Goal: Task Accomplishment & Management: Manage account settings

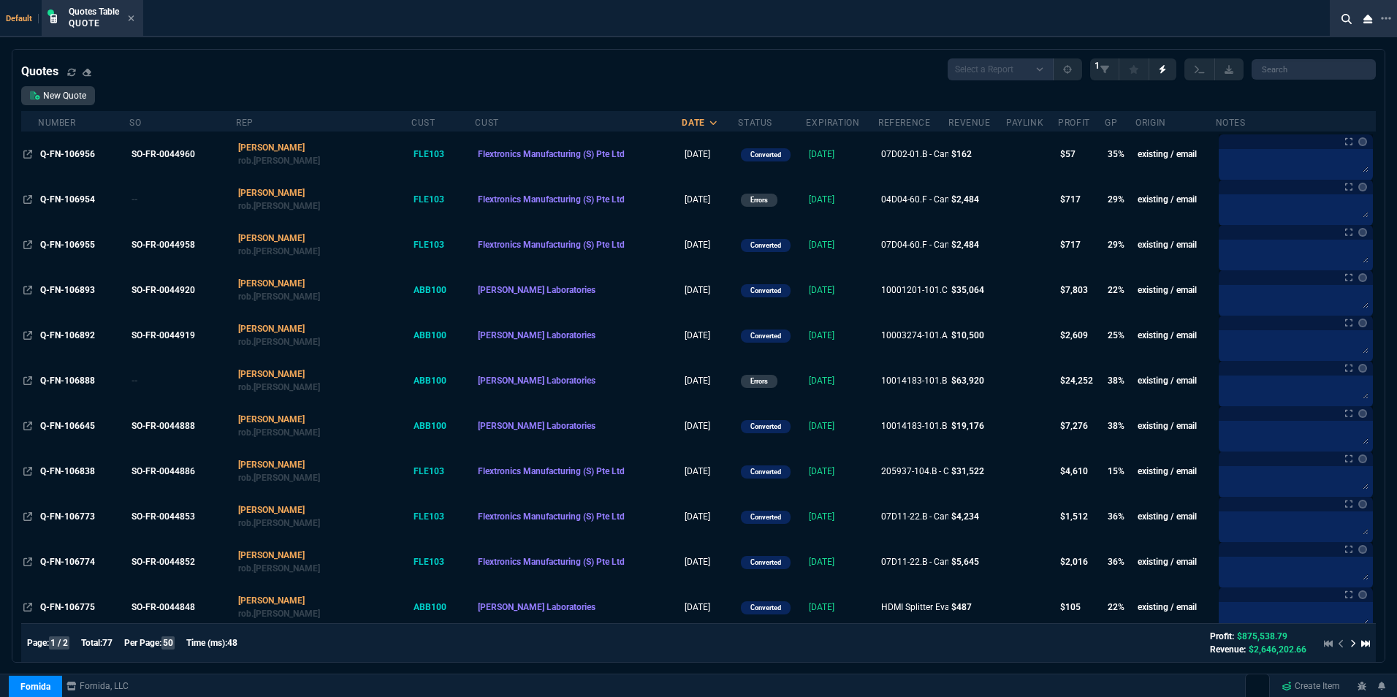
select select "16: [PERSON_NAME]"
click at [1347, 17] on icon at bounding box center [1347, 19] width 10 height 10
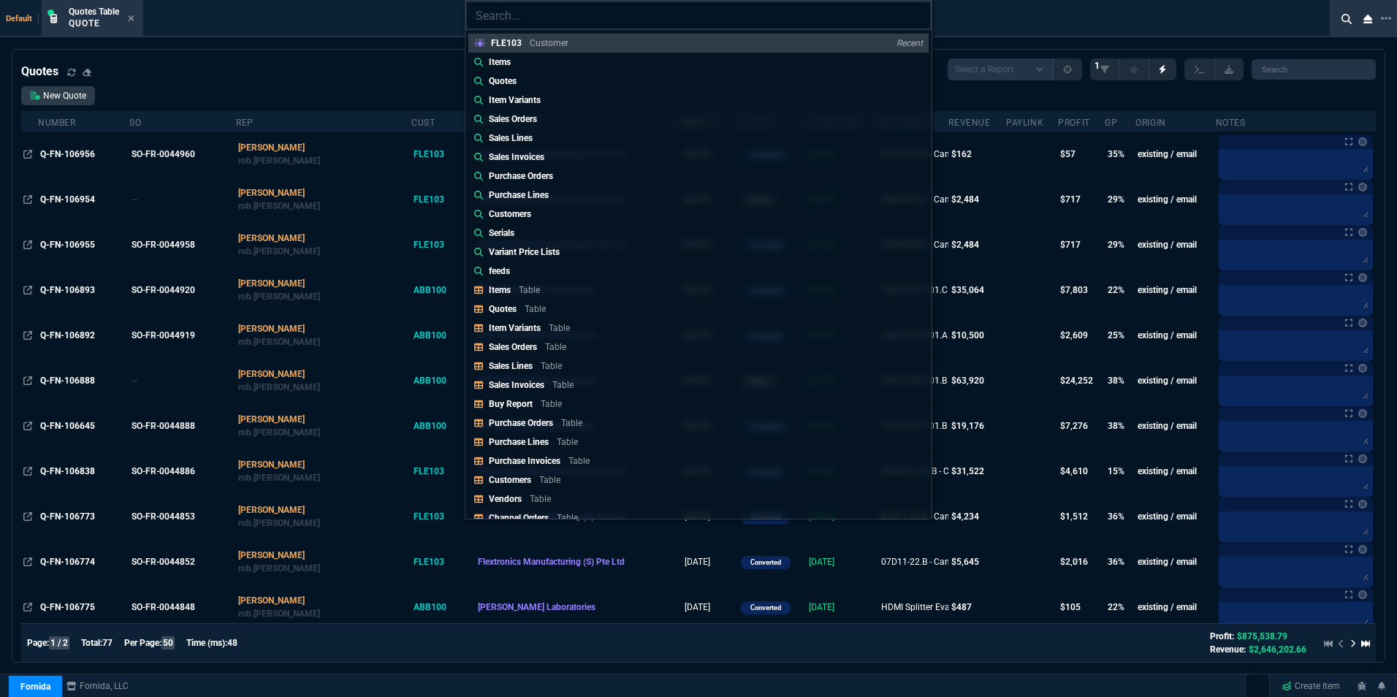
click at [565, 18] on input "search" at bounding box center [698, 15] width 466 height 29
click at [509, 75] on p "Quotes" at bounding box center [503, 81] width 28 height 13
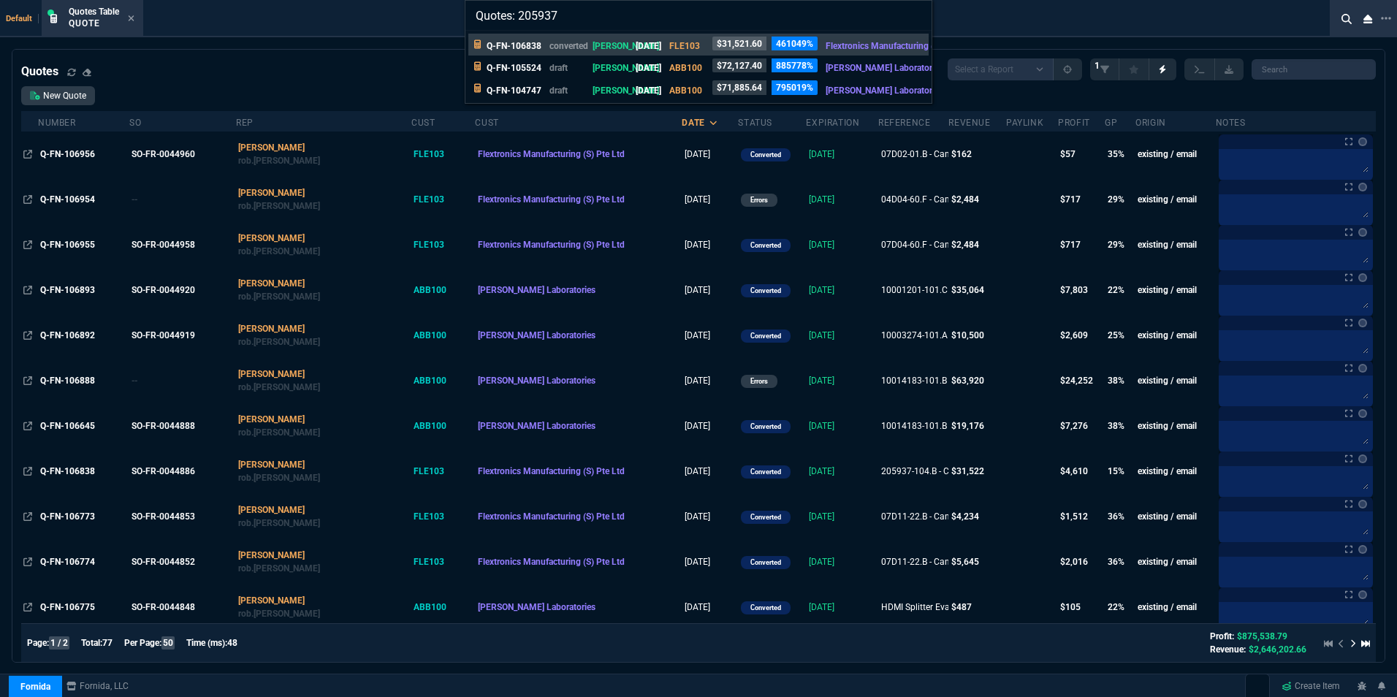
type input "Quotes: 205937"
click at [521, 41] on p "Q-FN-106838" at bounding box center [514, 45] width 55 height 13
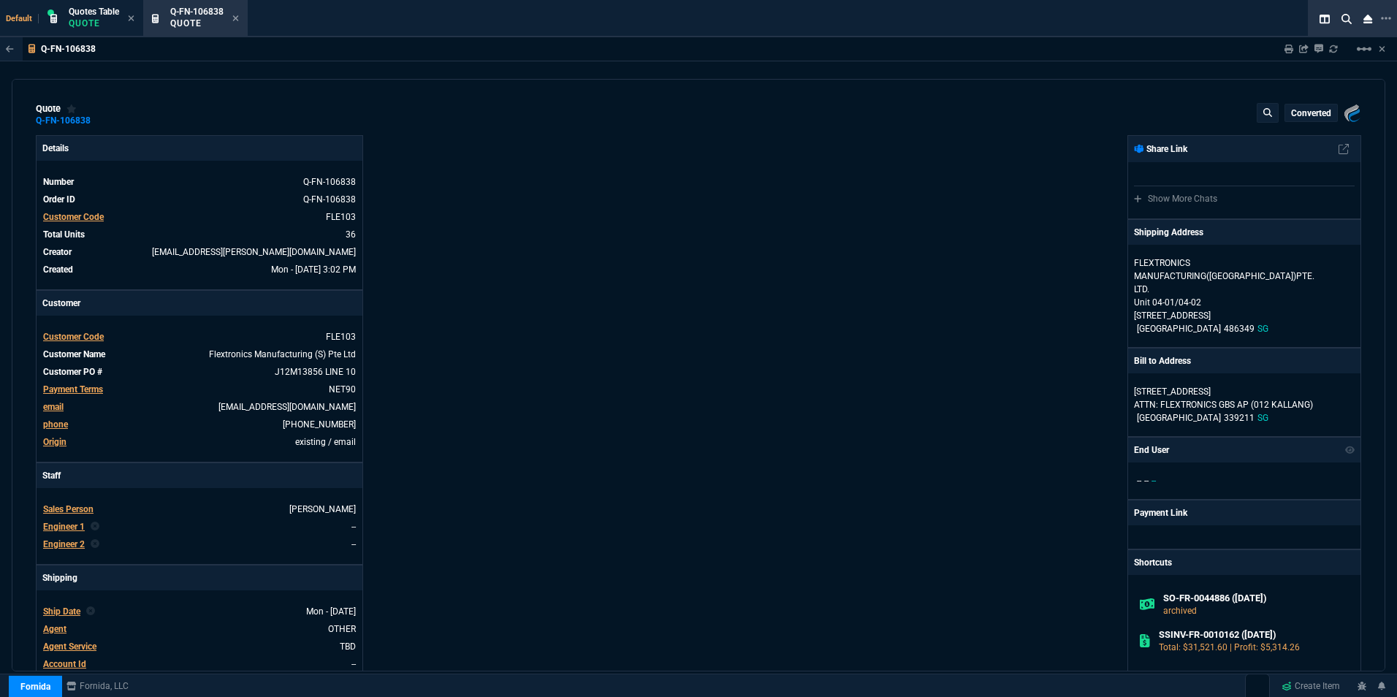
type input "19"
type input "167"
click at [237, 18] on icon at bounding box center [236, 18] width 6 height 6
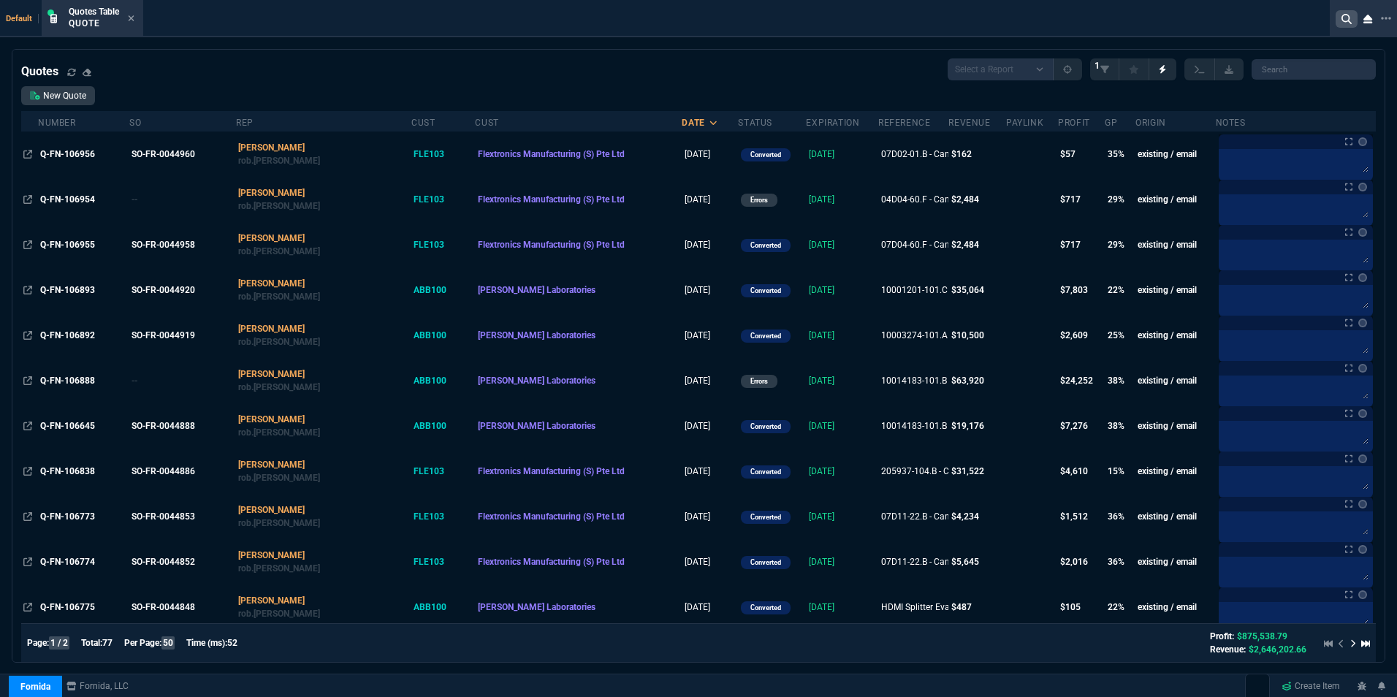
click at [1345, 18] on icon at bounding box center [1347, 19] width 10 height 10
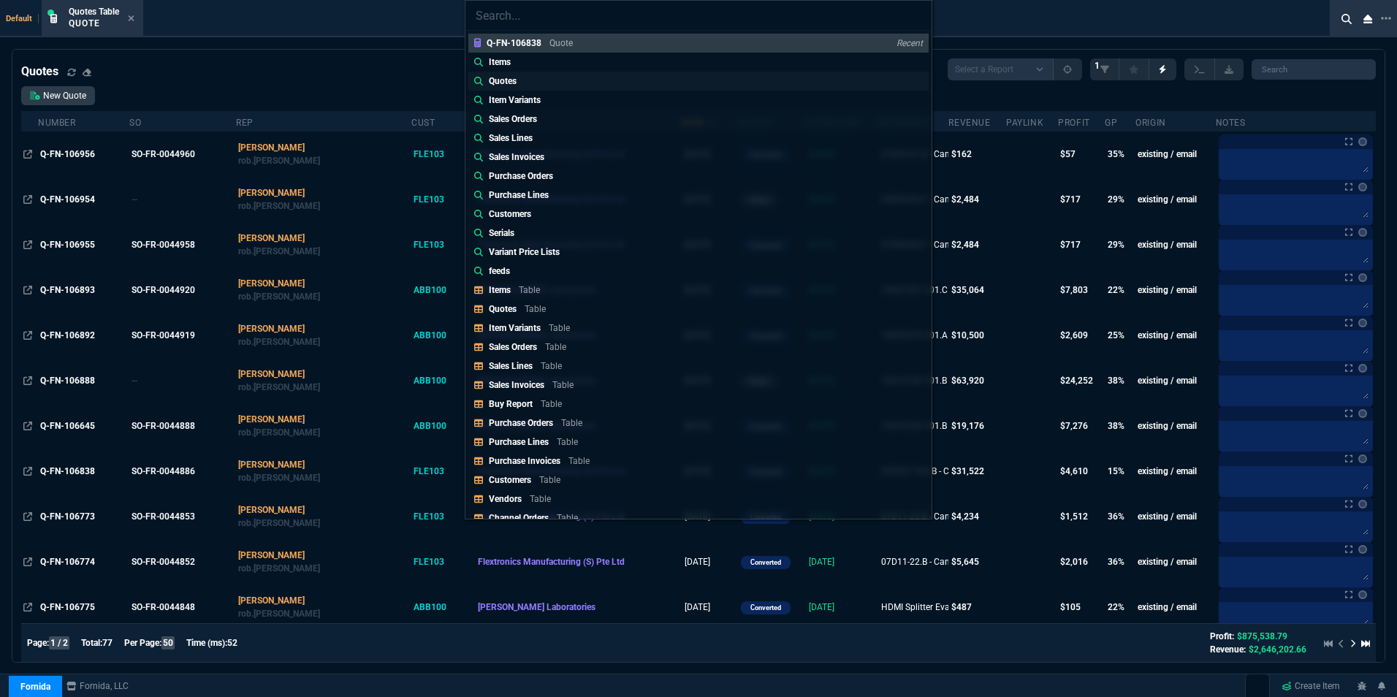
click at [509, 79] on p "Quotes" at bounding box center [503, 81] width 28 height 13
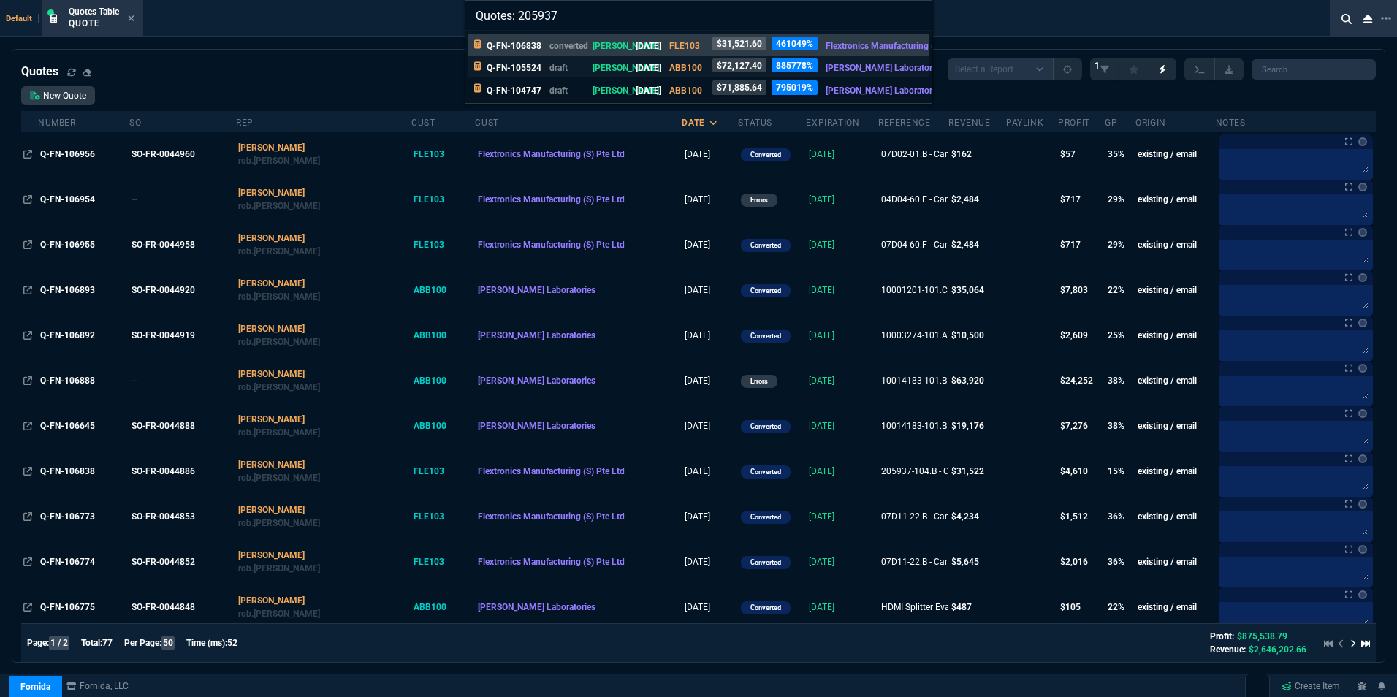
type input "Quotes: 205937"
click at [503, 65] on p "Q-FN-105524" at bounding box center [514, 67] width 55 height 13
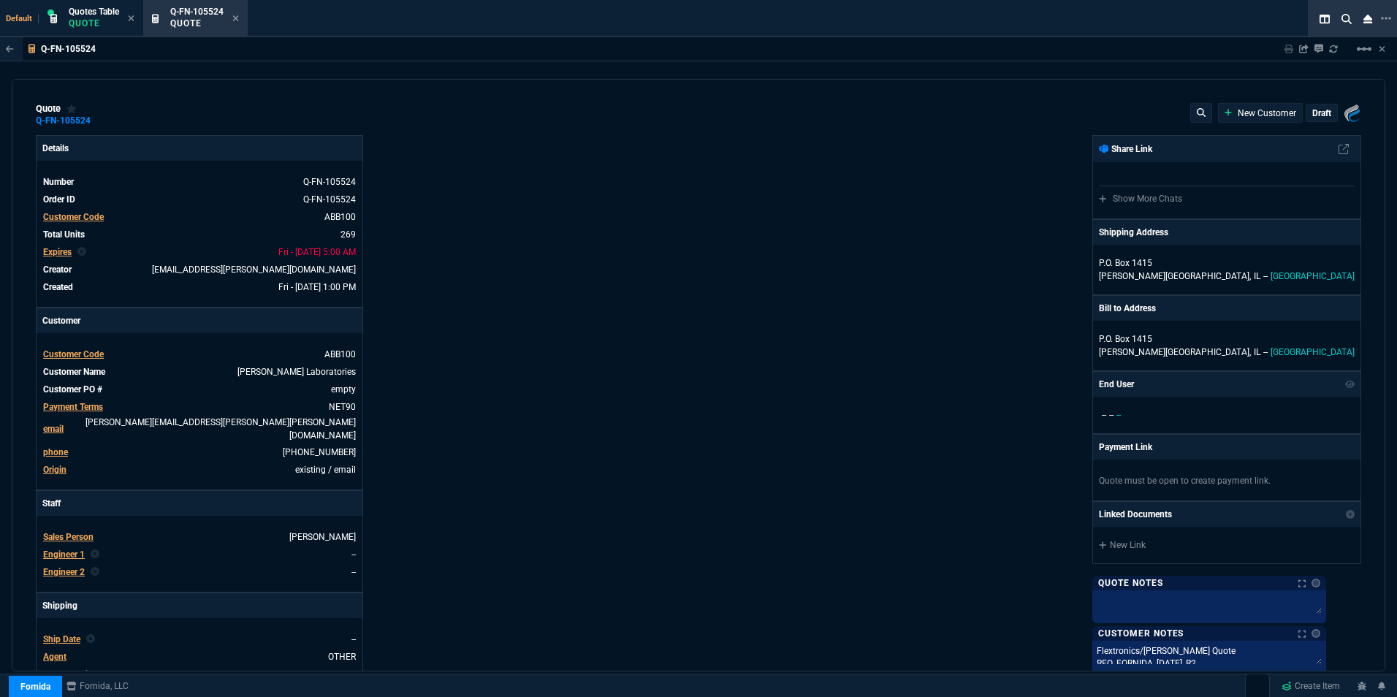
type input "26"
type input "36"
type input "26"
type input "36"
type input "26"
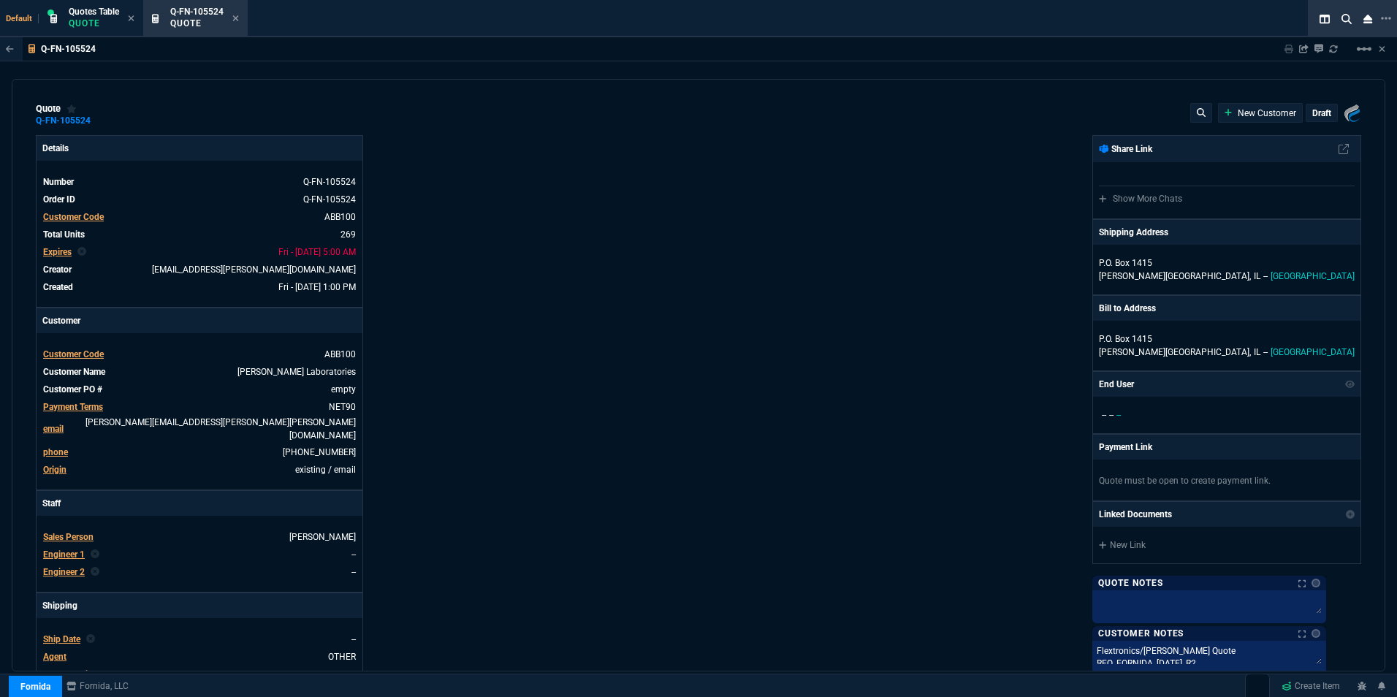
type input "36"
type input "26"
type input "36"
type input "26"
type input "13"
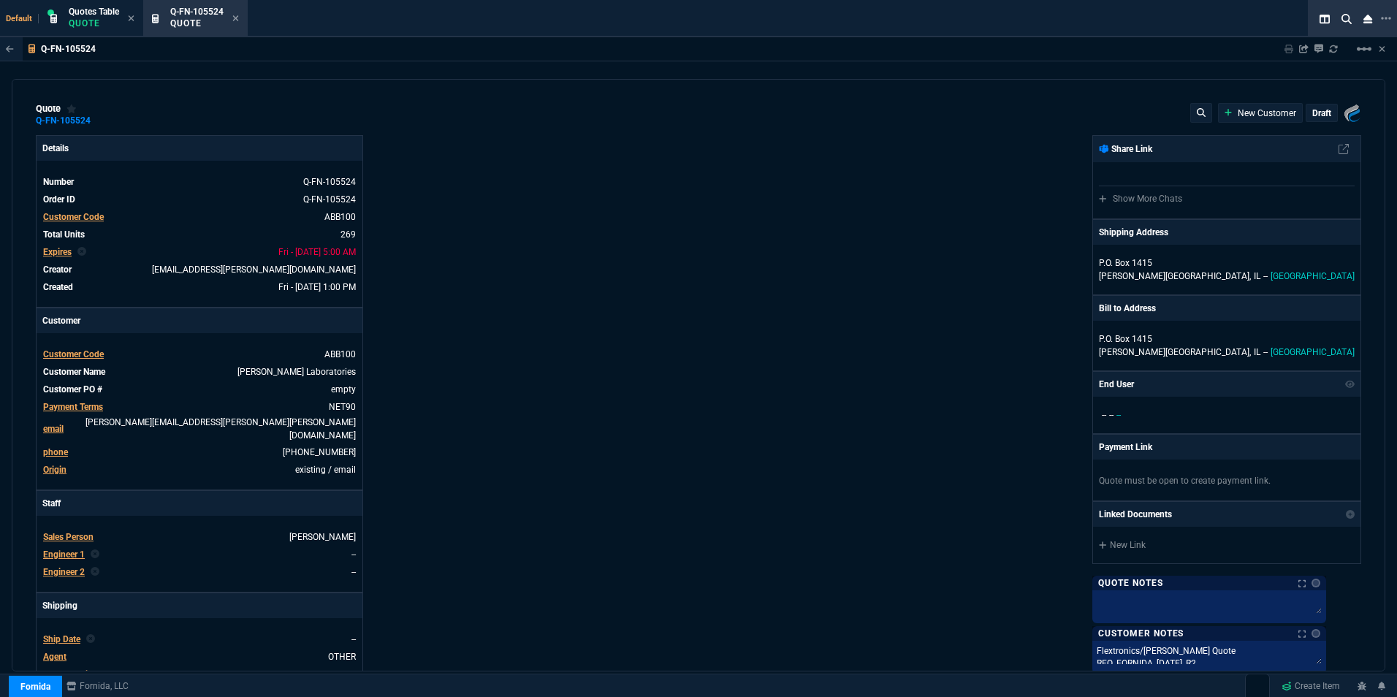
type input "21"
type input "7"
type input "26"
type input "75"
type input "24"
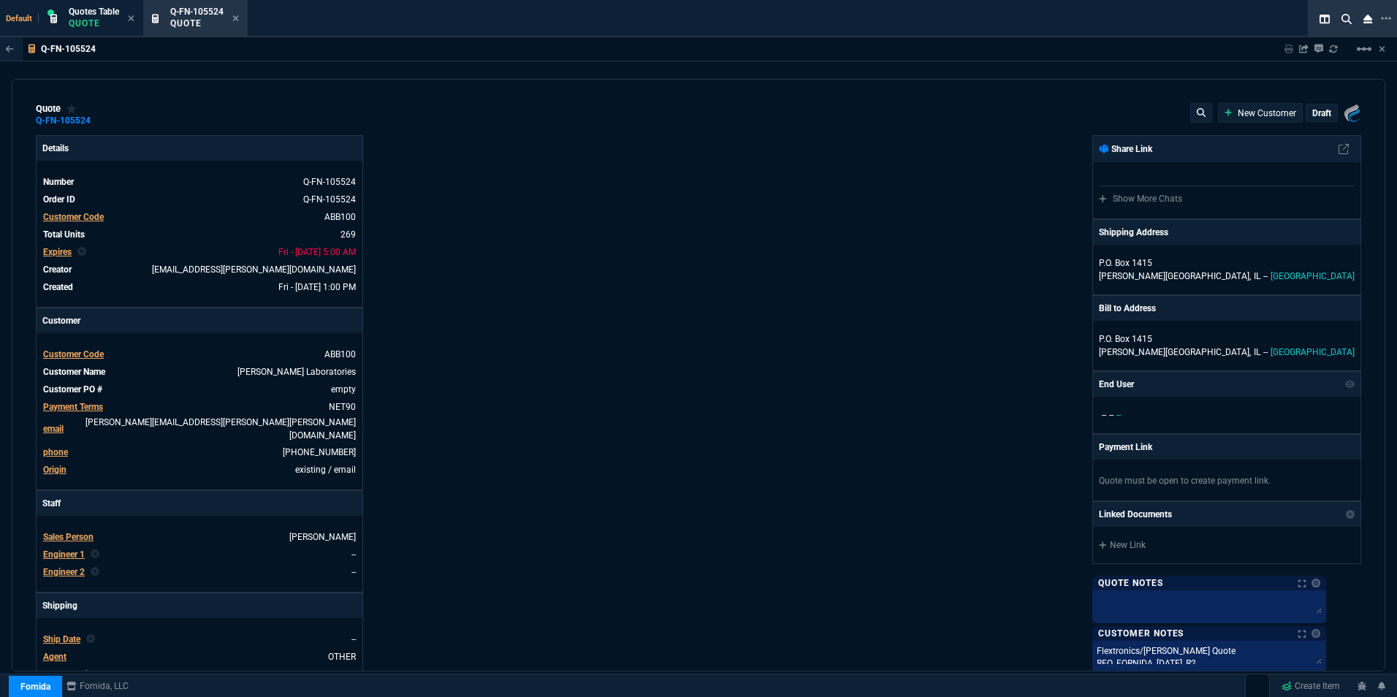
type input "51"
type input "26"
type input "17"
type input "27"
type input "24"
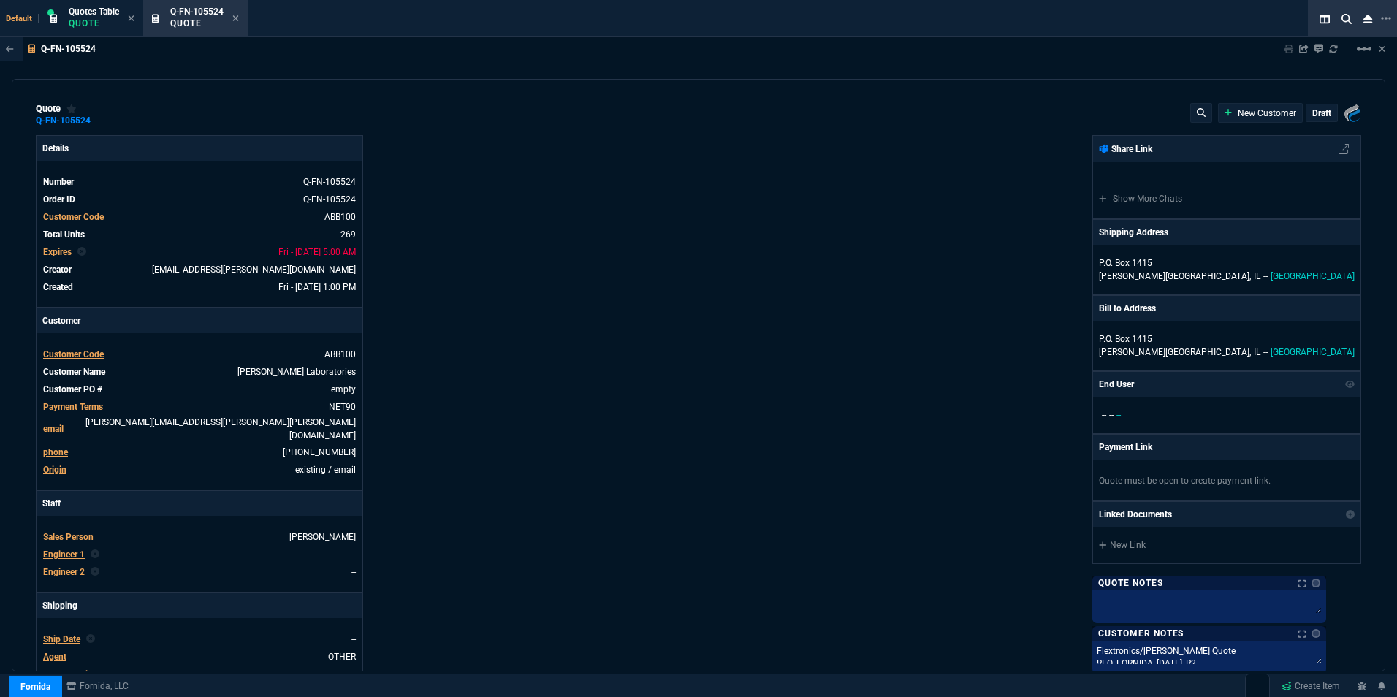
type input "20"
type input "4"
type input "26"
type input "4"
type input "11"
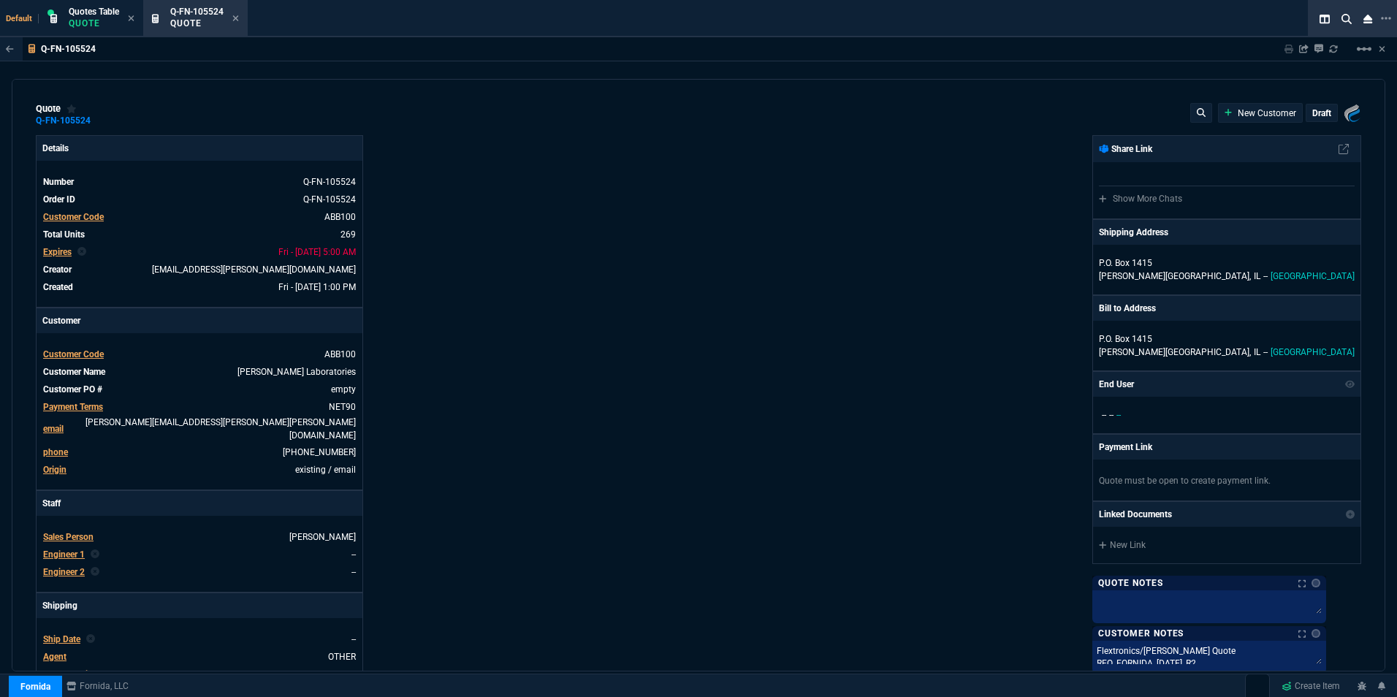
type input "36"
type input "13"
type input "11"
type input "14"
type input "120"
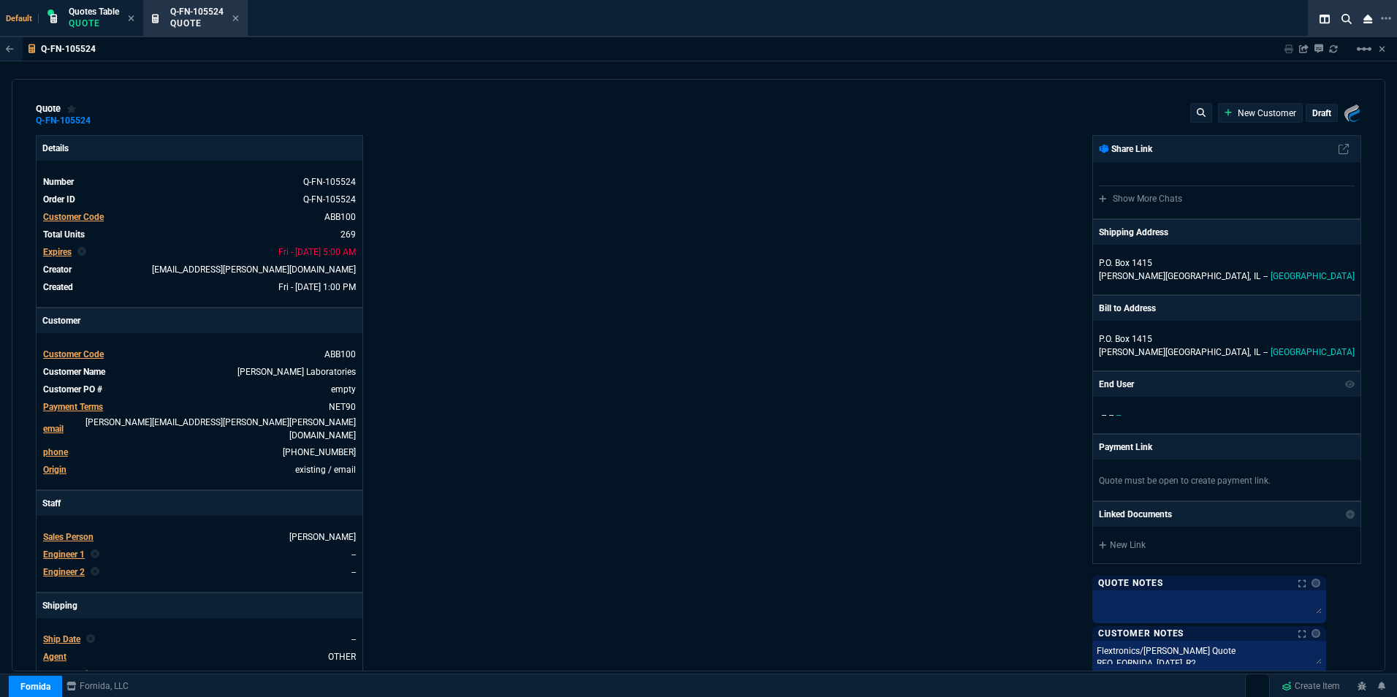
type input "23"
type input "2"
type input "11"
type input "2"
type input "16"
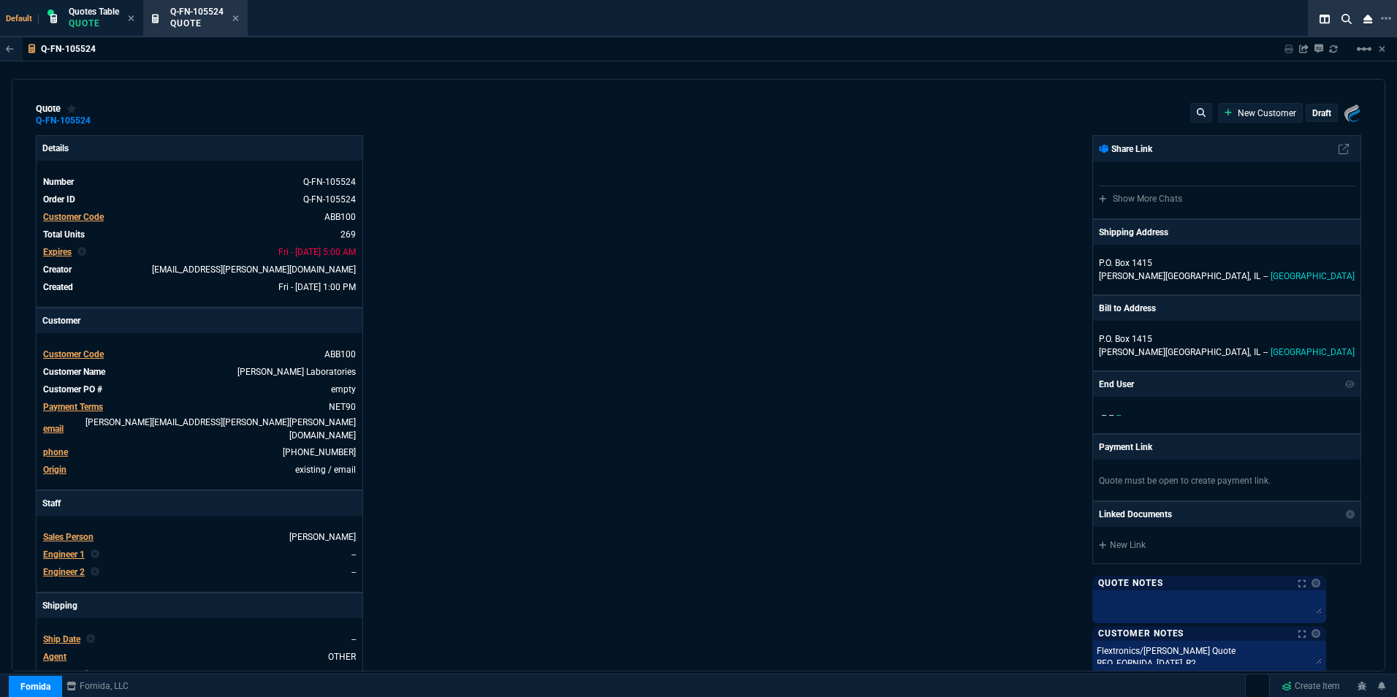
type input "6"
click at [232, 16] on div "Q-FN-105524 Quote" at bounding box center [204, 19] width 69 height 26
click at [242, 16] on div "Q-FN-105524 Quote" at bounding box center [195, 18] width 99 height 31
click at [239, 17] on icon at bounding box center [236, 18] width 6 height 6
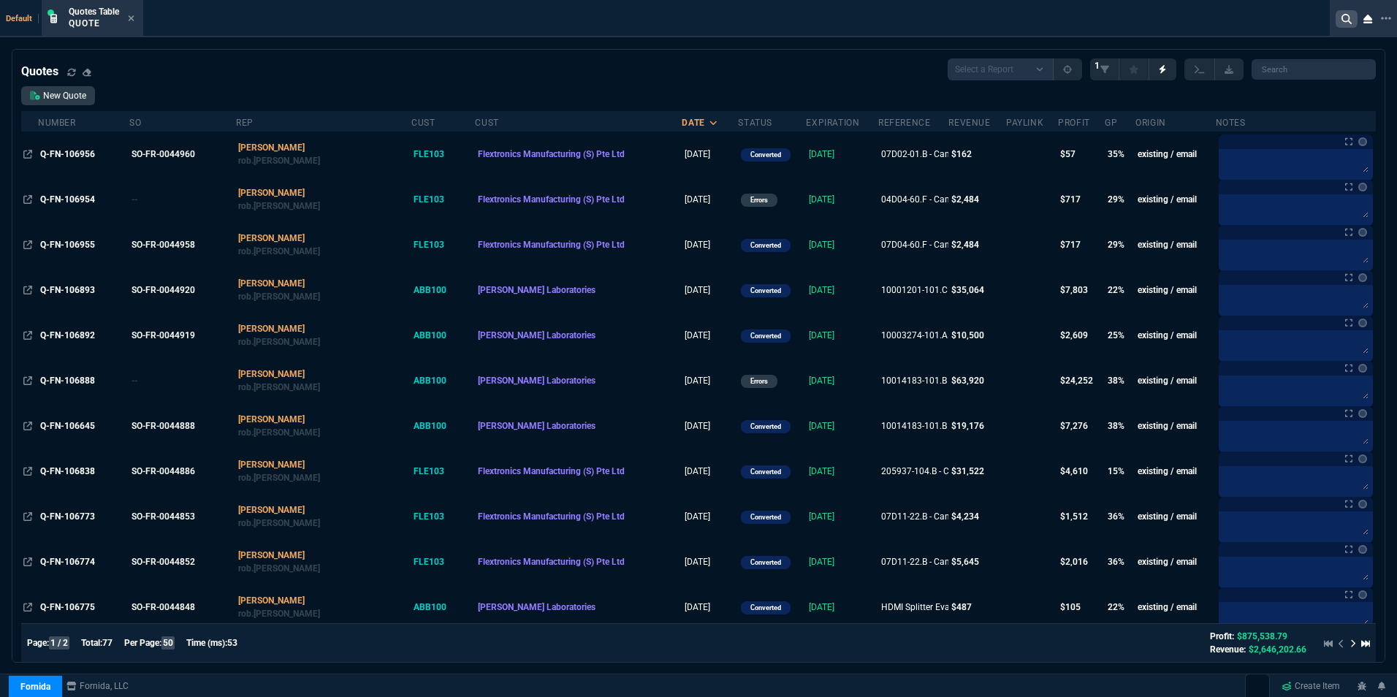
click at [1348, 15] on icon at bounding box center [1347, 19] width 10 height 10
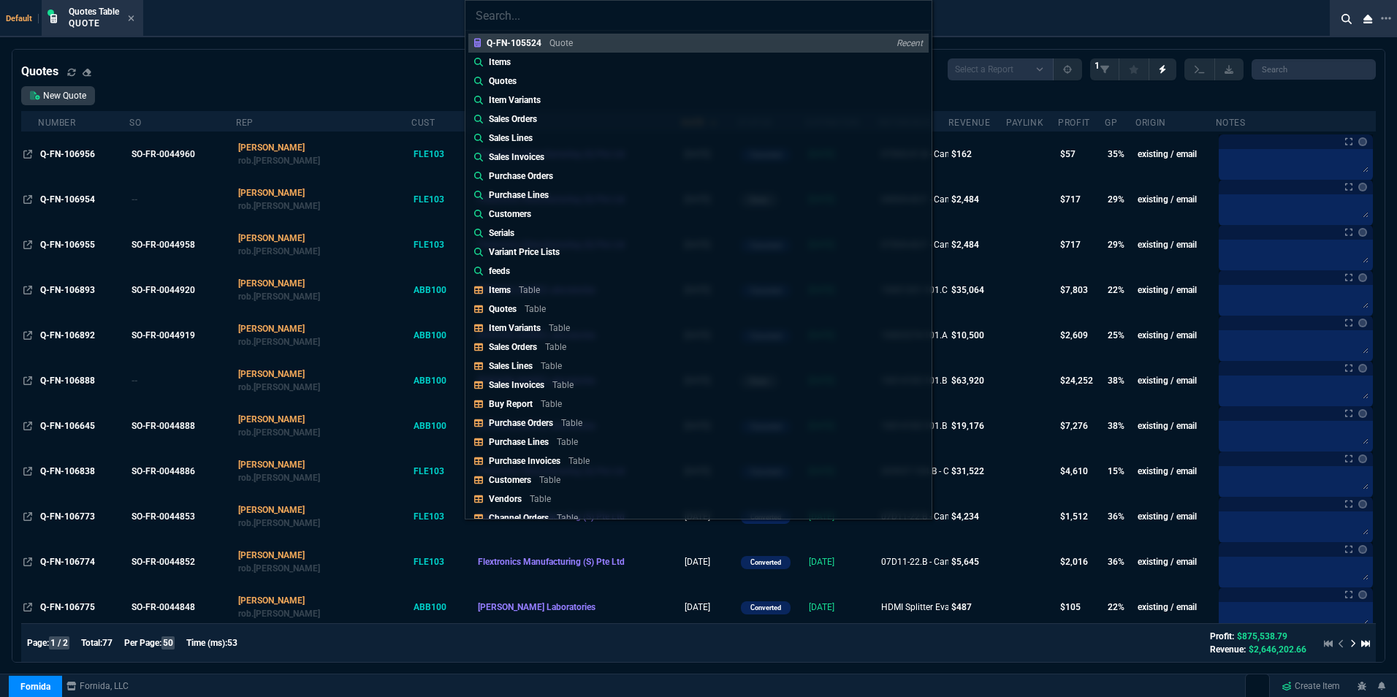
click at [510, 82] on p "Quotes" at bounding box center [503, 81] width 28 height 13
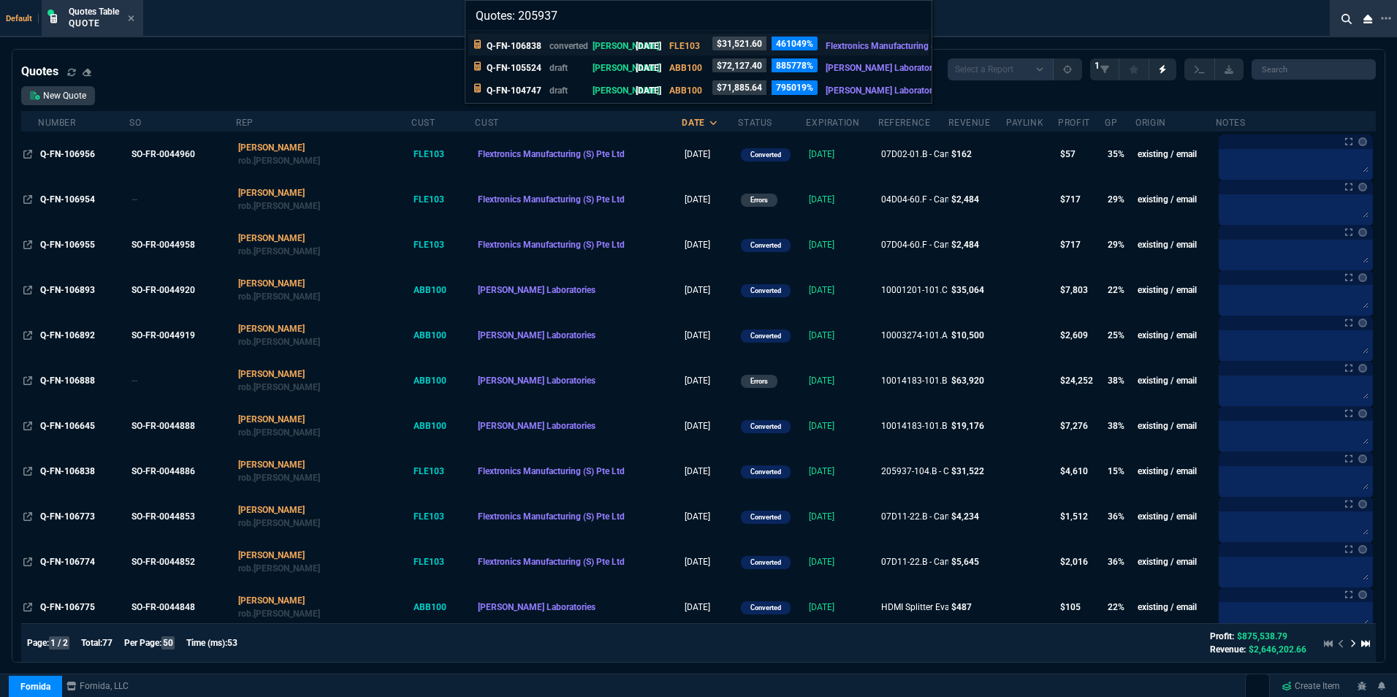
type input "Quotes: 205937"
click at [512, 44] on p "Q-FN-106838" at bounding box center [514, 45] width 55 height 13
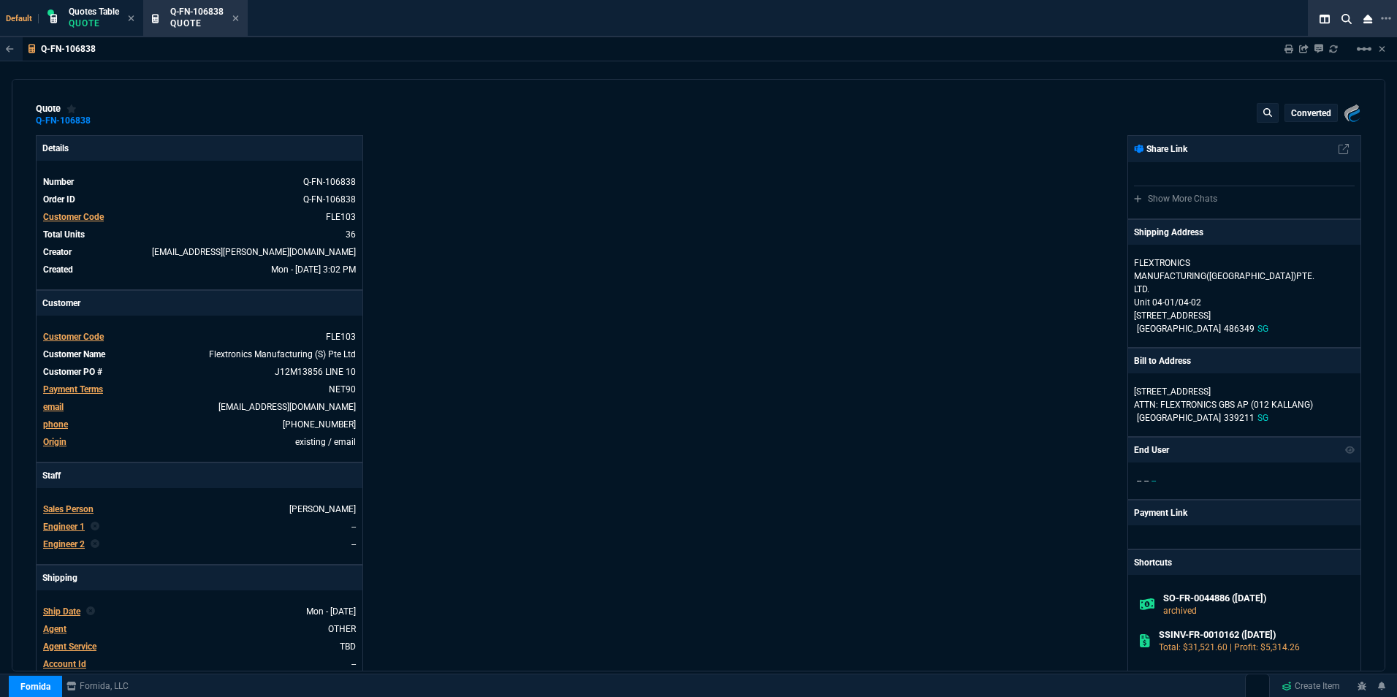
type input "19"
type input "167"
click at [1357, 45] on mat-icon "linear_scale" at bounding box center [1365, 49] width 18 height 18
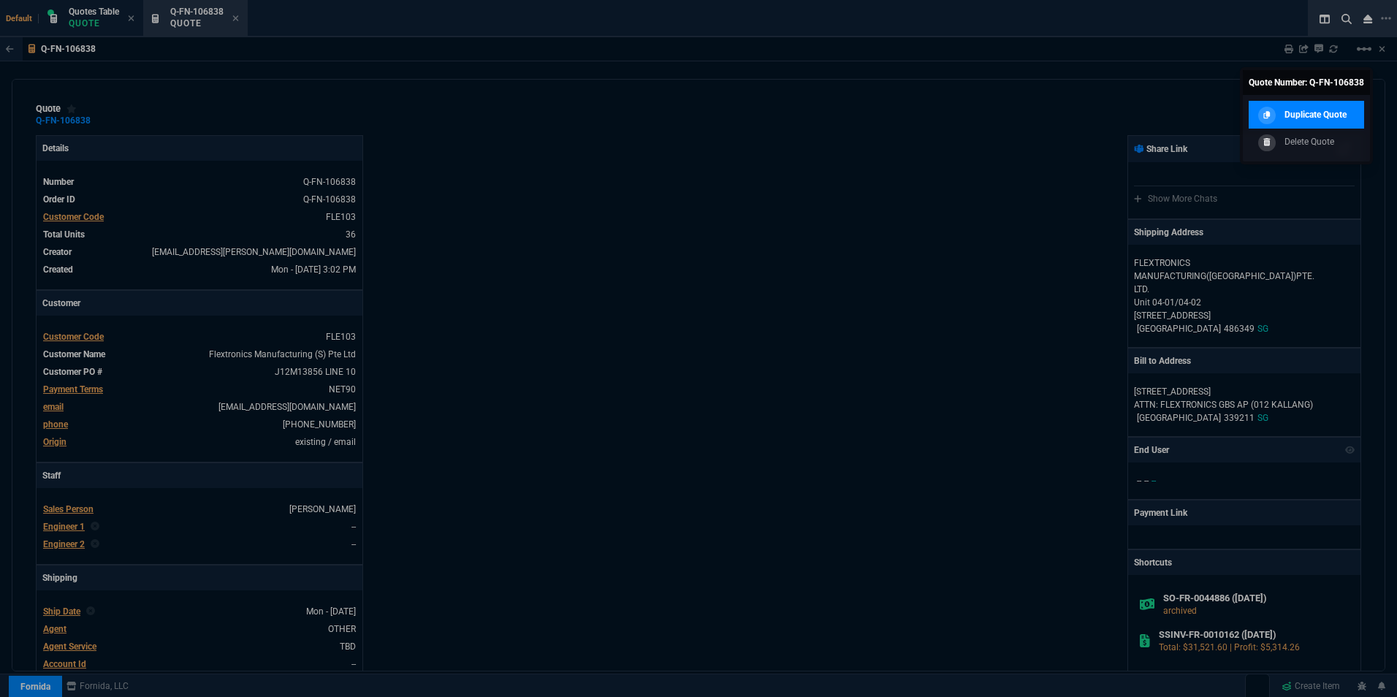
click at [1294, 117] on p "Duplicate Quote" at bounding box center [1316, 114] width 62 height 13
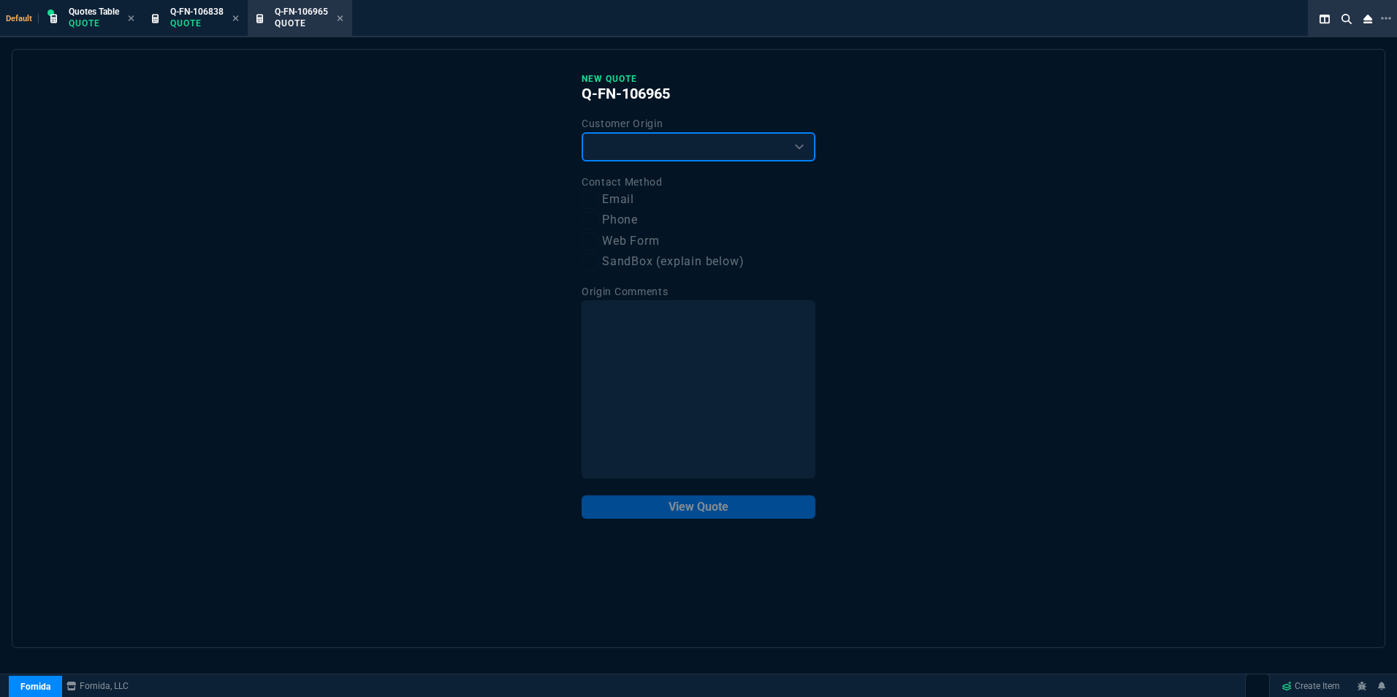
drag, startPoint x: 712, startPoint y: 147, endPoint x: 712, endPoint y: 156, distance: 9.5
click at [712, 147] on select "Existing Customer Amazon Lead (first order) Website Lead (first order) Called (…" at bounding box center [699, 146] width 234 height 29
select select "existing"
click at [582, 133] on select "Existing Customer Amazon Lead (first order) Website Lead (first order) Called (…" at bounding box center [699, 146] width 234 height 29
click at [619, 205] on label "Email" at bounding box center [699, 200] width 234 height 18
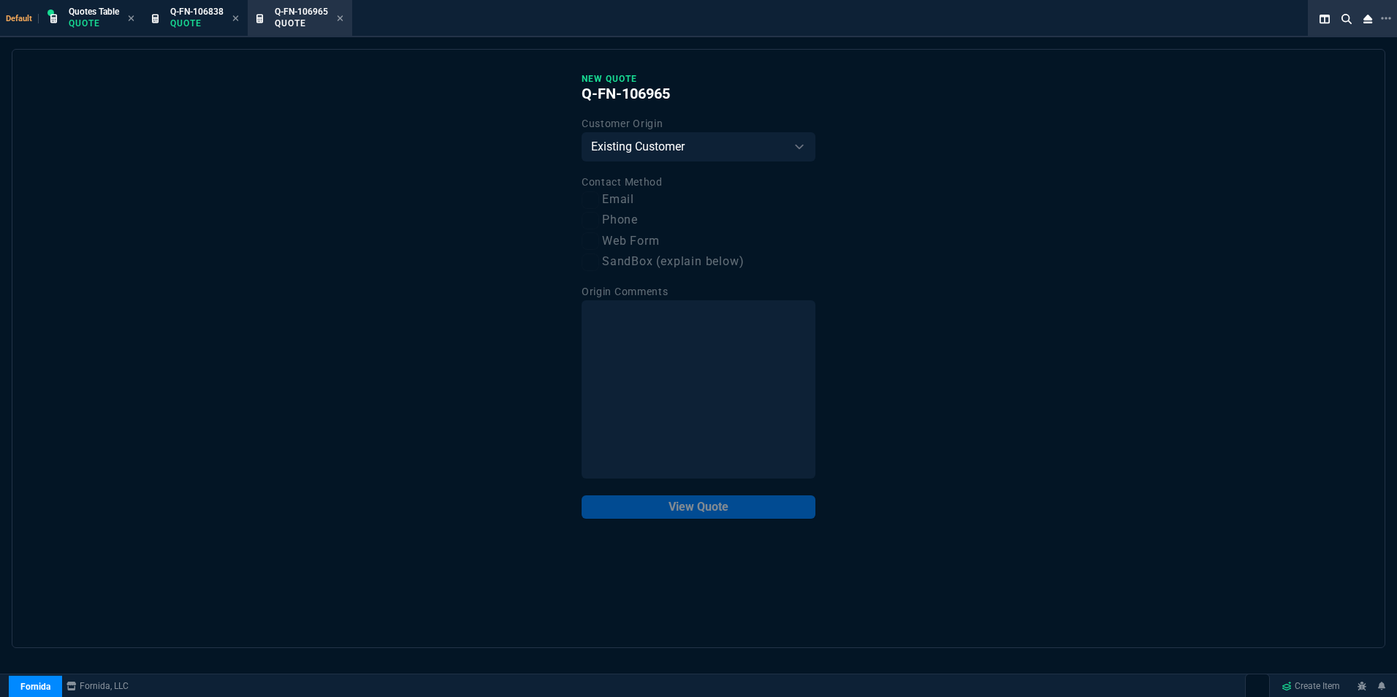
click at [599, 205] on input "Email" at bounding box center [591, 200] width 18 height 18
checkbox input "true"
click at [686, 508] on button "View Quote" at bounding box center [699, 506] width 234 height 23
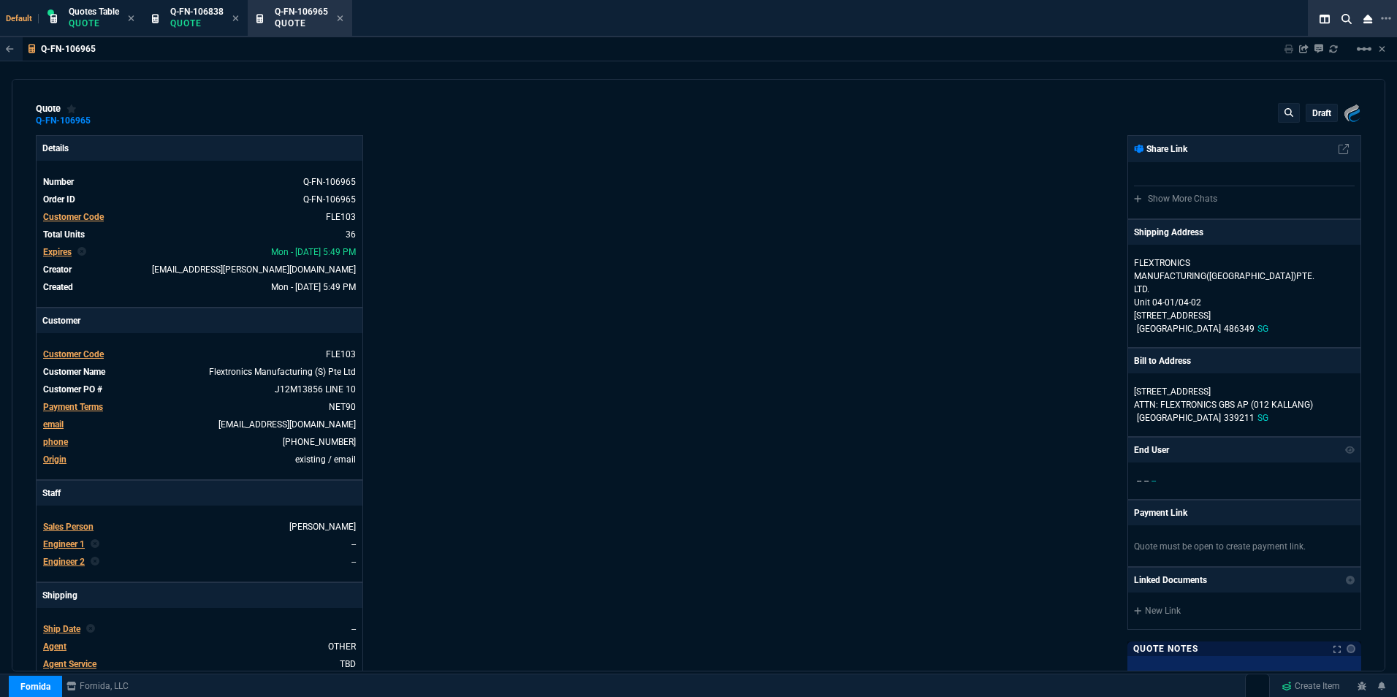
type input "19"
type input "167"
click at [55, 254] on span "Expires" at bounding box center [57, 252] width 28 height 10
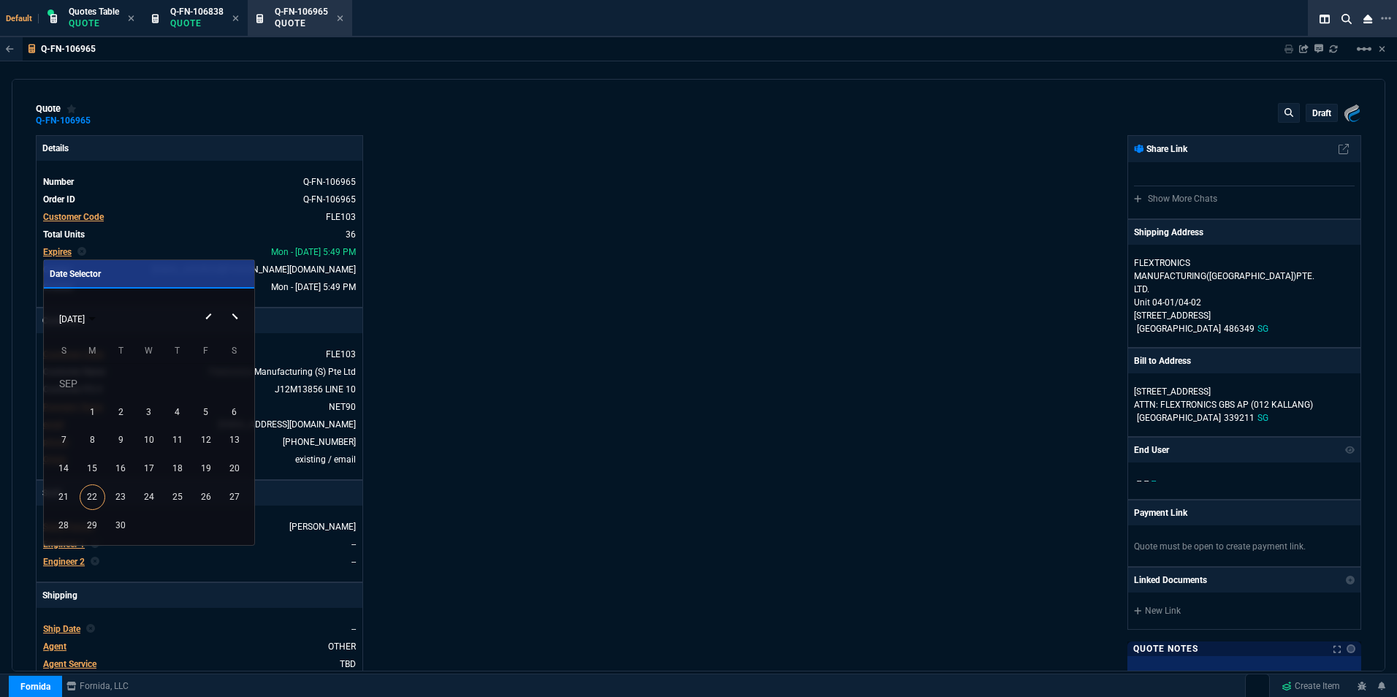
click at [233, 305] on button "Next month" at bounding box center [235, 305] width 29 height 0
click at [208, 491] on div "31" at bounding box center [206, 497] width 26 height 26
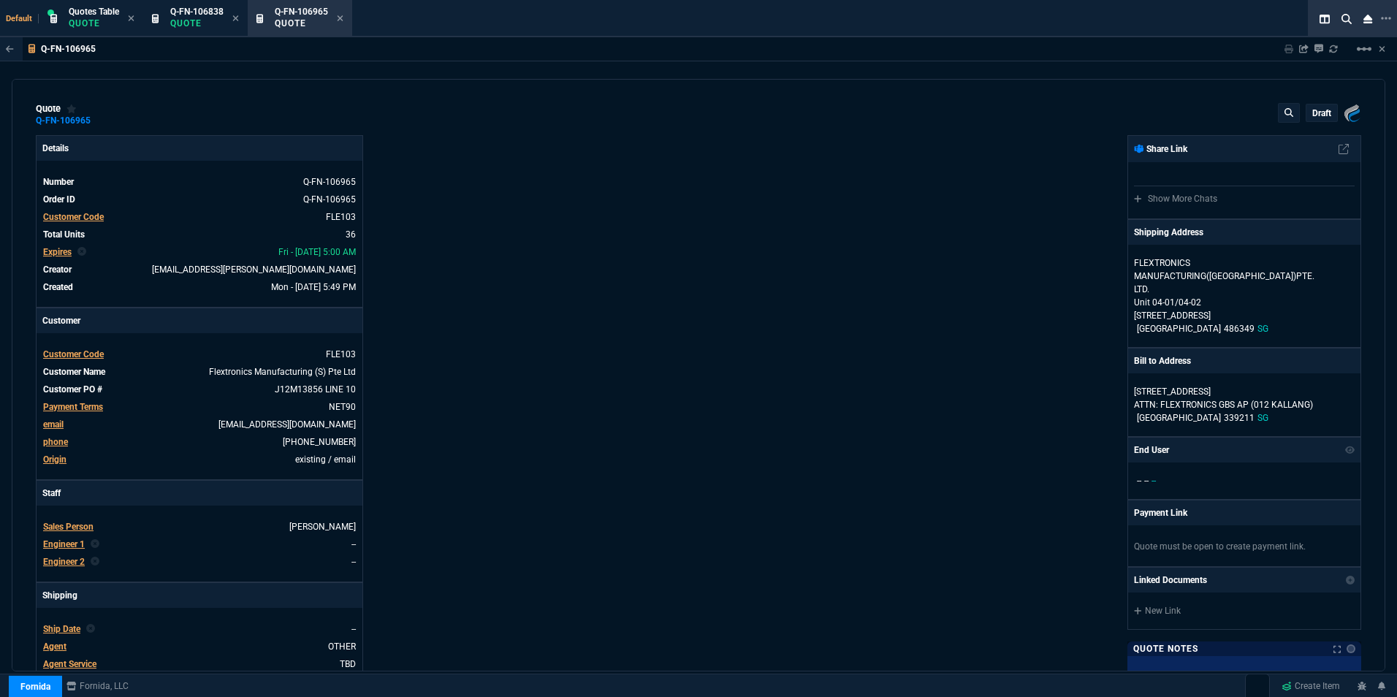
type input "19"
type input "167"
click at [341, 387] on link "J12M13856 LINE 10" at bounding box center [314, 389] width 84 height 13
click at [188, 398] on tbody "Customer Code FLE103 Customer Name Flextronics Manufacturing (S) Pte Ltd Custom…" at bounding box center [199, 406] width 314 height 123
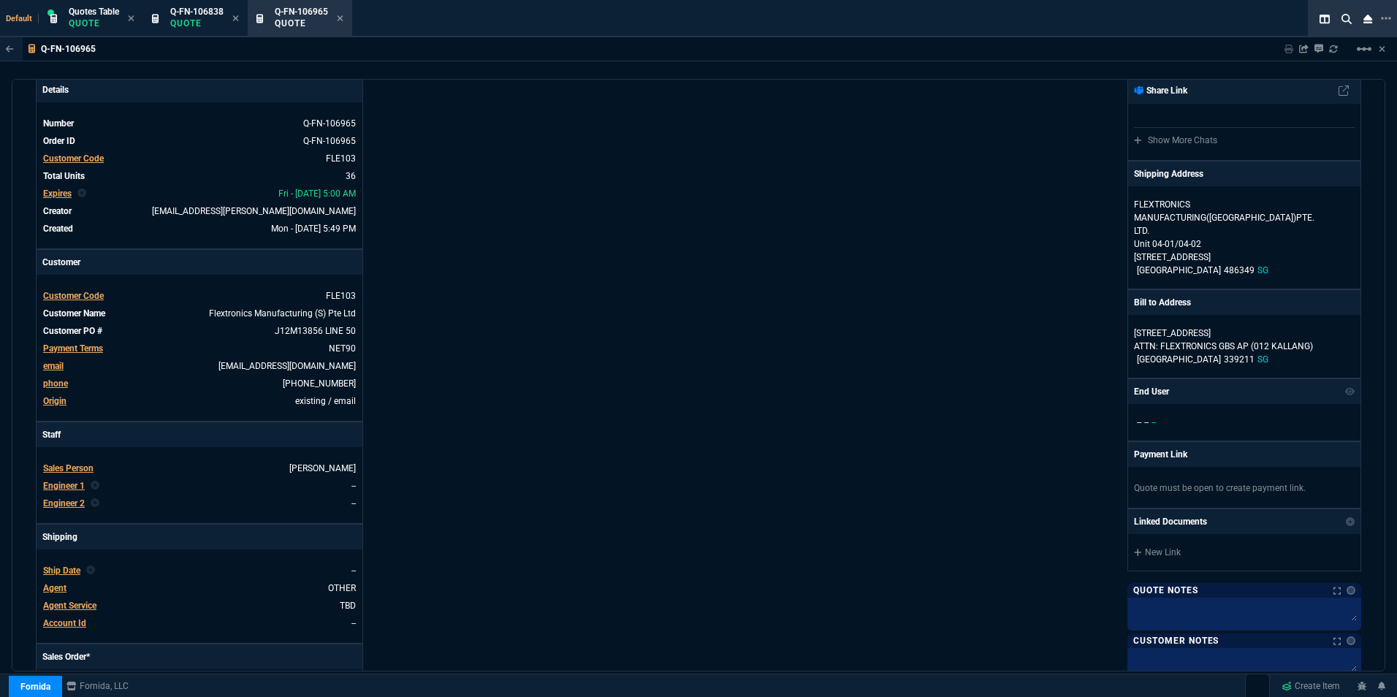
scroll to position [146, 0]
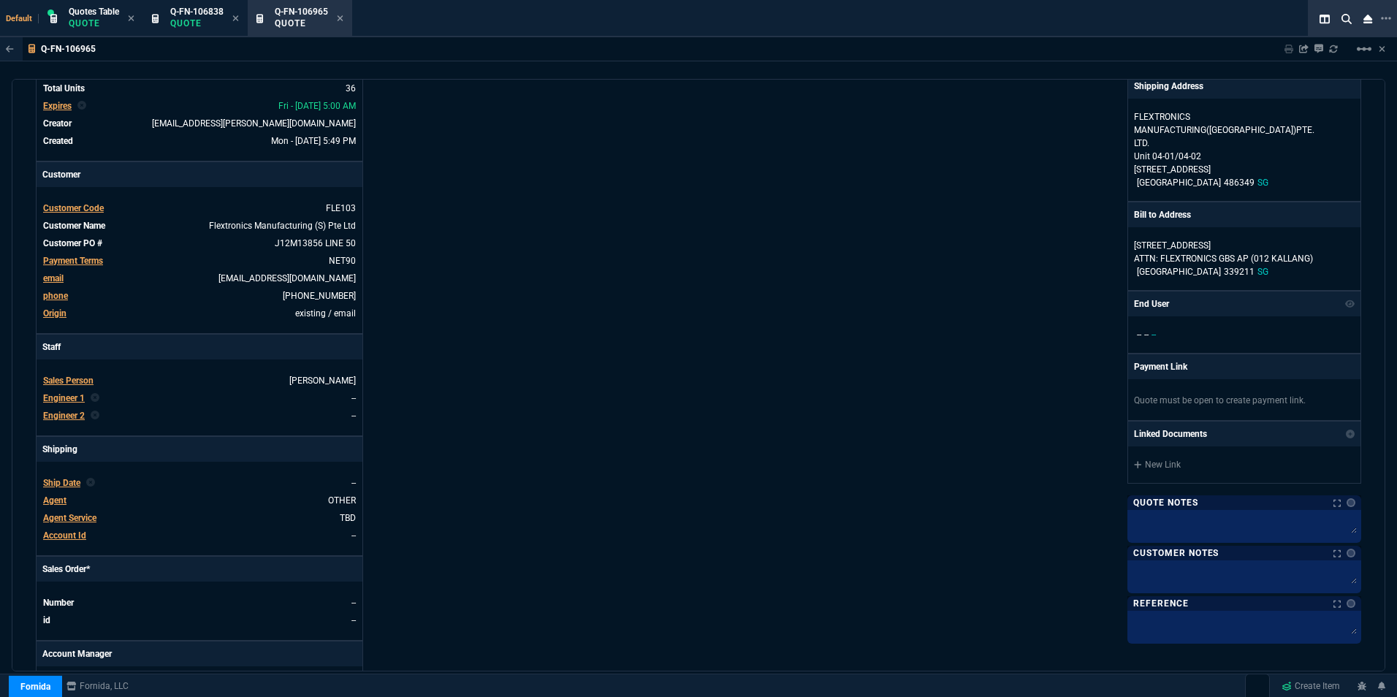
click at [52, 484] on span "Ship Date" at bounding box center [61, 483] width 37 height 10
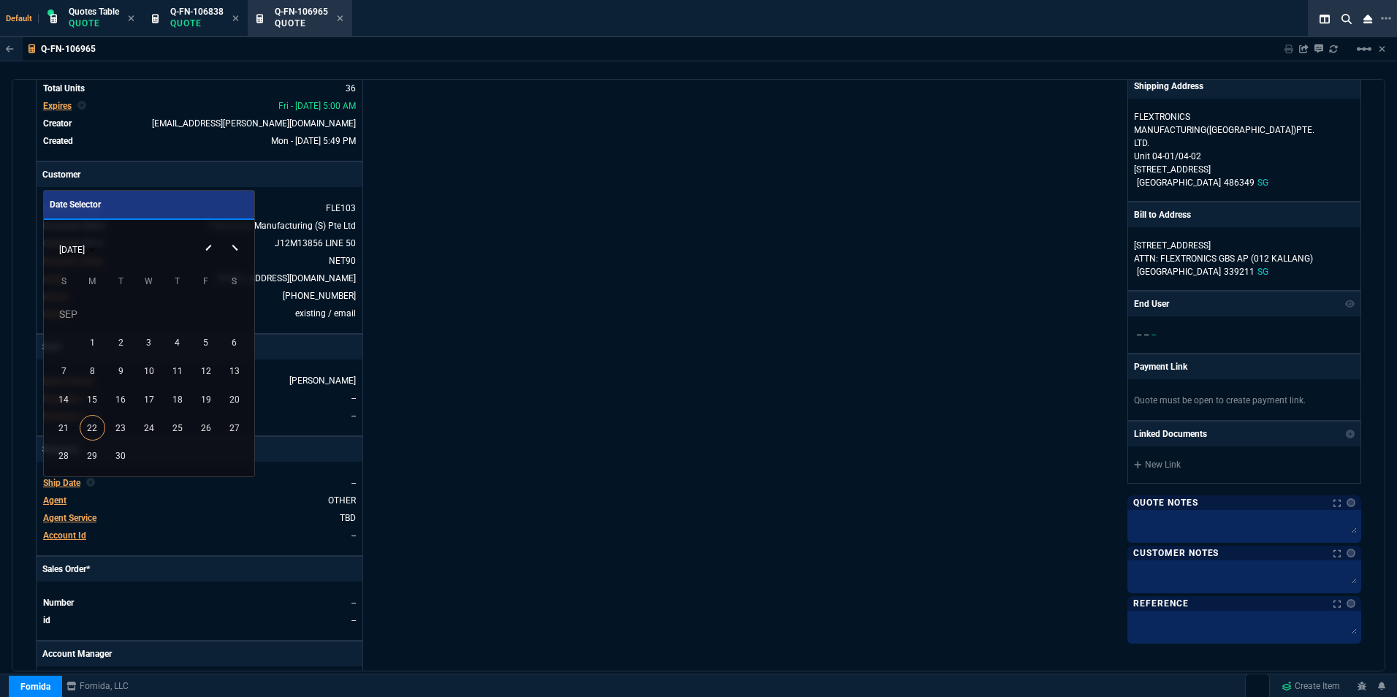
click at [232, 235] on button "Next month" at bounding box center [235, 235] width 29 height 0
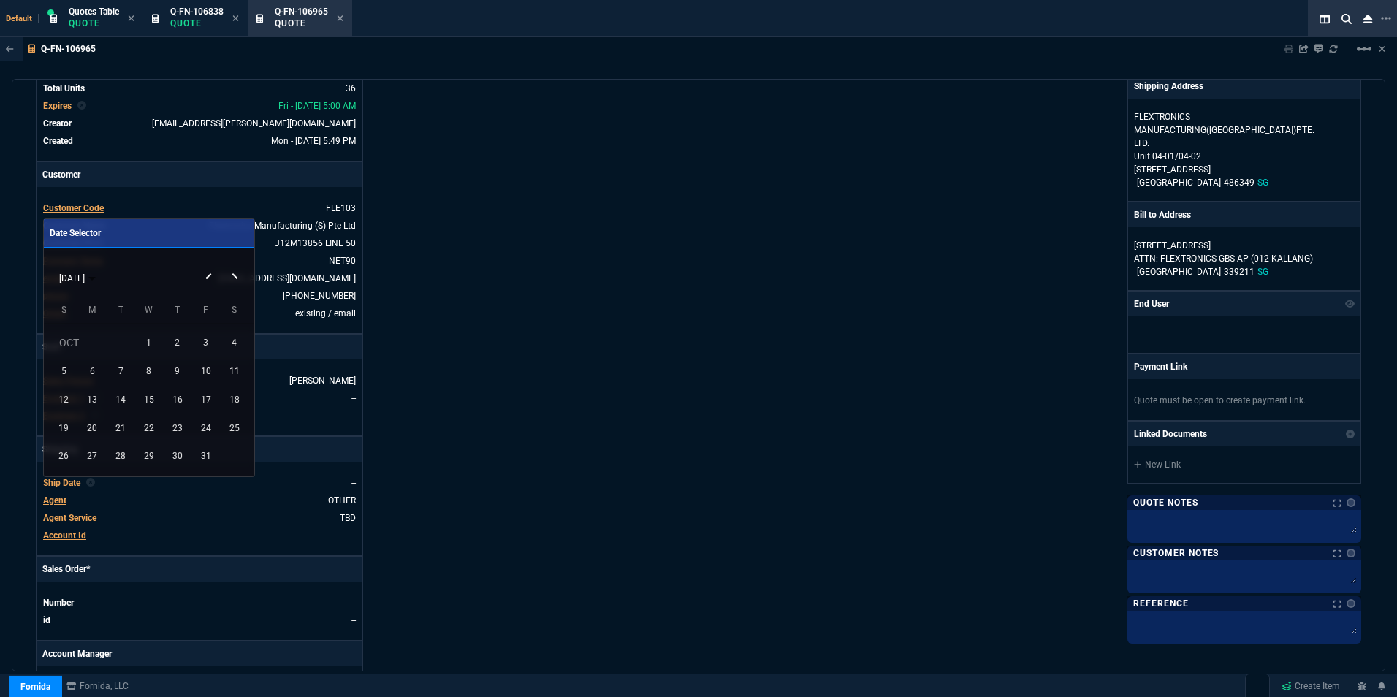
click at [232, 264] on button "Next month" at bounding box center [235, 264] width 29 height 0
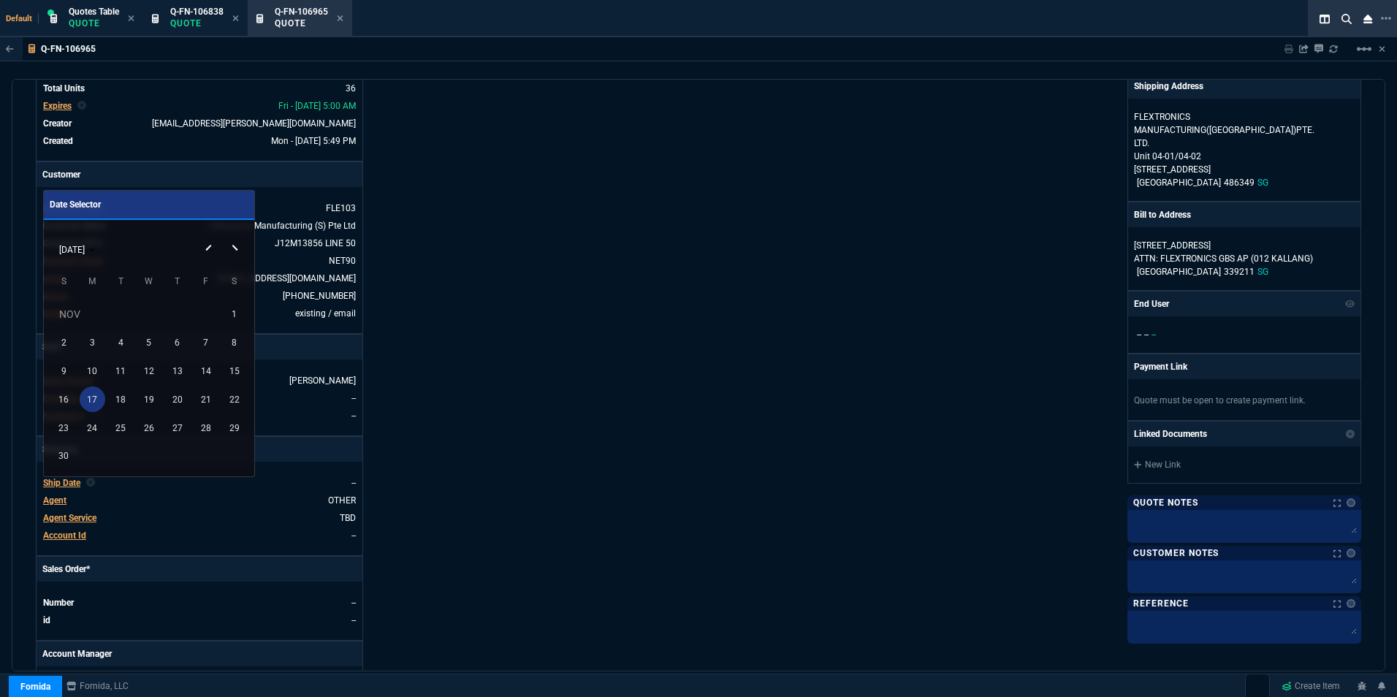
click at [91, 398] on div "17" at bounding box center [93, 400] width 26 height 26
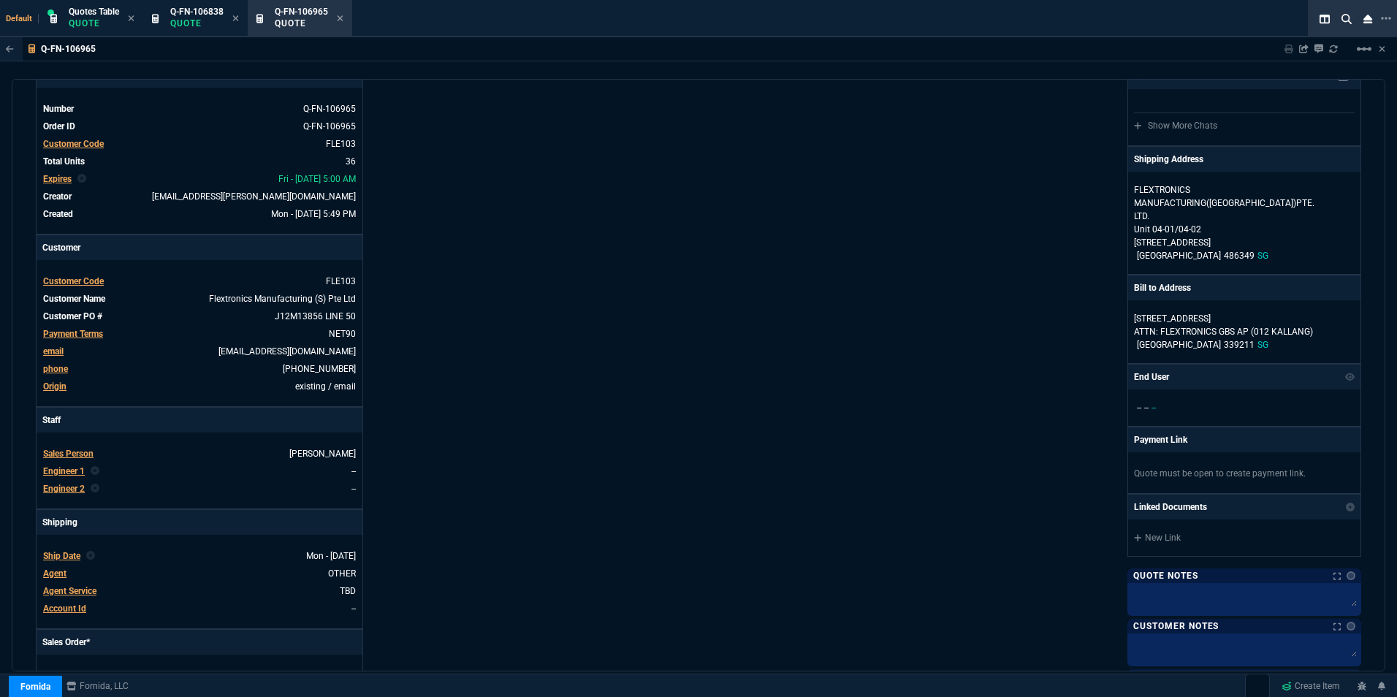
scroll to position [0, 0]
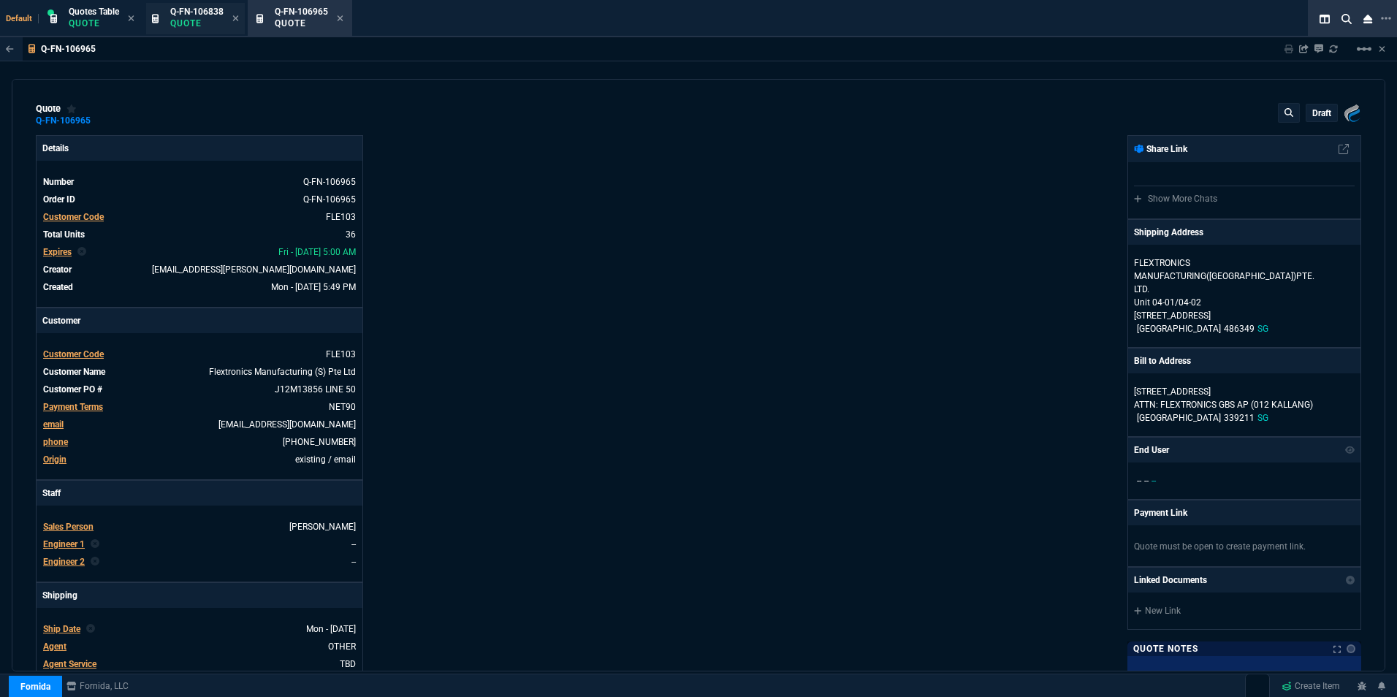
click at [201, 31] on div "Q-FN-106838 Quote" at bounding box center [195, 18] width 99 height 31
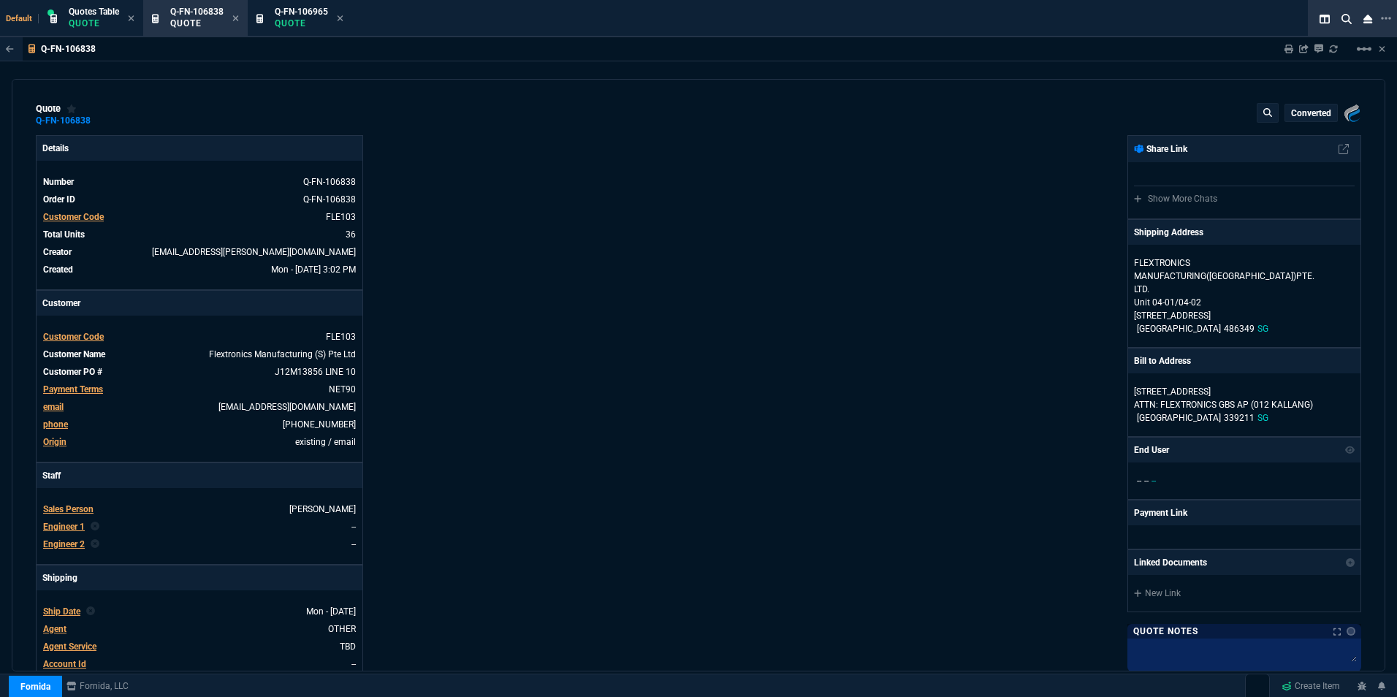
type input "19"
type input "167"
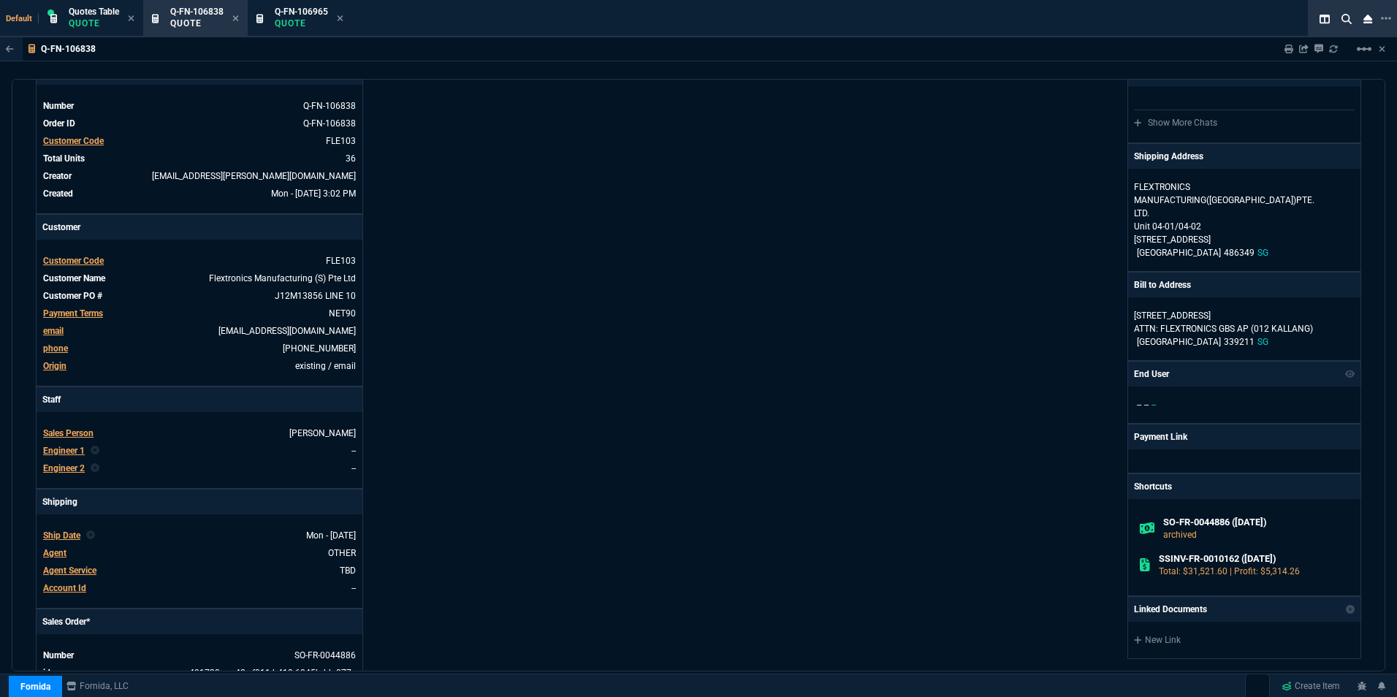
scroll to position [512, 0]
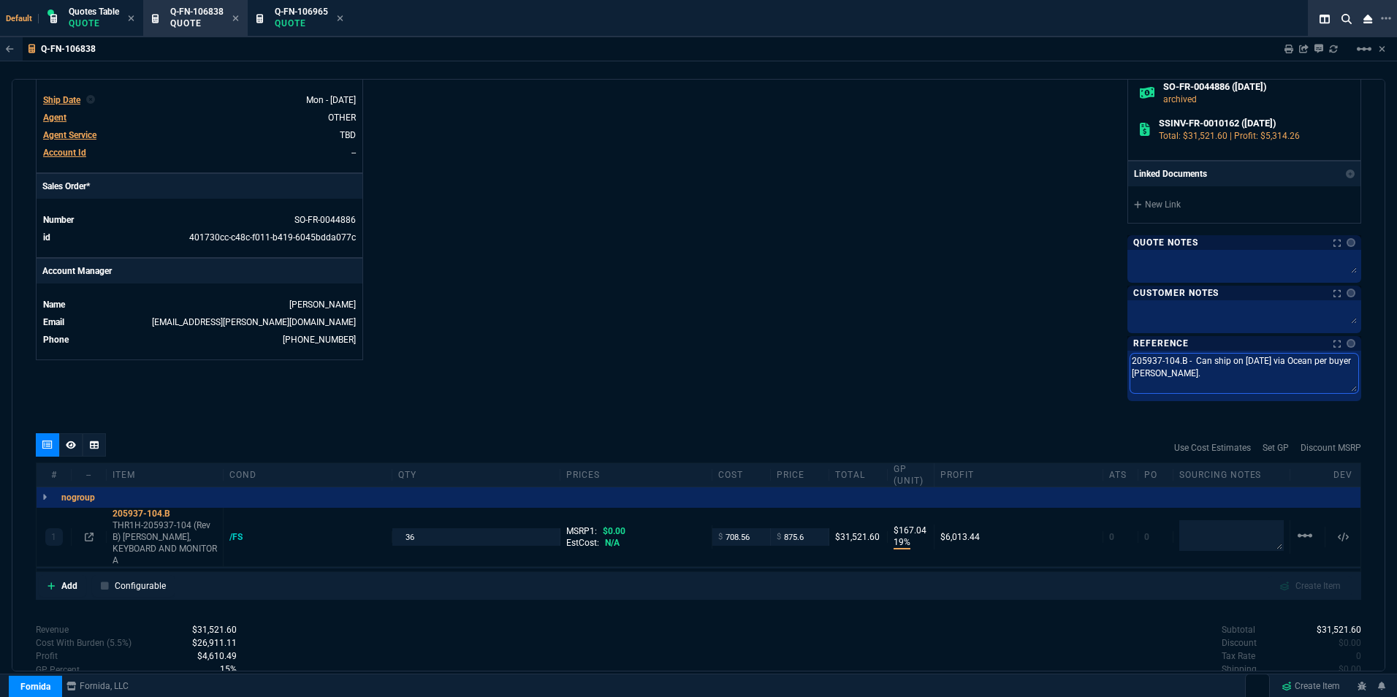
drag, startPoint x: 1124, startPoint y: 361, endPoint x: 1248, endPoint y: 391, distance: 127.8
click at [1248, 391] on textarea "205937-104.B - Can ship on [DATE] via Ocean per buyer [PERSON_NAME]." at bounding box center [1244, 373] width 228 height 39
click at [320, 26] on p "Quote" at bounding box center [301, 24] width 53 height 12
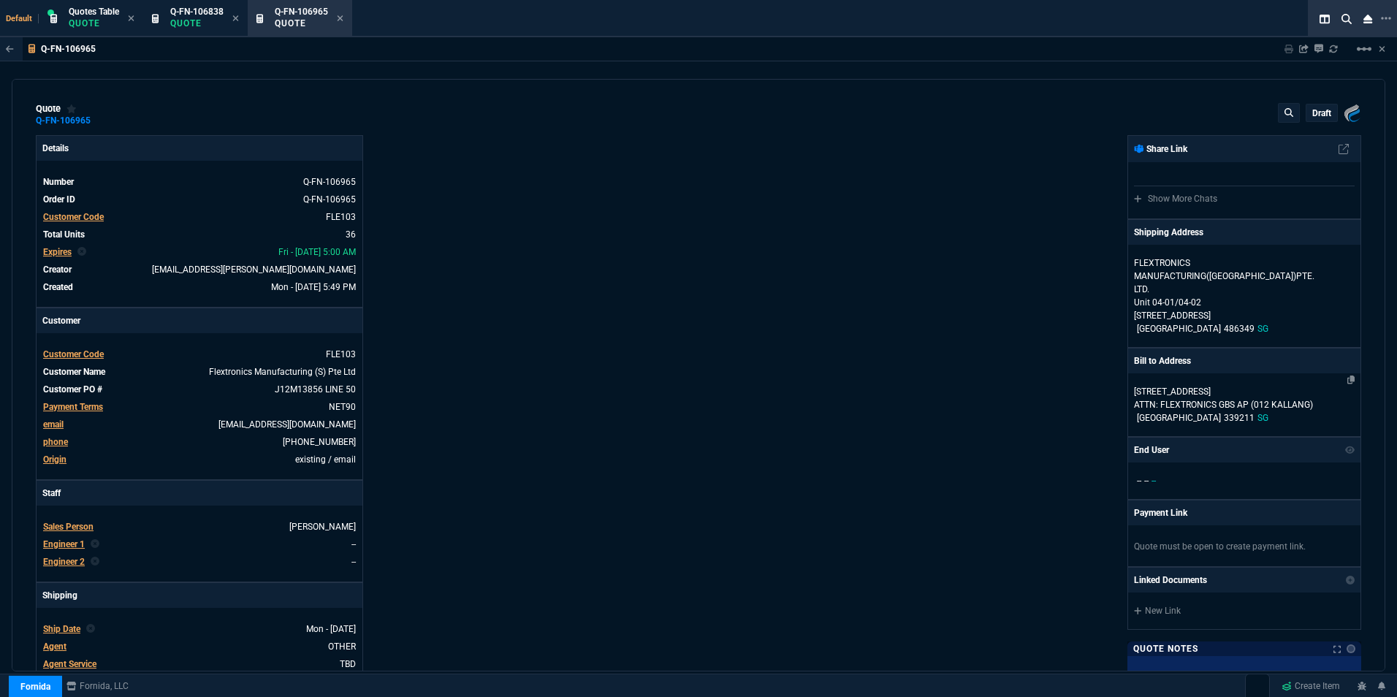
type input "19"
type input "167"
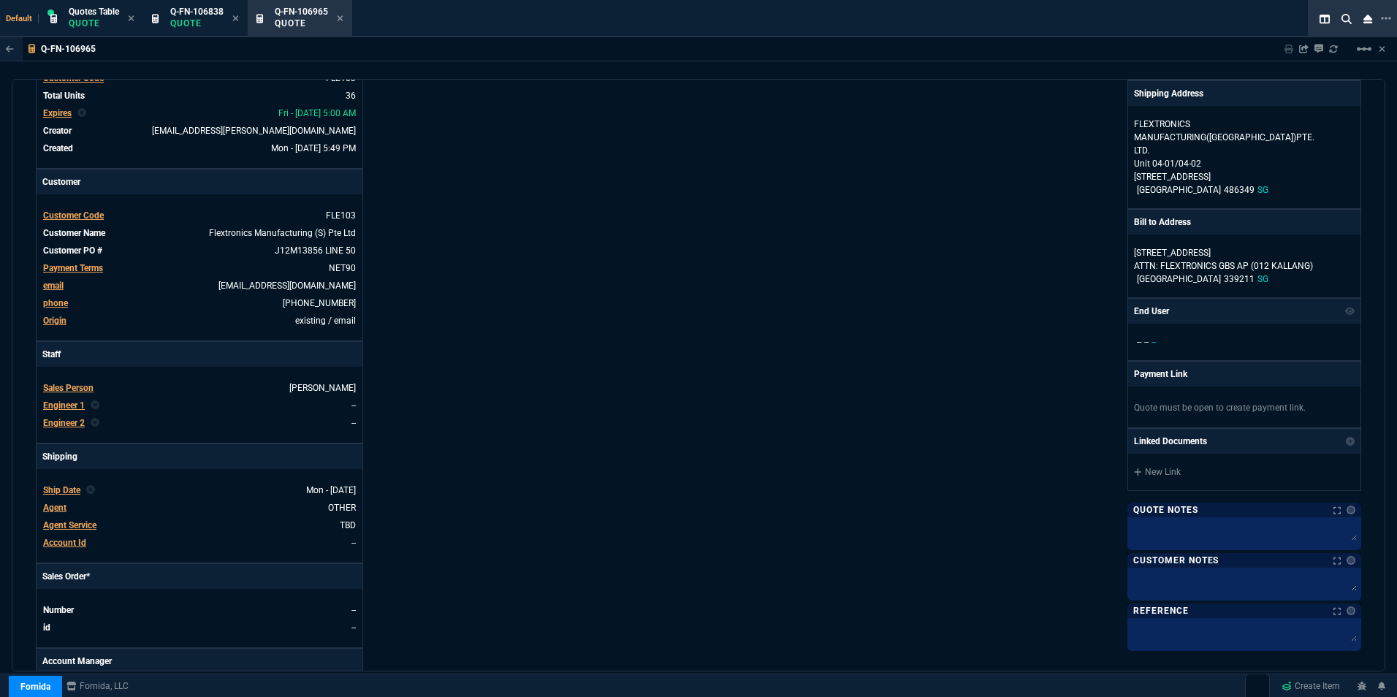
scroll to position [365, 0]
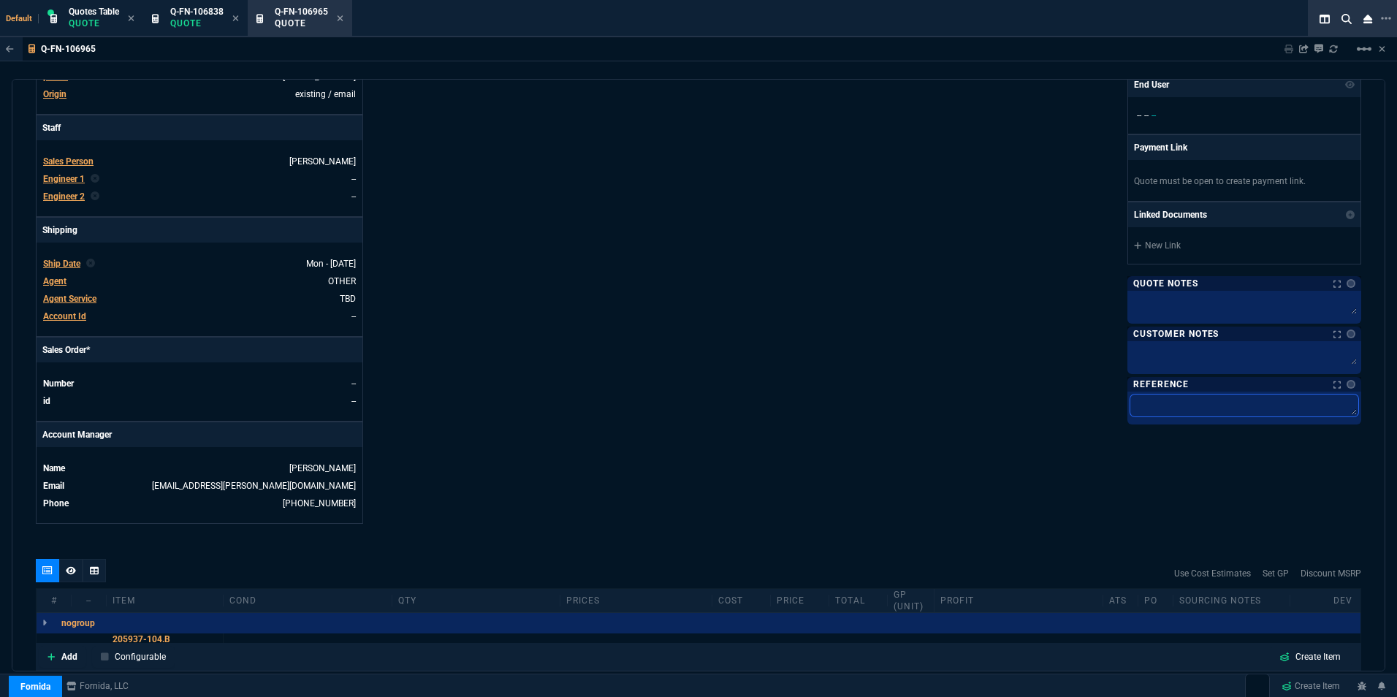
click at [1152, 408] on textarea at bounding box center [1244, 406] width 228 height 22
paste textarea "205937-104.B - Can ship on [DATE] via Ocean per buyer [PERSON_NAME]."
type textarea "205937-104.B - Can ship on [DATE] via Ocean per buyer [PERSON_NAME]."
drag, startPoint x: 1236, startPoint y: 400, endPoint x: 1247, endPoint y: 400, distance: 11.0
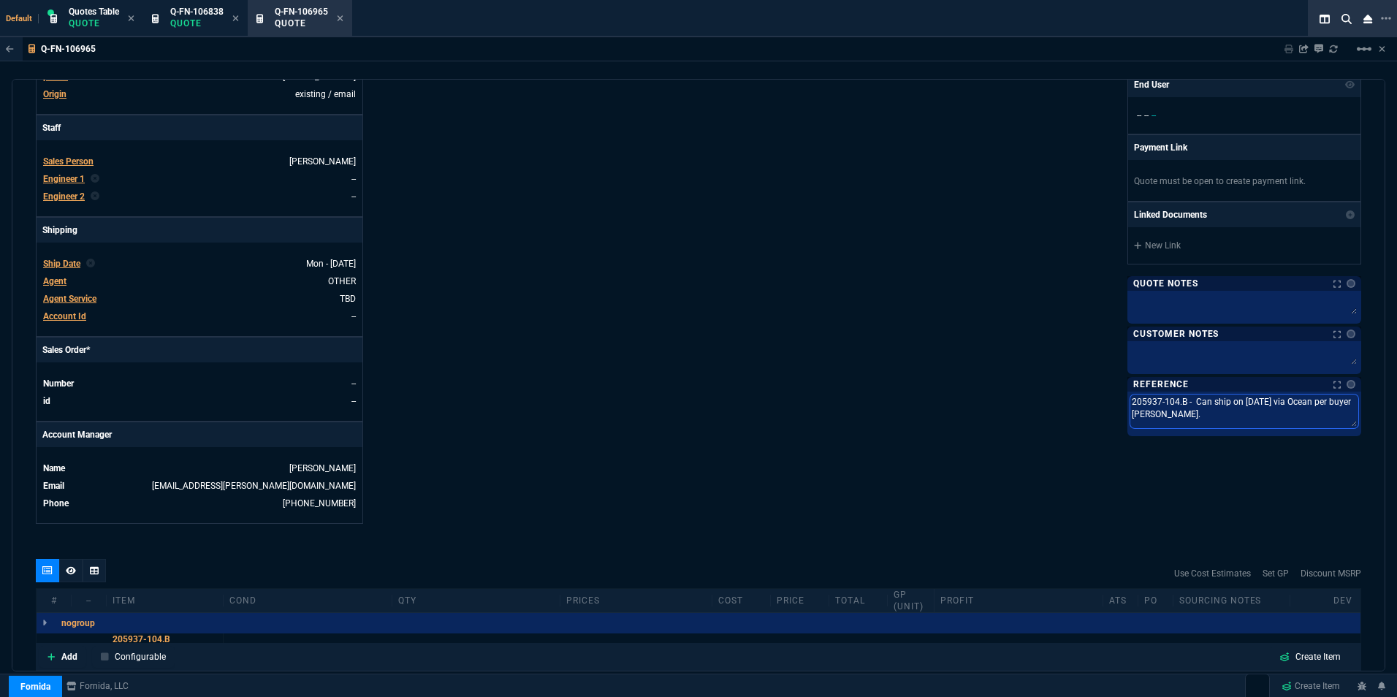
click at [1247, 400] on textarea "205937-104.B - Can ship on [DATE] via Ocean per buyer [PERSON_NAME]." at bounding box center [1244, 412] width 228 height 34
type textarea "205937-104.B - Can ship on 1/25 via Ocean per buyer [PERSON_NAME]."
type textarea "205937-104.B - Can ship on 11/25 via Ocean per buyer [PERSON_NAME]."
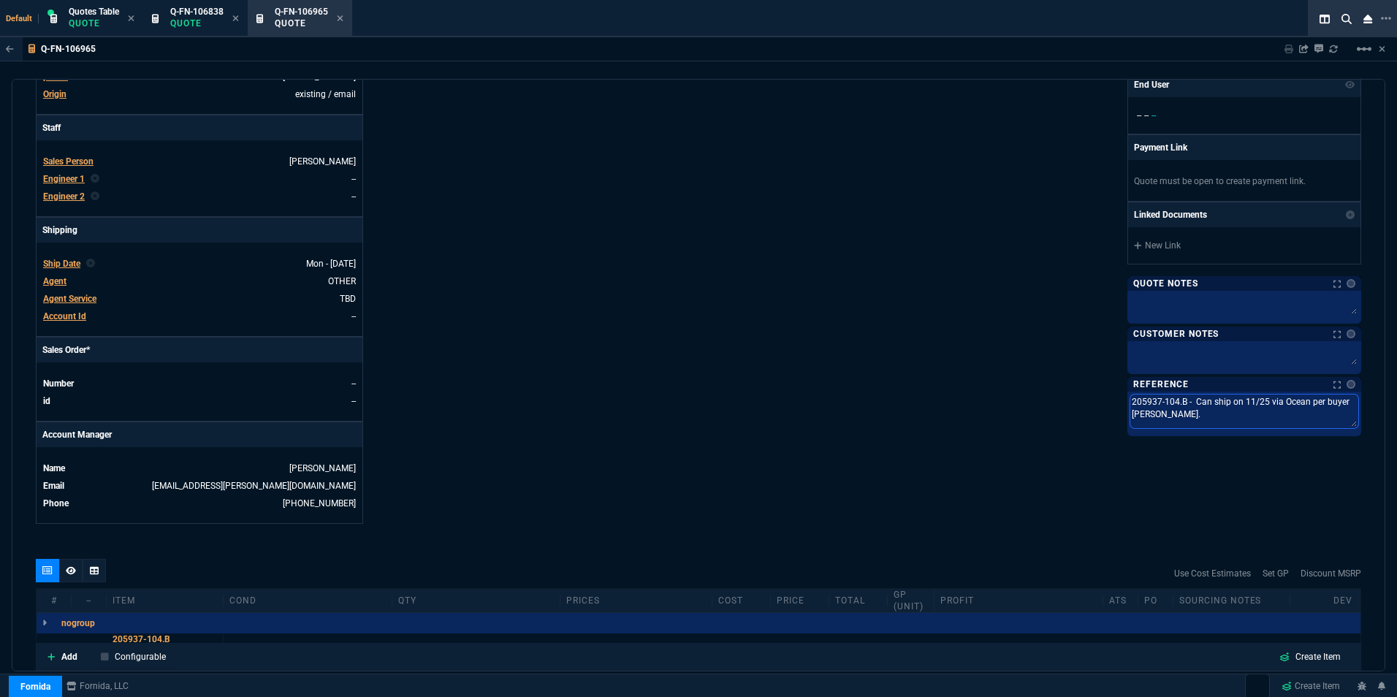
type textarea "205937-104.B - Can ship on 11//25 via Ocean per buyer [PERSON_NAME]."
type textarea "205937-104.B - Can ship on [DATE] via Ocean per buyer [PERSON_NAME]."
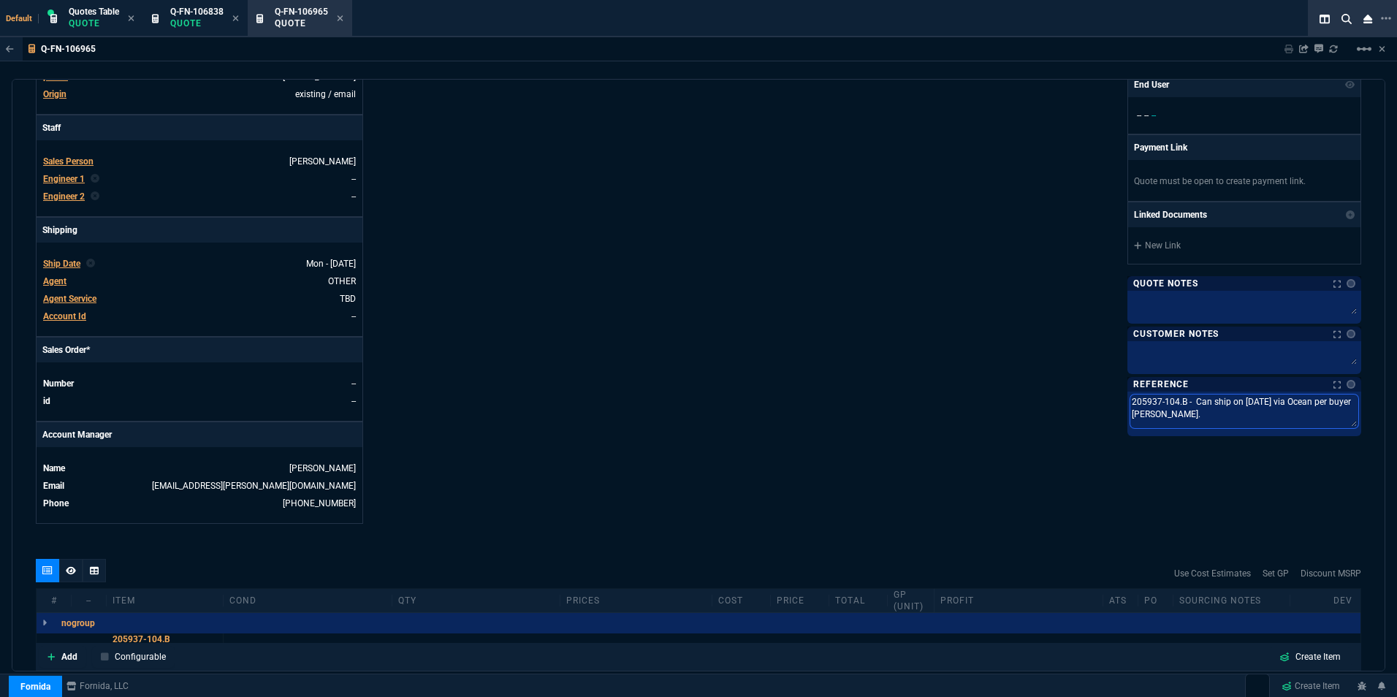
type textarea "205937-104.B - Can ship on [DATE] via Ocean per buyer [PERSON_NAME]."
click at [845, 398] on div "Fornida, LLC [STREET_ADDRESS] Share Link Show More Chats Shipping Address FLEXT…" at bounding box center [1030, 147] width 663 height 754
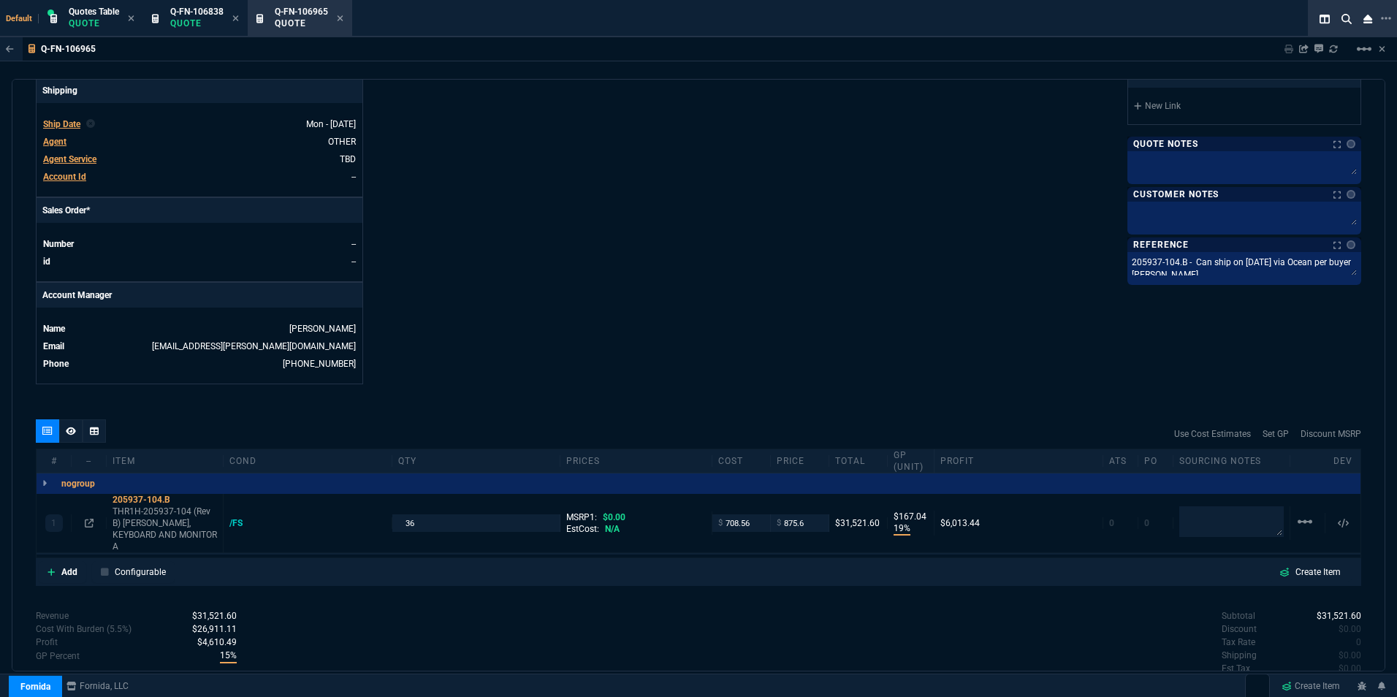
scroll to position [512, 0]
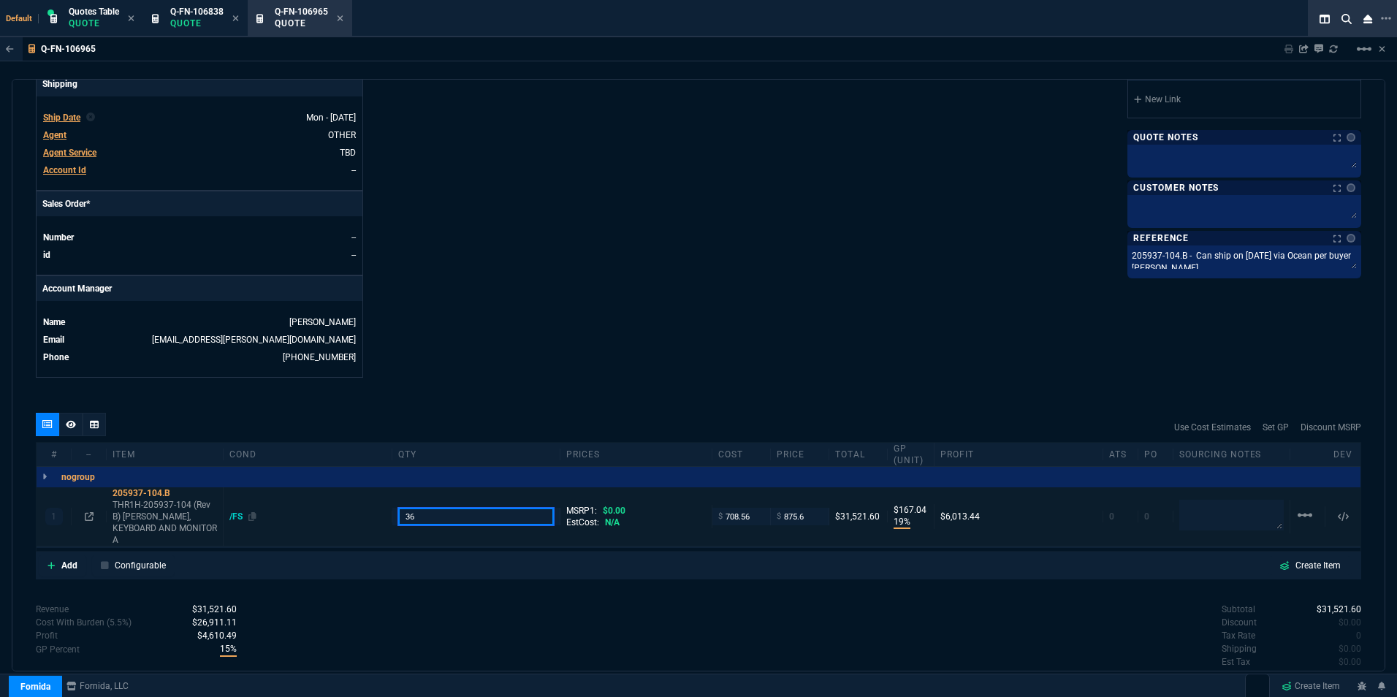
drag, startPoint x: 424, startPoint y: 508, endPoint x: 380, endPoint y: 508, distance: 43.8
click at [380, 508] on div "1 205937-104.B THR1H-205937-104 (Rev B) ASSY, KEYBOARD AND MONITOR A /FS 36 MSR…" at bounding box center [699, 516] width 1324 height 59
type input "10"
click at [724, 270] on div "Fornida, LLC [STREET_ADDRESS] Share Link Show More Chats Shipping Address FLEXT…" at bounding box center [1030, 1] width 663 height 754
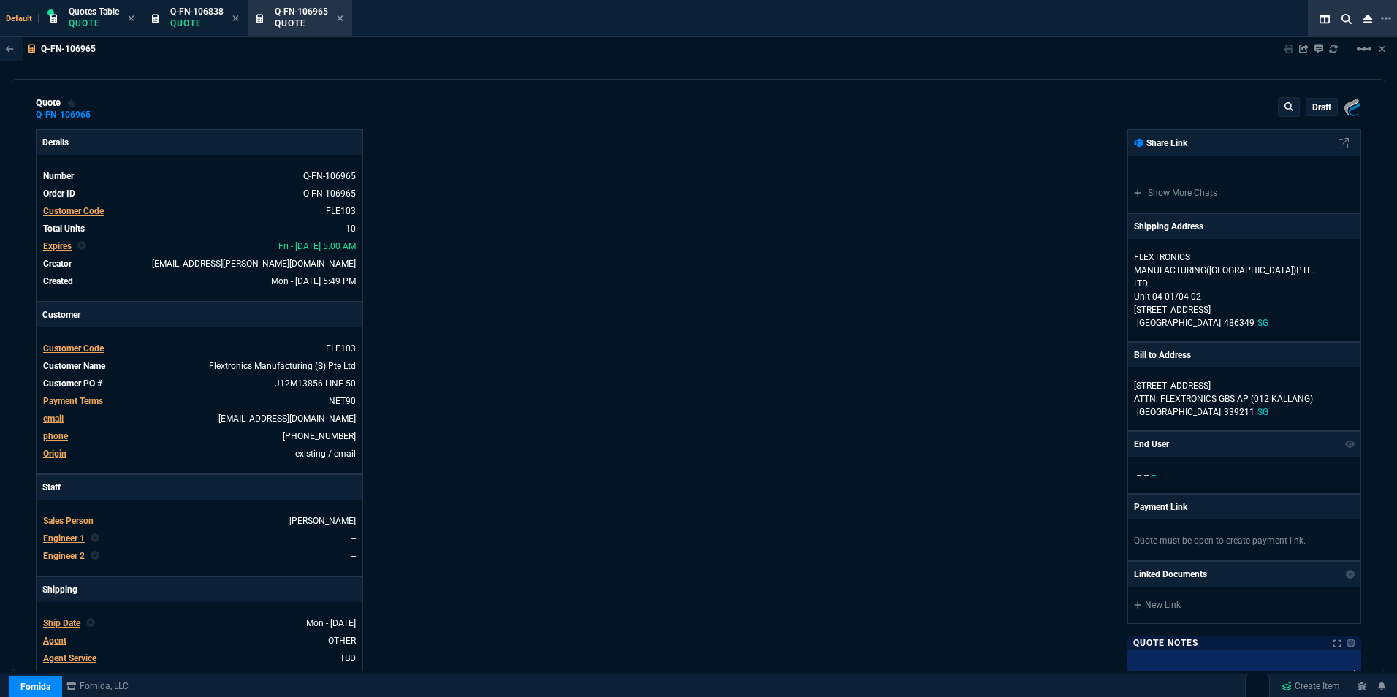
scroll to position [0, 0]
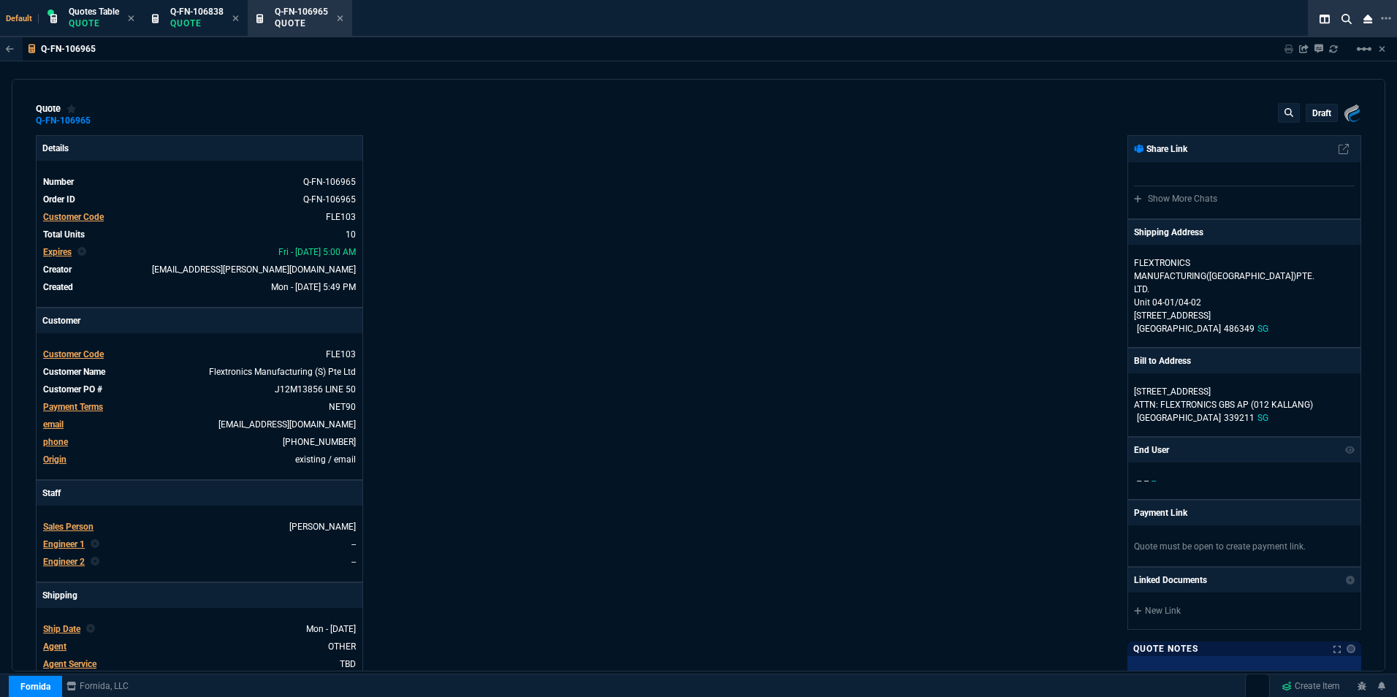
click at [1315, 113] on p "draft" at bounding box center [1321, 113] width 19 height 12
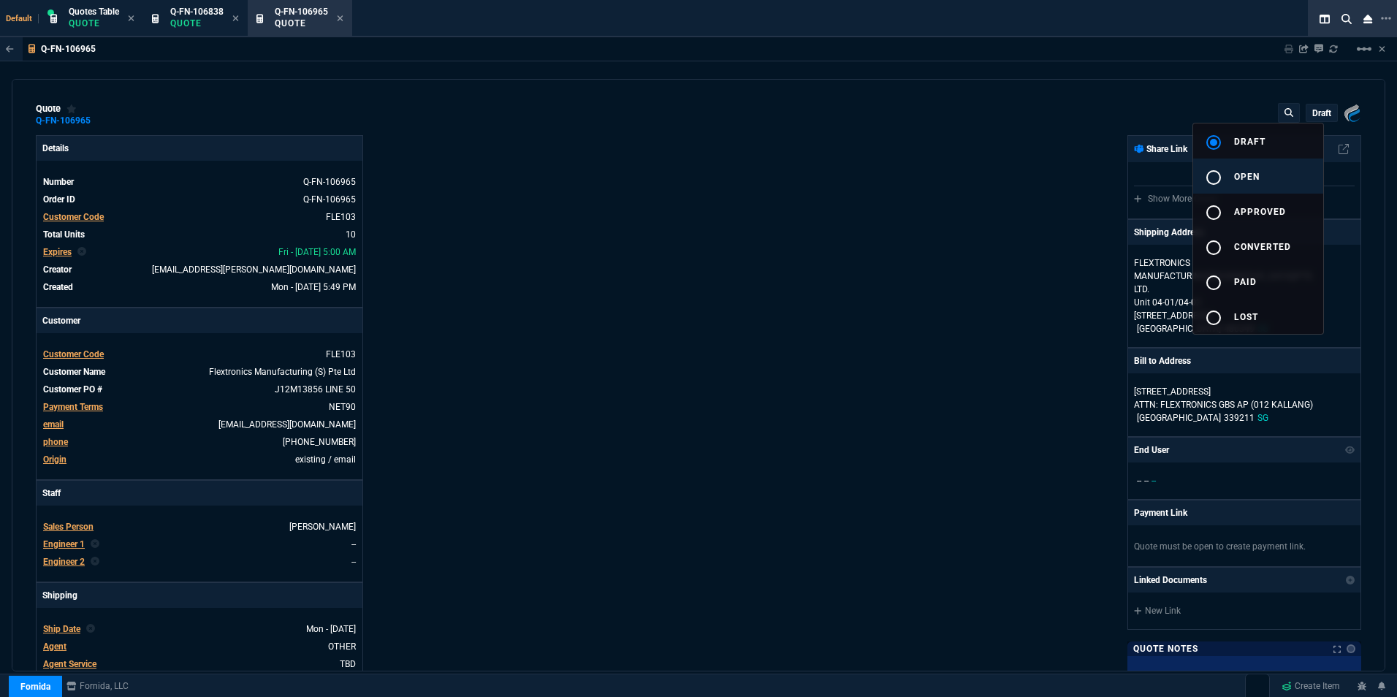
click at [1247, 176] on span "open" at bounding box center [1247, 177] width 26 height 10
type input "19"
type input "167"
click at [692, 241] on div at bounding box center [698, 348] width 1397 height 697
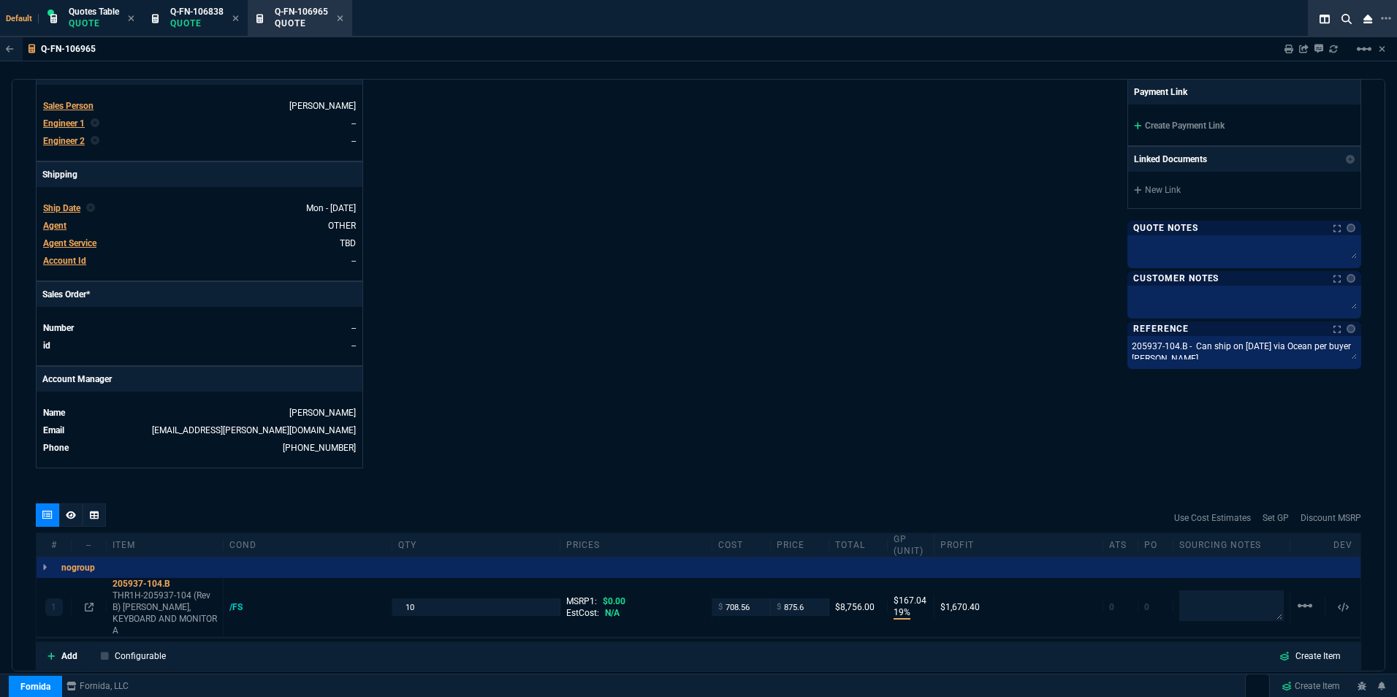
scroll to position [566, 0]
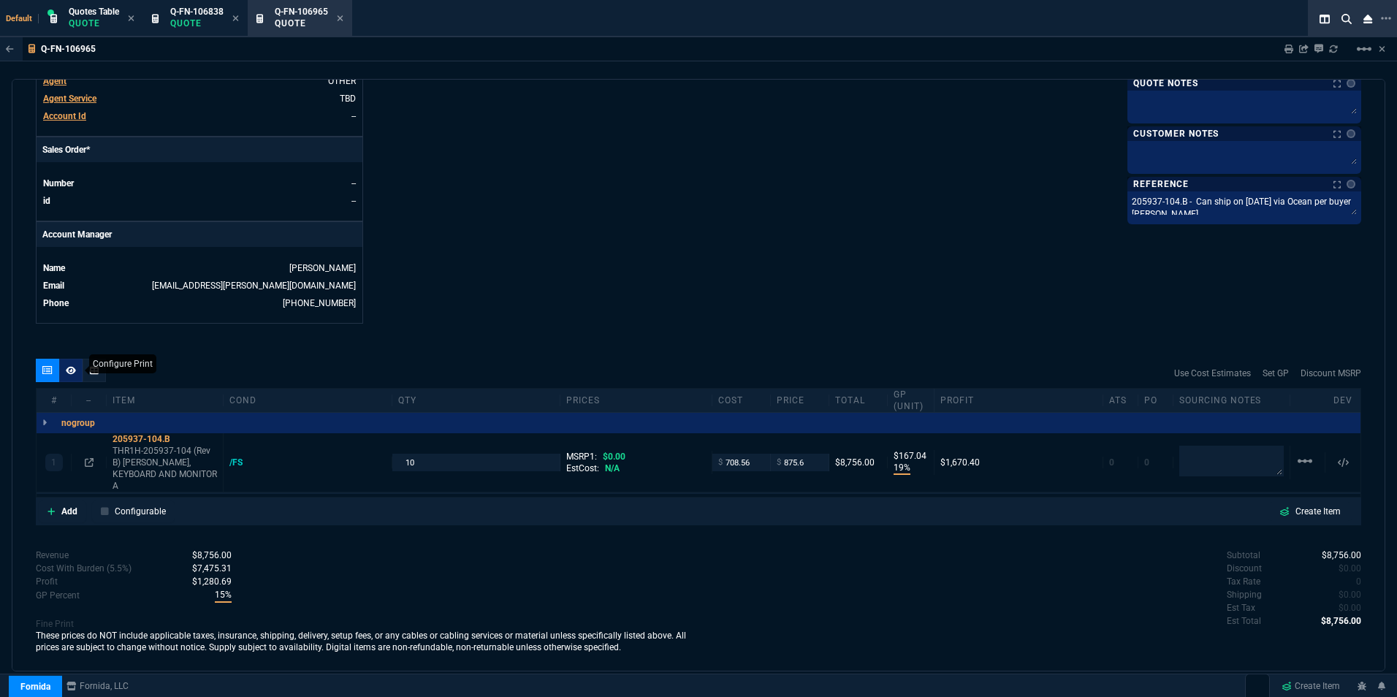
click at [69, 368] on icon at bounding box center [71, 370] width 10 height 8
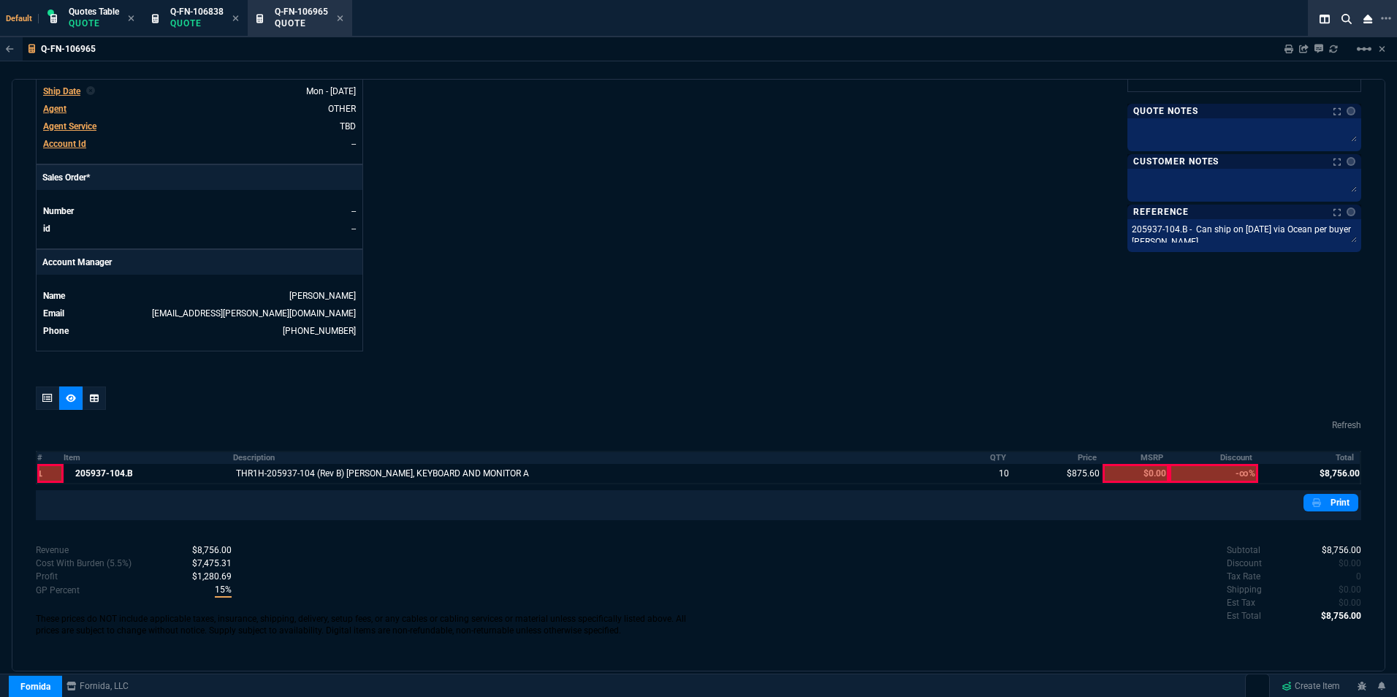
scroll to position [538, 0]
click at [50, 395] on icon at bounding box center [47, 398] width 10 height 9
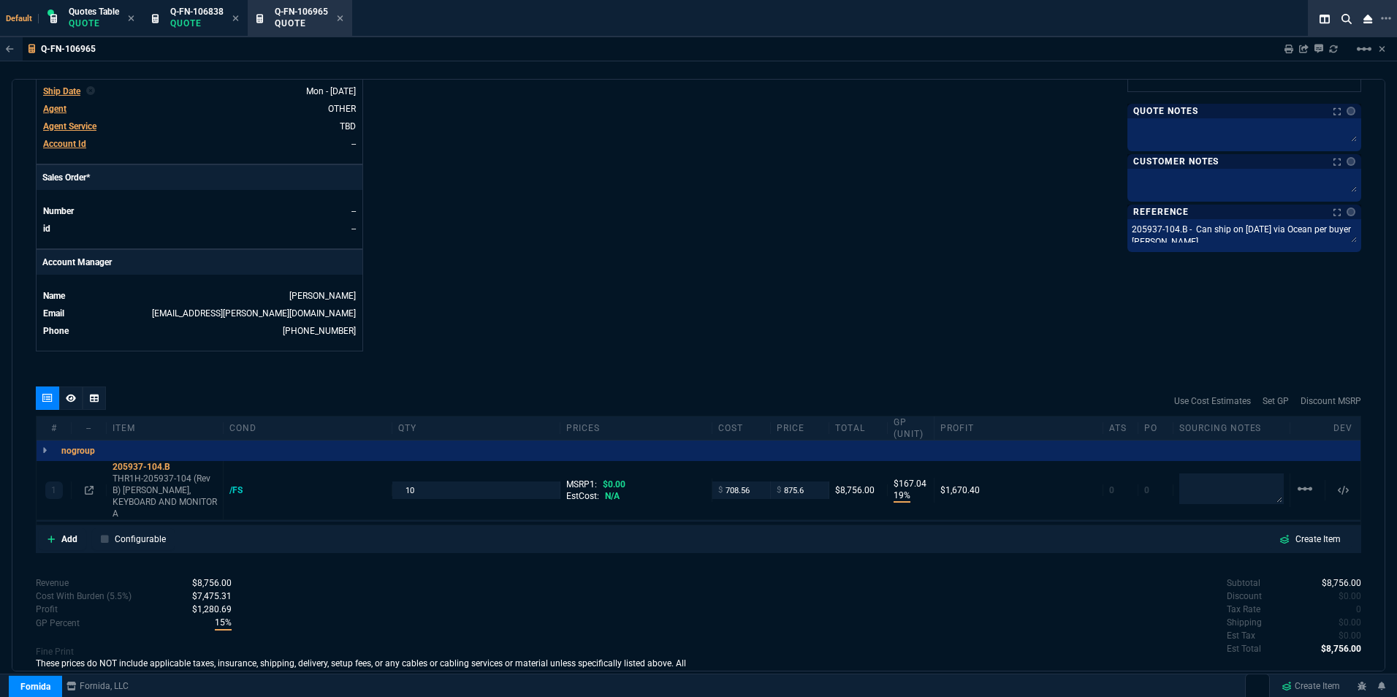
type input "19"
type input "167"
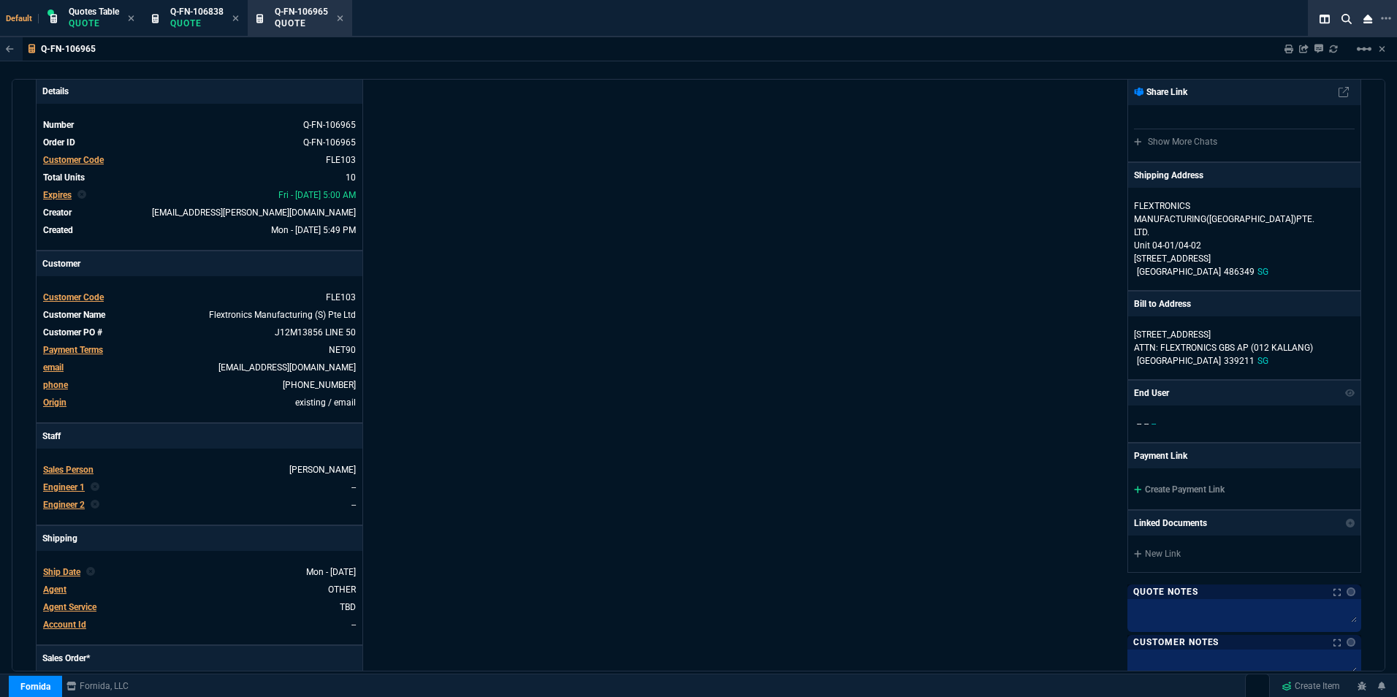
scroll to position [0, 0]
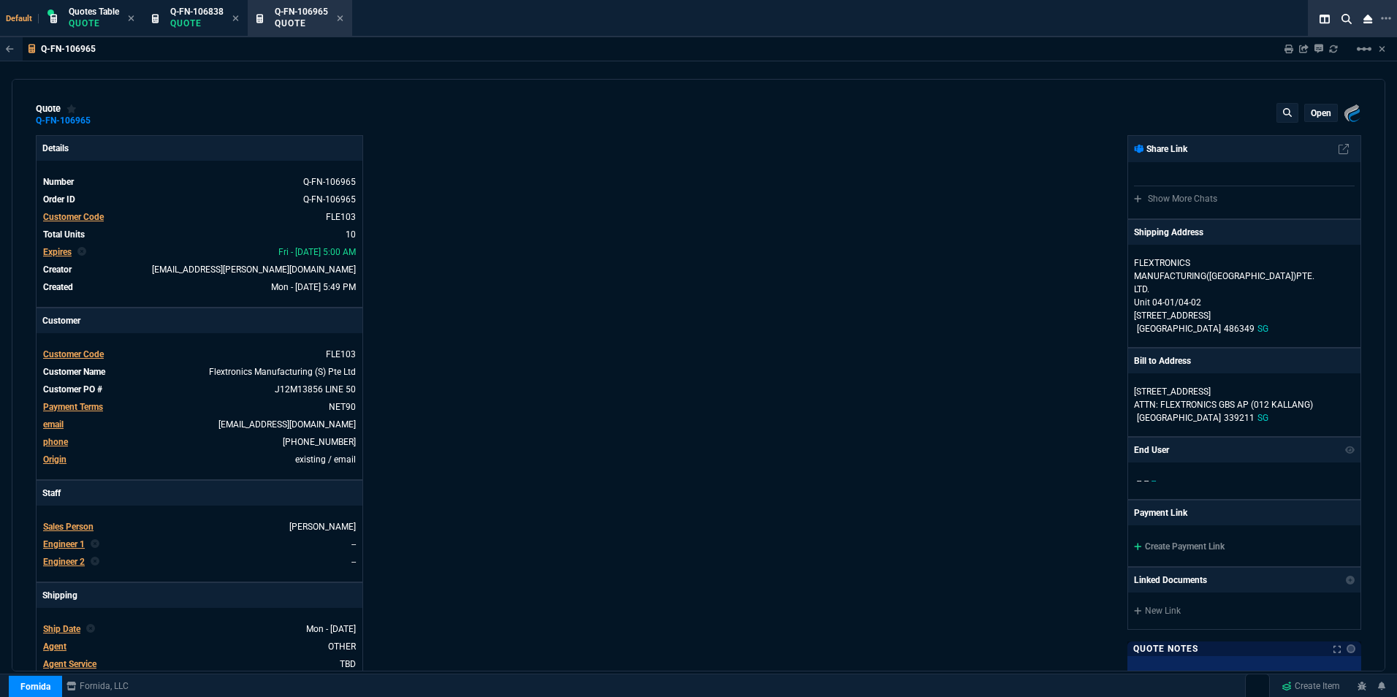
click at [1314, 112] on p "open" at bounding box center [1321, 113] width 20 height 12
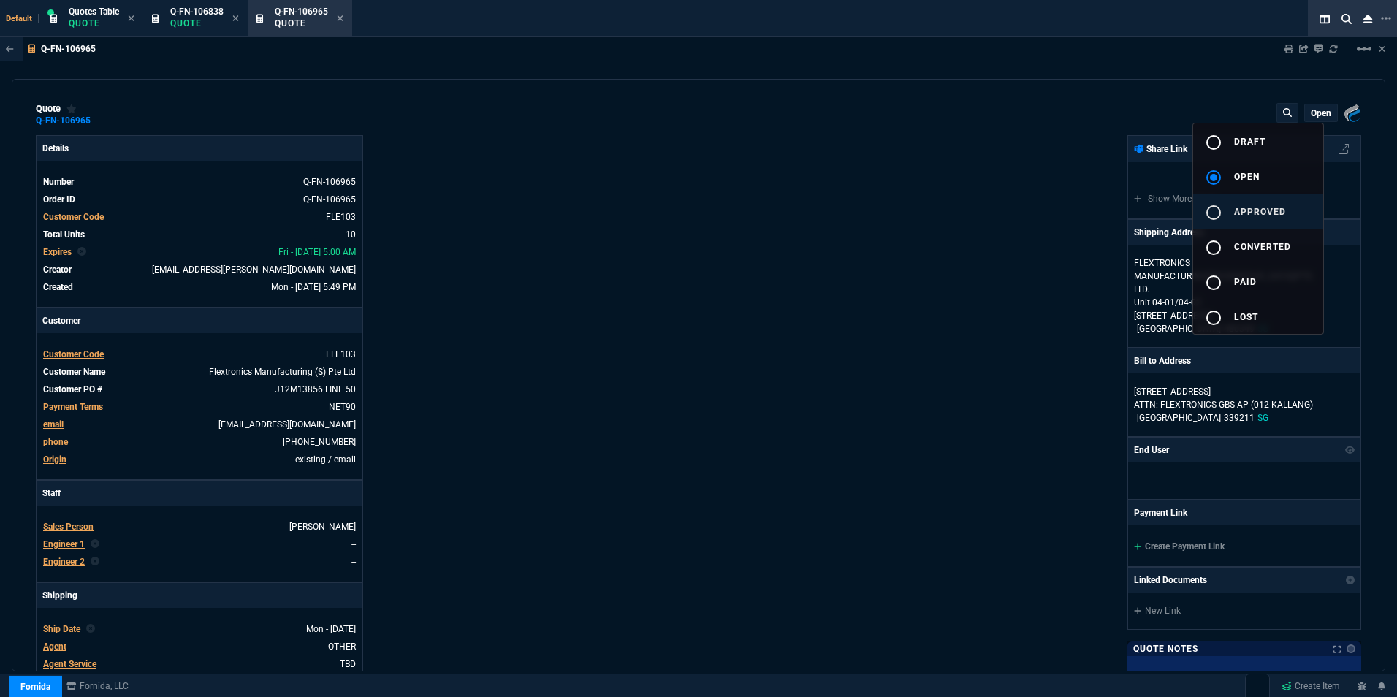
click at [1252, 207] on span "approved" at bounding box center [1260, 212] width 52 height 10
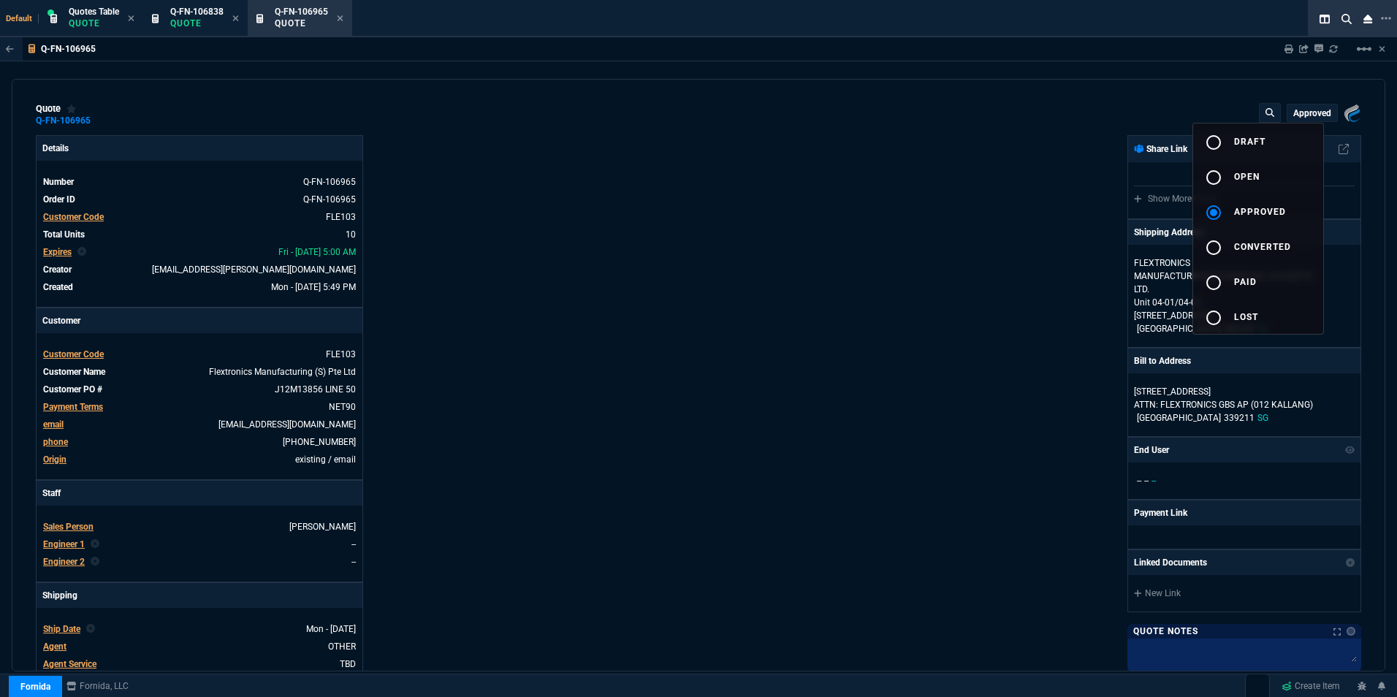
type input "19"
type input "167"
click at [787, 197] on div at bounding box center [698, 348] width 1397 height 697
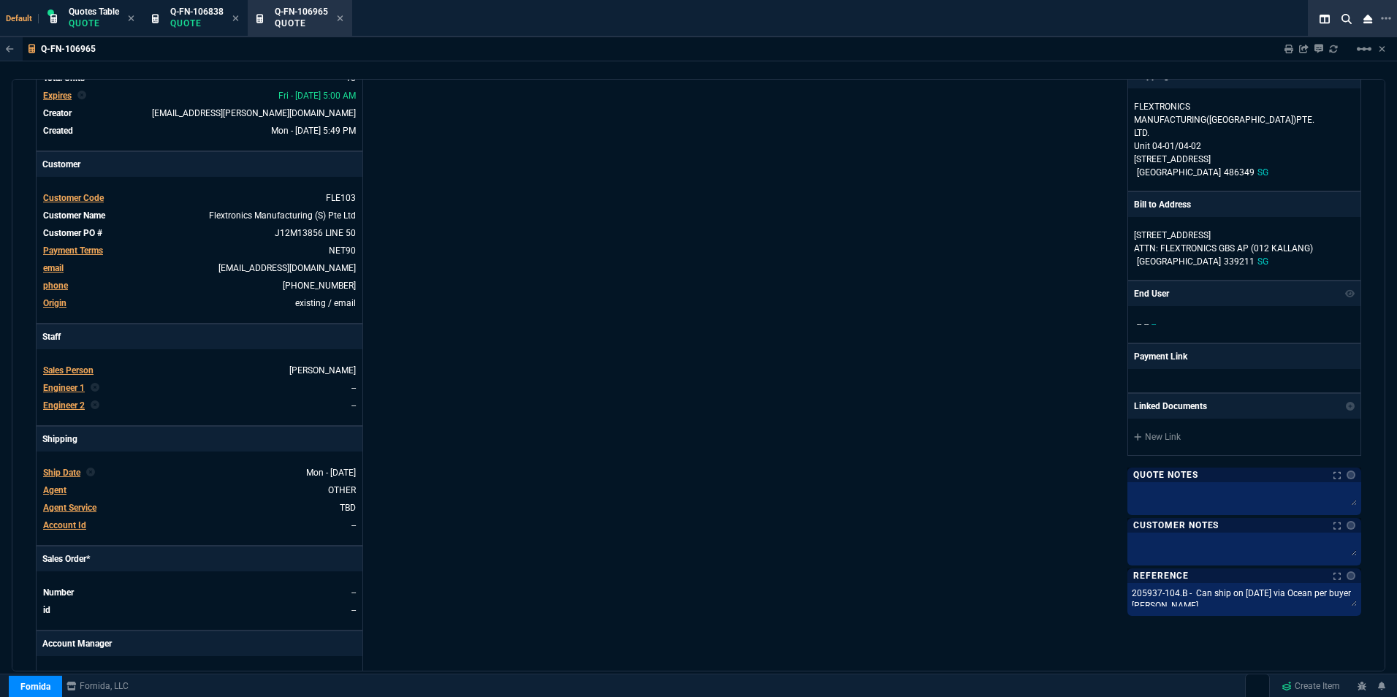
scroll to position [219, 0]
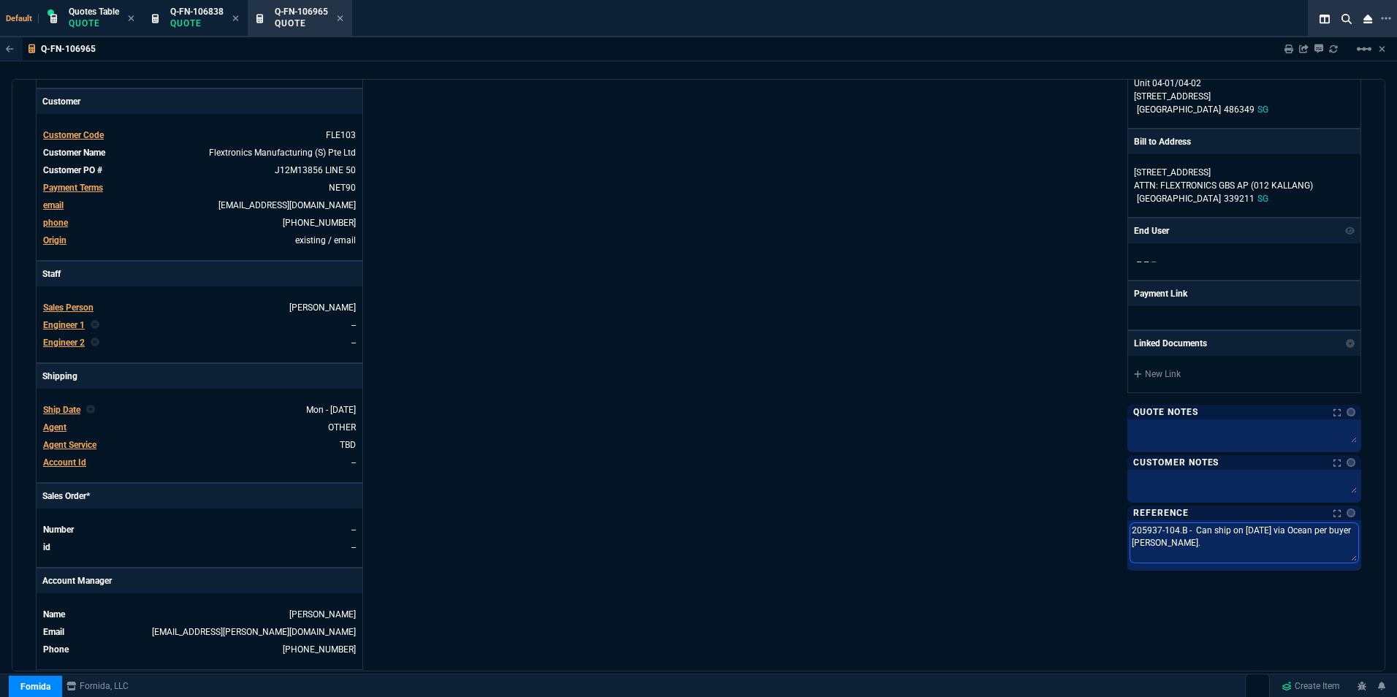
drag, startPoint x: 1124, startPoint y: 531, endPoint x: 1272, endPoint y: 545, distance: 149.0
click at [1272, 545] on textarea "205937-104.B - Can ship on [DATE] via Ocean per buyer [PERSON_NAME]." at bounding box center [1244, 542] width 228 height 39
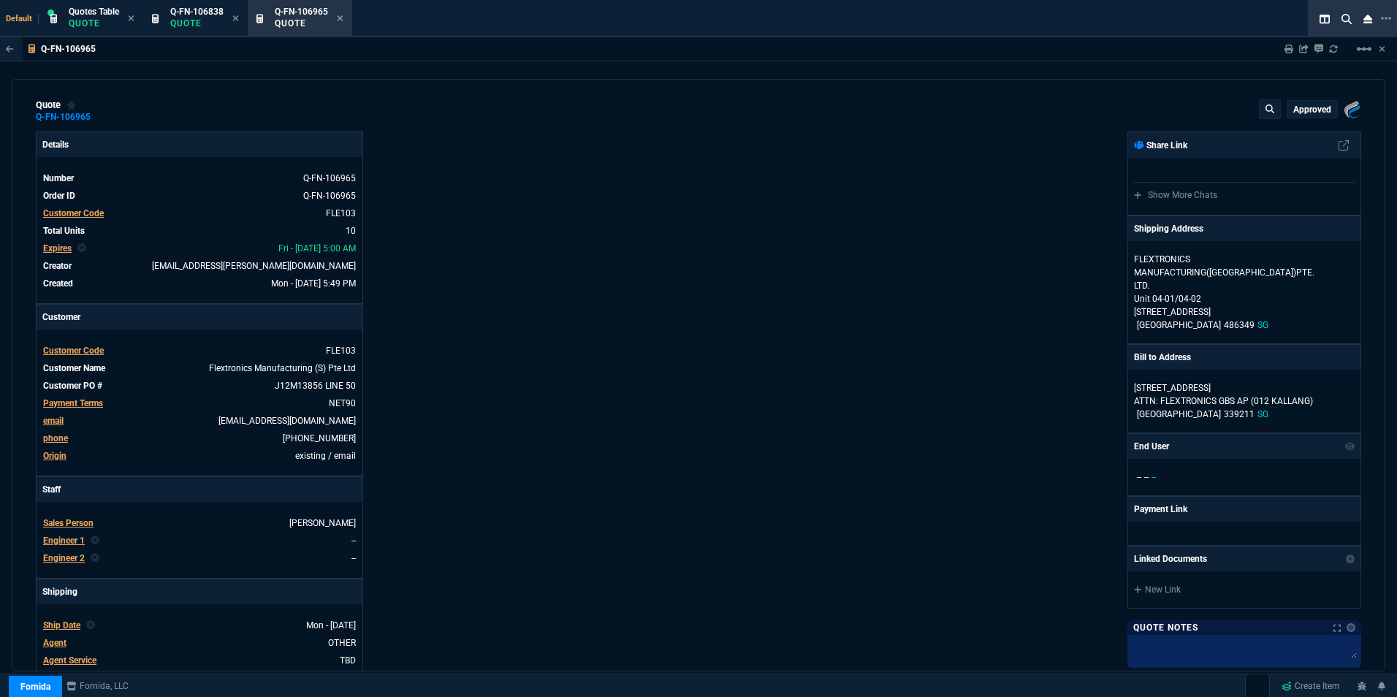
scroll to position [0, 0]
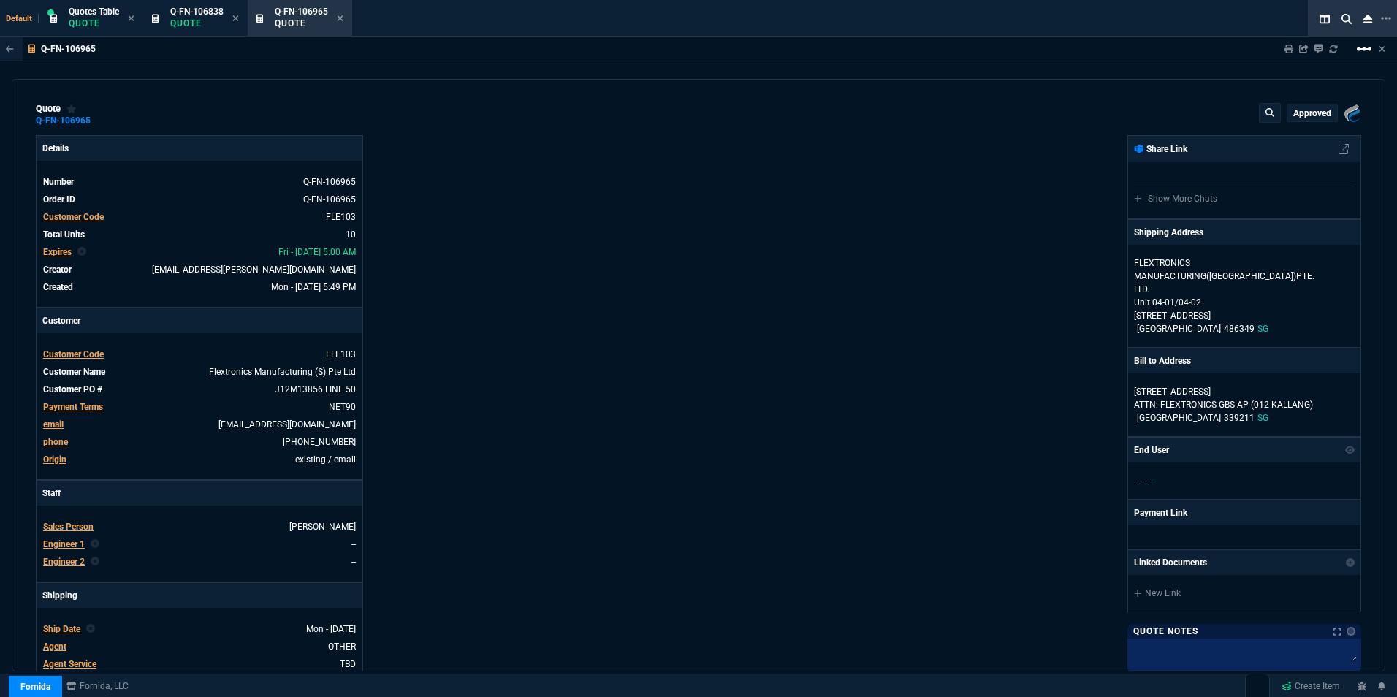
click at [1368, 53] on mat-icon "linear_scale" at bounding box center [1365, 49] width 18 height 18
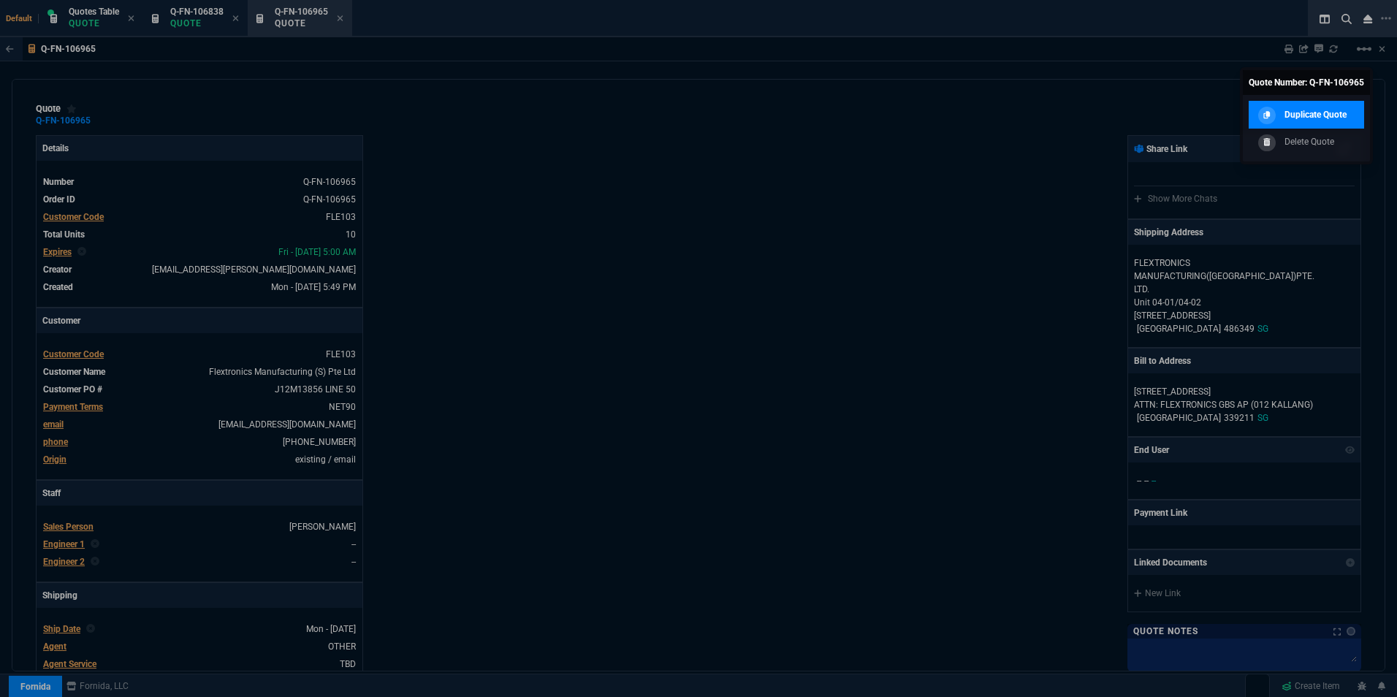
click at [1302, 116] on p "Duplicate Quote" at bounding box center [1316, 114] width 62 height 13
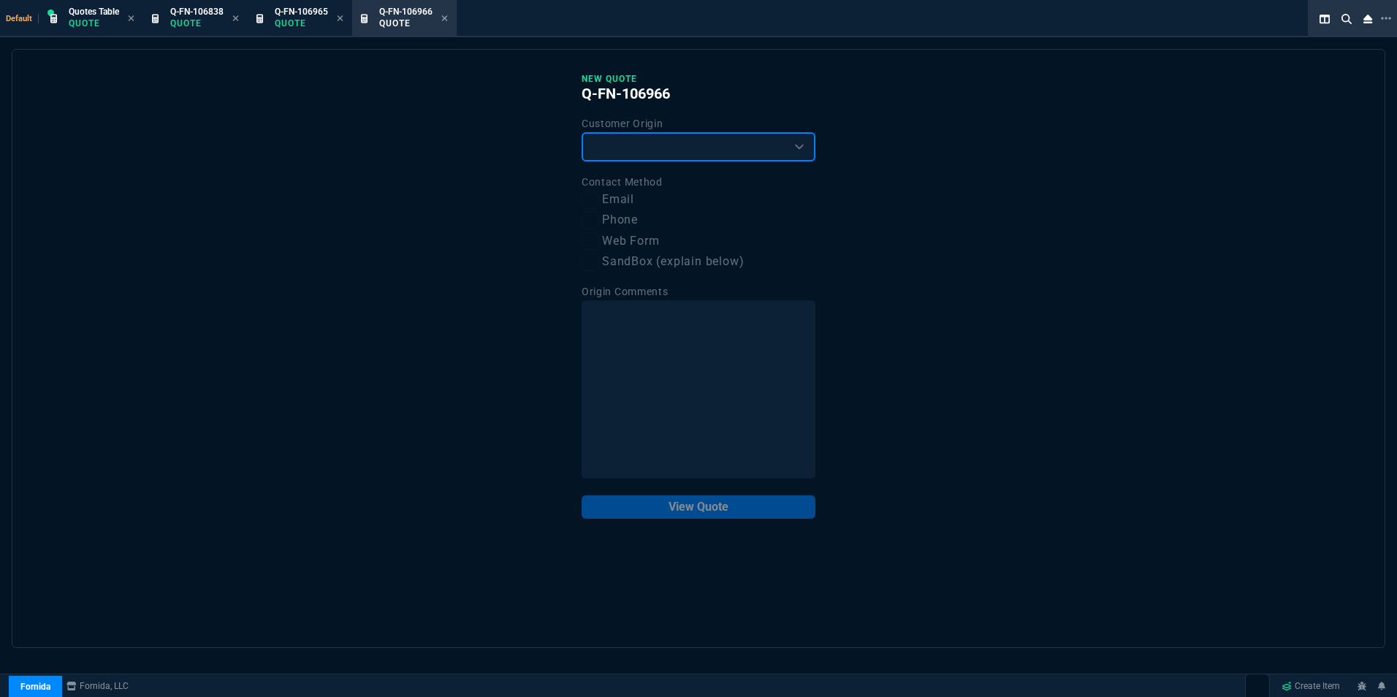
click at [674, 146] on select "Existing Customer Amazon Lead (first order) Website Lead (first order) Called (…" at bounding box center [699, 146] width 234 height 29
select select "existing"
click at [582, 133] on select "Existing Customer Amazon Lead (first order) Website Lead (first order) Called (…" at bounding box center [699, 146] width 234 height 29
click at [596, 202] on input "Email" at bounding box center [591, 200] width 18 height 18
checkbox input "true"
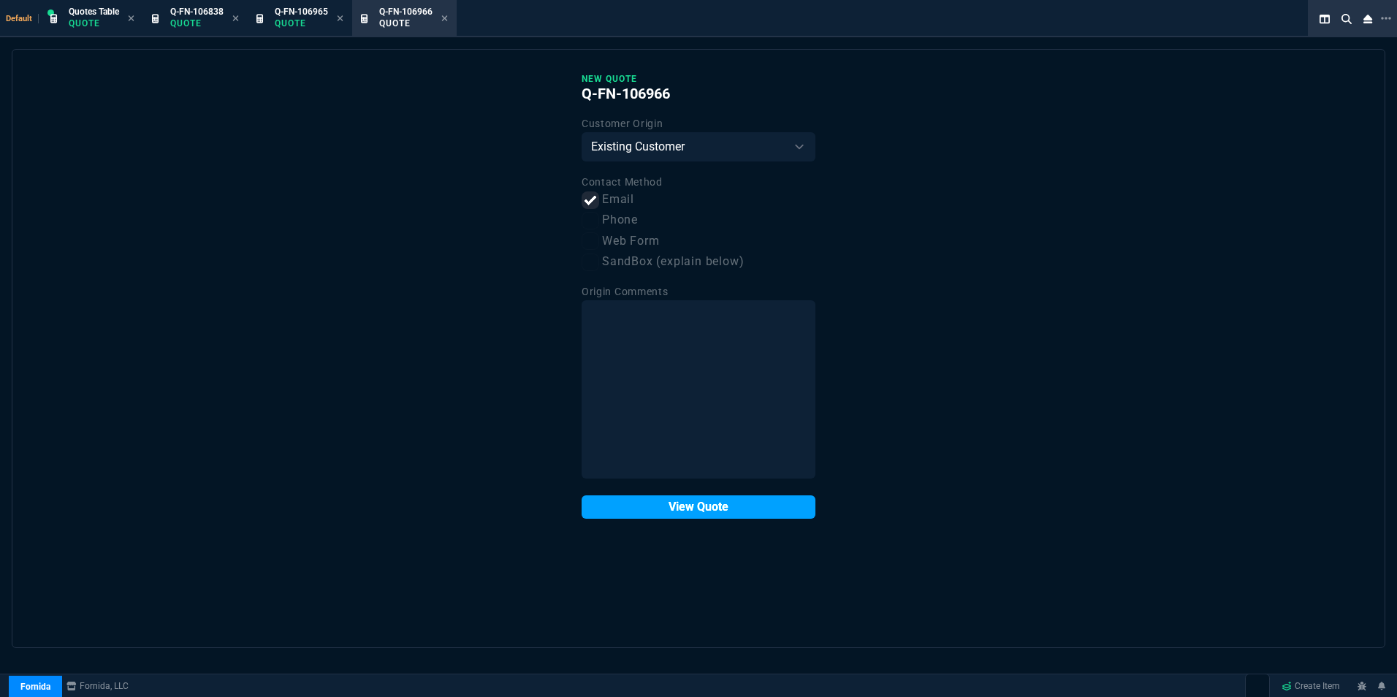
click at [689, 506] on button "View Quote" at bounding box center [699, 506] width 234 height 23
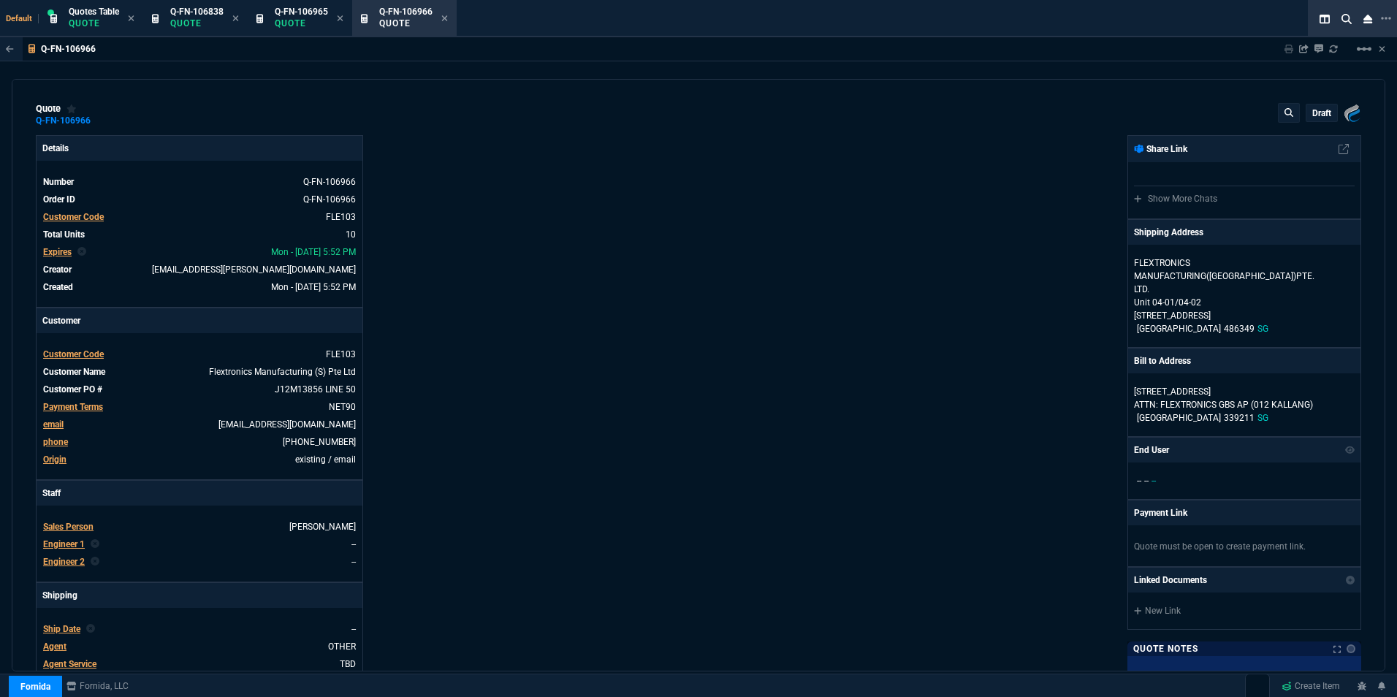
type input "19"
type input "167"
click at [59, 255] on span "Expires" at bounding box center [57, 252] width 28 height 10
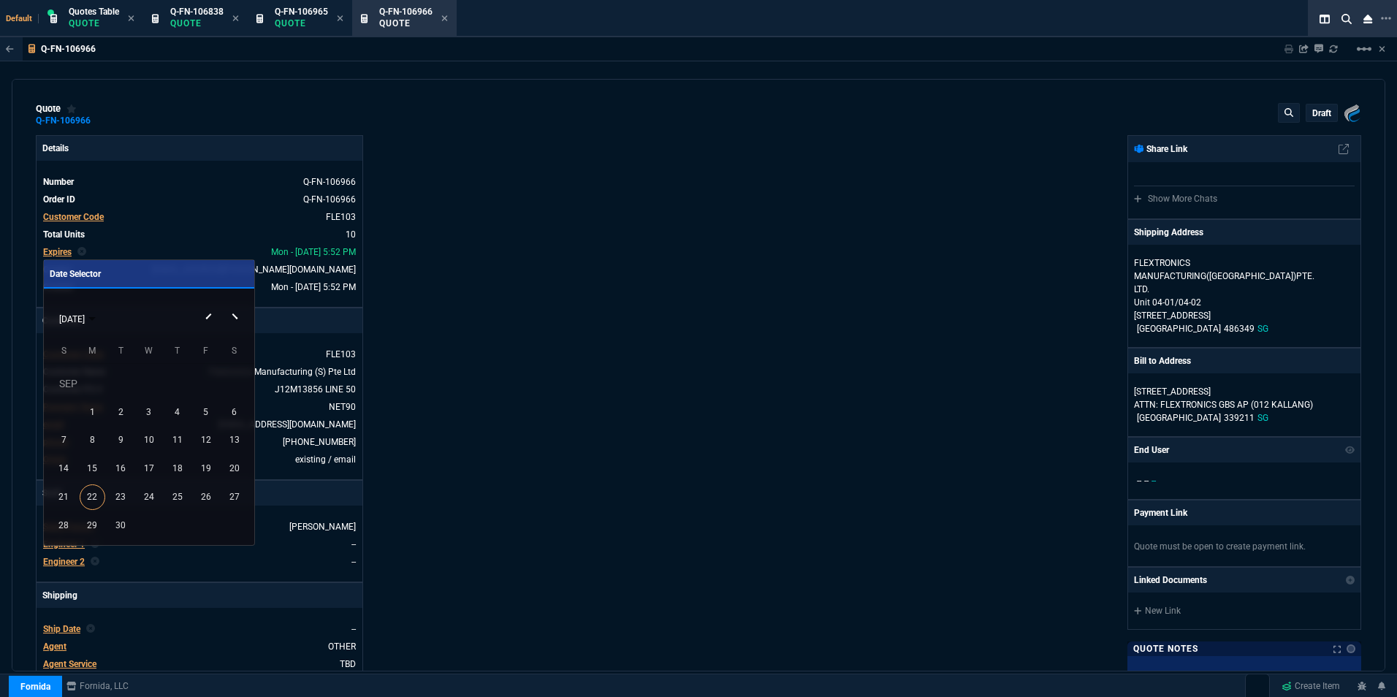
click at [235, 305] on button "Next month" at bounding box center [235, 305] width 29 height 0
click at [210, 495] on div "31" at bounding box center [206, 497] width 26 height 26
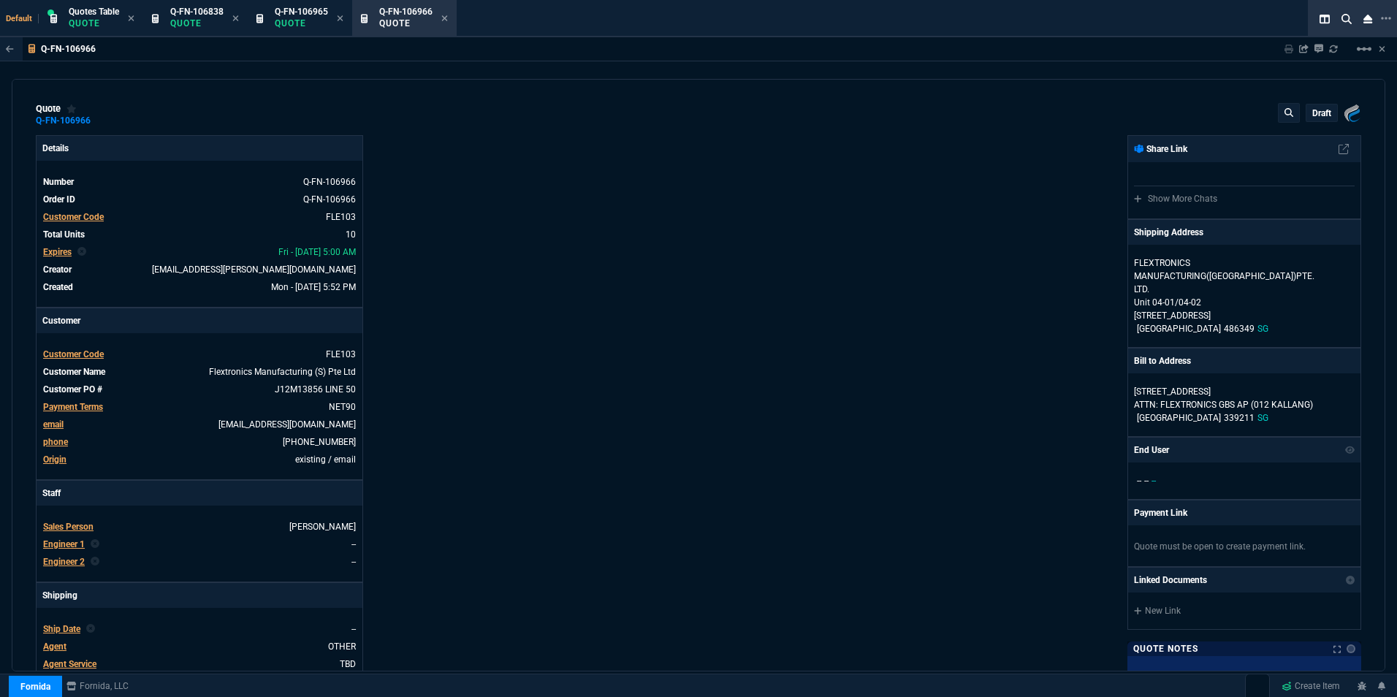
type input "19"
type input "167"
click at [345, 389] on link "J12M13856 LINE 50" at bounding box center [314, 389] width 84 height 13
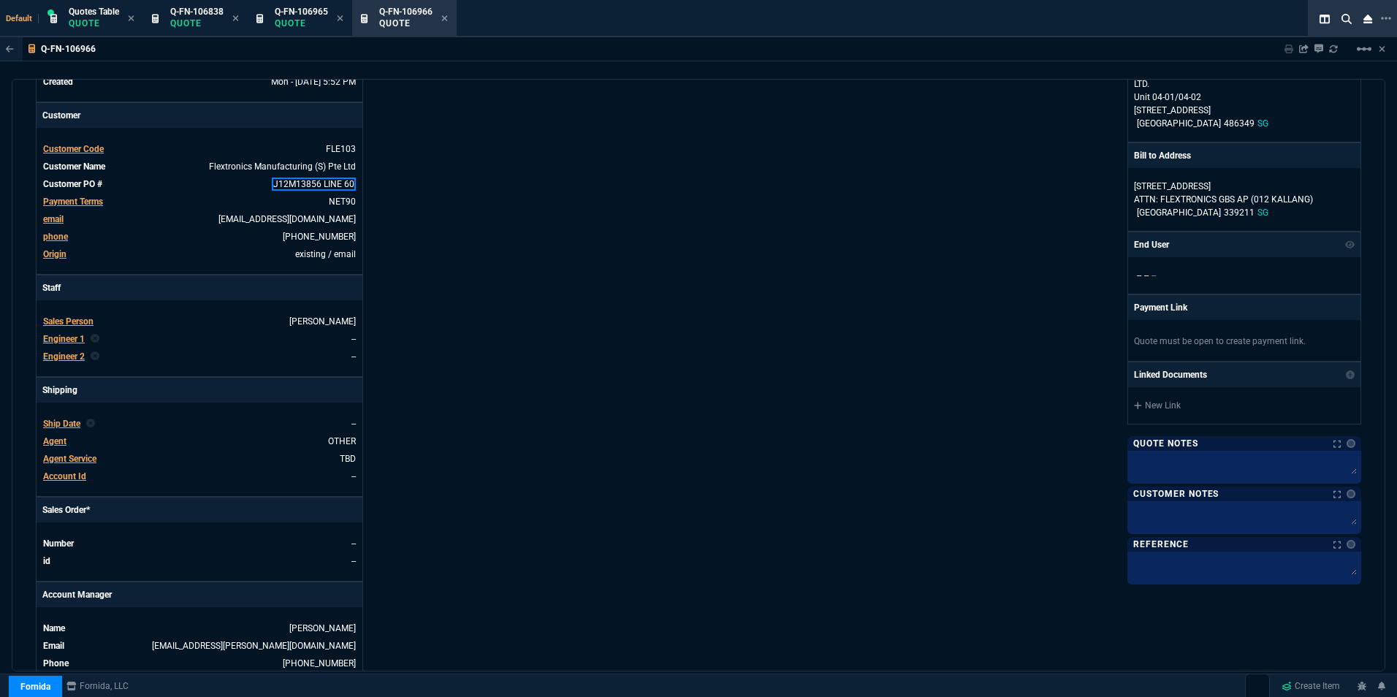
scroll to position [219, 0]
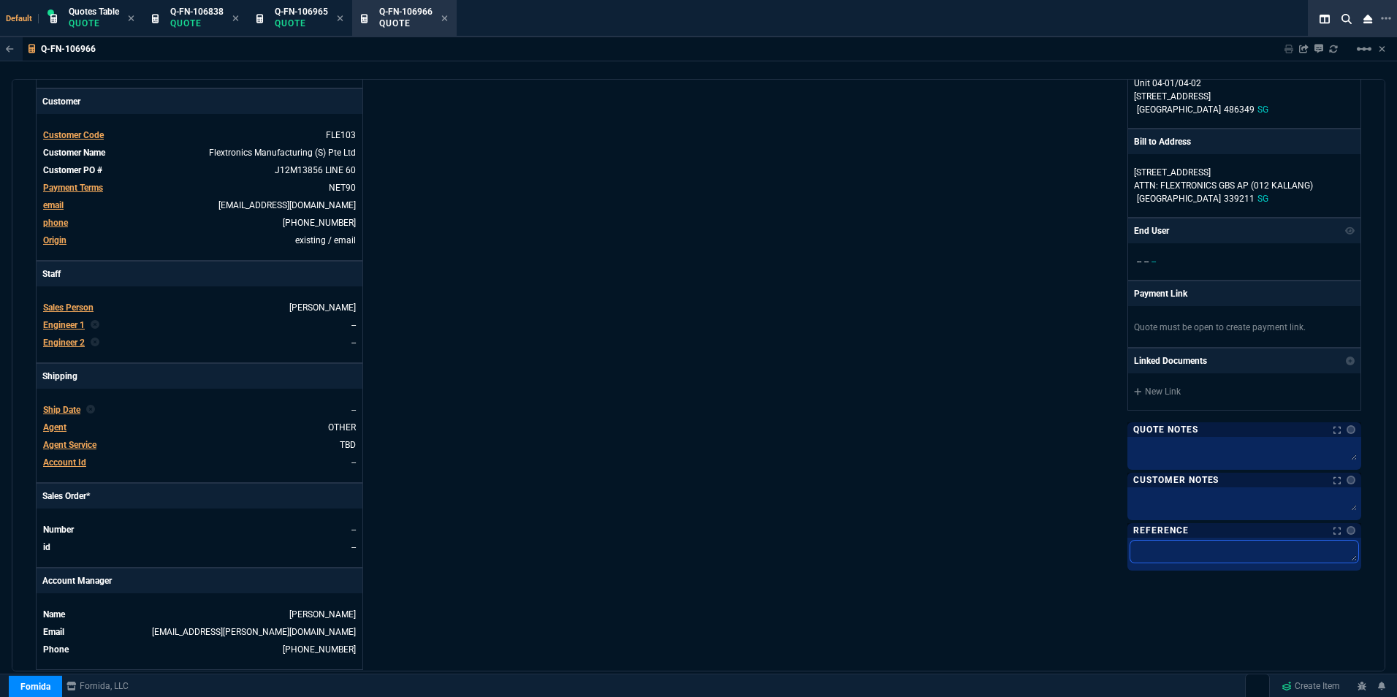
click at [1144, 547] on textarea at bounding box center [1244, 552] width 228 height 22
click at [1140, 551] on textarea at bounding box center [1244, 558] width 228 height 34
paste textarea "205937-104.B - Can ship on [DATE] via Ocean per buyer [PERSON_NAME]."
type textarea "205937-104.B - Can ship on [DATE] via Ocean per buyer [PERSON_NAME]."
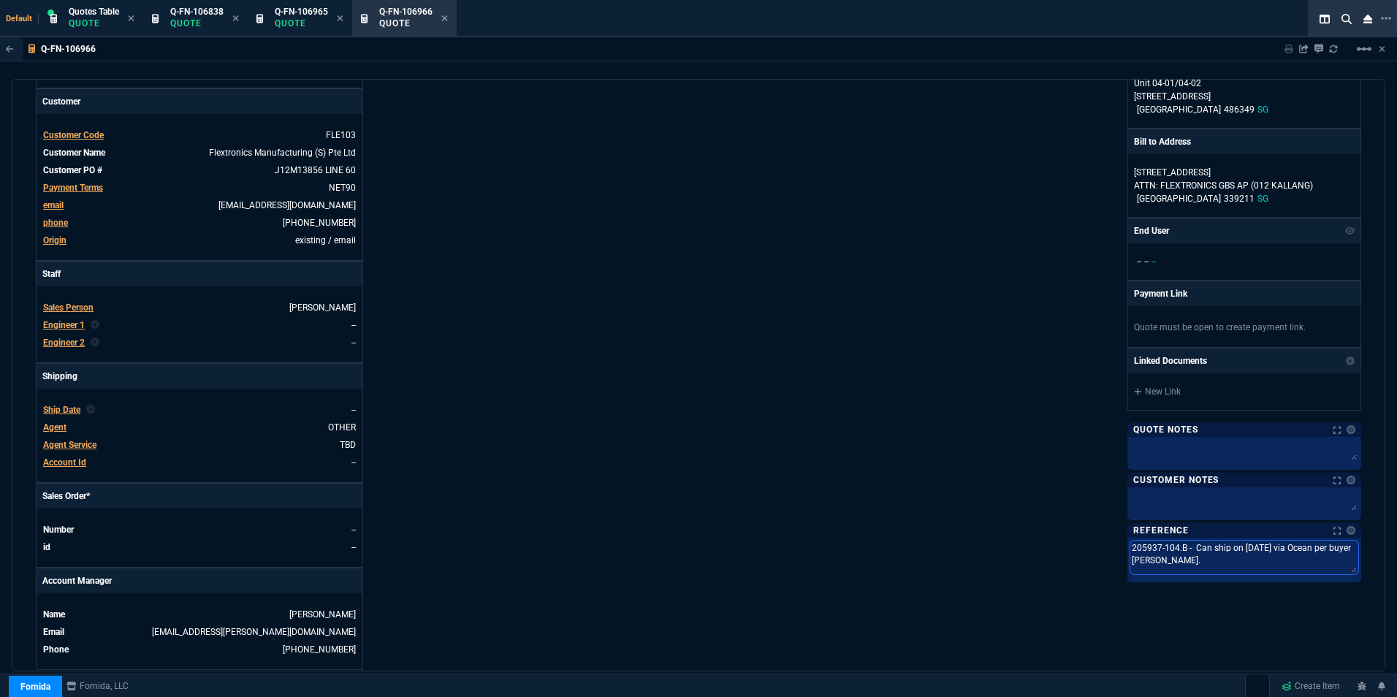
drag, startPoint x: 1236, startPoint y: 549, endPoint x: 1272, endPoint y: 553, distance: 36.8
click at [1272, 553] on textarea "205937-104.B - Can ship on [DATE] via Ocean per buyer [PERSON_NAME]." at bounding box center [1244, 558] width 228 height 34
type textarea "205937-104.B - Can ship on 0 via Ocean per buyer [PERSON_NAME]."
type textarea "205937-104.B - Can ship on 02 via Ocean per buyer [PERSON_NAME]."
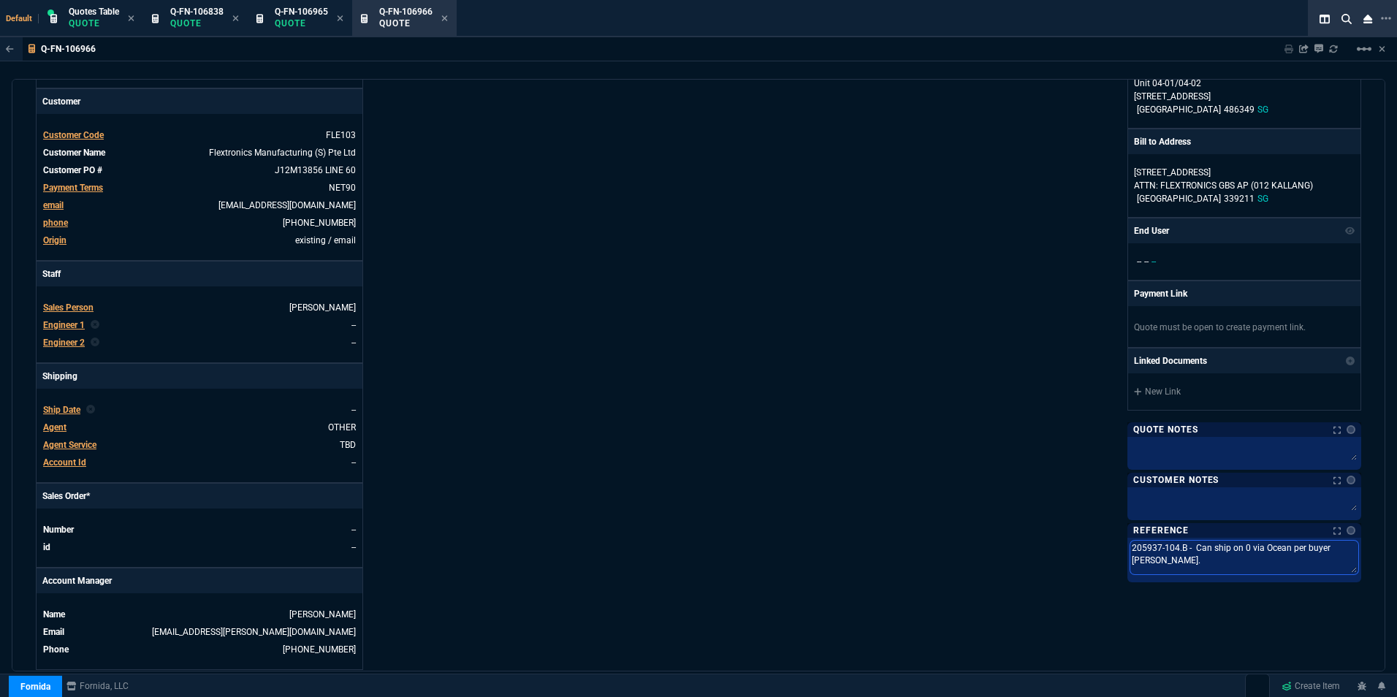
type textarea "205937-104.B - Can ship on 02 via Ocean per buyer [PERSON_NAME]."
type textarea "205937-104.B - Can ship on 02/ via Ocean per buyer [PERSON_NAME]."
type textarea "205937-104.B - Can ship on 02/0 via Ocean per buyer [PERSON_NAME]."
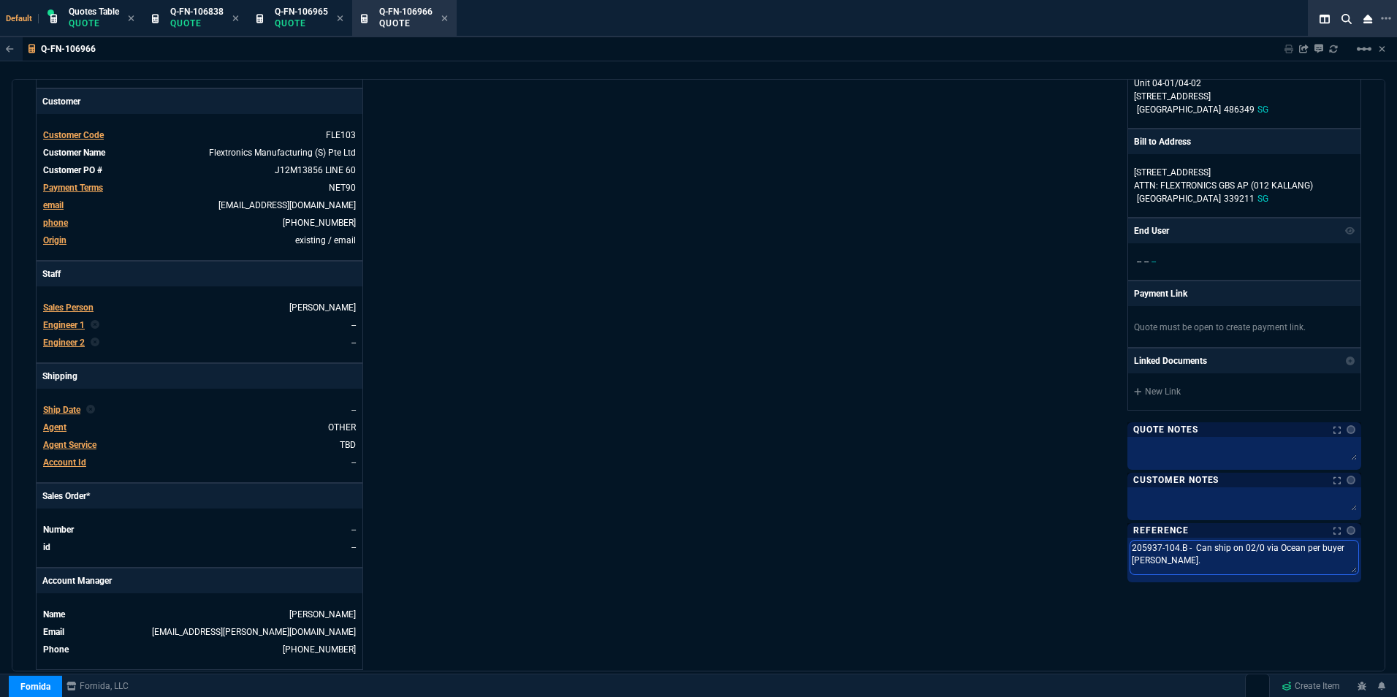
type textarea "205937-104.B - Can ship on 02/02 via Ocean per buyer [PERSON_NAME]."
type textarea "205937-104.B - Can ship on 02/02/ via Ocean per buyer [PERSON_NAME]."
type textarea "205937-104.B - Can ship on 02/02/2 via Ocean per buyer [PERSON_NAME]."
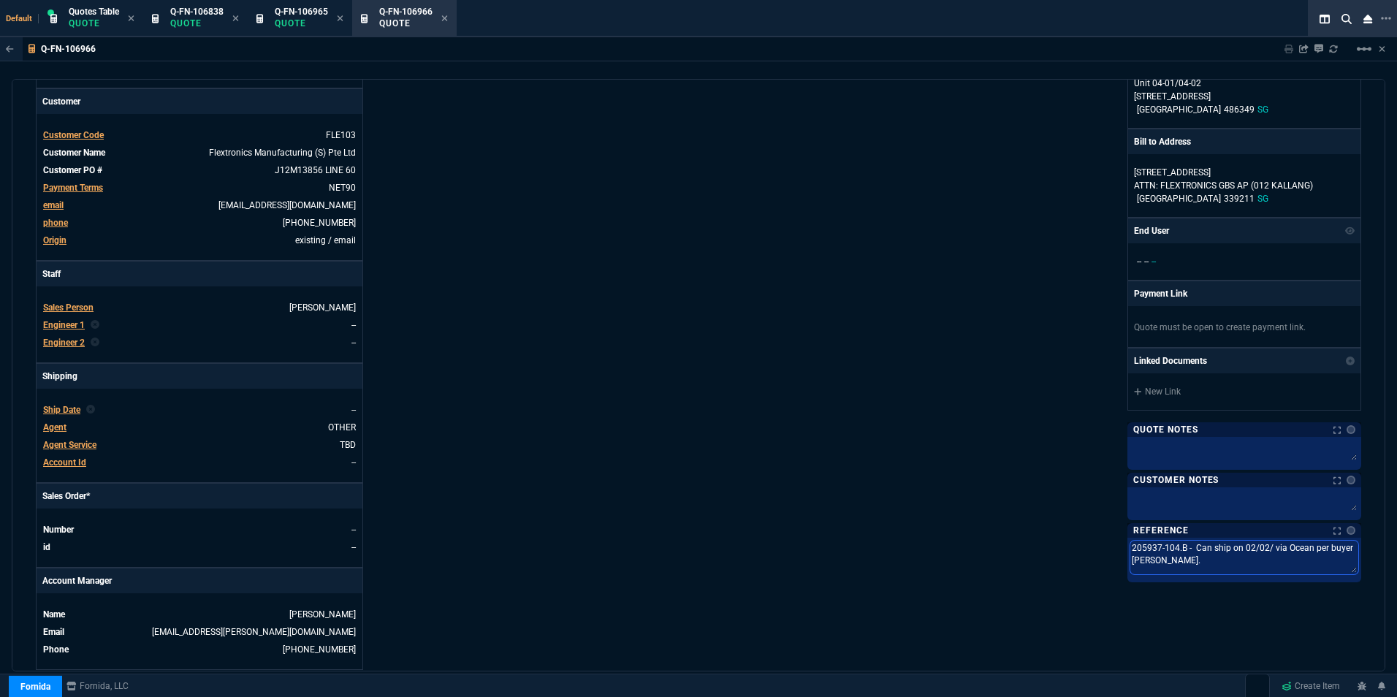
type textarea "205937-104.B - Can ship on 02/02/2 via Ocean per buyer [PERSON_NAME]."
type textarea "205937-104.B - Can ship on [DATE] via Ocean per buyer [PERSON_NAME]."
click at [998, 498] on div "Fornida, LLC [STREET_ADDRESS] Share Link Show More Chats Shipping Address FLEXT…" at bounding box center [1030, 293] width 663 height 754
click at [64, 408] on span "Ship Date" at bounding box center [61, 410] width 37 height 10
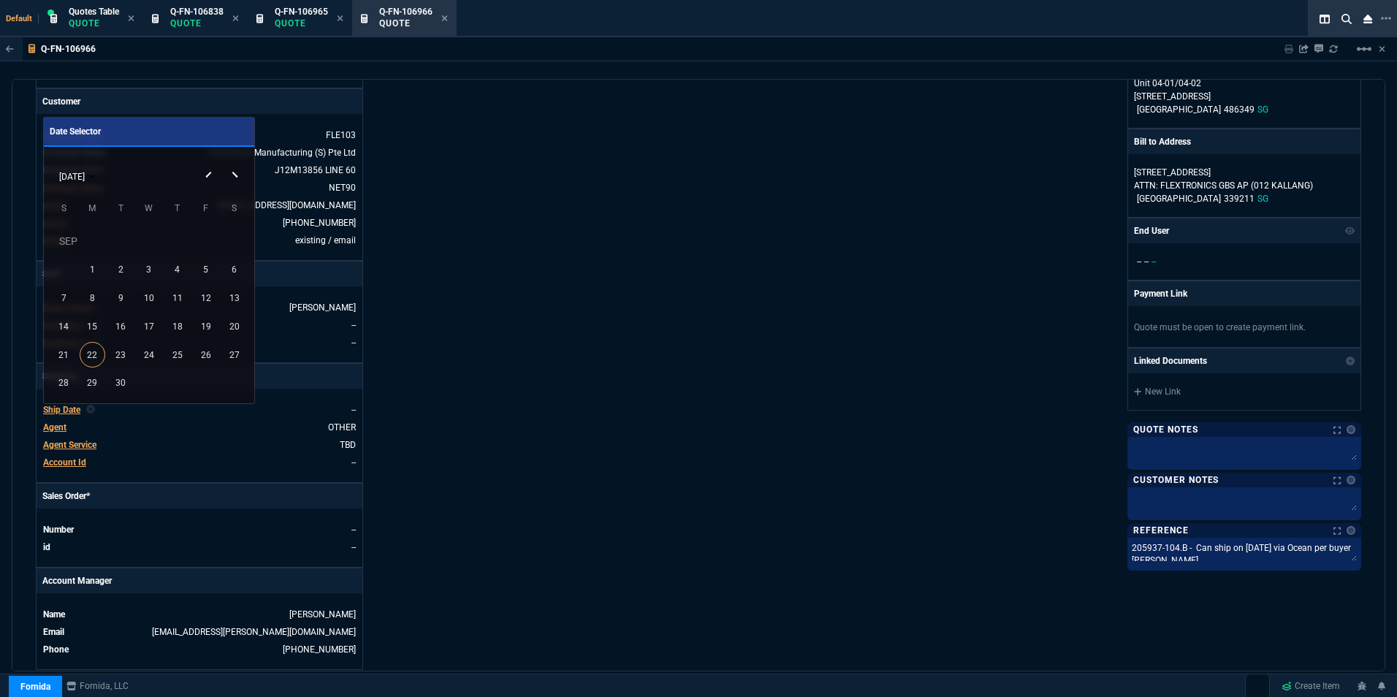
click at [233, 175] on div "[DATE]" at bounding box center [148, 176] width 203 height 28
click at [235, 162] on button "Next month" at bounding box center [235, 162] width 29 height 0
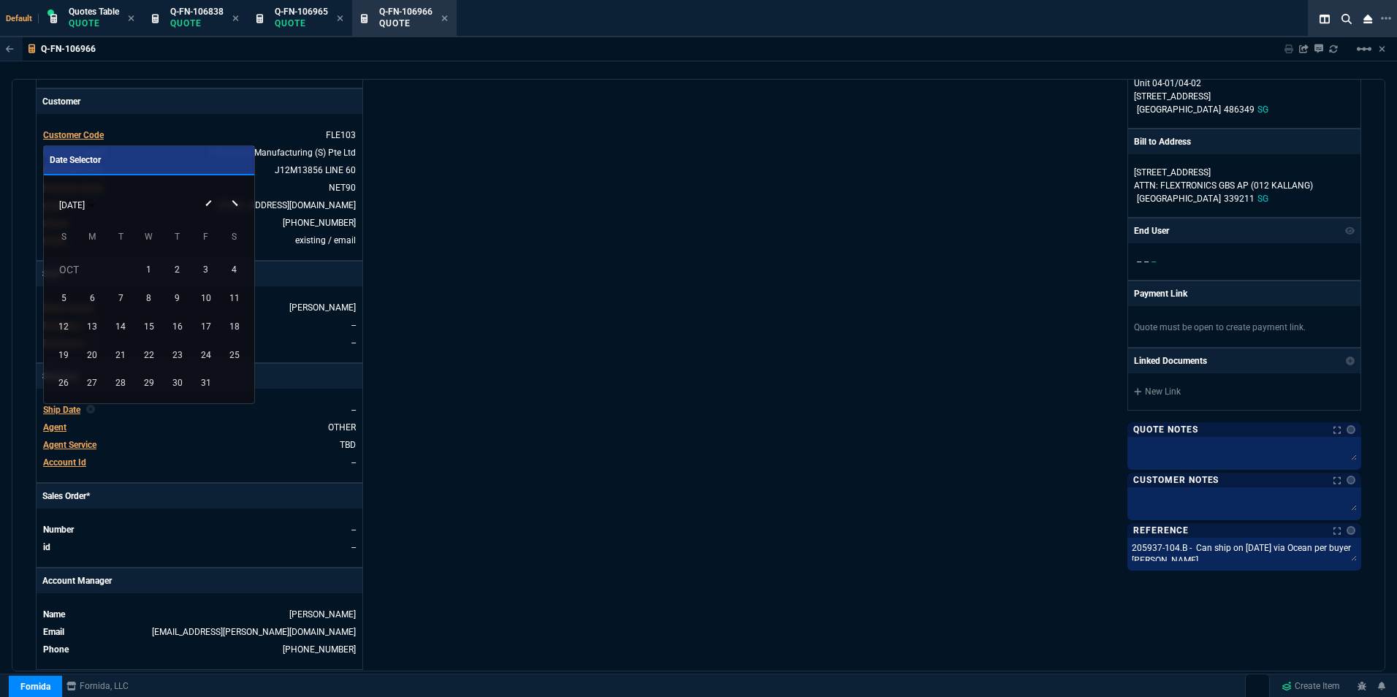
click at [235, 201] on div "[DATE]" at bounding box center [148, 205] width 203 height 28
click at [235, 191] on button "Next month" at bounding box center [235, 191] width 29 height 0
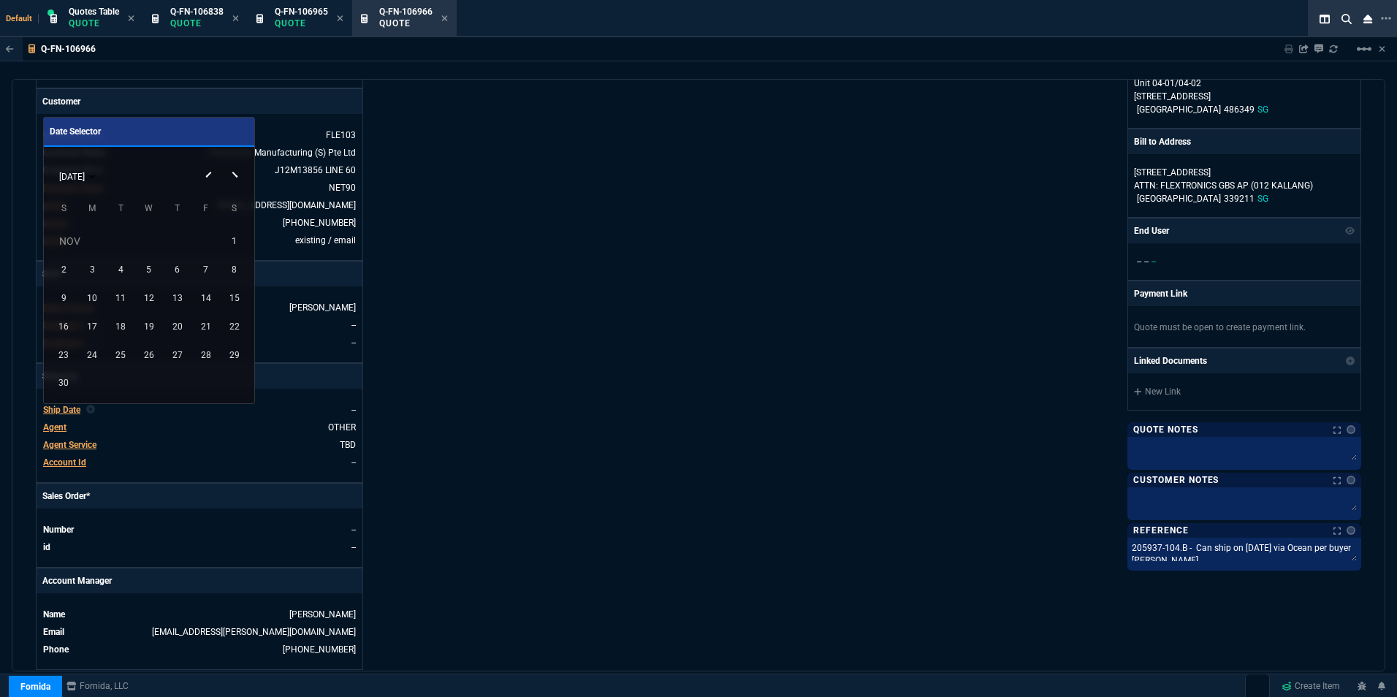
click at [235, 162] on button "Next month" at bounding box center [235, 162] width 29 height 0
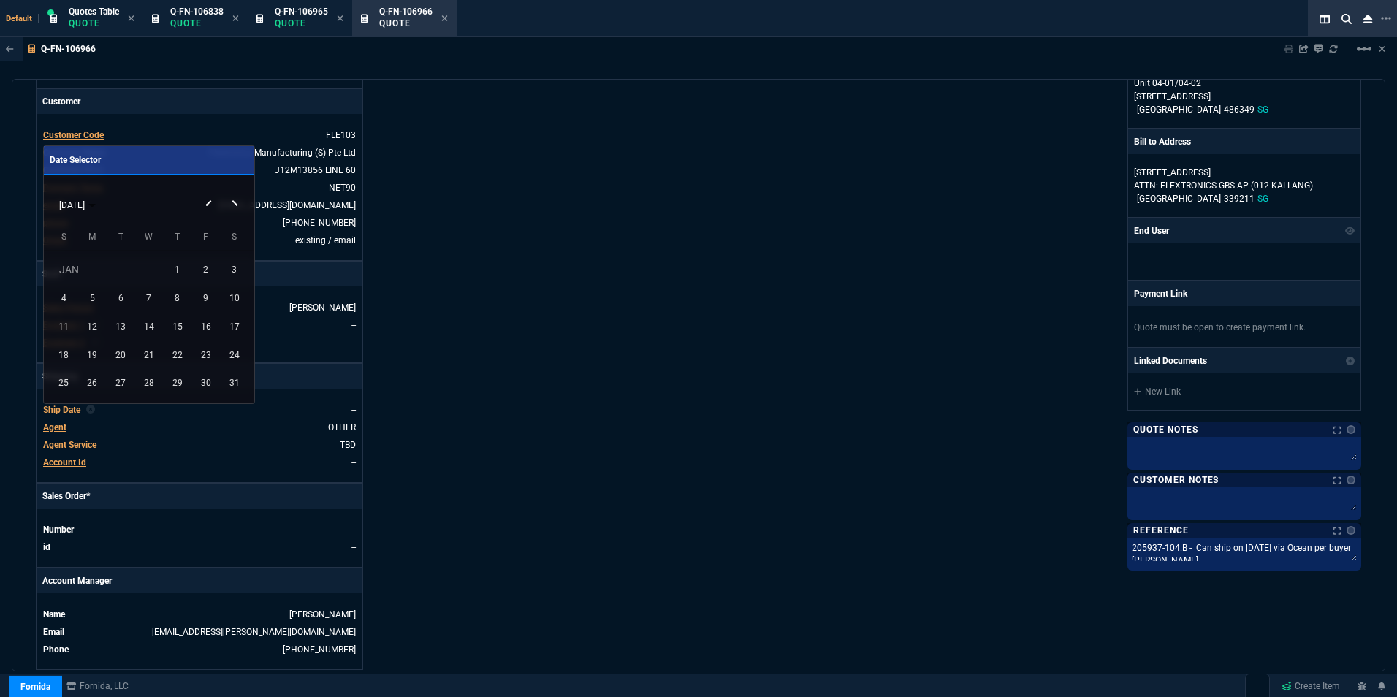
click at [233, 191] on button "Next month" at bounding box center [235, 191] width 29 height 0
click at [90, 300] on div "2" at bounding box center [93, 298] width 26 height 26
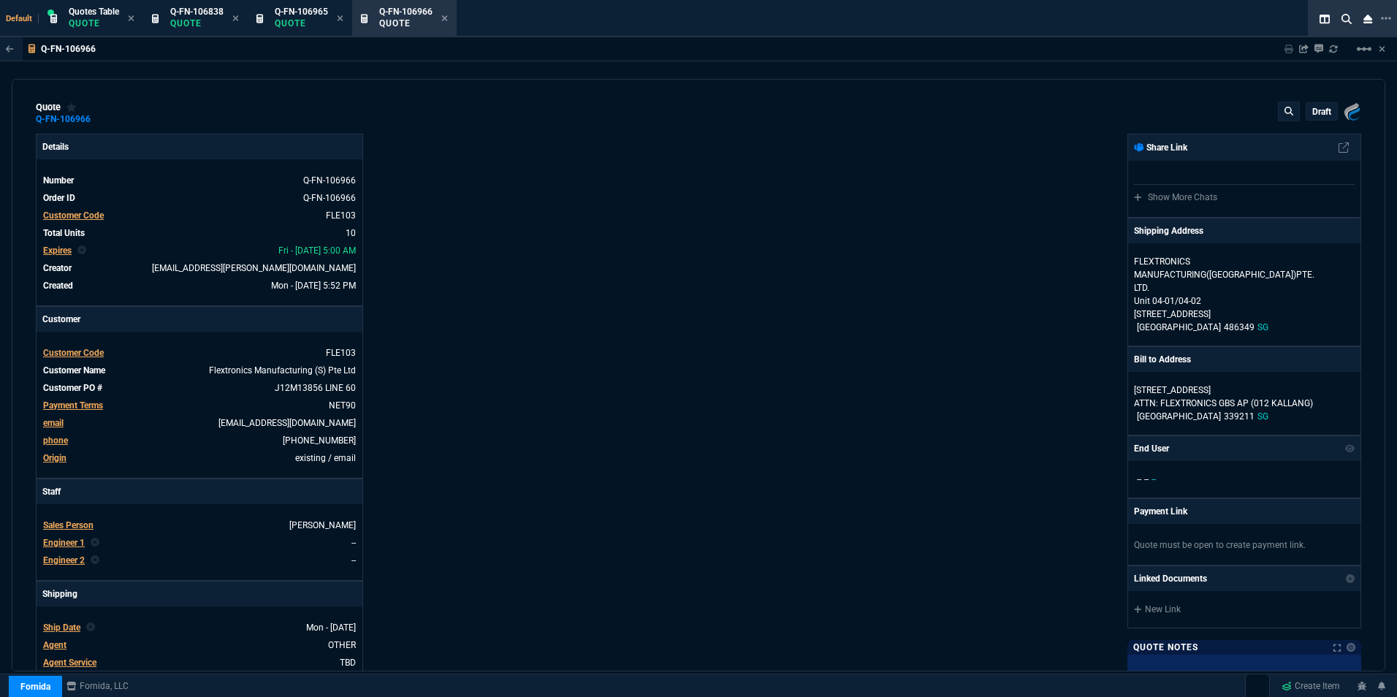
scroll to position [0, 0]
click at [1312, 113] on p "draft" at bounding box center [1321, 113] width 19 height 12
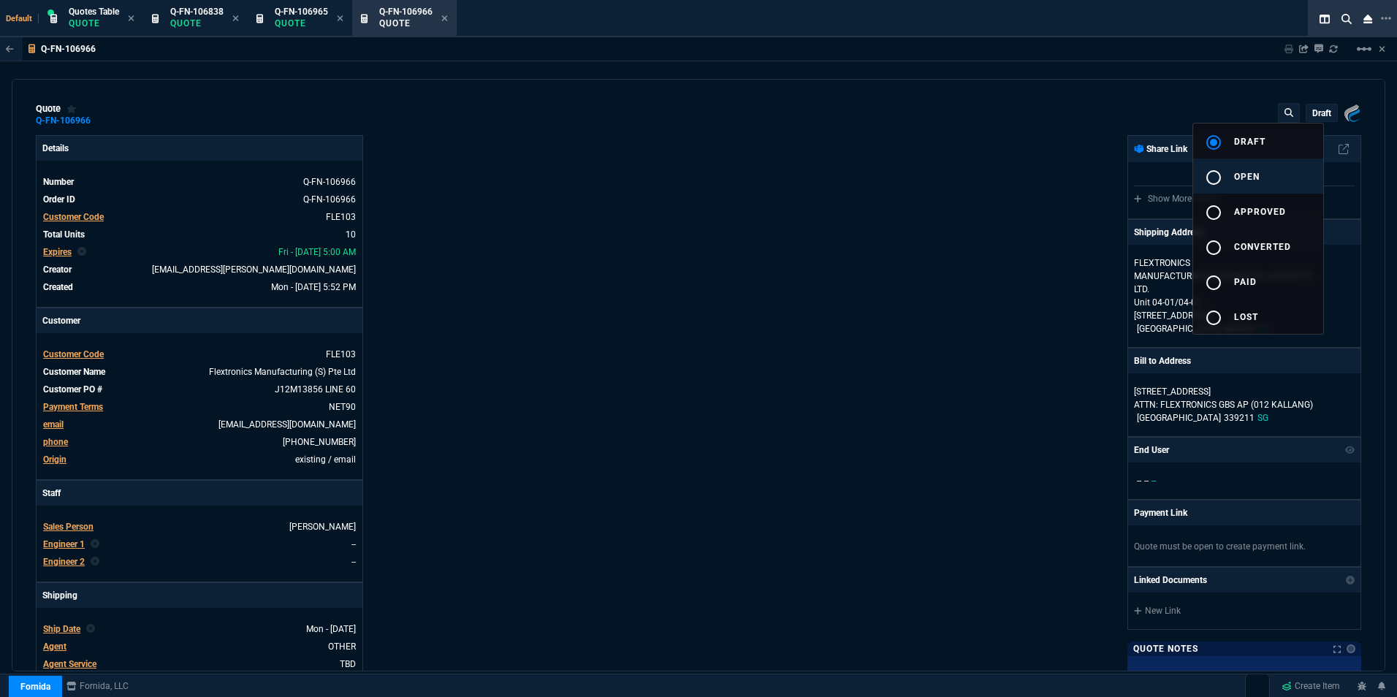
click at [1255, 178] on span "open" at bounding box center [1247, 177] width 26 height 10
type input "19"
type input "167"
click at [903, 267] on div at bounding box center [698, 348] width 1397 height 697
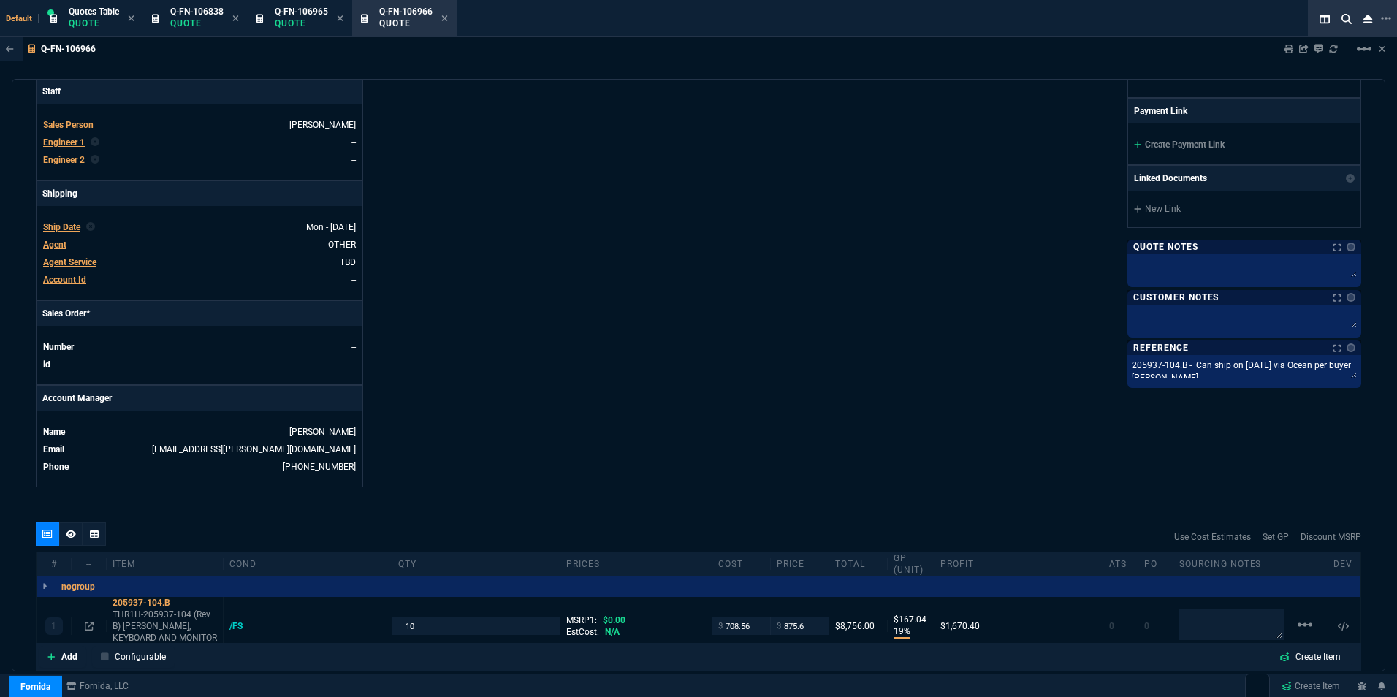
scroll to position [512, 0]
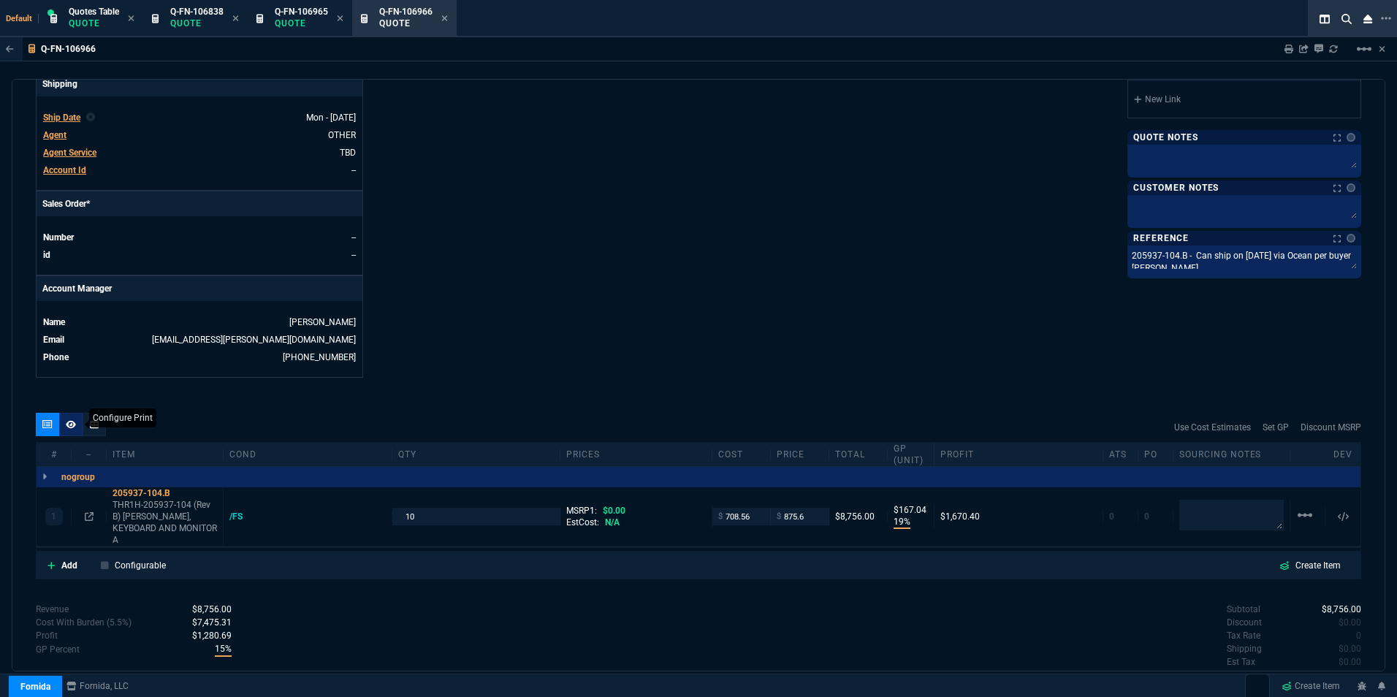
click at [72, 425] on icon at bounding box center [71, 424] width 10 height 8
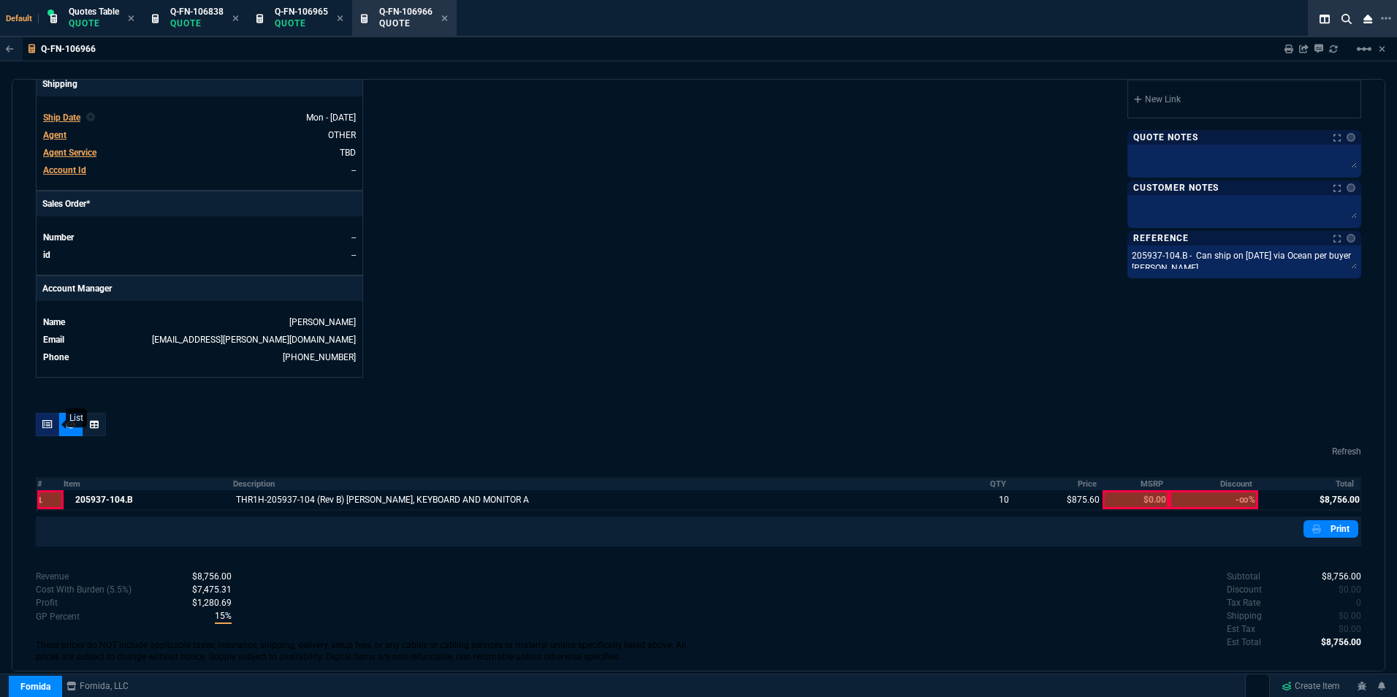
click at [49, 423] on icon at bounding box center [47, 424] width 10 height 9
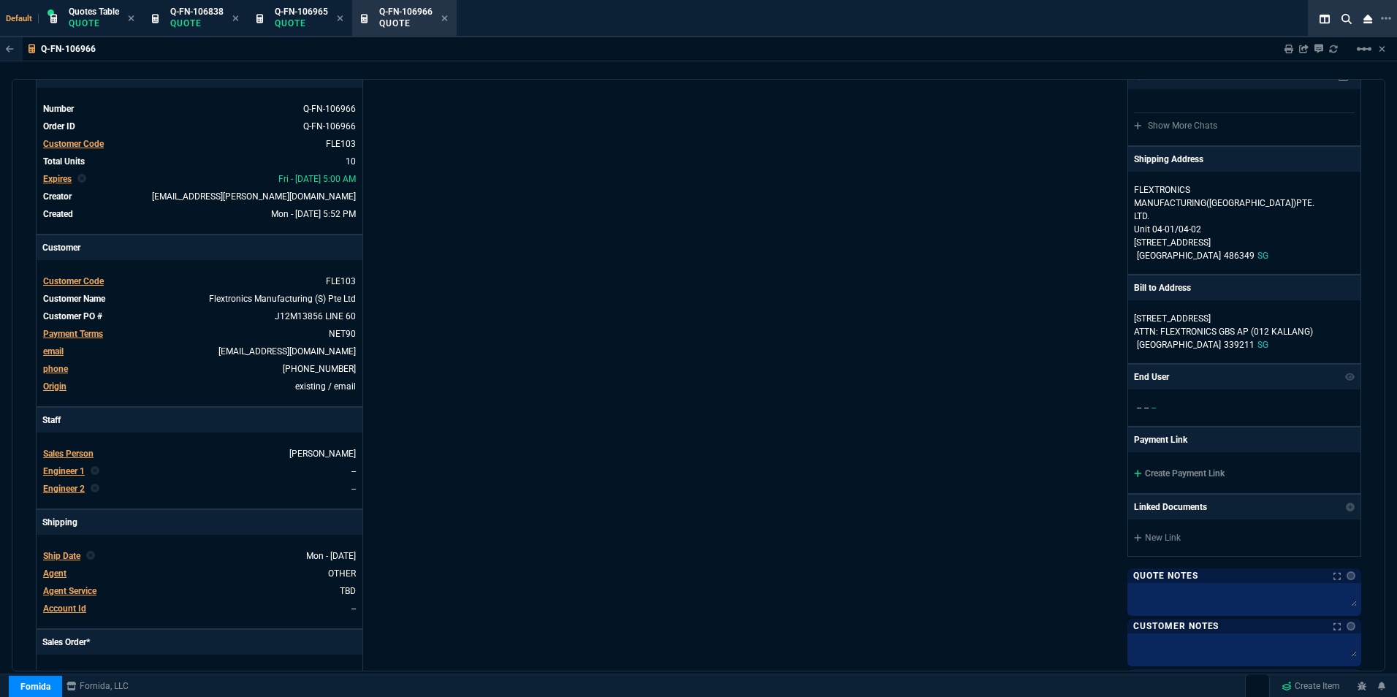
scroll to position [0, 0]
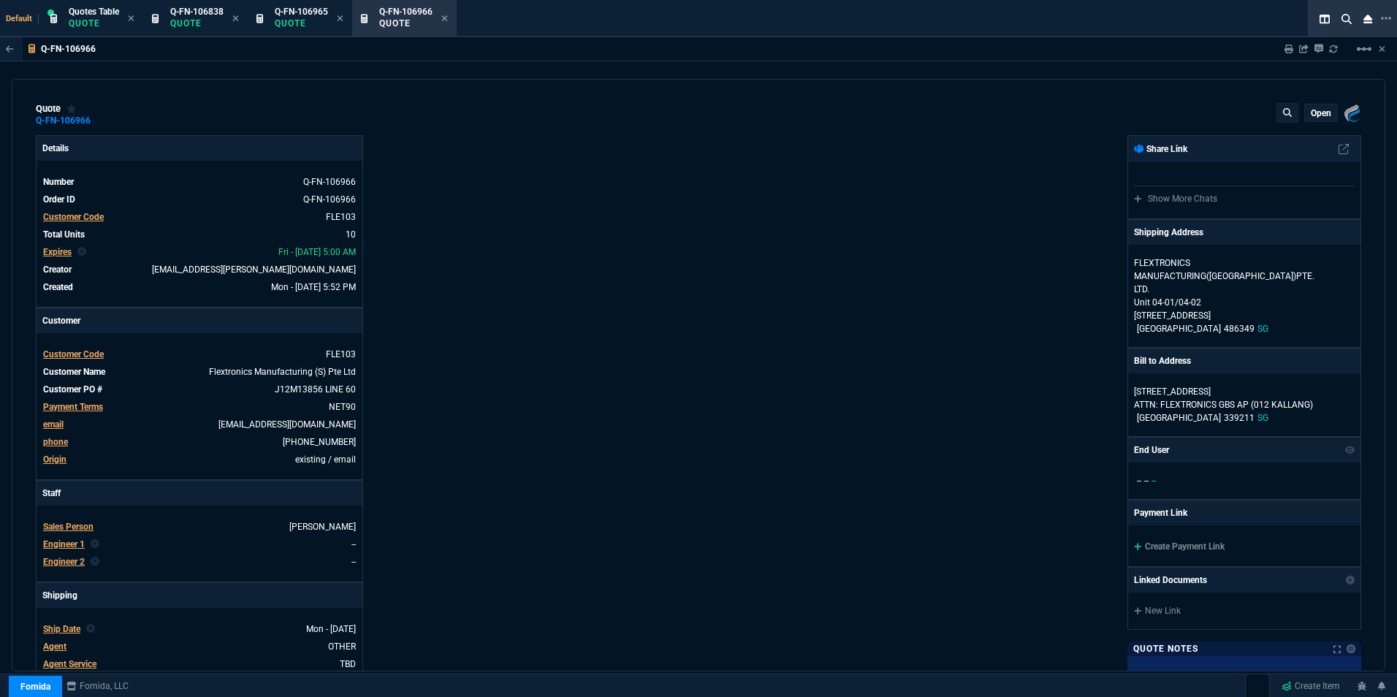
click at [1318, 113] on p "open" at bounding box center [1321, 113] width 20 height 12
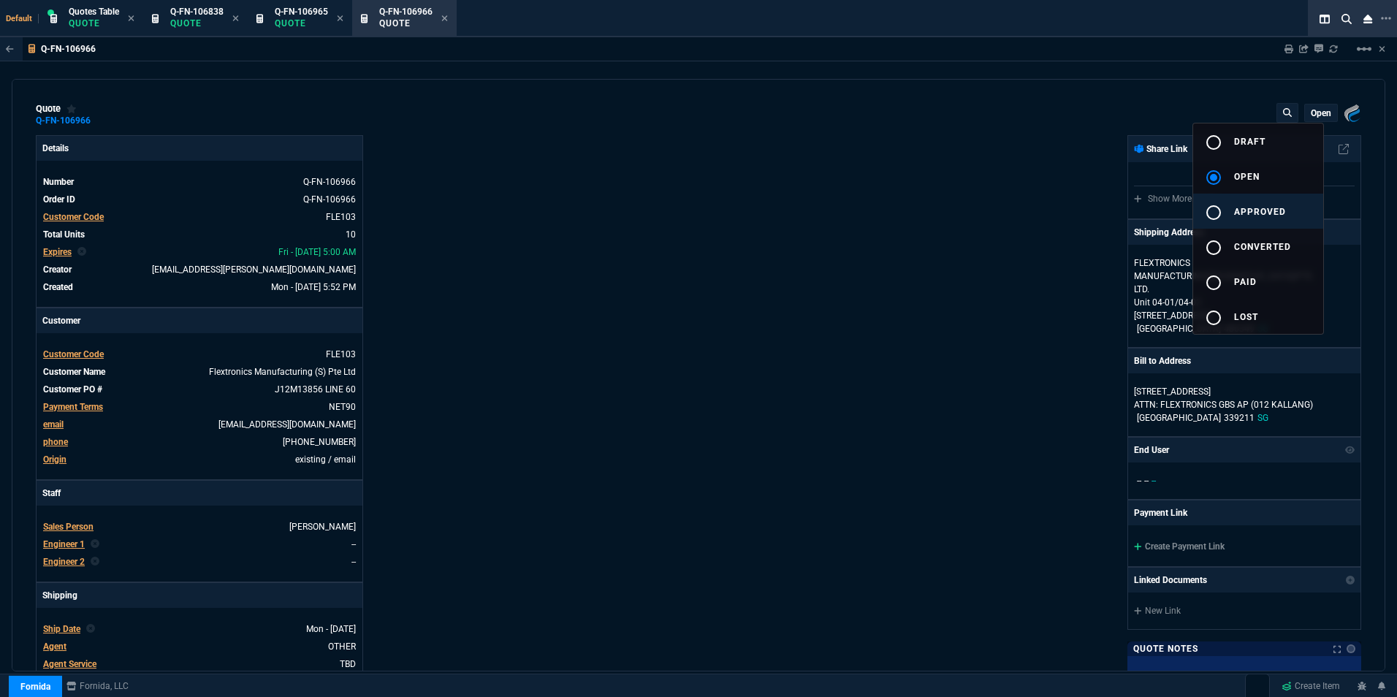
click at [1209, 213] on mat-icon "radio_button_unchecked" at bounding box center [1214, 213] width 18 height 18
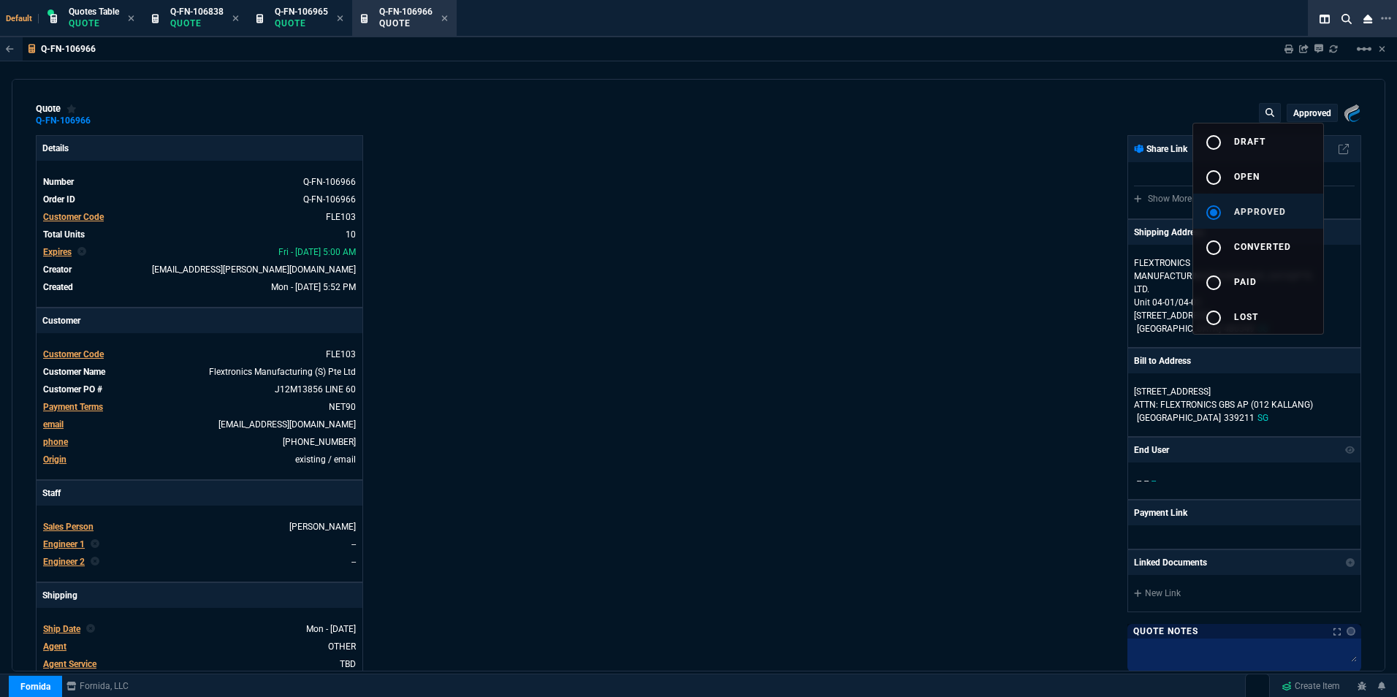
type input "19"
type input "167"
click at [626, 249] on div at bounding box center [698, 348] width 1397 height 697
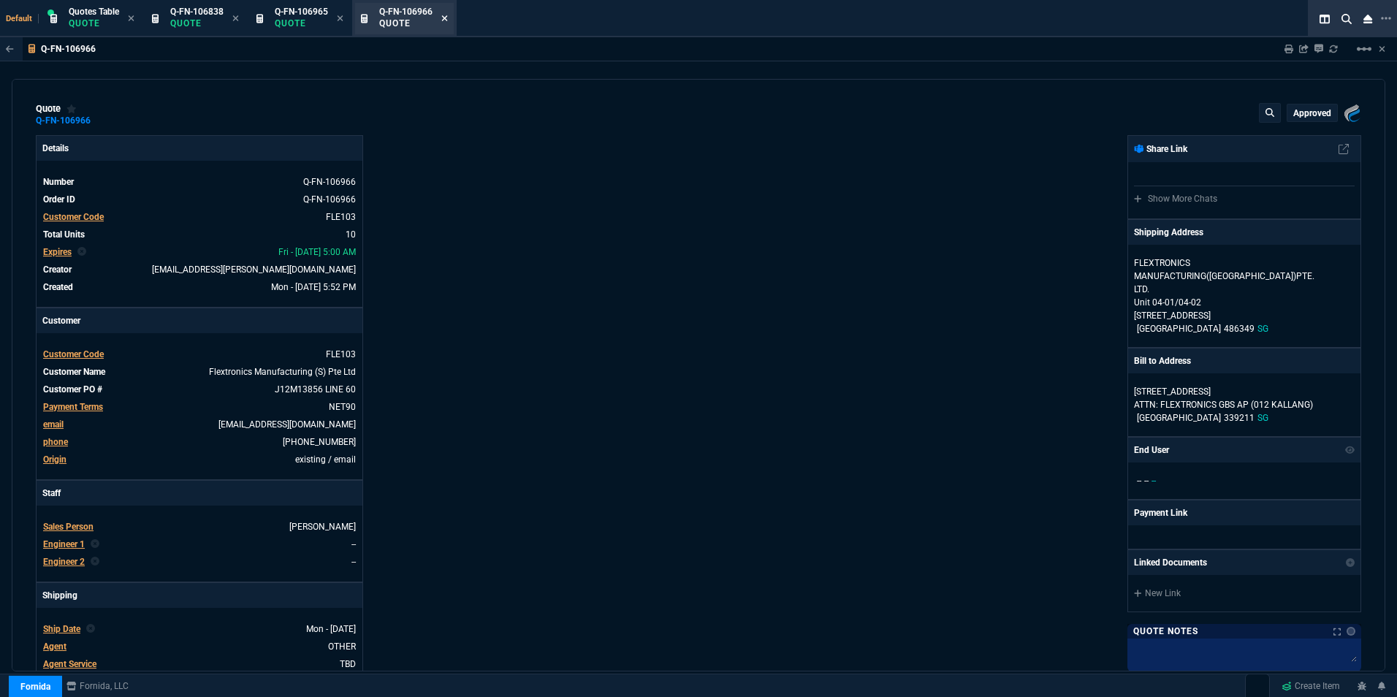
click at [446, 20] on icon at bounding box center [445, 18] width 6 height 6
type input "19"
type input "167"
click at [213, 27] on p "Quote" at bounding box center [196, 24] width 53 height 12
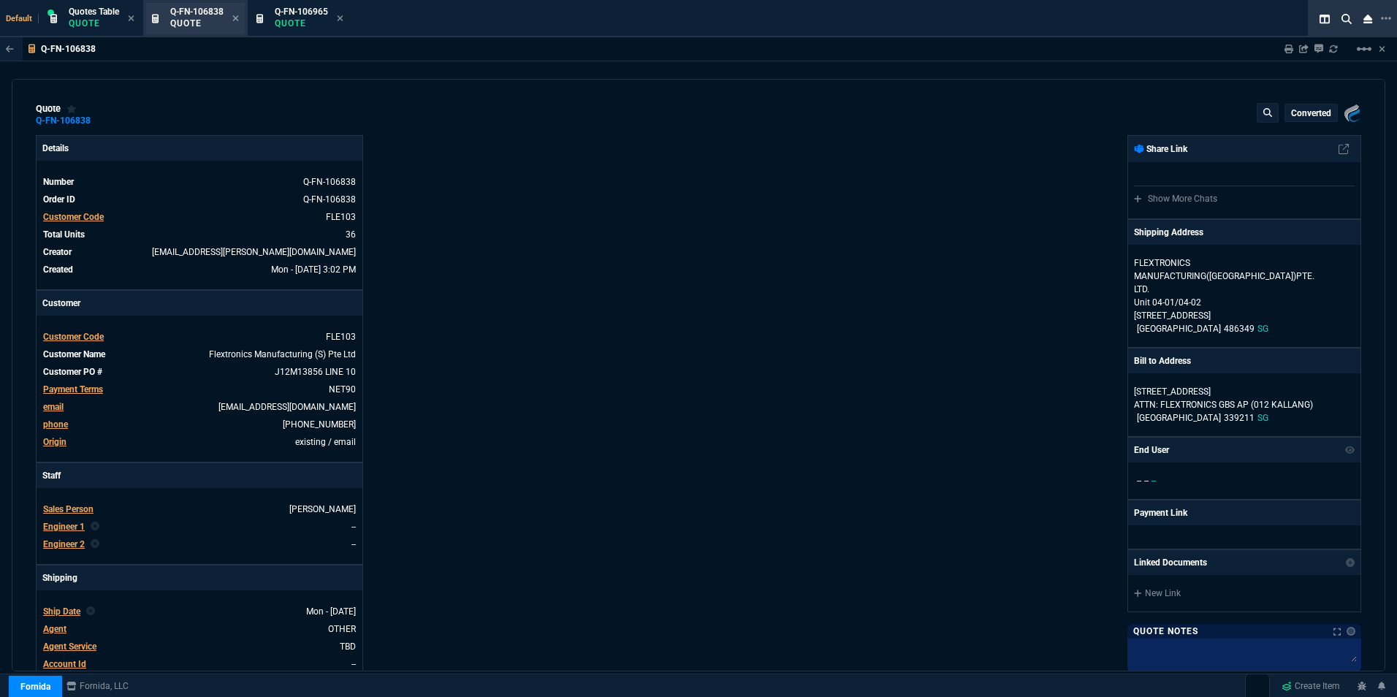
type input "19"
type input "167"
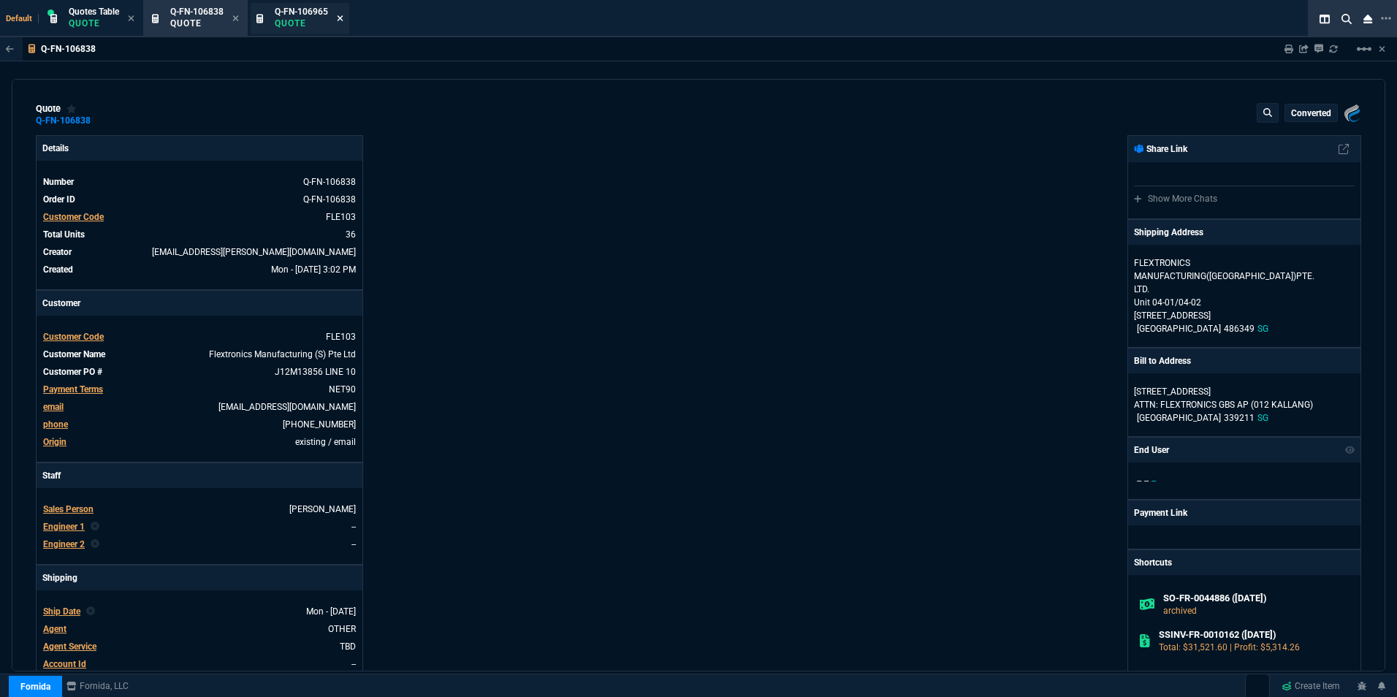
click at [237, 18] on icon at bounding box center [236, 18] width 6 height 6
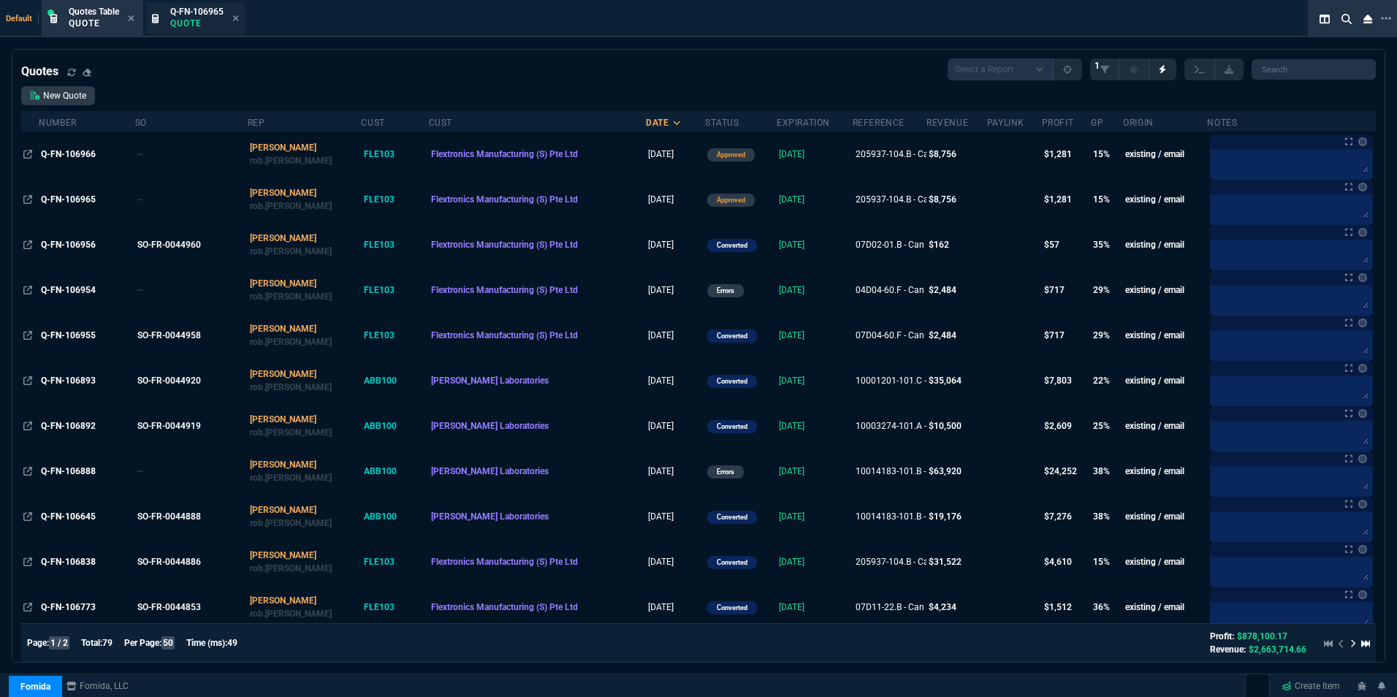
click at [198, 25] on p "Quote" at bounding box center [196, 24] width 53 height 12
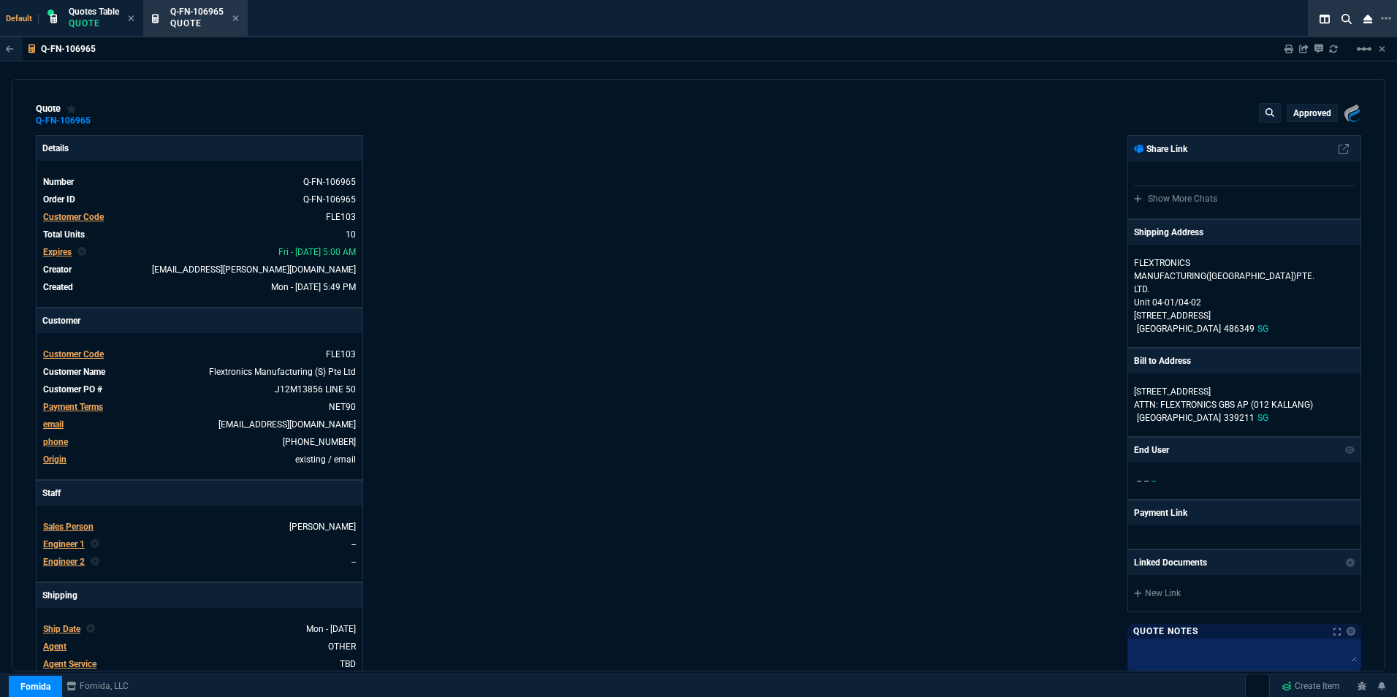
type input "19"
type input "167"
click at [1372, 50] on mat-icon "linear_scale" at bounding box center [1365, 49] width 18 height 18
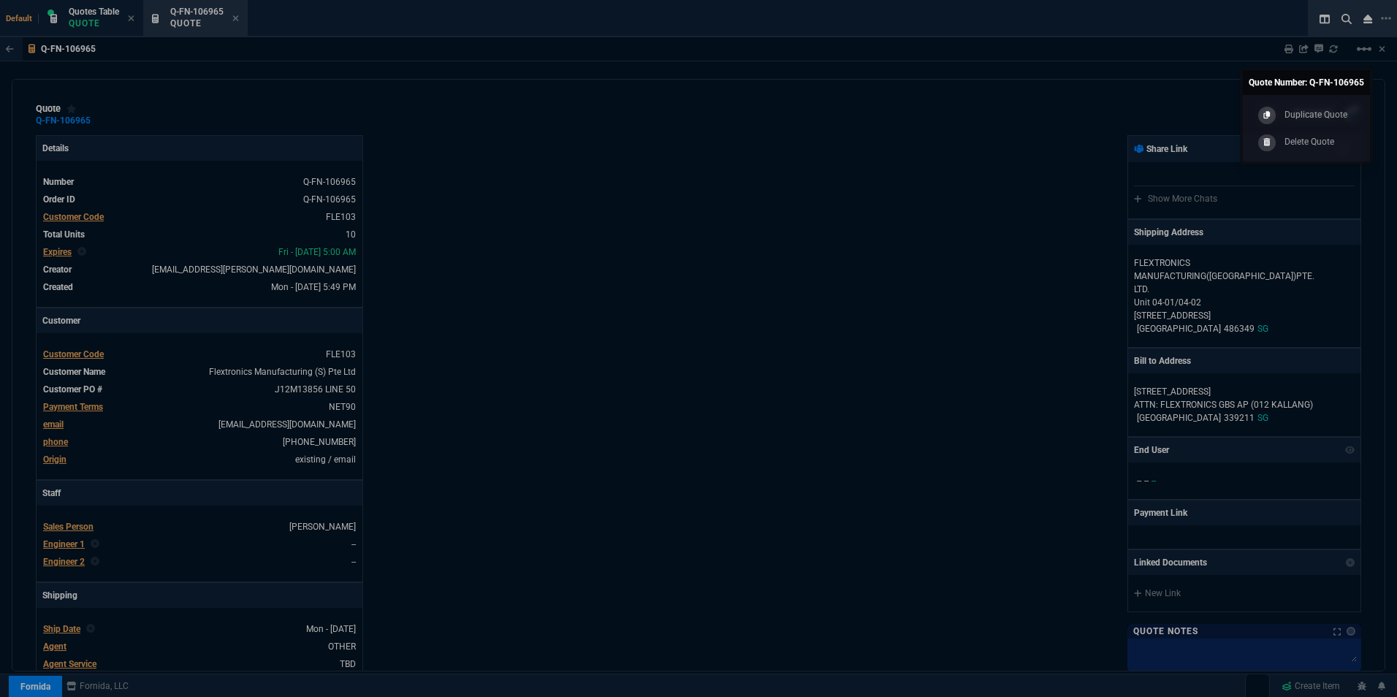
click at [1300, 114] on p "Duplicate Quote" at bounding box center [1316, 114] width 63 height 13
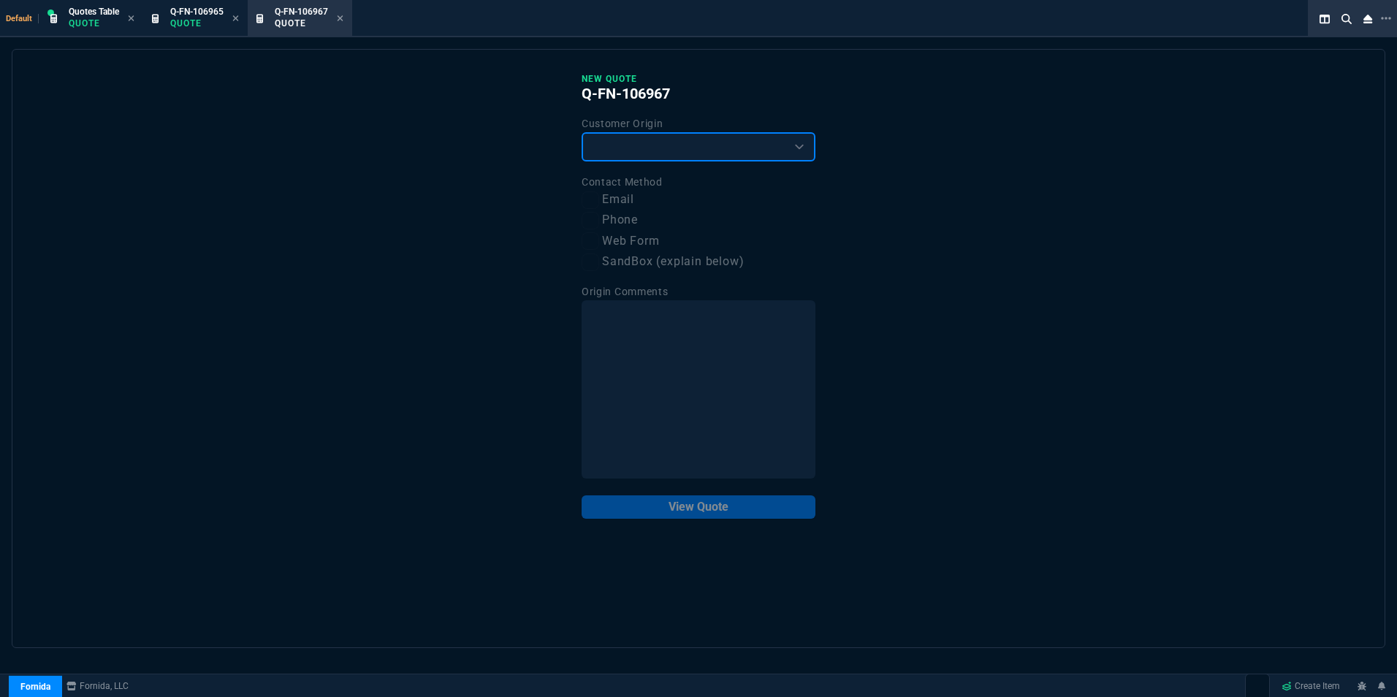
click at [687, 148] on select "Existing Customer Amazon Lead (first order) Website Lead (first order) Called (…" at bounding box center [699, 146] width 234 height 29
select select "existing"
click at [582, 133] on select "Existing Customer Amazon Lead (first order) Website Lead (first order) Called (…" at bounding box center [699, 146] width 234 height 29
click at [604, 202] on label "Email" at bounding box center [699, 200] width 234 height 18
click at [599, 202] on input "Email" at bounding box center [591, 200] width 18 height 18
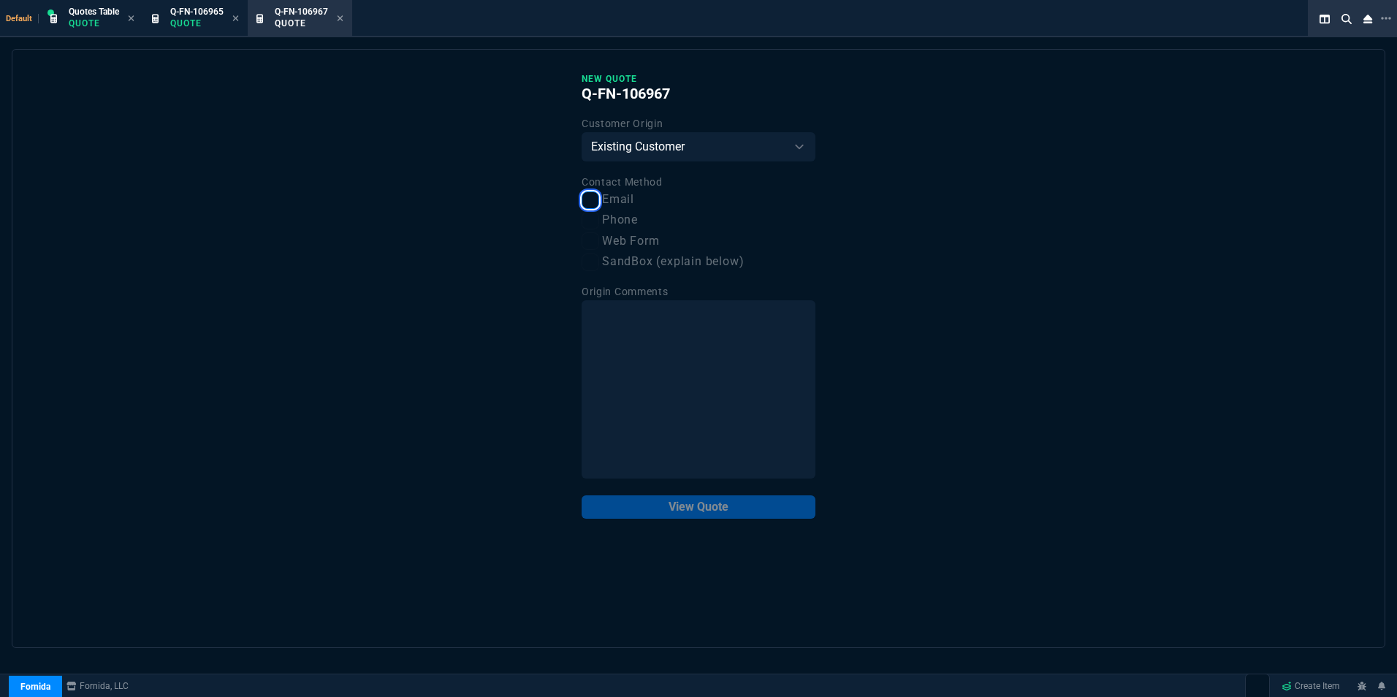
checkbox input "true"
click at [680, 510] on button "View Quote" at bounding box center [699, 506] width 234 height 23
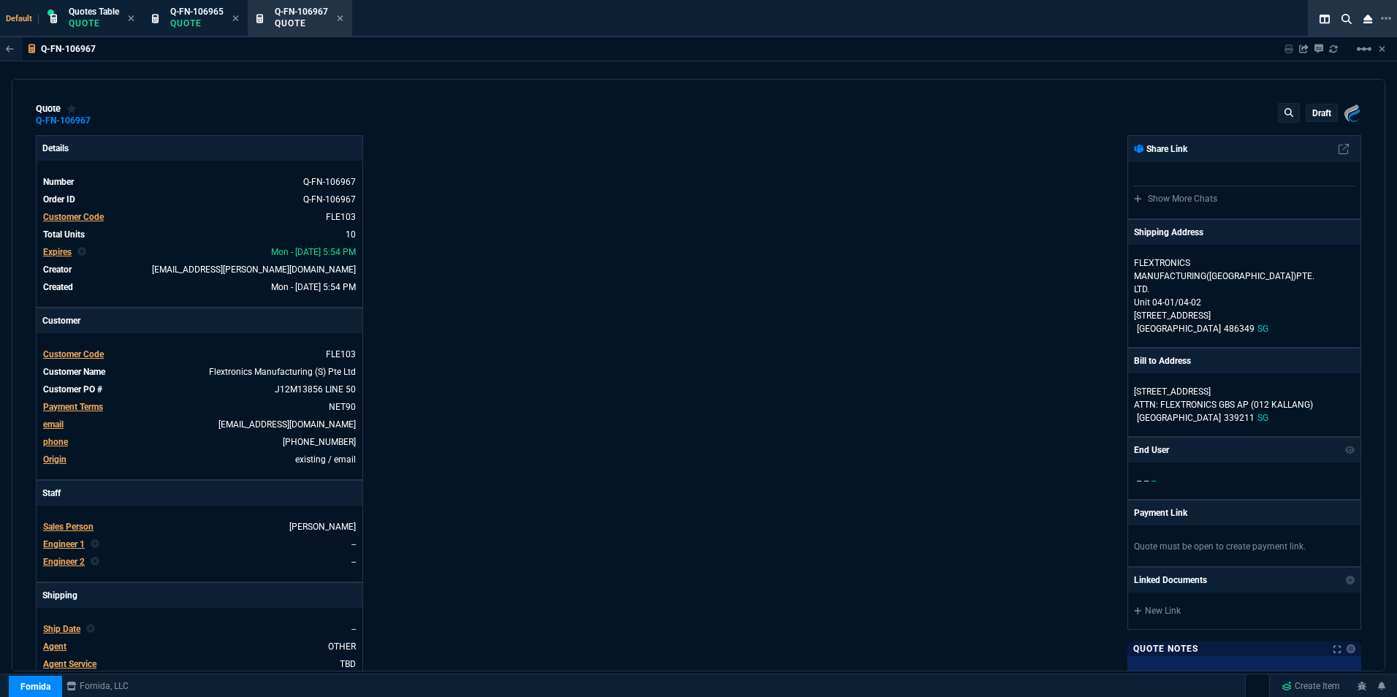
type input "19"
type input "167"
click at [57, 250] on span "Expires" at bounding box center [57, 252] width 28 height 10
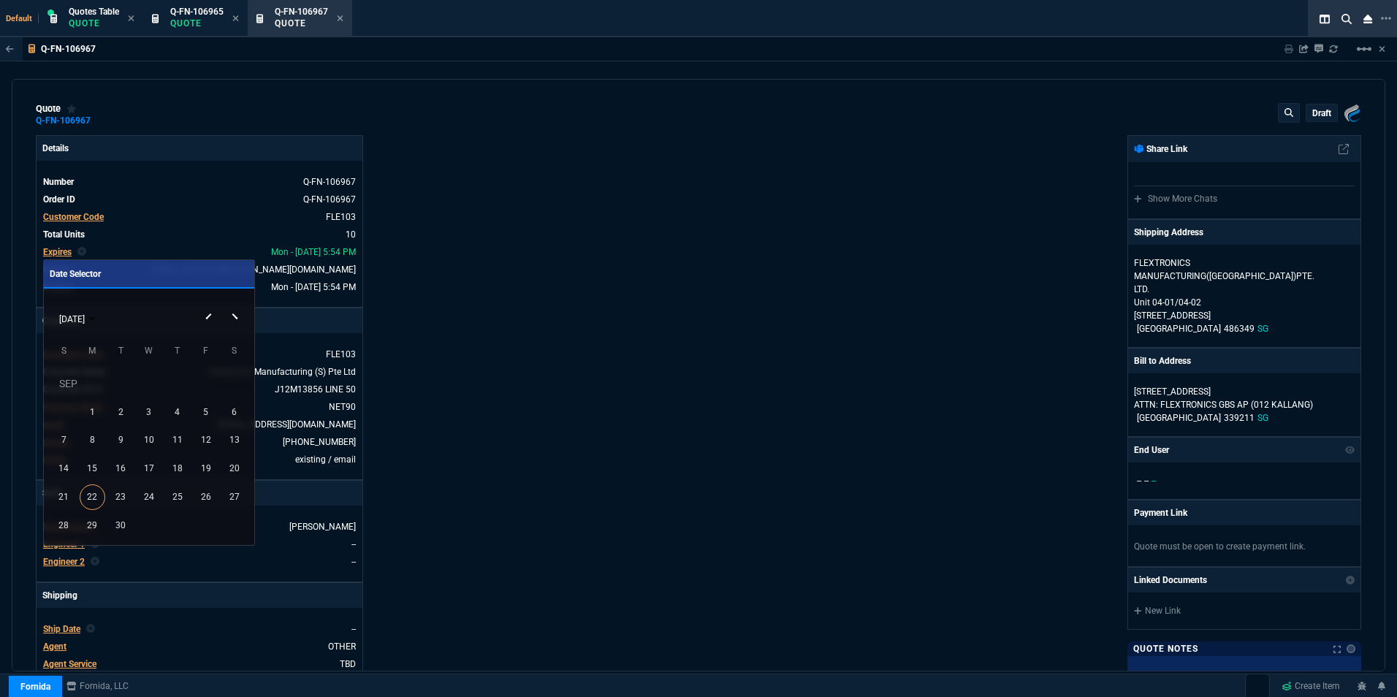
click at [236, 313] on div "[DATE]" at bounding box center [148, 319] width 203 height 28
click at [233, 305] on button "Next month" at bounding box center [235, 305] width 29 height 0
drag, startPoint x: 207, startPoint y: 493, endPoint x: 210, endPoint y: 481, distance: 12.1
click at [207, 493] on div "31" at bounding box center [206, 497] width 26 height 26
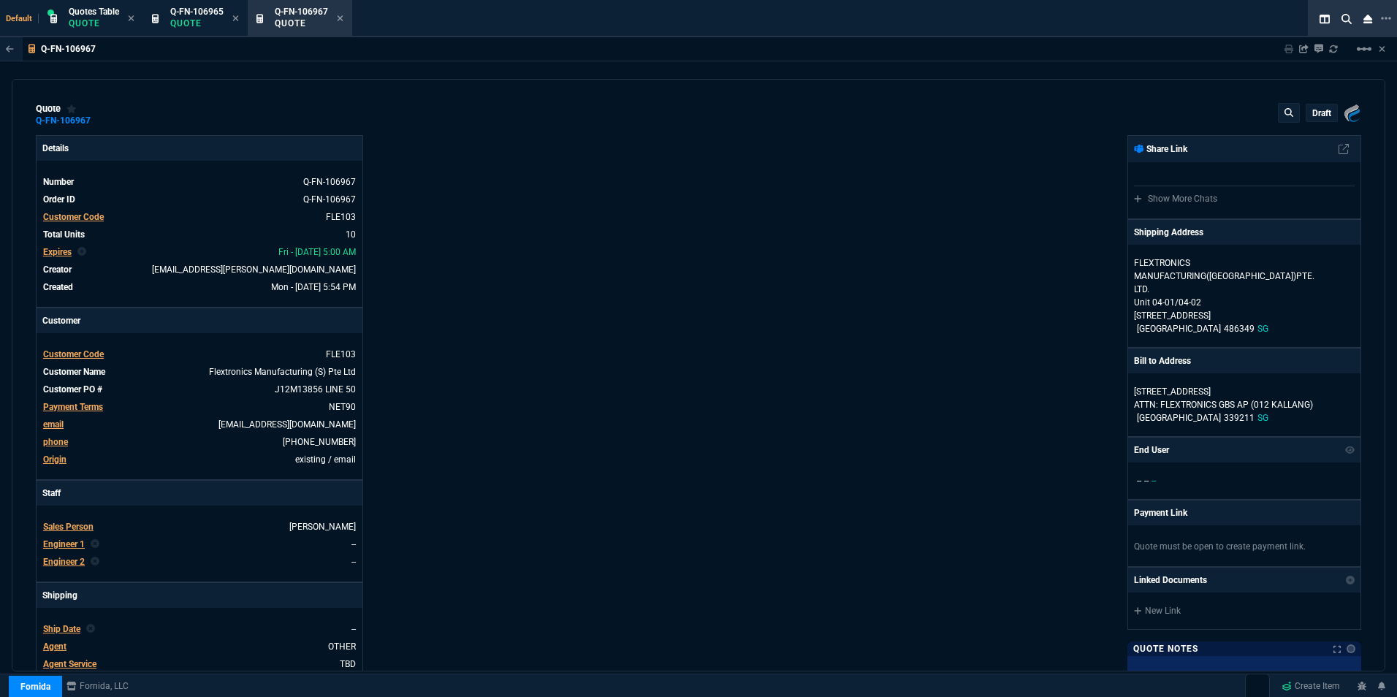
type input "19"
type input "167"
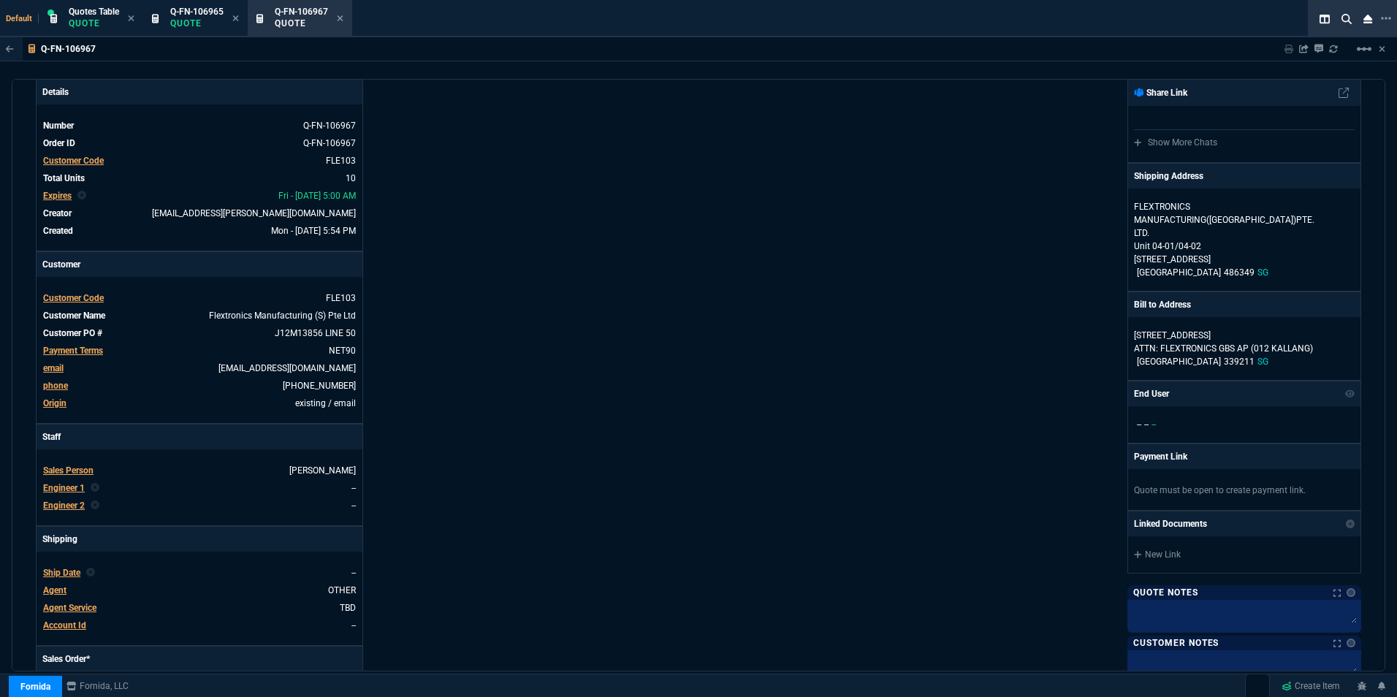
scroll to position [73, 0]
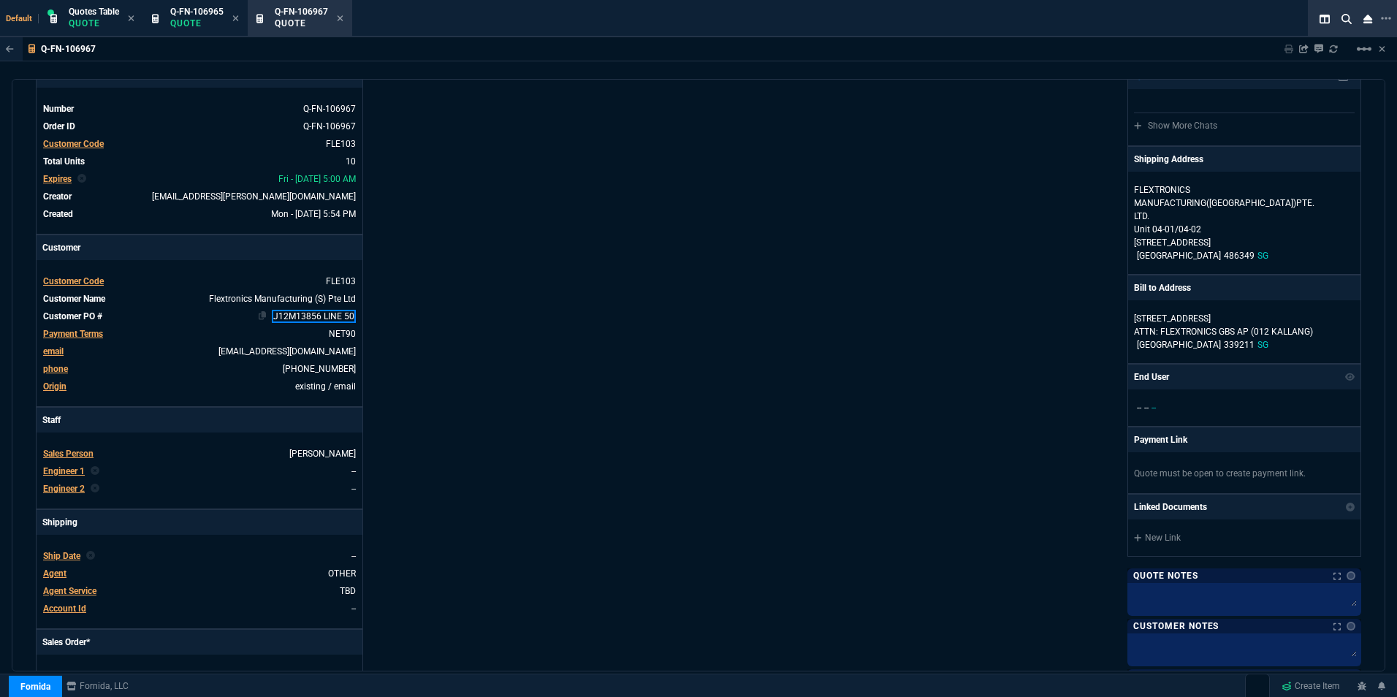
click at [299, 315] on link "J12M13856 LINE 50" at bounding box center [314, 316] width 84 height 13
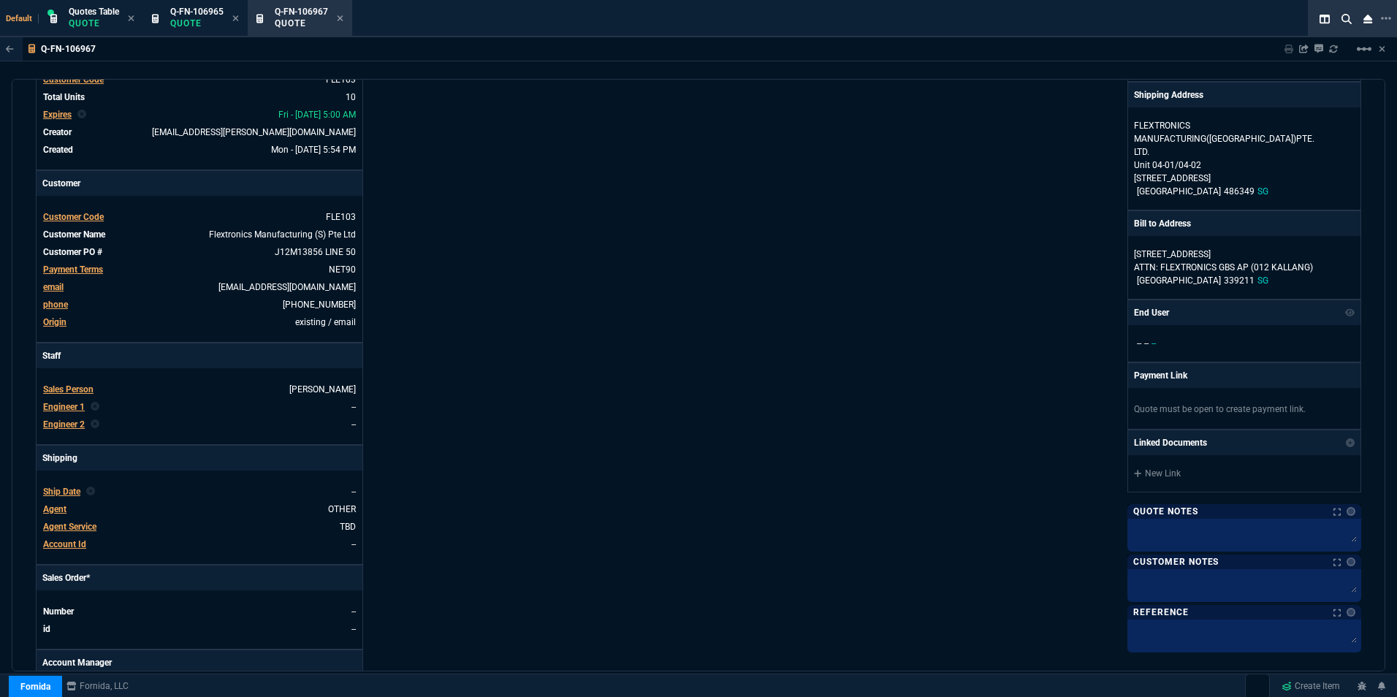
scroll to position [219, 0]
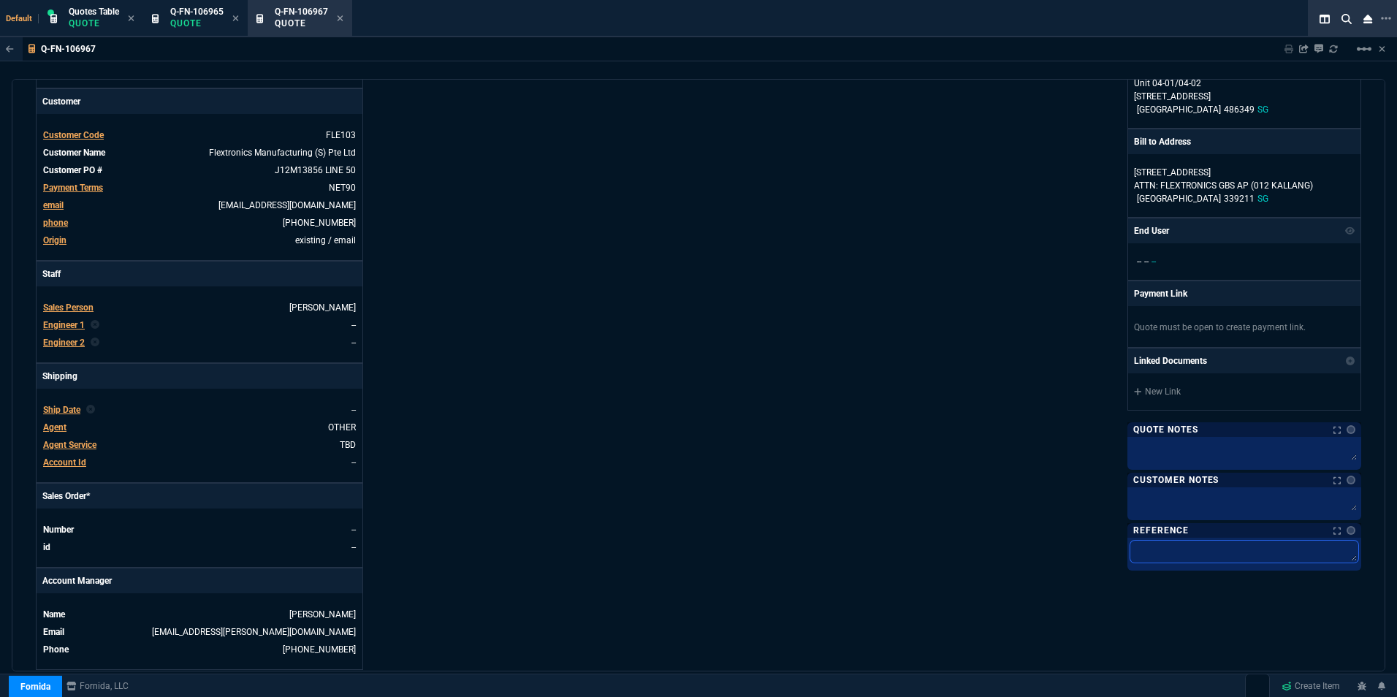
click at [1146, 542] on textarea at bounding box center [1244, 552] width 228 height 22
paste textarea "205937-104.B - Can ship on [DATE] via Ocean per buyer [PERSON_NAME]."
type textarea "205937-104.B - Can ship on [DATE] via Ocean per buyer [PERSON_NAME]."
drag, startPoint x: 1237, startPoint y: 546, endPoint x: 1258, endPoint y: 548, distance: 21.3
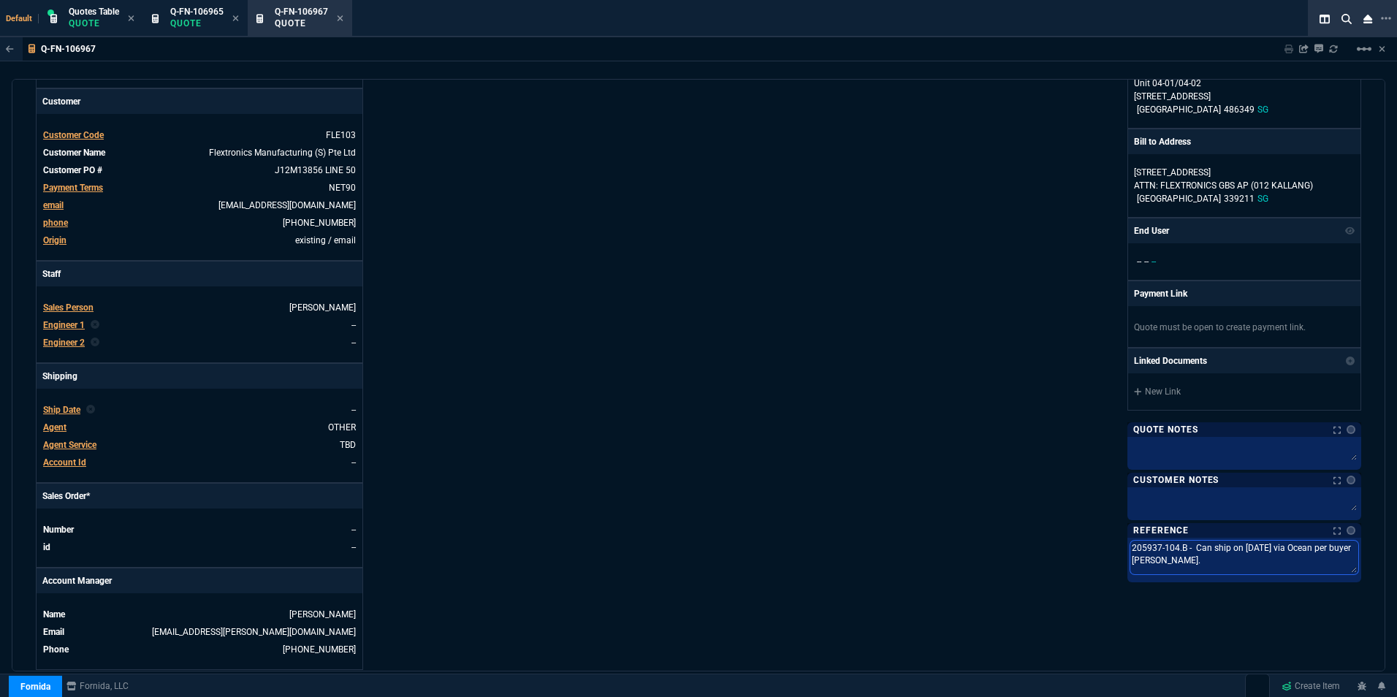
click at [1258, 548] on textarea "205937-104.B - Can ship on [DATE] via Ocean per buyer [PERSON_NAME]." at bounding box center [1244, 558] width 228 height 34
type textarea "205937-104.B - Can ship on 1/25 via Ocean per buyer [PERSON_NAME]."
type textarea "205937-104.B - Can ship on 10/25 via Ocean per buyer [PERSON_NAME]."
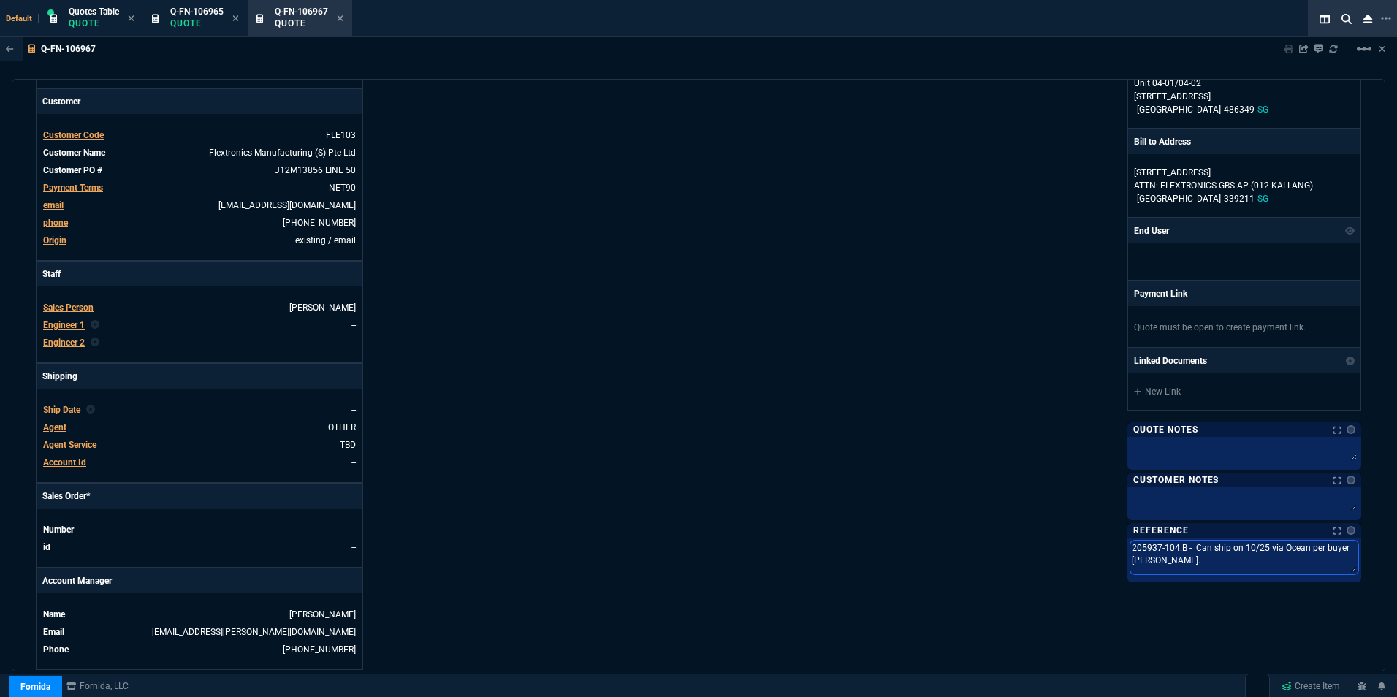
type textarea "205937-104.B - Can ship on 10//25 via Ocean per buyer [PERSON_NAME]."
type textarea "205937-104.B - Can ship on [DATE] via Ocean per buyer [PERSON_NAME]."
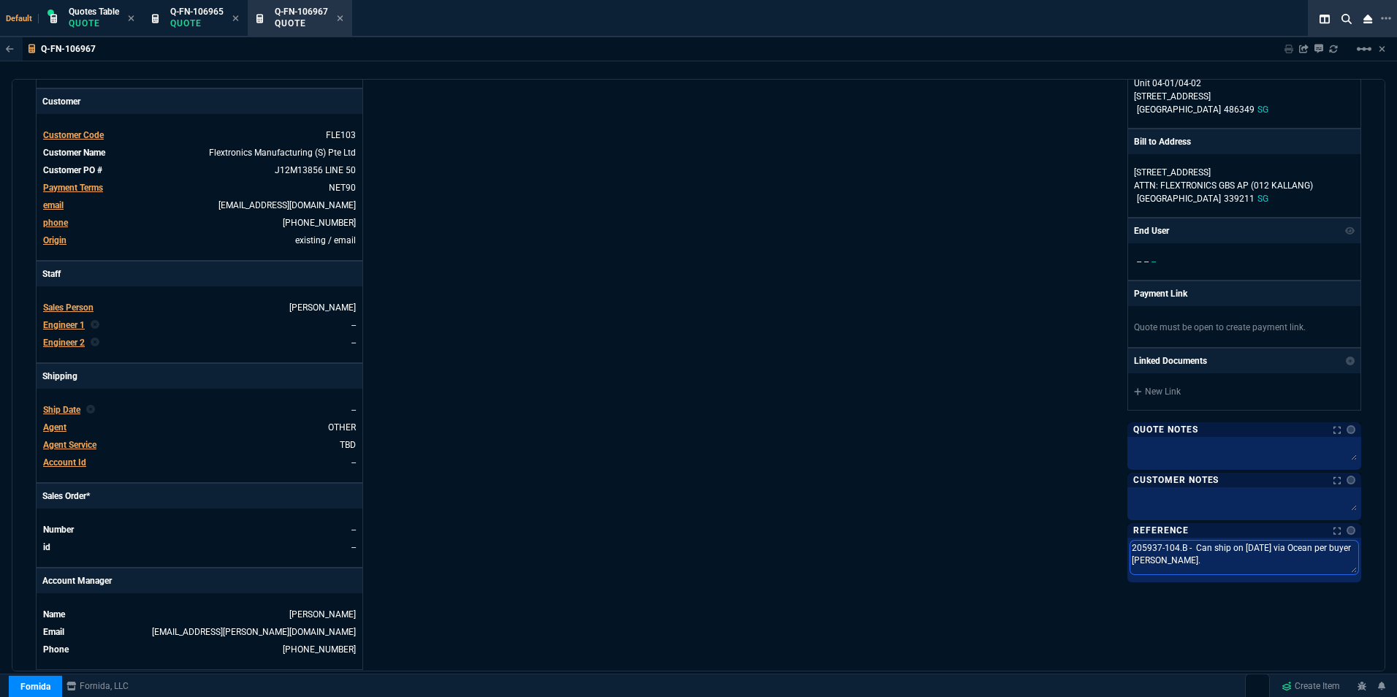
type textarea "205937-104.B - Can ship on [DATE] via Ocean per buyer [PERSON_NAME]."
click at [1041, 547] on div "Fornida, LLC [STREET_ADDRESS] Share Link Show More Chats Shipping Address FLEXT…" at bounding box center [1030, 293] width 663 height 754
click at [53, 414] on span "Ship Date" at bounding box center [61, 410] width 37 height 10
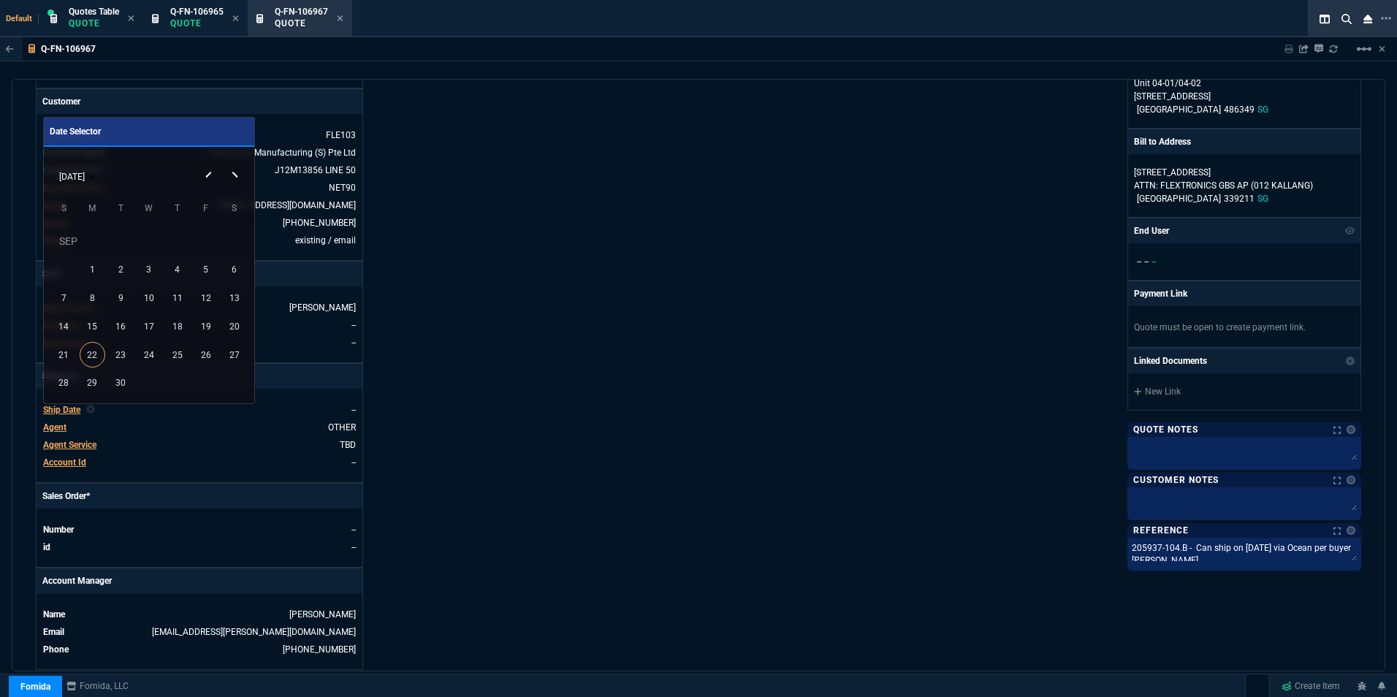
click at [235, 174] on div "[DATE]" at bounding box center [148, 176] width 203 height 28
click at [235, 162] on button "Next month" at bounding box center [235, 162] width 29 height 0
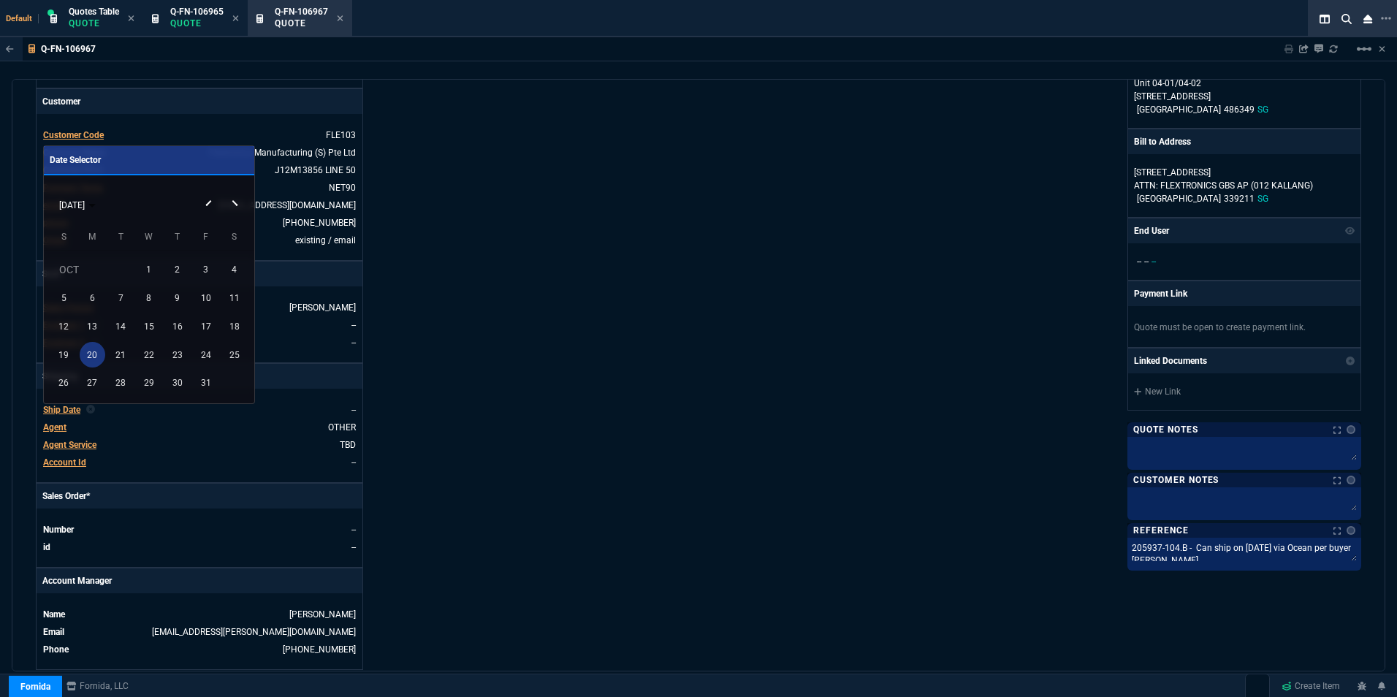
click at [80, 353] on div "20" at bounding box center [93, 355] width 26 height 26
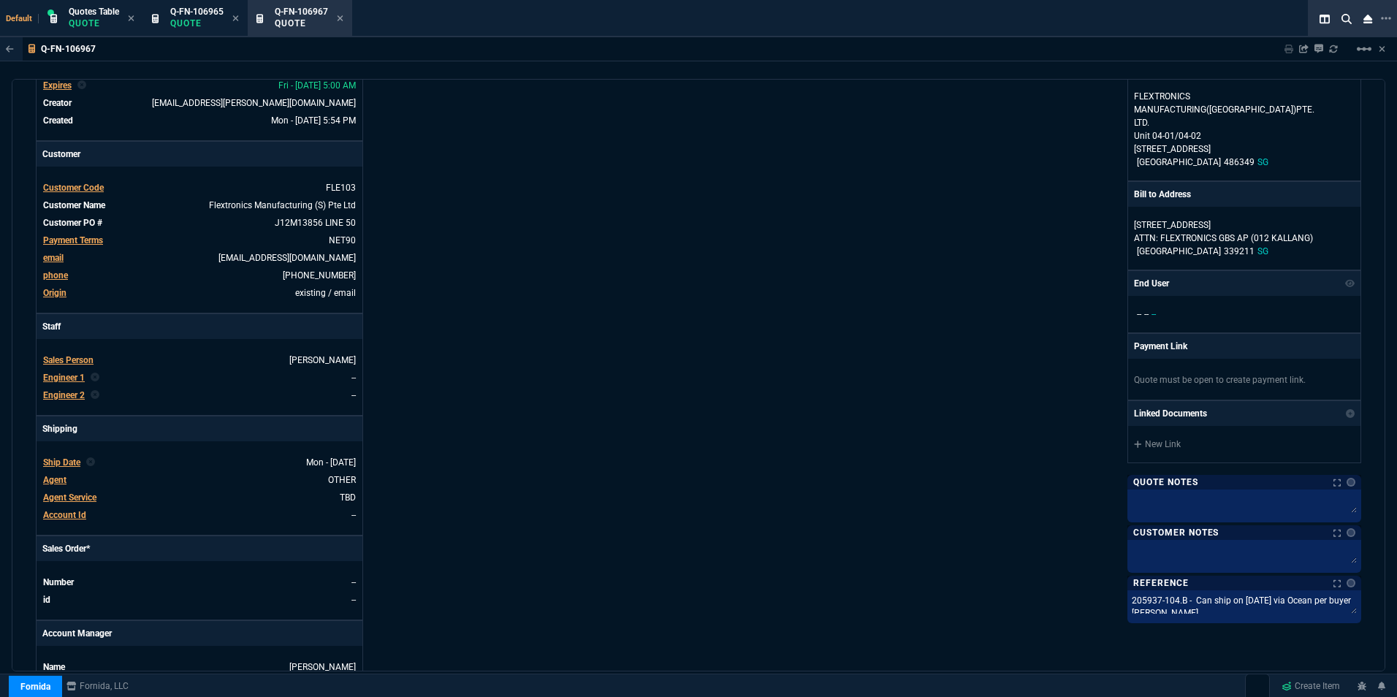
scroll to position [73, 0]
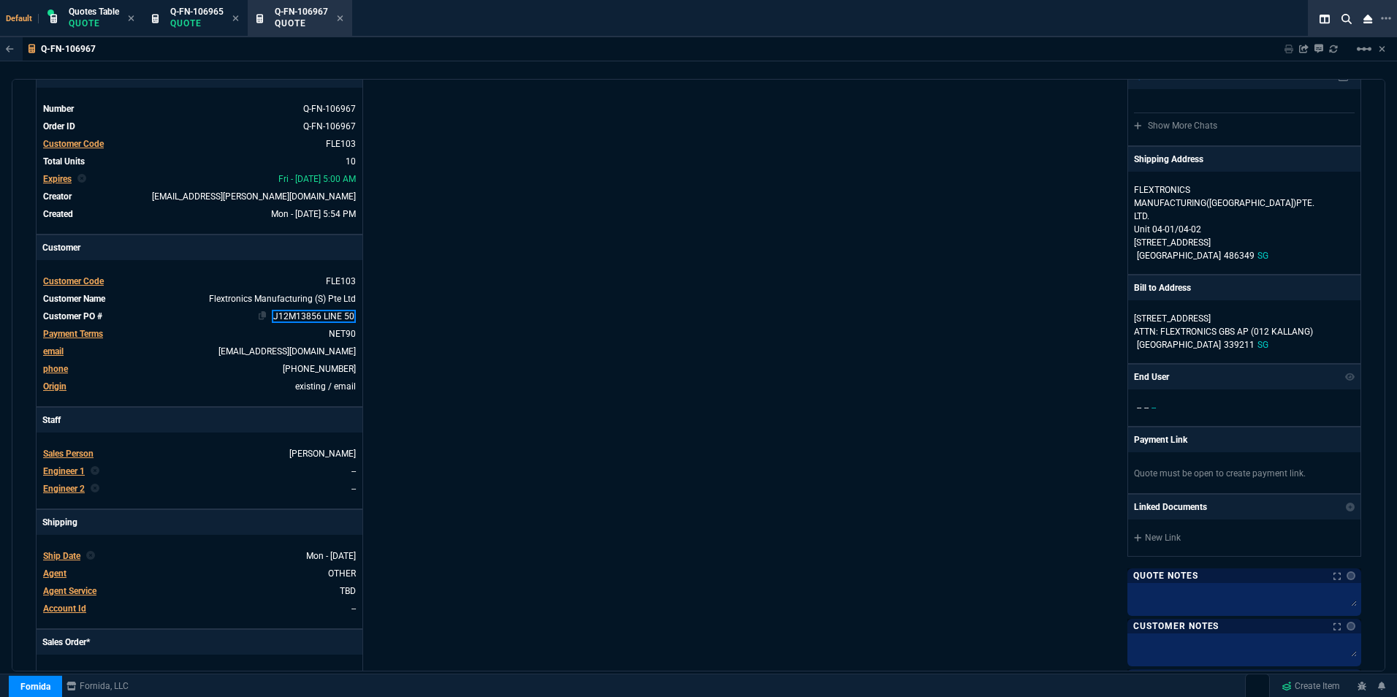
click at [309, 310] on td "J12M13856 LINE 50" at bounding box center [232, 316] width 248 height 15
drag, startPoint x: 318, startPoint y: 313, endPoint x: 270, endPoint y: 319, distance: 48.6
click at [272, 319] on link "J12M13856 LINE 50" at bounding box center [314, 316] width 84 height 13
paste link
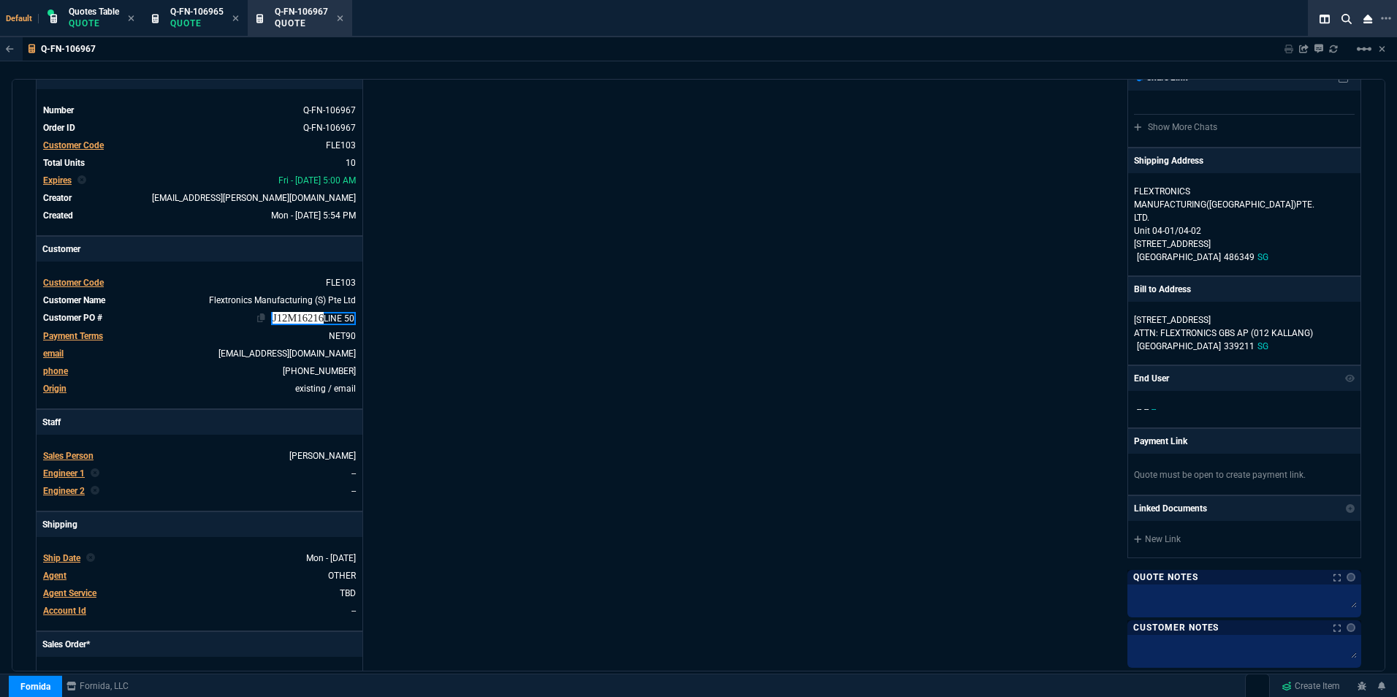
click at [346, 316] on link "J12M16216 LINE 50" at bounding box center [313, 318] width 85 height 13
click at [343, 316] on link "J12M16216 LINE 50" at bounding box center [314, 317] width 84 height 13
click at [351, 316] on link "J12M16216 LINE 10" at bounding box center [314, 317] width 84 height 13
click at [373, 317] on div "Details Number Q-FN-106967 Order ID Q-FN-106967 Customer Code FLE103 Total Unit…" at bounding box center [367, 441] width 663 height 754
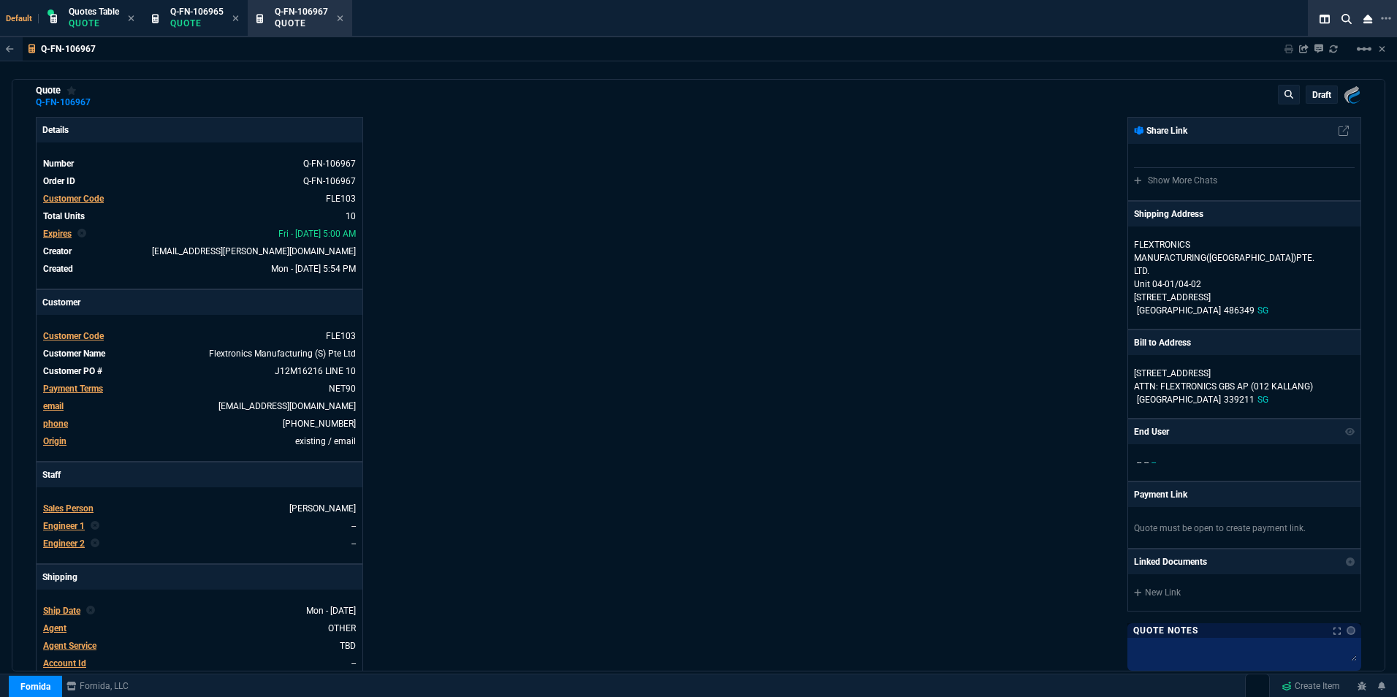
scroll to position [0, 0]
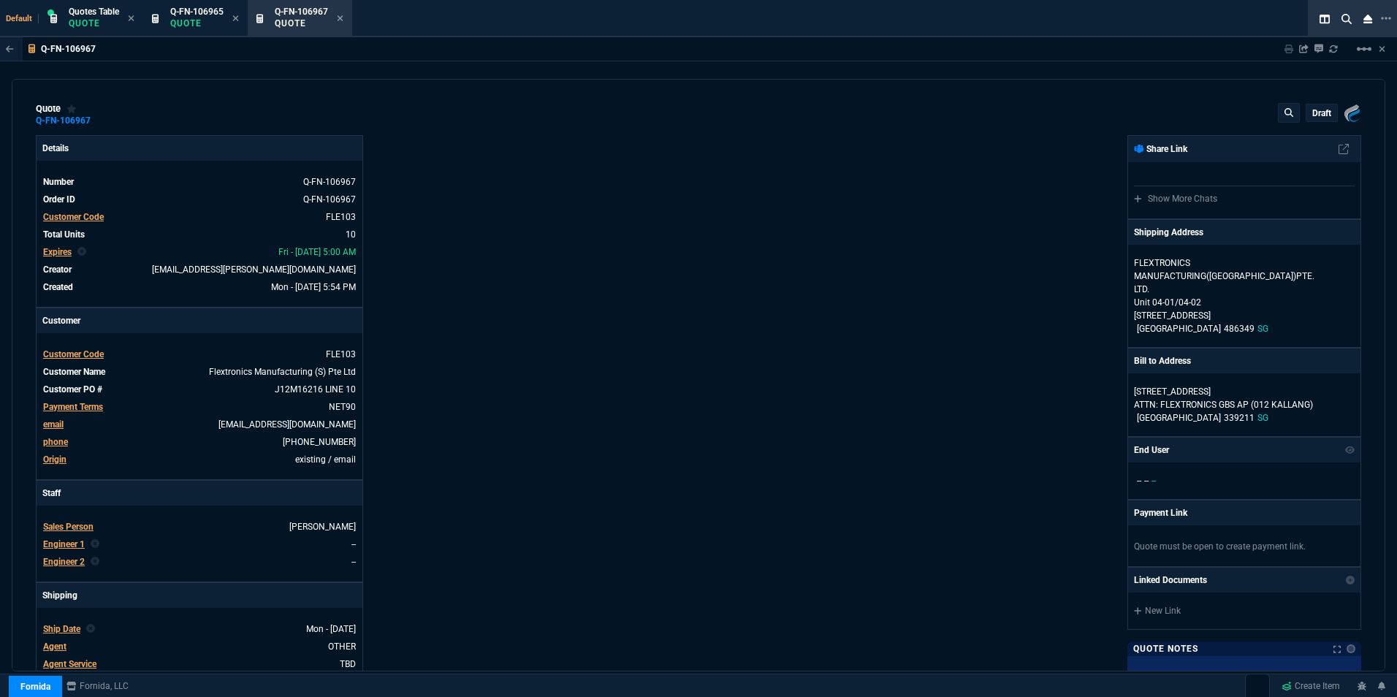
click at [1309, 105] on div "draft" at bounding box center [1322, 112] width 31 height 17
click at [1311, 106] on div "draft" at bounding box center [1322, 112] width 31 height 17
click at [1312, 113] on p "draft" at bounding box center [1321, 113] width 19 height 12
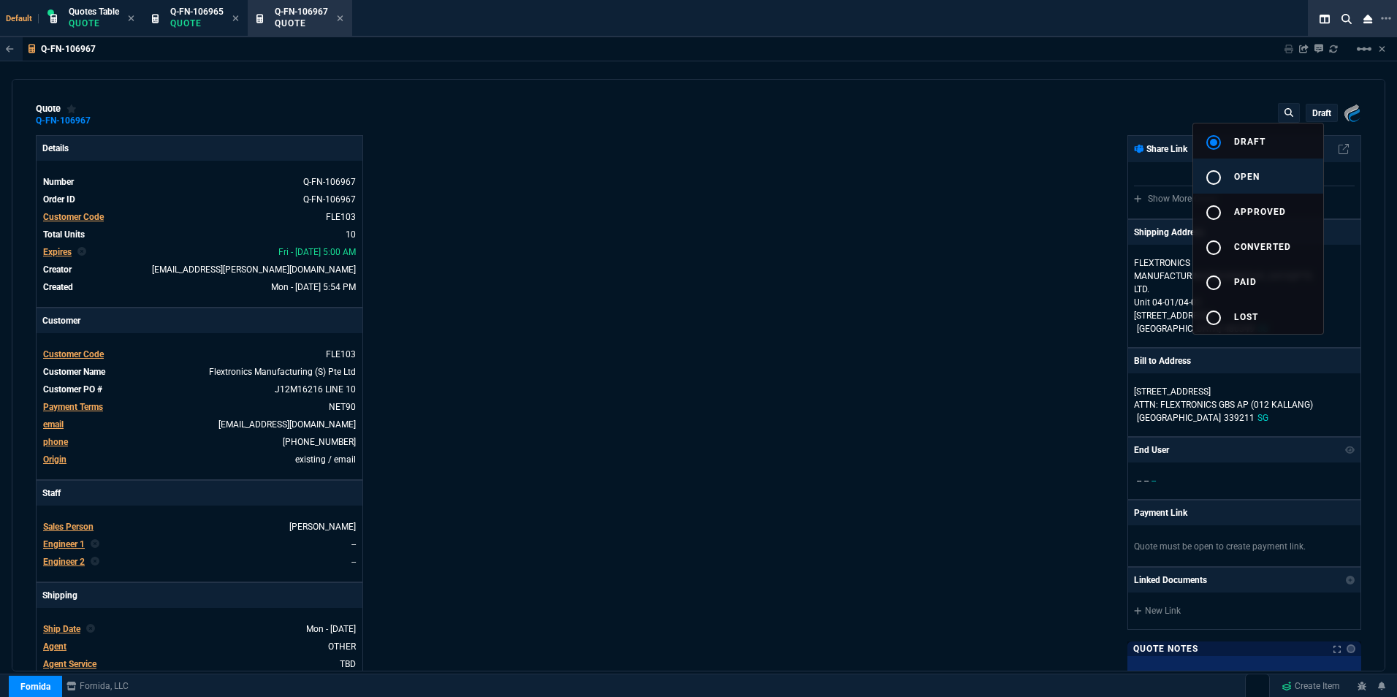
click at [1252, 175] on span "open" at bounding box center [1247, 177] width 26 height 10
type input "19"
type input "167"
click at [981, 216] on div at bounding box center [698, 348] width 1397 height 697
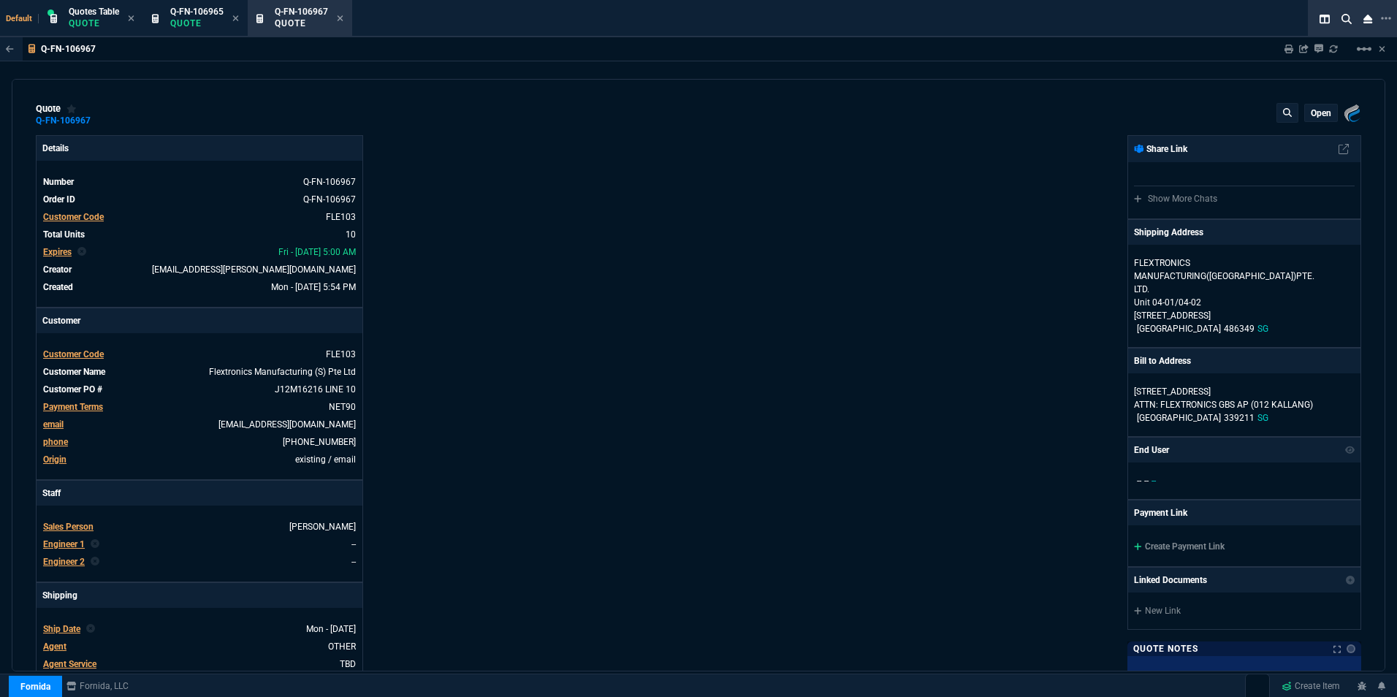
click at [1311, 113] on p "open" at bounding box center [1321, 113] width 20 height 12
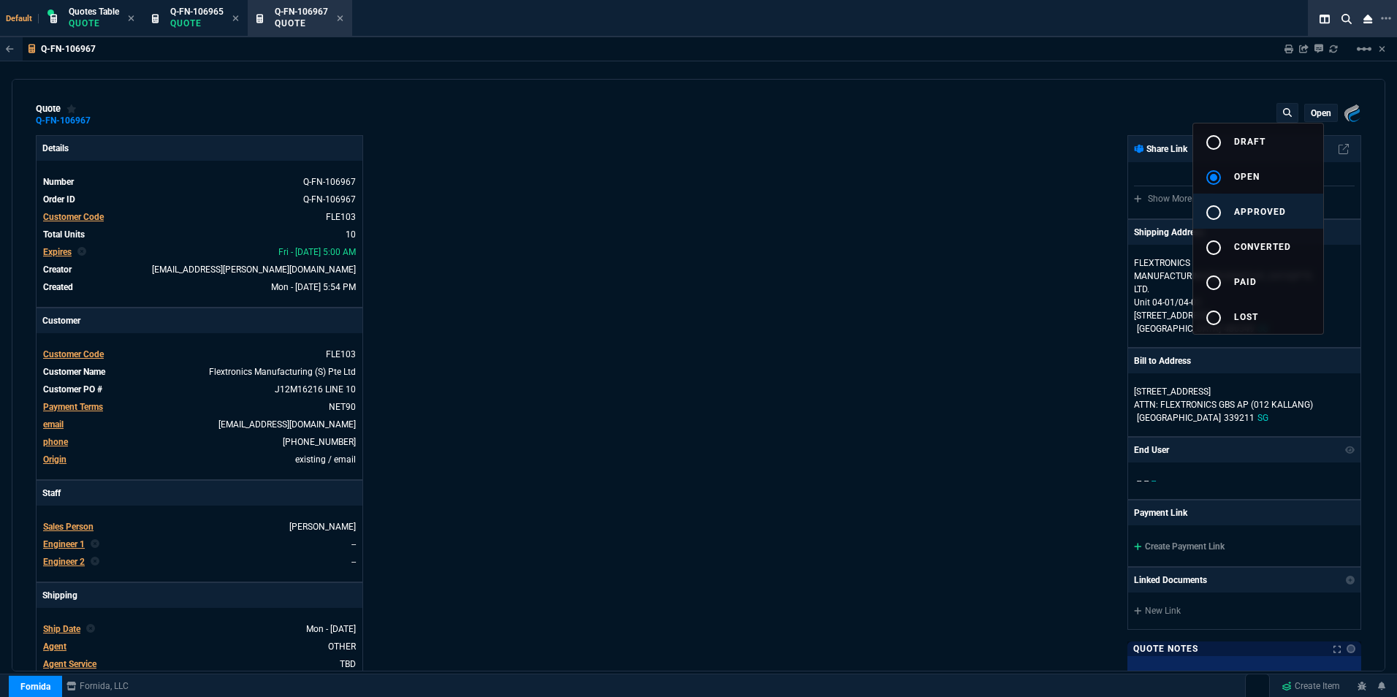
click at [1231, 206] on div "radio_button_unchecked" at bounding box center [1219, 213] width 29 height 18
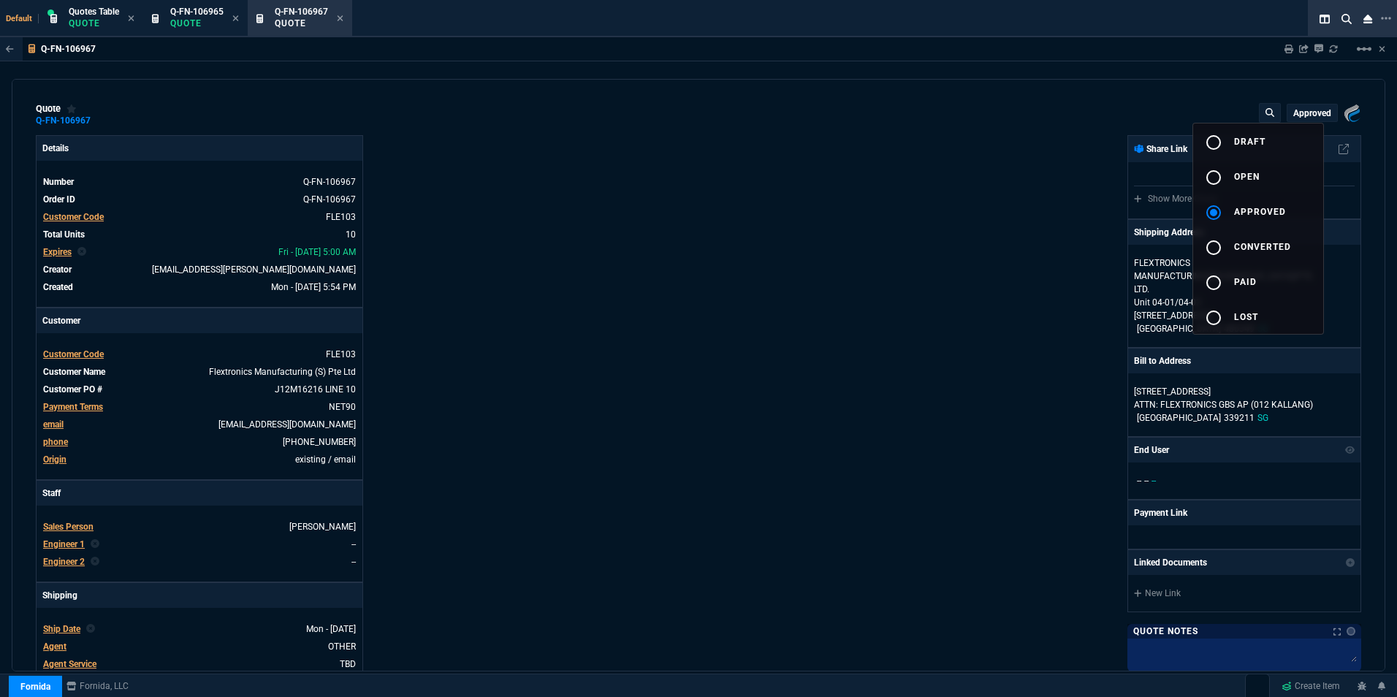
type input "19"
type input "167"
click at [856, 232] on div at bounding box center [698, 348] width 1397 height 697
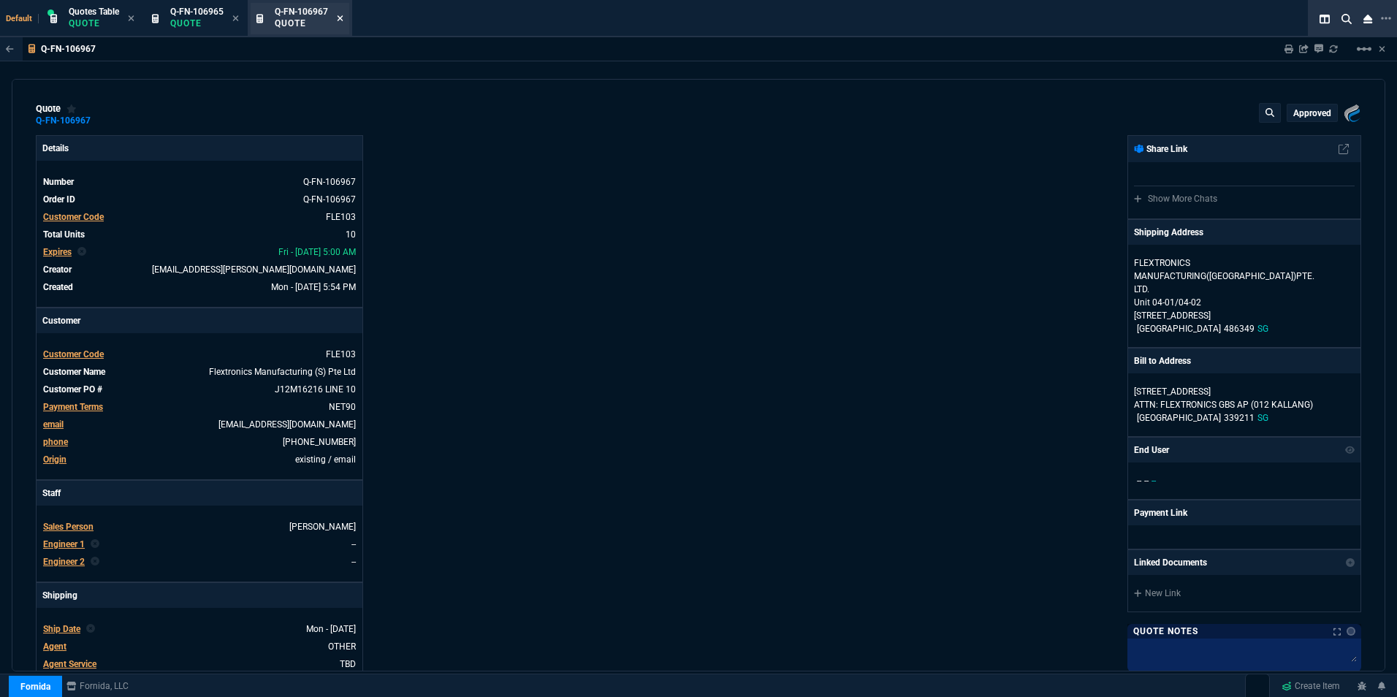
click at [341, 13] on nx-icon at bounding box center [340, 19] width 7 height 12
type input "19"
type input "167"
click at [237, 16] on icon at bounding box center [235, 18] width 7 height 9
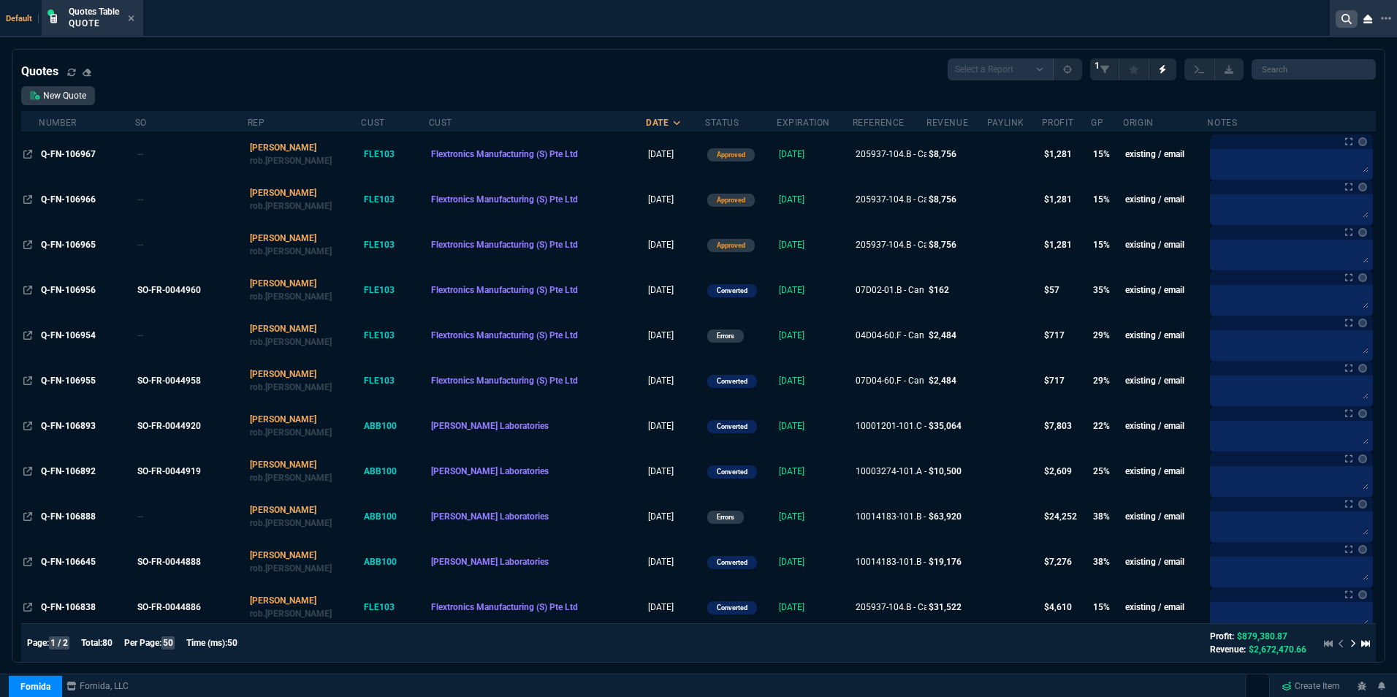
click at [1342, 20] on icon at bounding box center [1347, 19] width 10 height 10
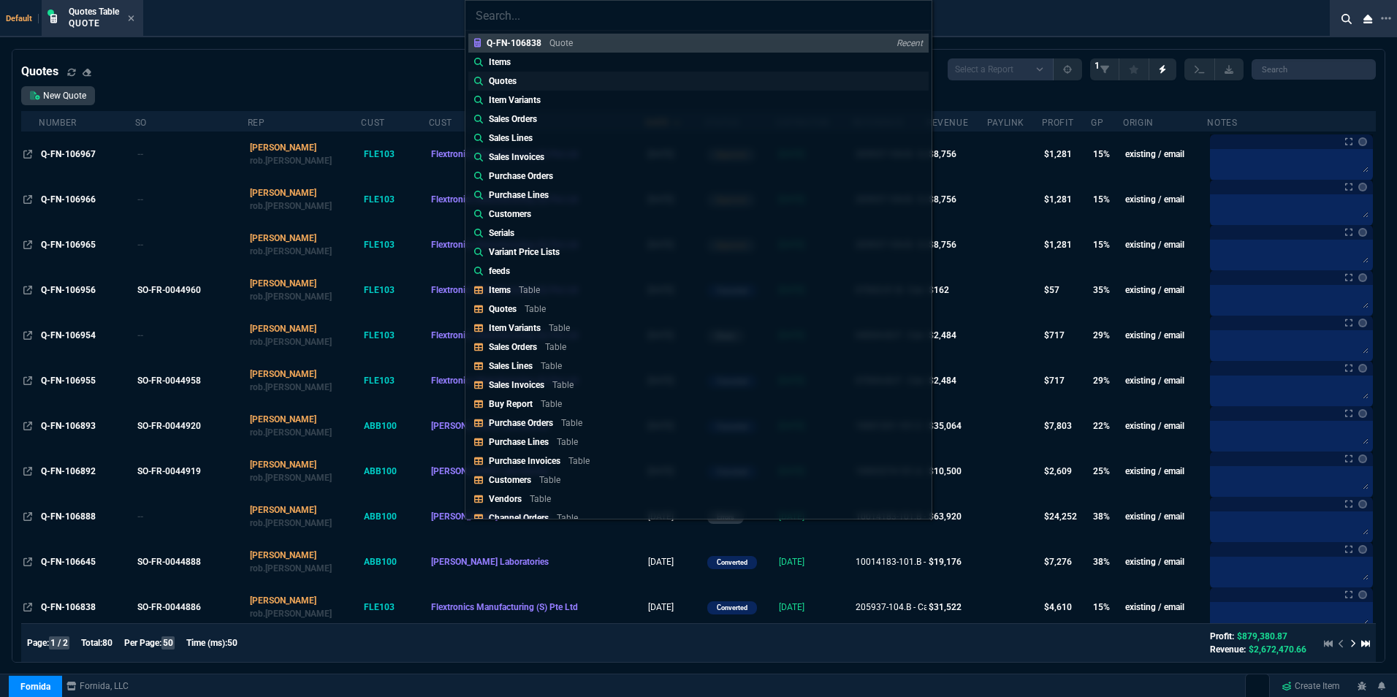
click at [491, 77] on p "Quotes" at bounding box center [503, 81] width 28 height 13
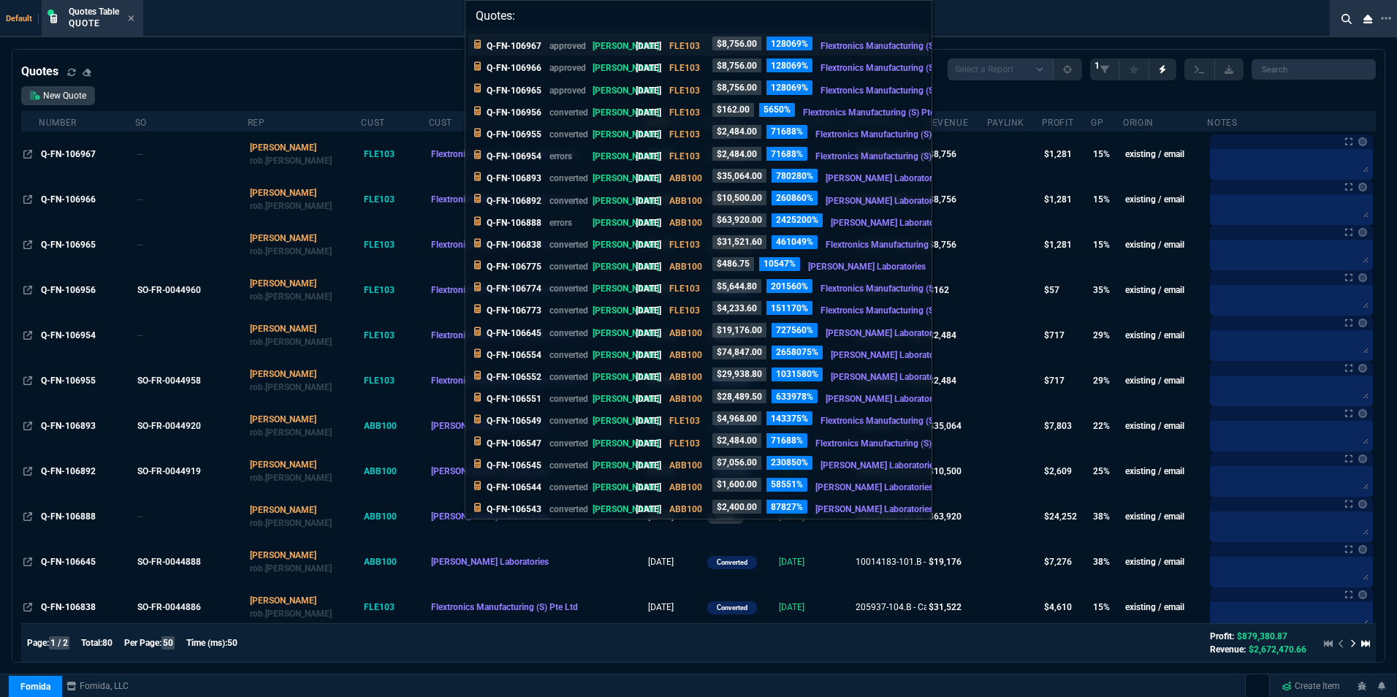
paste input "J12M11867"
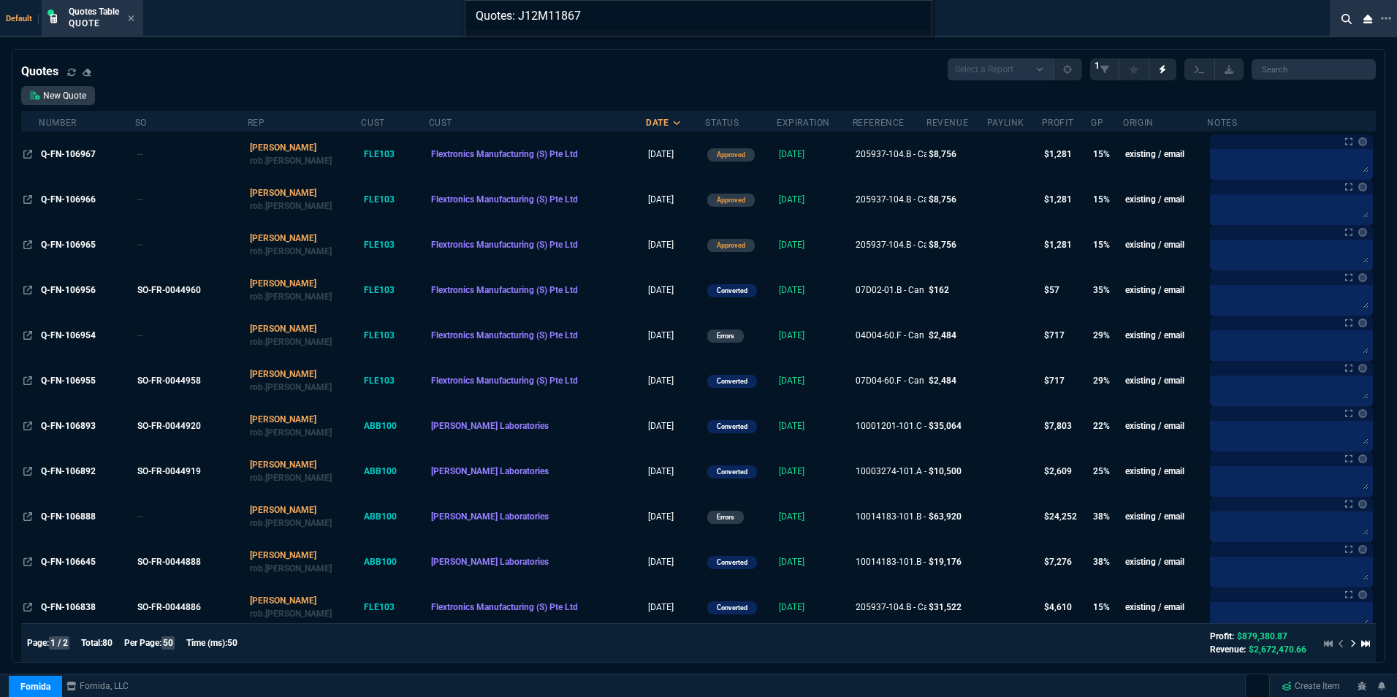
drag, startPoint x: 573, startPoint y: 15, endPoint x: 520, endPoint y: 17, distance: 53.4
click at [520, 17] on input "Quotes: J12M11867" at bounding box center [698, 15] width 466 height 29
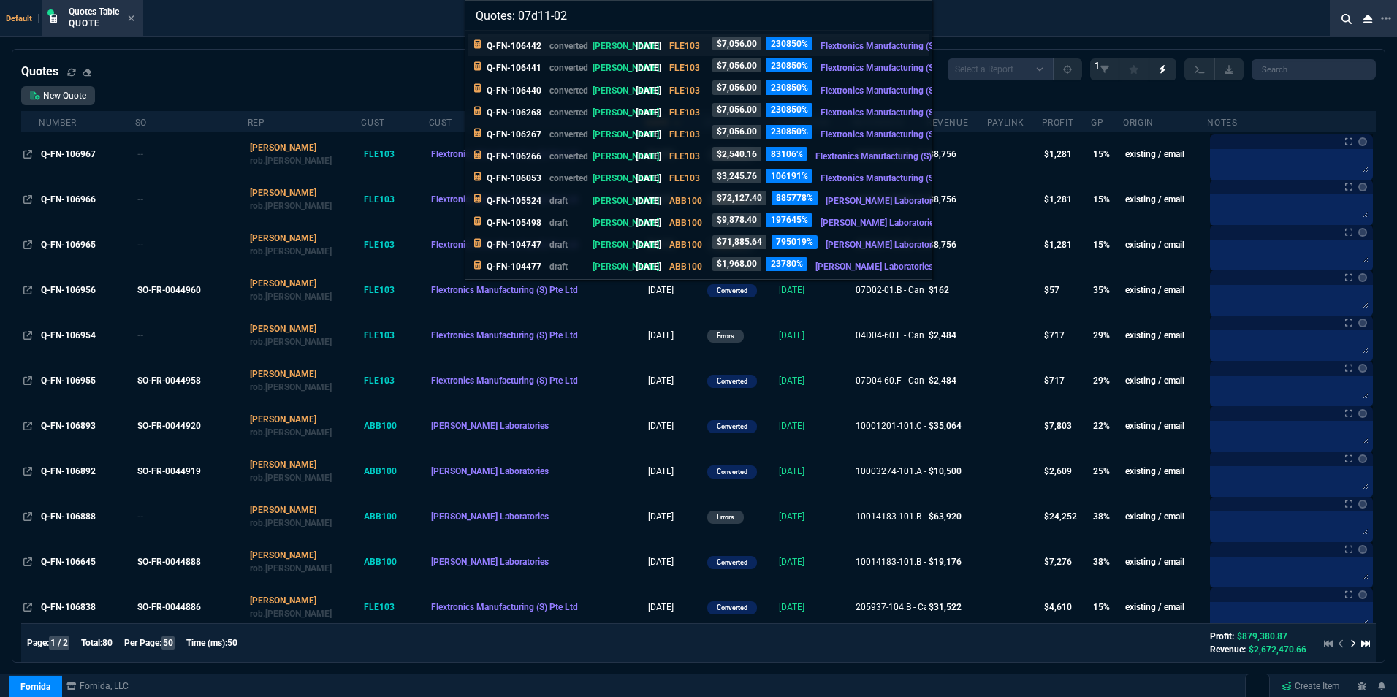
type input "Quotes: 07d11-02"
click at [528, 39] on p "Q-FN-106442" at bounding box center [514, 45] width 55 height 13
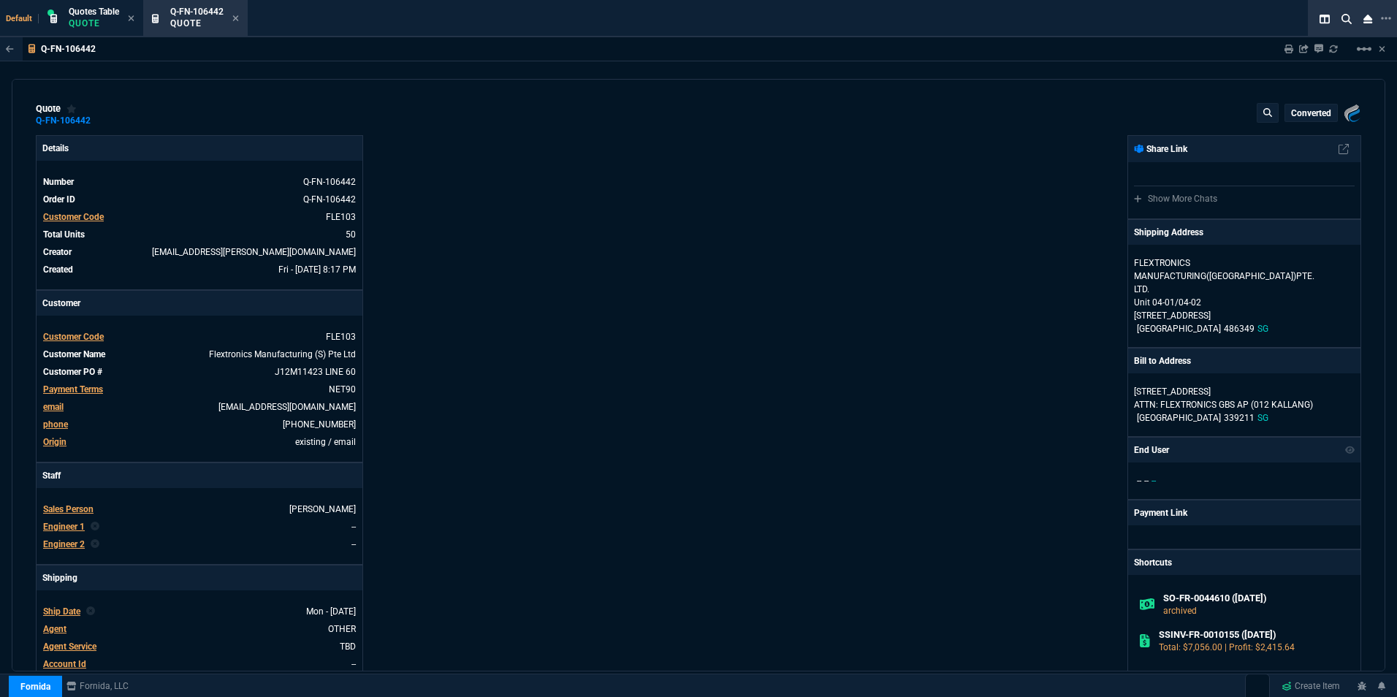
type input "36"
type input "51"
type input "24"
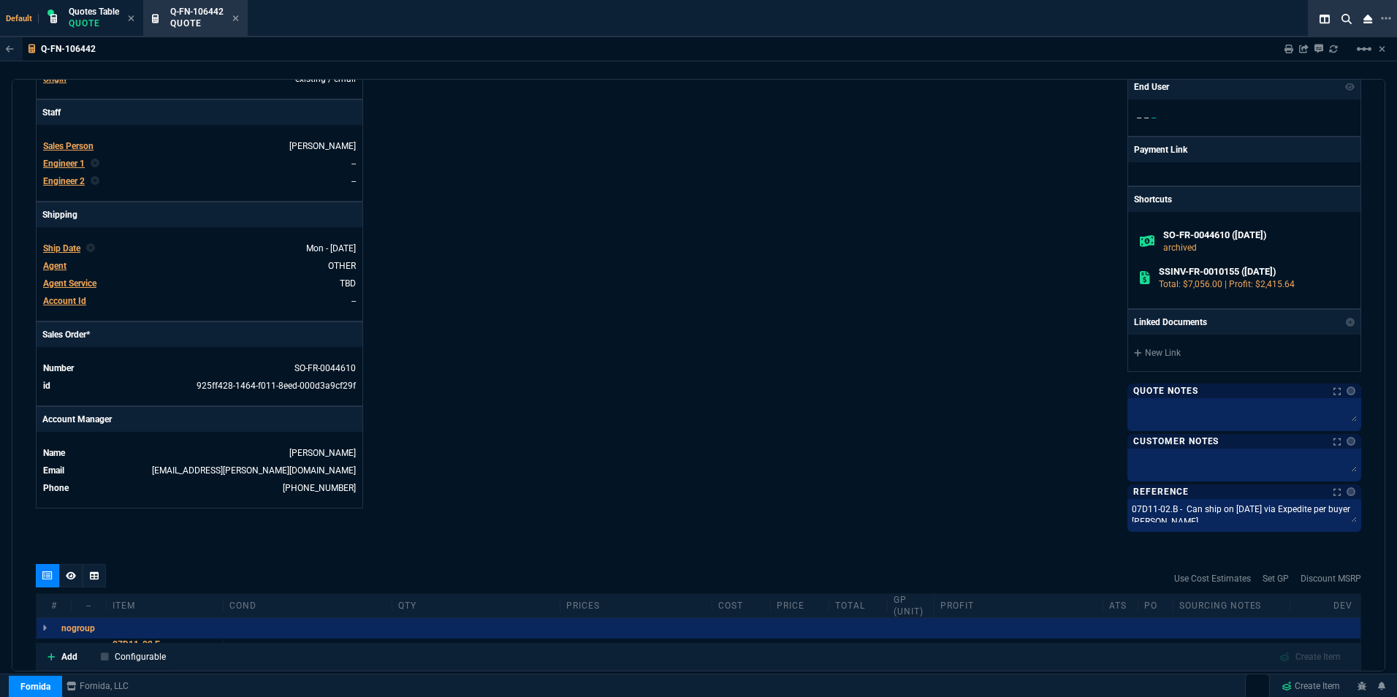
scroll to position [365, 0]
click at [1144, 512] on textarea "07D11-02.B - Can ship on [DATE] via Expedite per buyer [PERSON_NAME]." at bounding box center [1244, 512] width 228 height 22
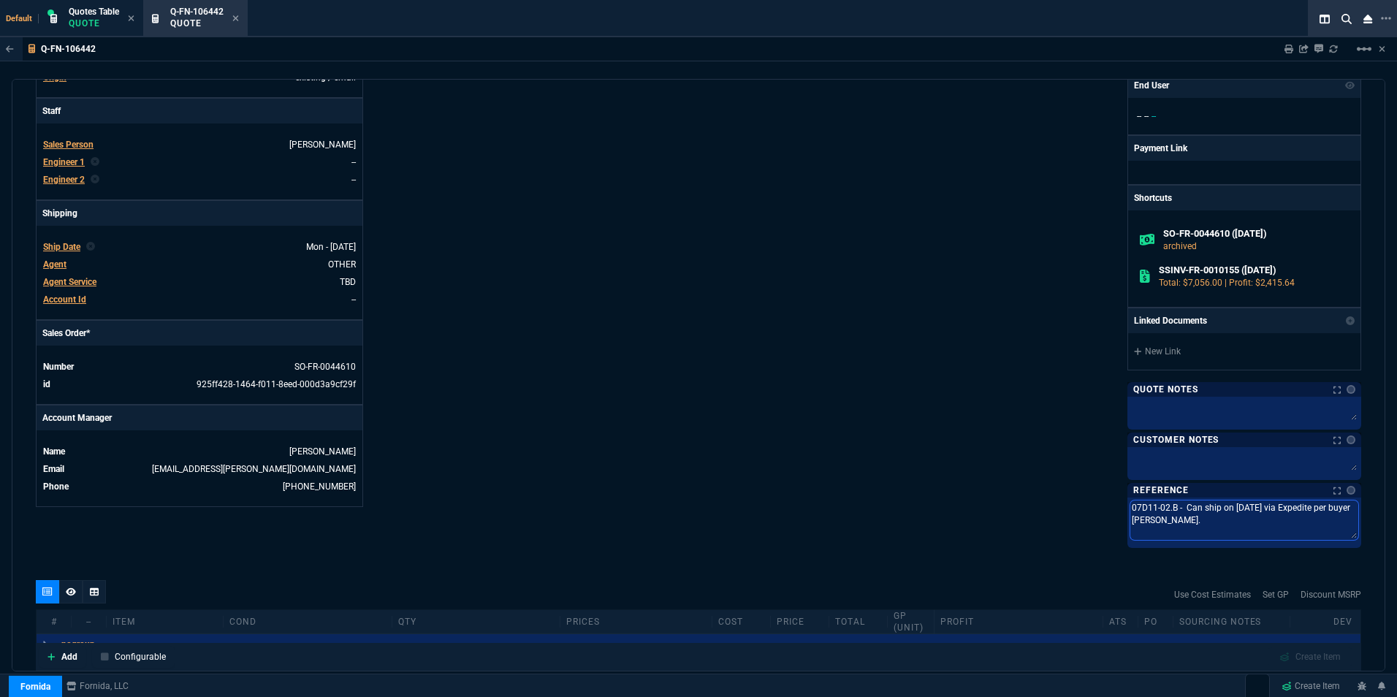
drag, startPoint x: 1128, startPoint y: 512, endPoint x: 1237, endPoint y: 511, distance: 109.6
click at [1237, 511] on textarea "07D11-02.B - Can ship on [DATE] via Expedite per buyer [PERSON_NAME]." at bounding box center [1244, 520] width 228 height 39
click at [1252, 512] on textarea "07D11-02.B - Can ship on [DATE] via Expedite per buyer [PERSON_NAME]." at bounding box center [1244, 520] width 228 height 39
drag, startPoint x: 1261, startPoint y: 522, endPoint x: 1139, endPoint y: 504, distance: 123.3
click at [1096, 504] on div "Fornida, LLC [STREET_ADDRESS] Share Link Show More Chats Shipping Address FLEXT…" at bounding box center [1030, 158] width 663 height 775
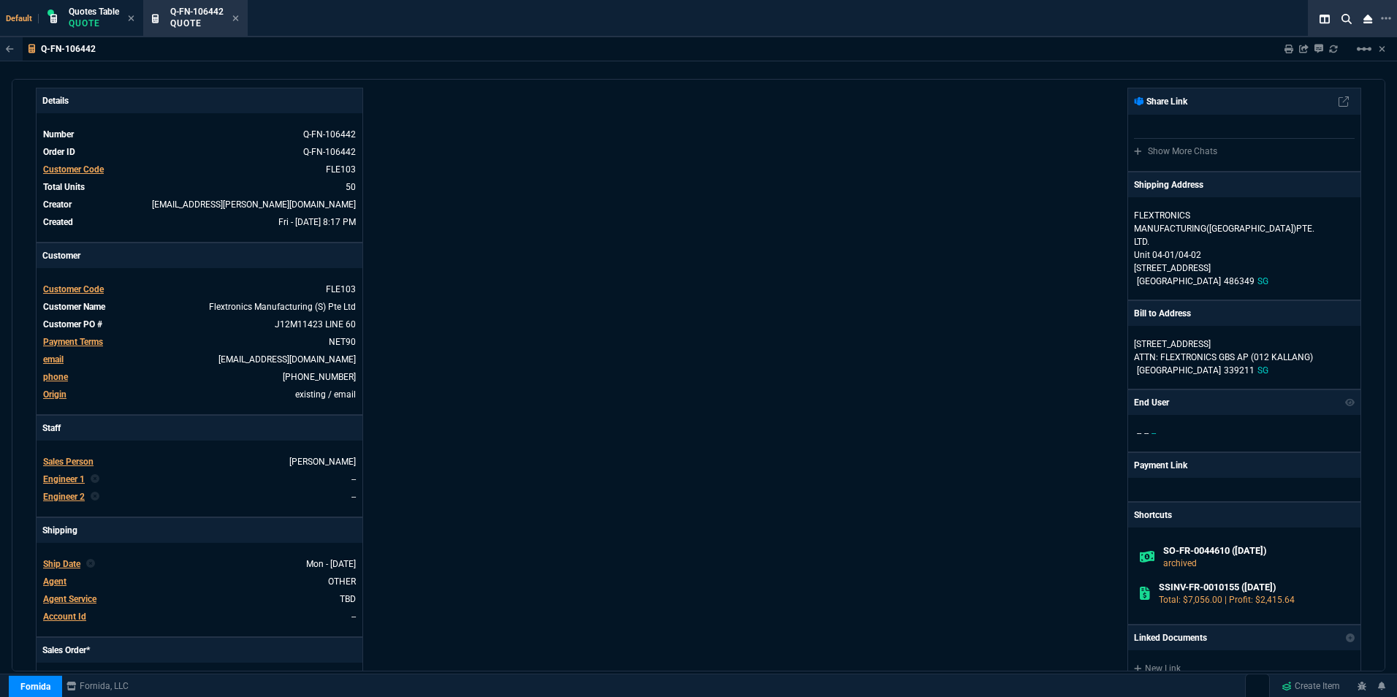
scroll to position [0, 0]
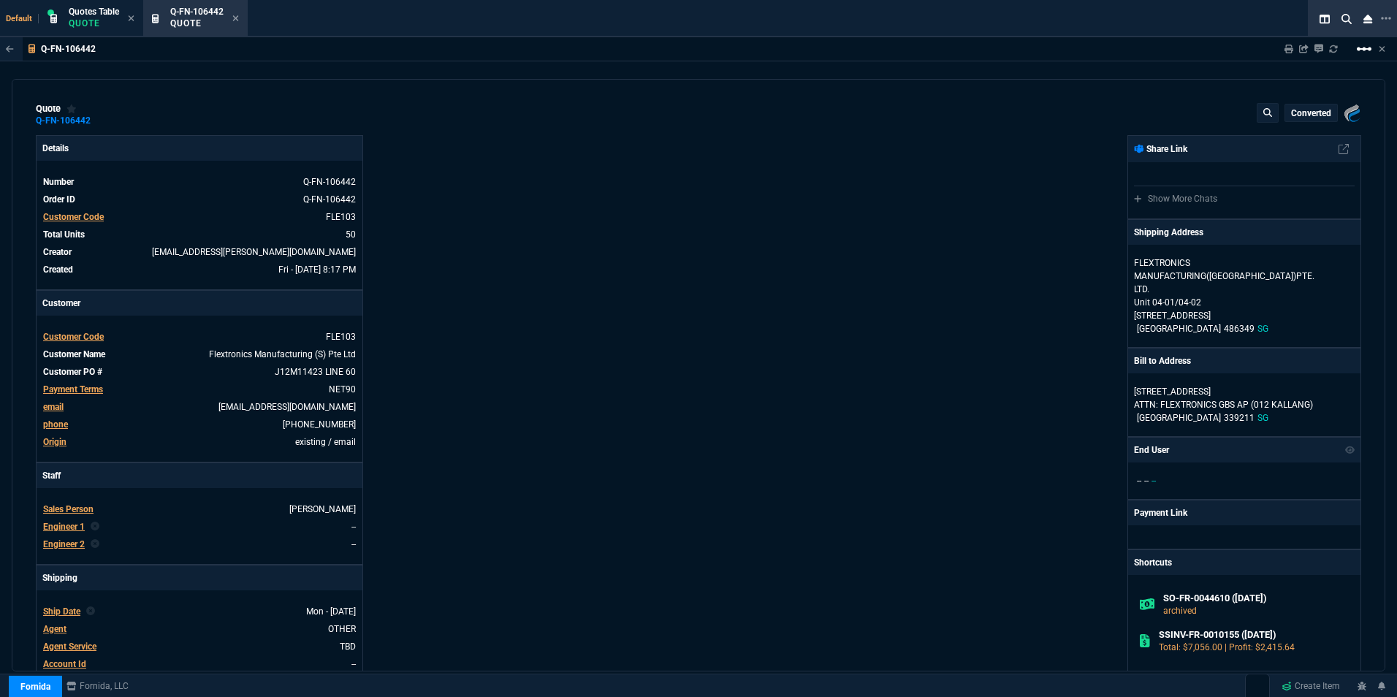
click at [1365, 49] on mat-icon "linear_scale" at bounding box center [1365, 49] width 18 height 18
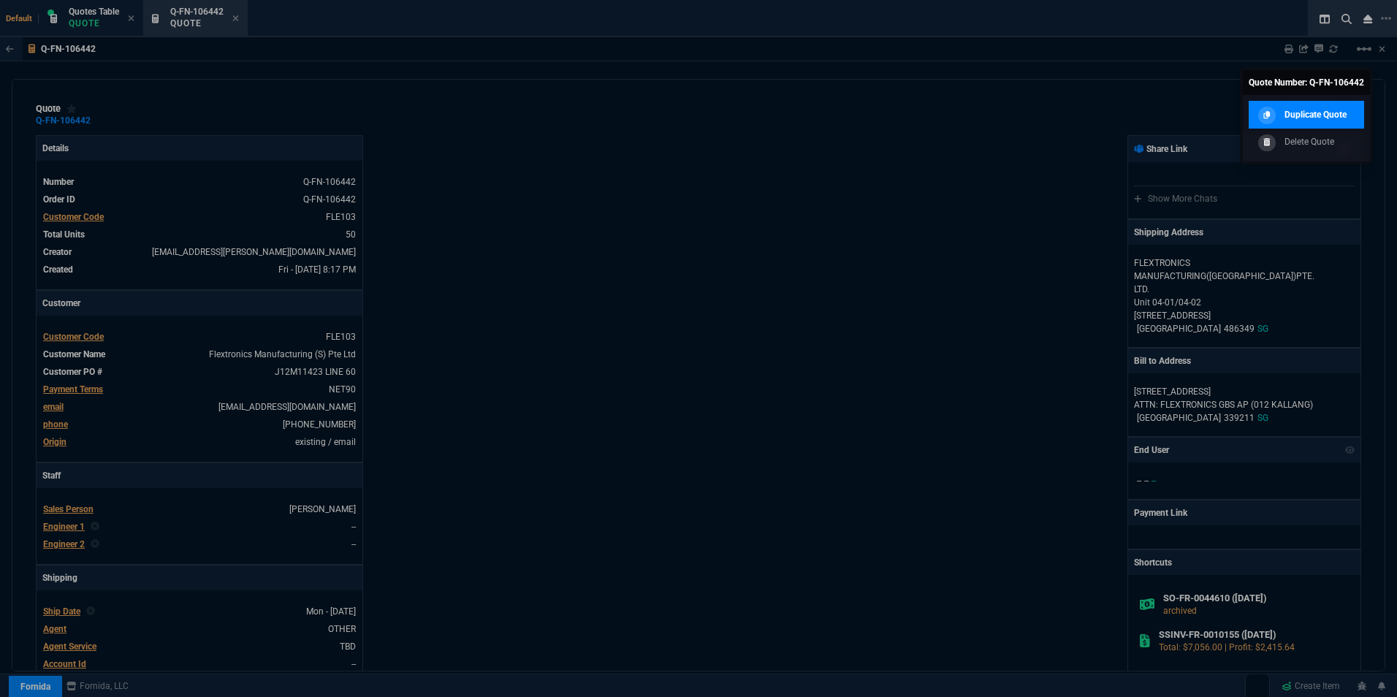
click at [1301, 116] on p "Duplicate Quote" at bounding box center [1316, 114] width 62 height 13
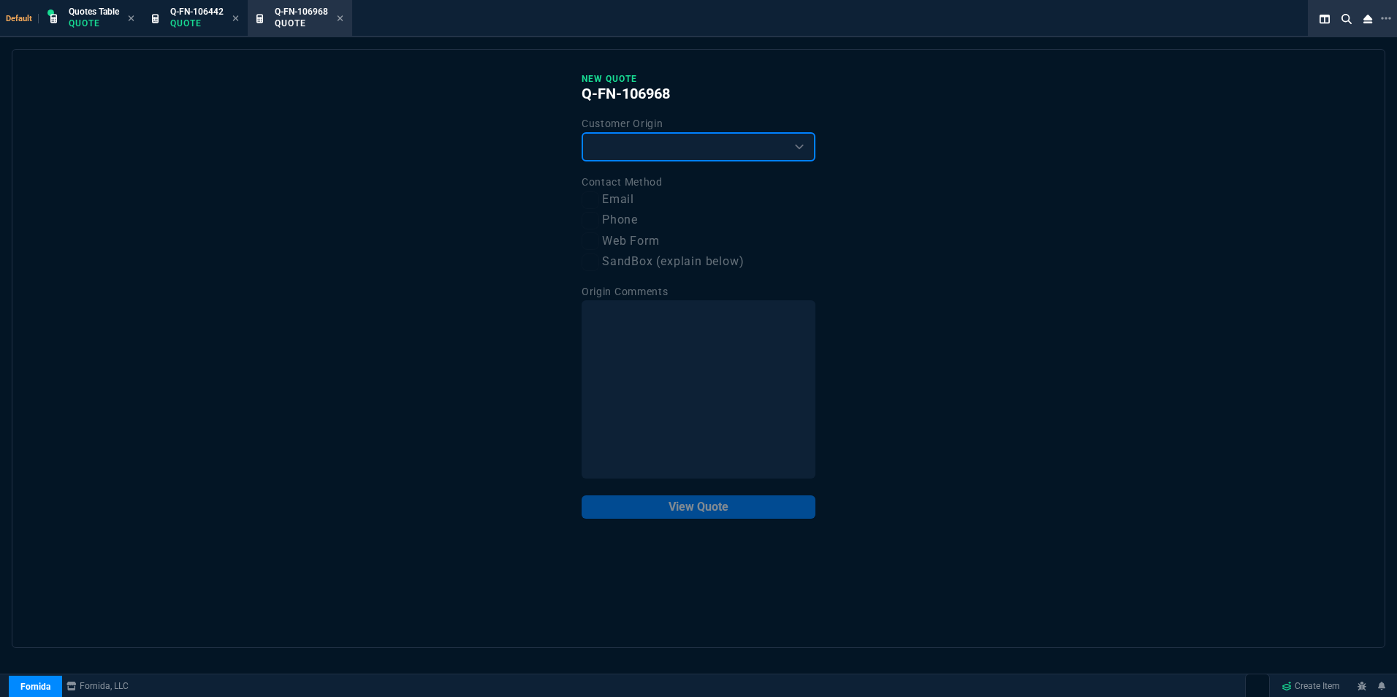
click at [659, 153] on select "Existing Customer Amazon Lead (first order) Website Lead (first order) Called (…" at bounding box center [699, 146] width 234 height 29
select select "existing"
click at [582, 133] on select "Existing Customer Amazon Lead (first order) Website Lead (first order) Called (…" at bounding box center [699, 146] width 234 height 29
click at [616, 199] on label "Email" at bounding box center [699, 200] width 234 height 18
click at [599, 199] on input "Email" at bounding box center [591, 200] width 18 height 18
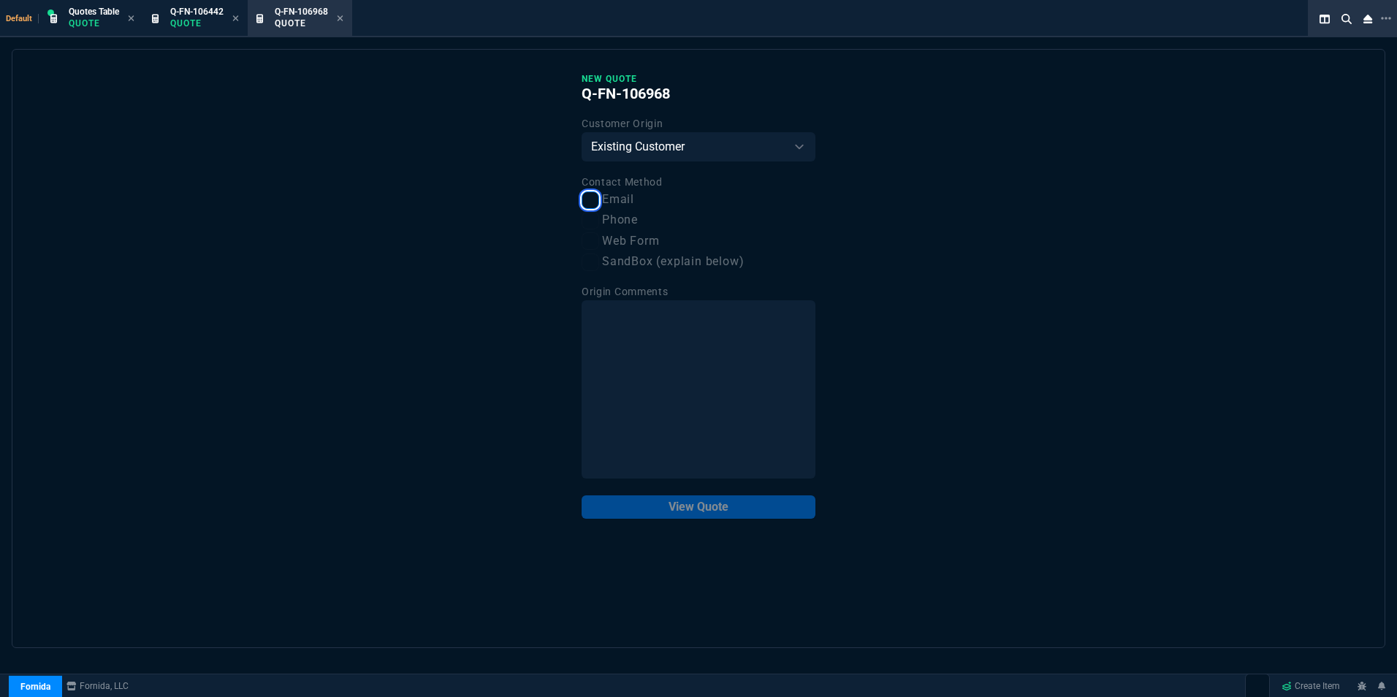
checkbox input "true"
click at [661, 510] on button "View Quote" at bounding box center [699, 506] width 234 height 23
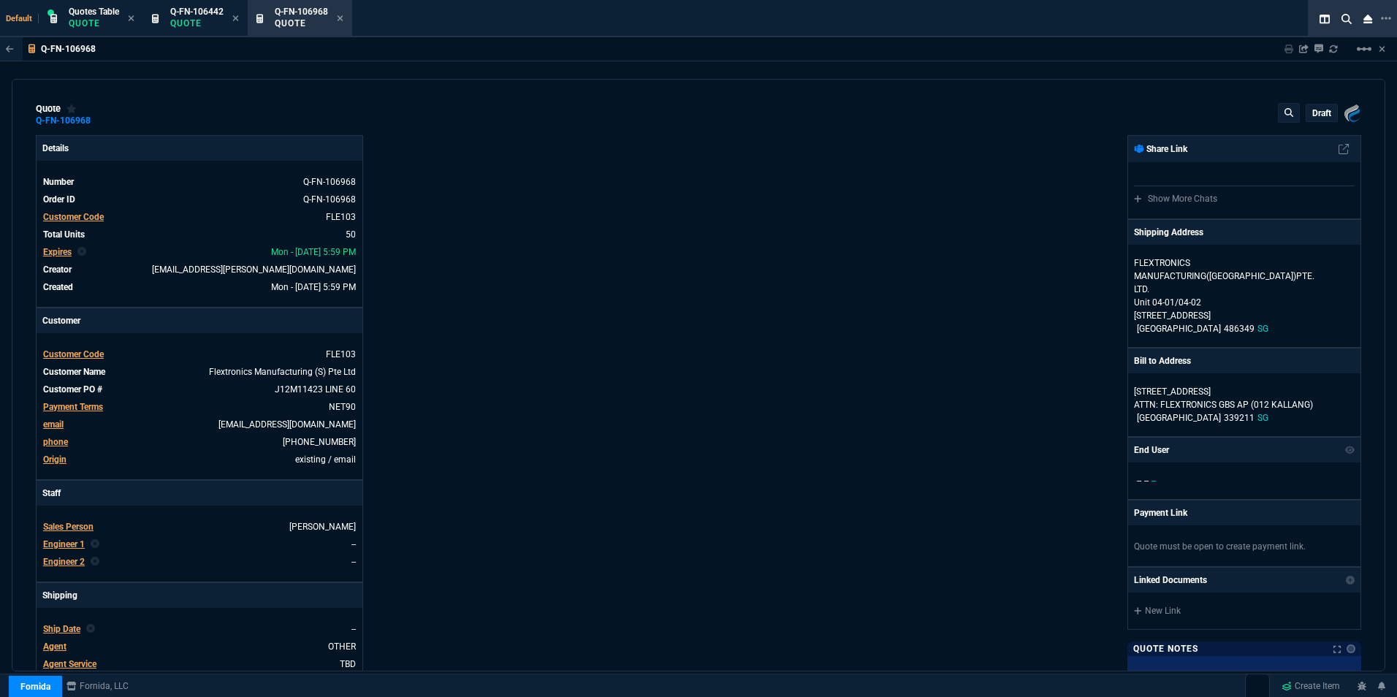
type input "36"
type input "51"
type input "24"
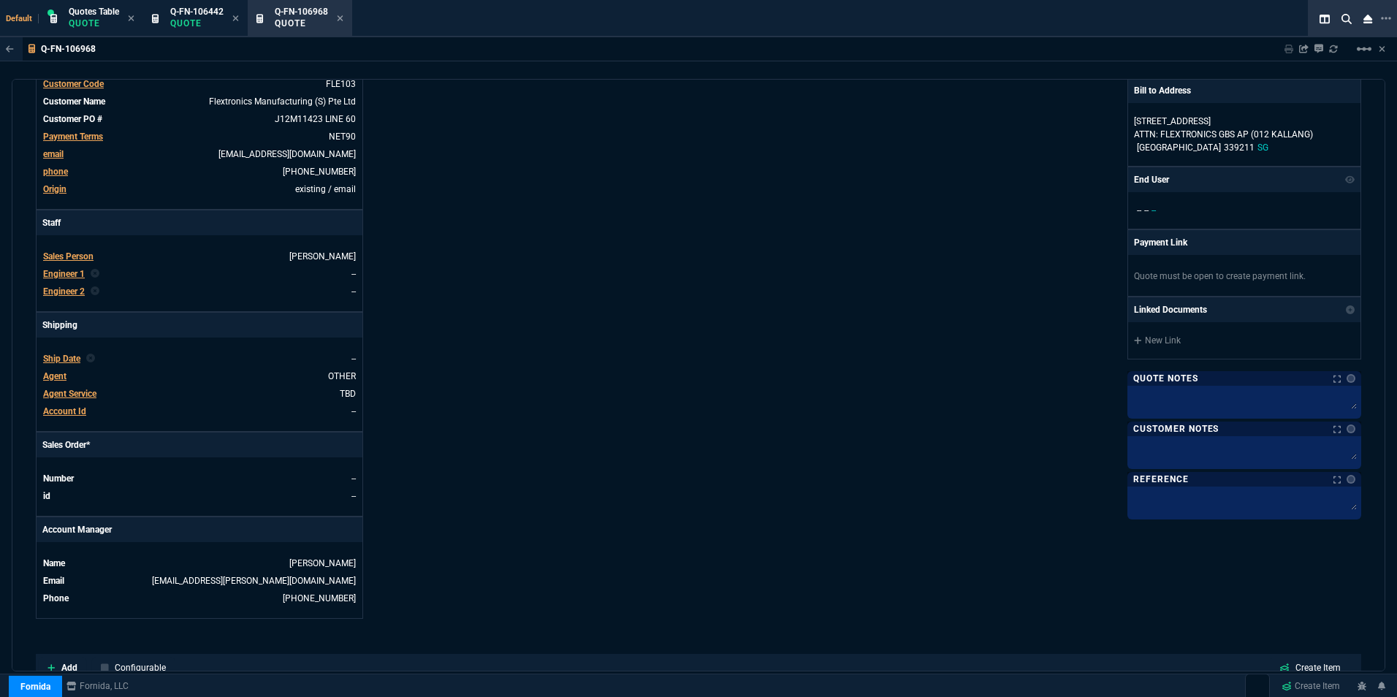
scroll to position [292, 0]
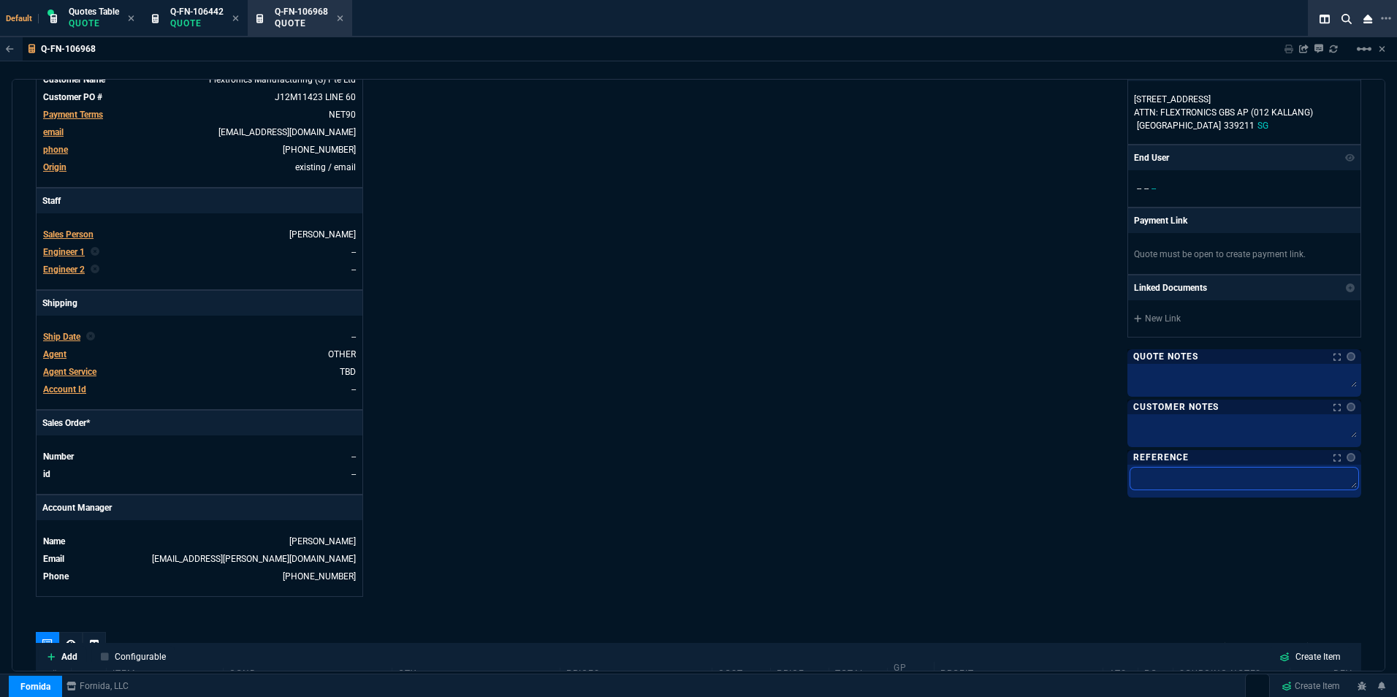
click at [1156, 473] on textarea at bounding box center [1244, 479] width 228 height 22
paste textarea "07D11-02.B - Can ship on [DATE] via Expedite per buyer [PERSON_NAME]."
type textarea "07D11-02.B - Can ship on [DATE] via Expedite per buyer [PERSON_NAME]."
click at [1239, 474] on textarea "07D11-02.B - Can ship on [DATE] via Expedite per buyer [PERSON_NAME]." at bounding box center [1244, 485] width 228 height 34
type textarea "07D11-02.B - Can ship on [DATE] via Expedite per buyer [PERSON_NAME]."
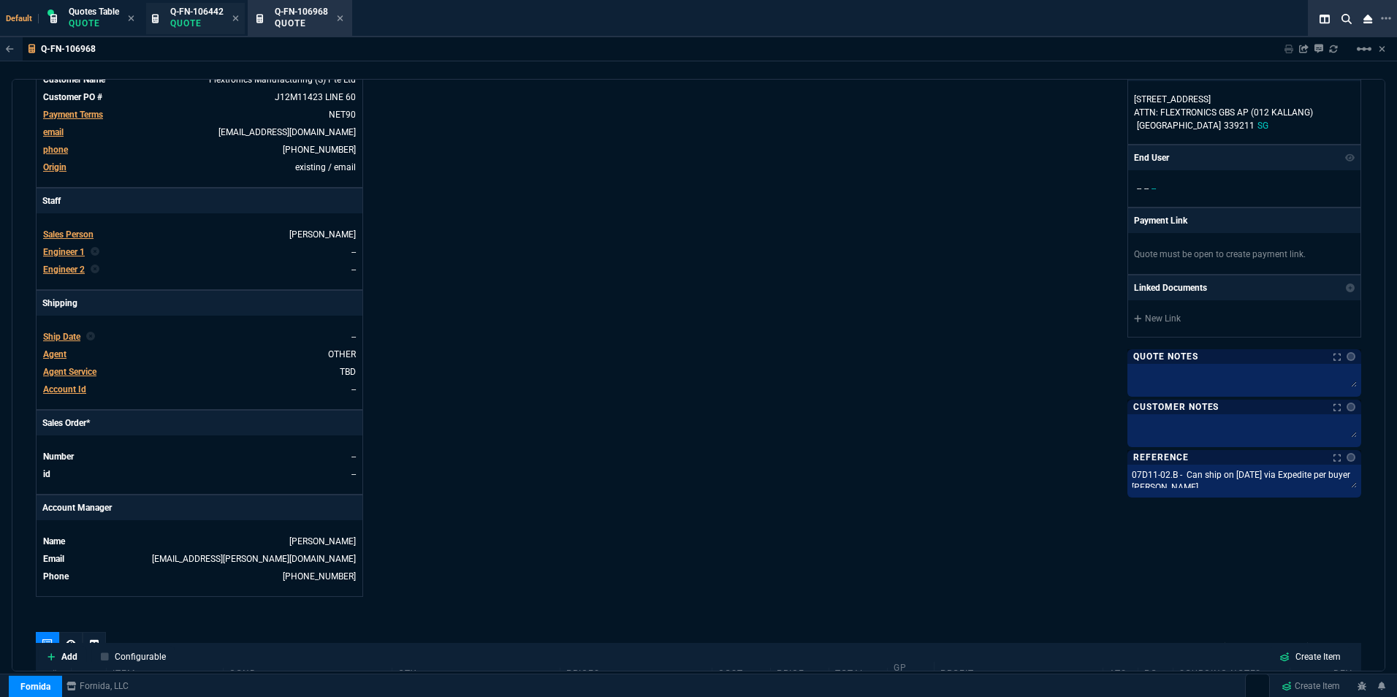
click at [212, 7] on span "Q-FN-106442" at bounding box center [196, 12] width 53 height 10
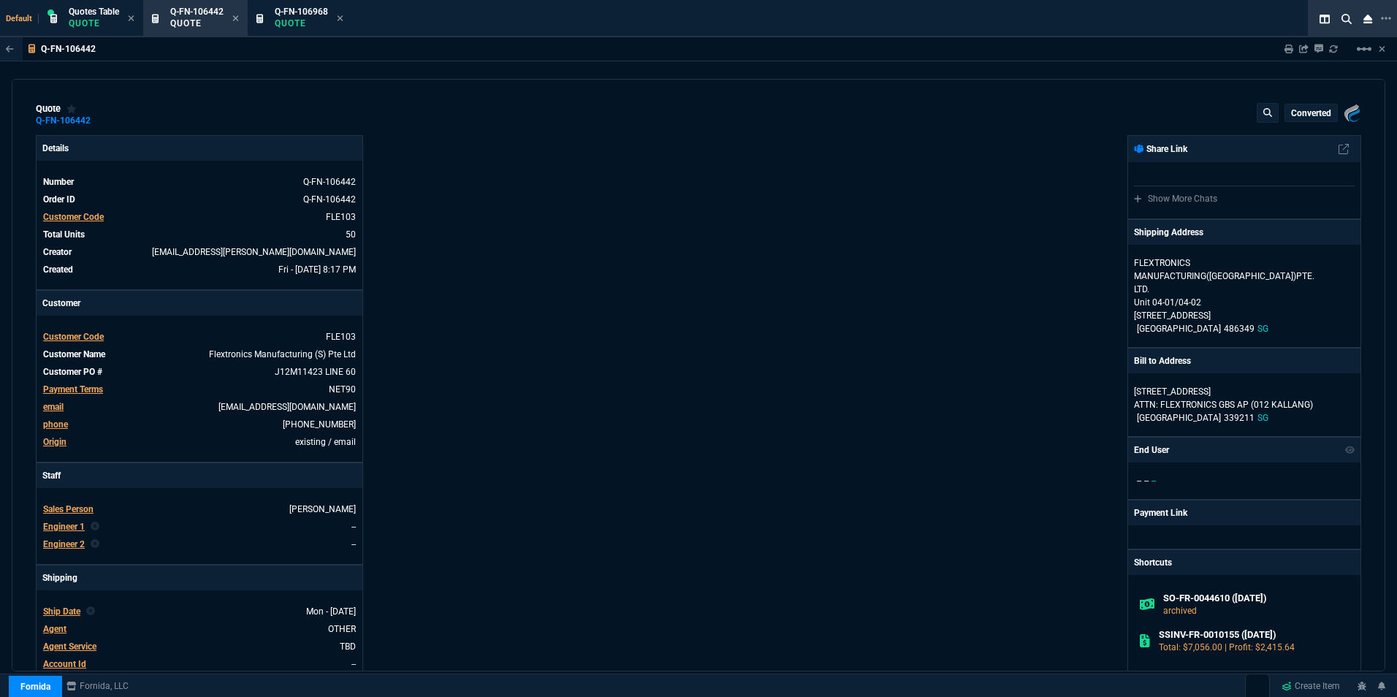
type input "36"
type input "51"
type input "24"
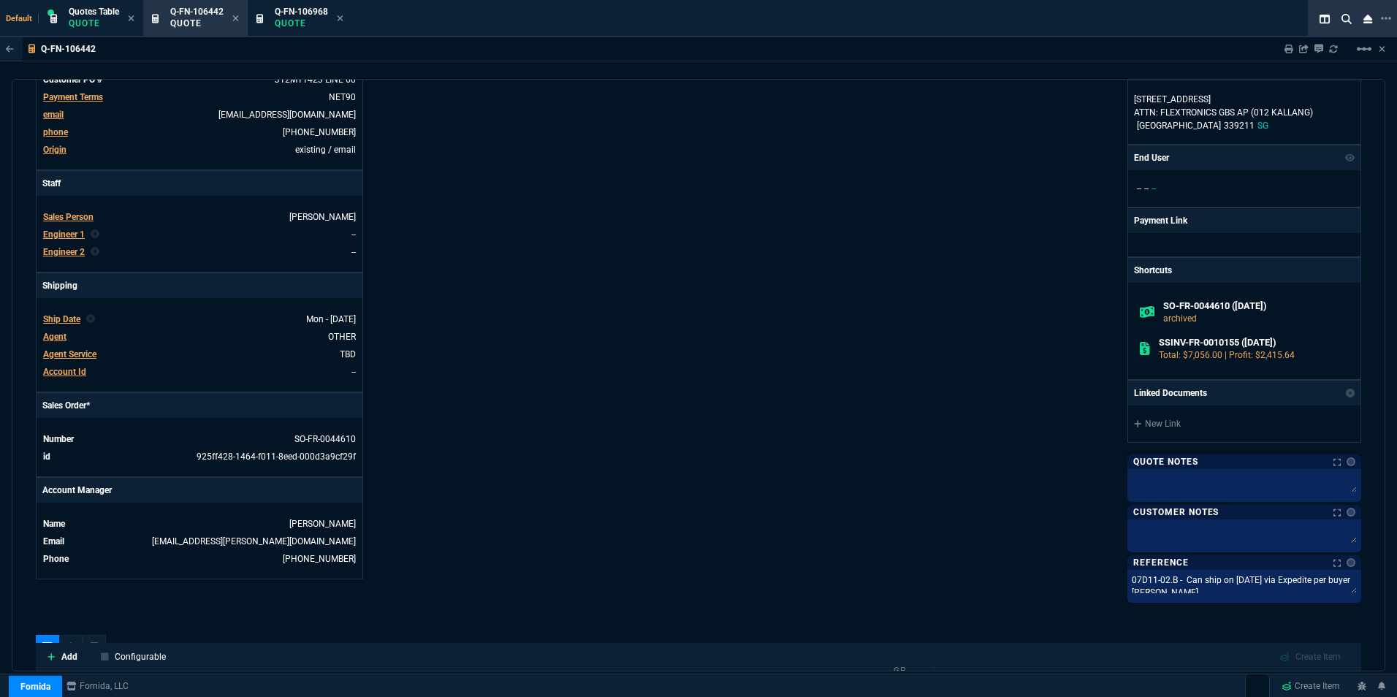
scroll to position [73, 0]
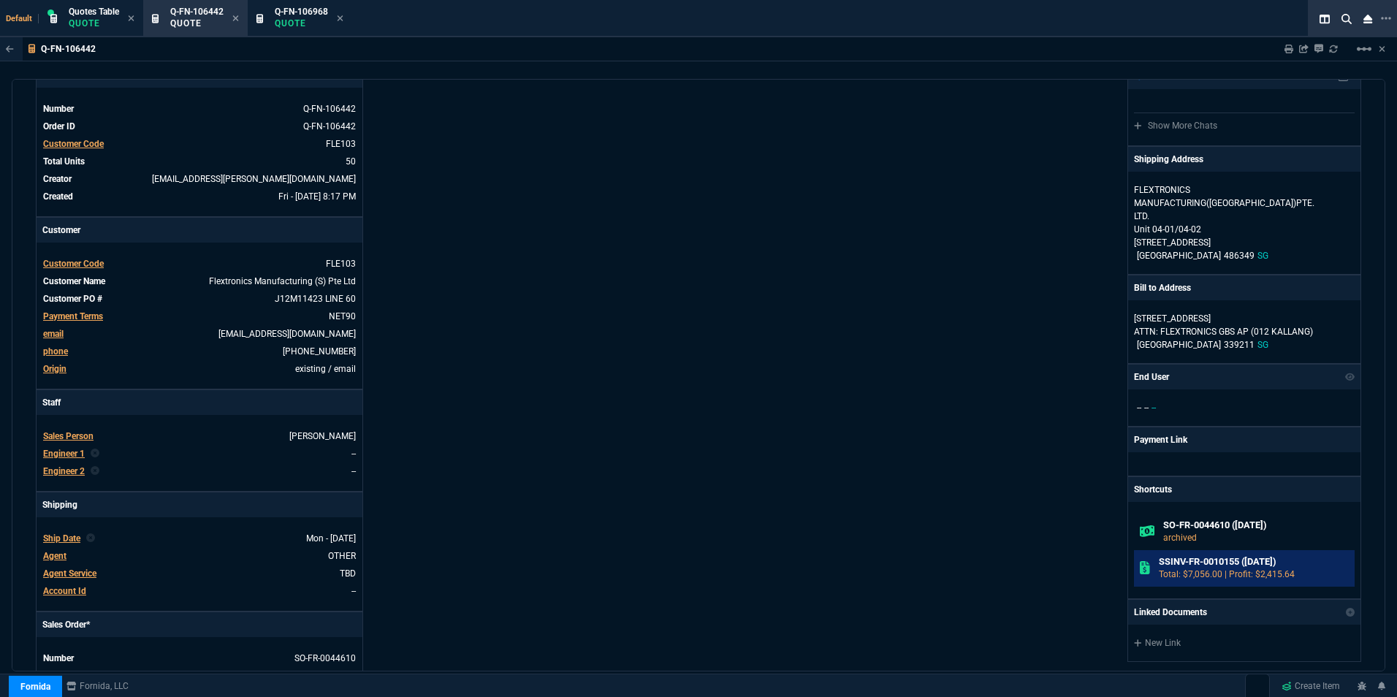
click at [1209, 566] on h6 "SSINV-FR-0010155 ([DATE])" at bounding box center [1254, 562] width 191 height 12
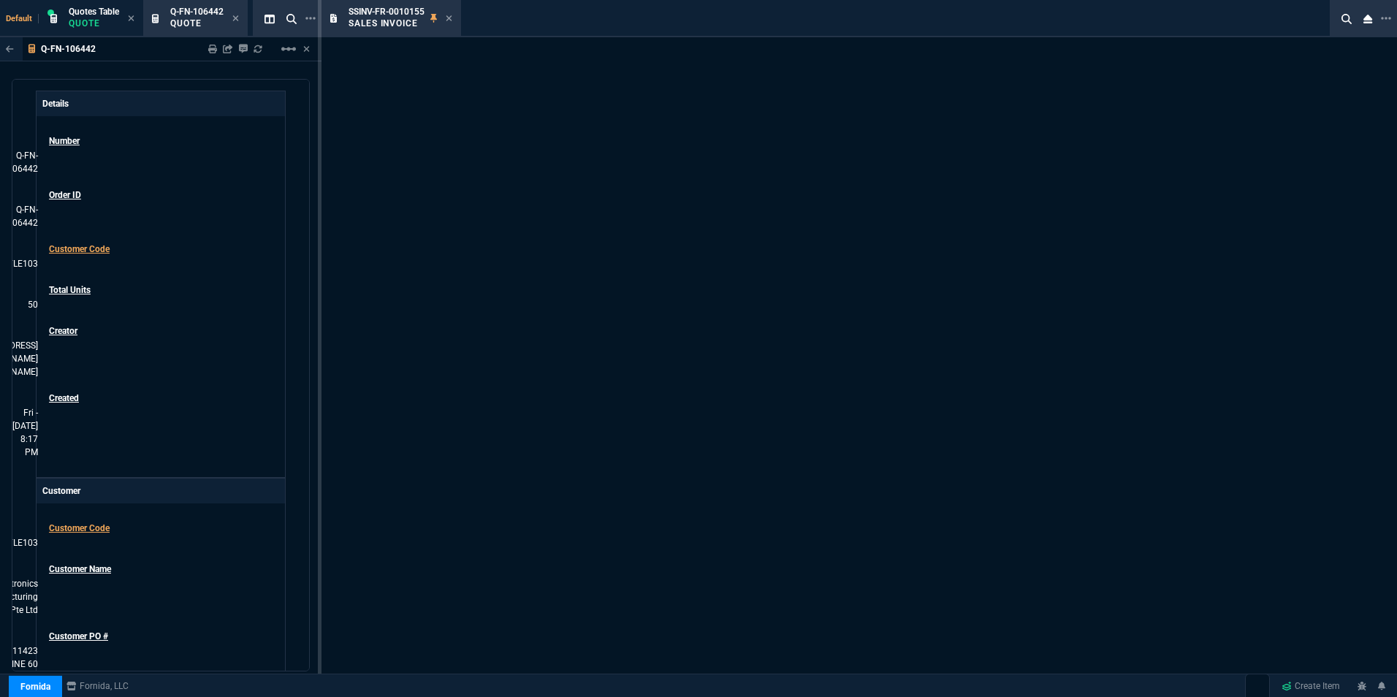
scroll to position [93, 0]
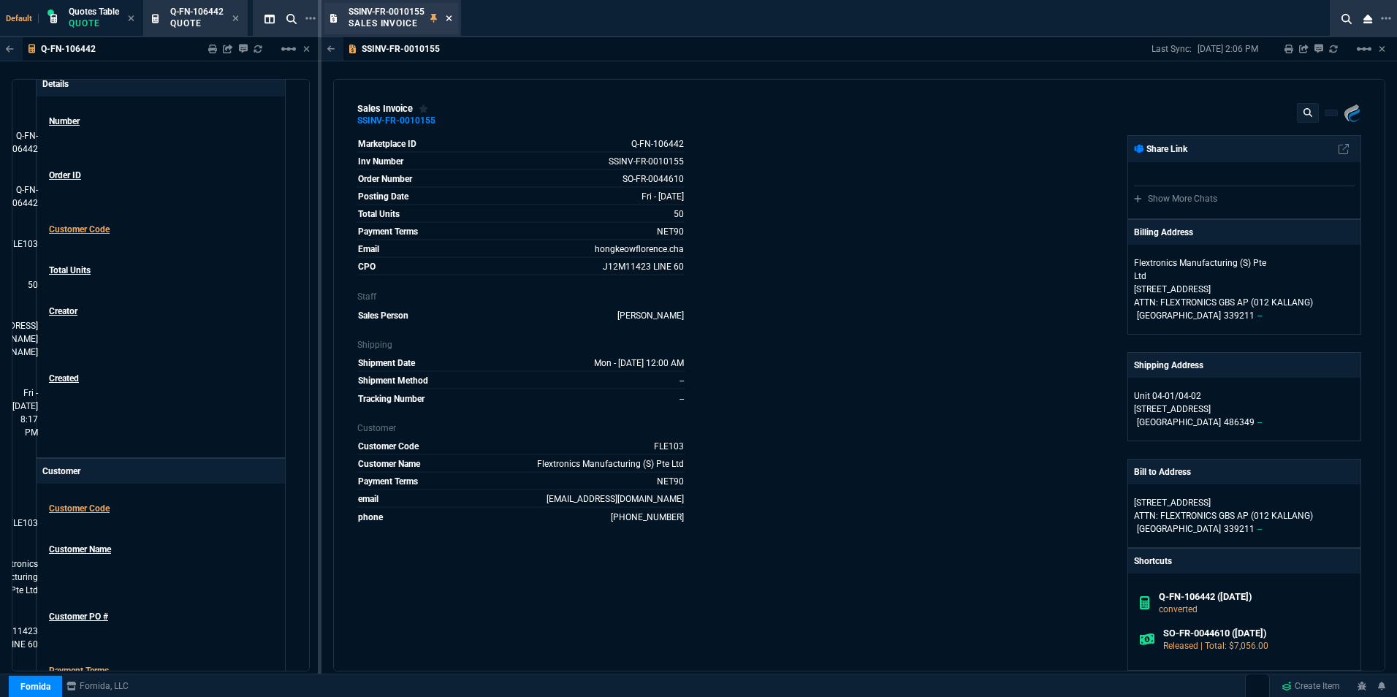
click at [452, 16] on icon at bounding box center [449, 18] width 7 height 9
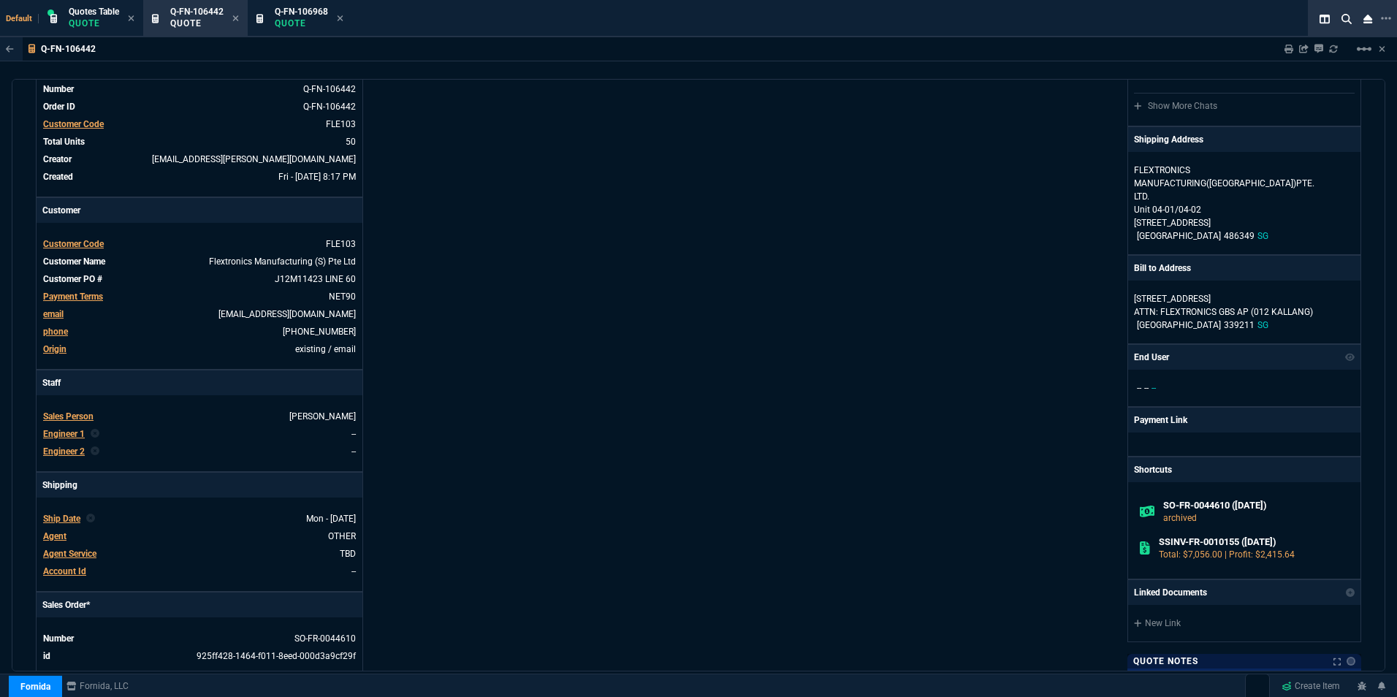
scroll to position [73, 0]
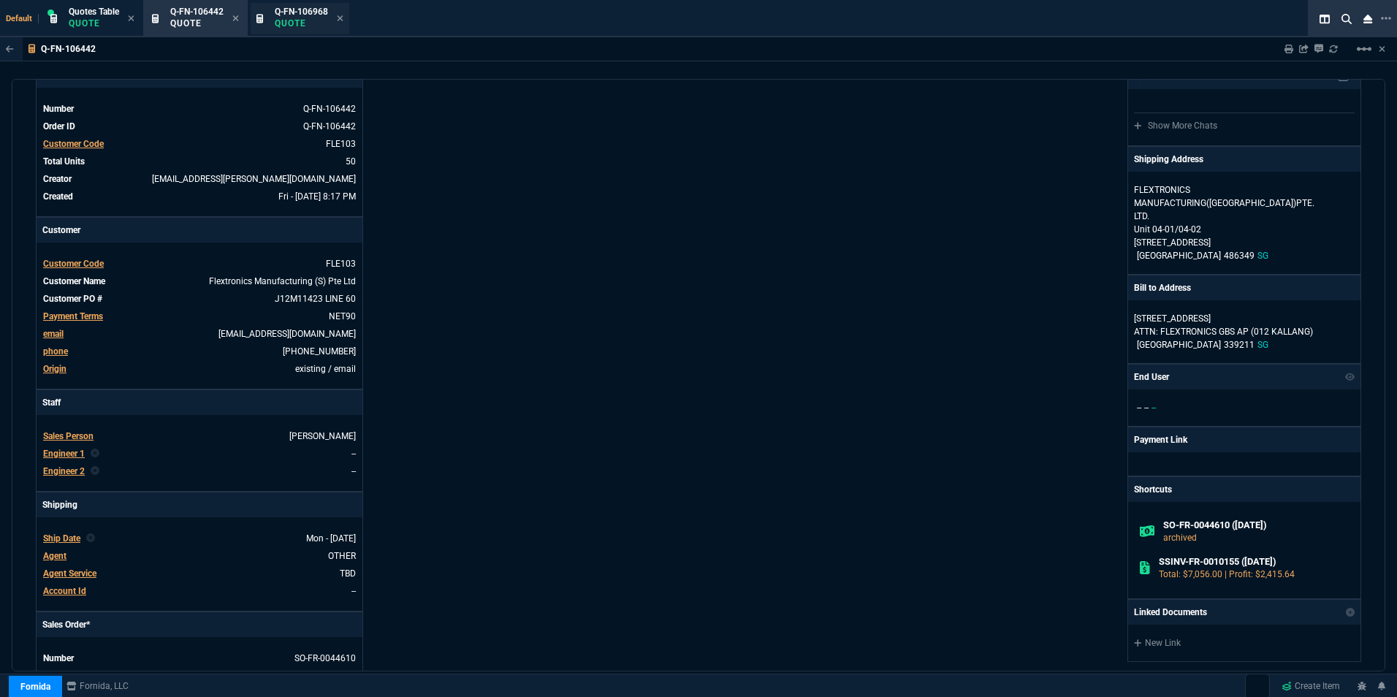
click at [292, 7] on span "Q-FN-106968" at bounding box center [301, 12] width 53 height 10
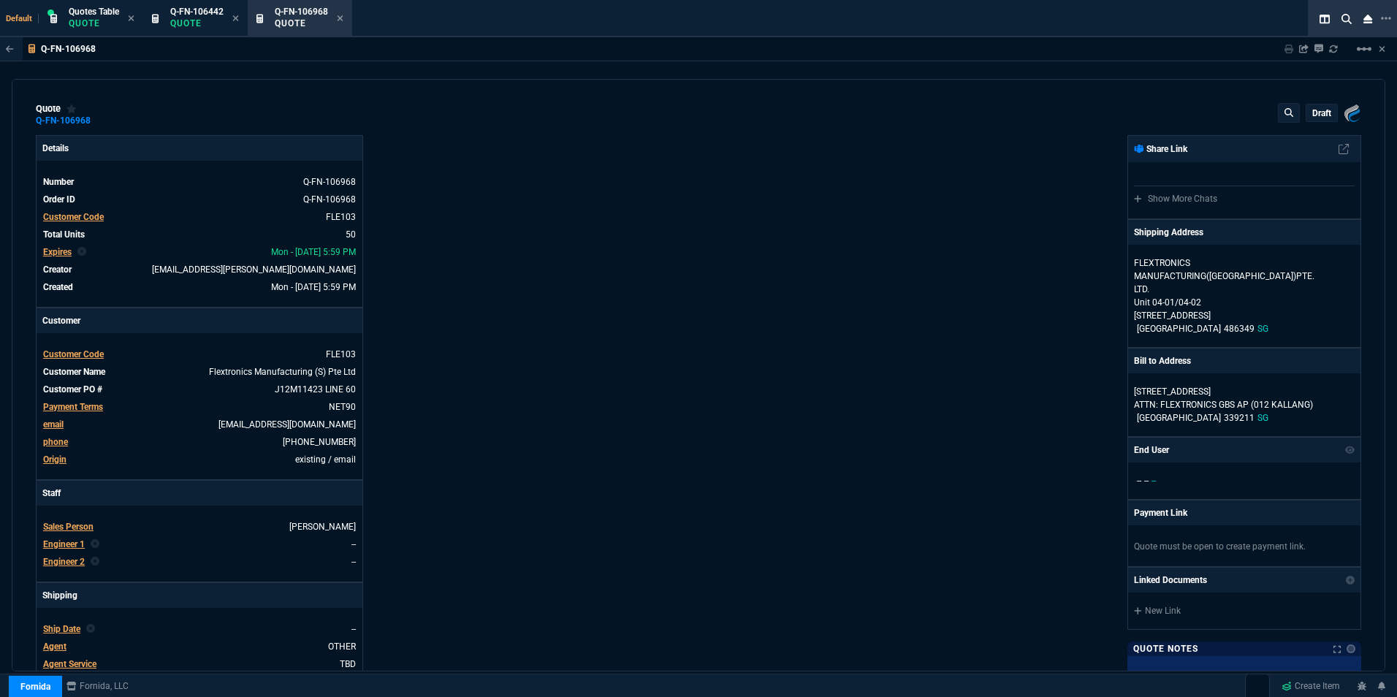
type input "36"
type input "51"
type input "24"
click at [341, 384] on td "J12M11423 LINE 60" at bounding box center [232, 389] width 248 height 15
click at [311, 387] on link "J12M11423 LINE 50" at bounding box center [314, 389] width 84 height 13
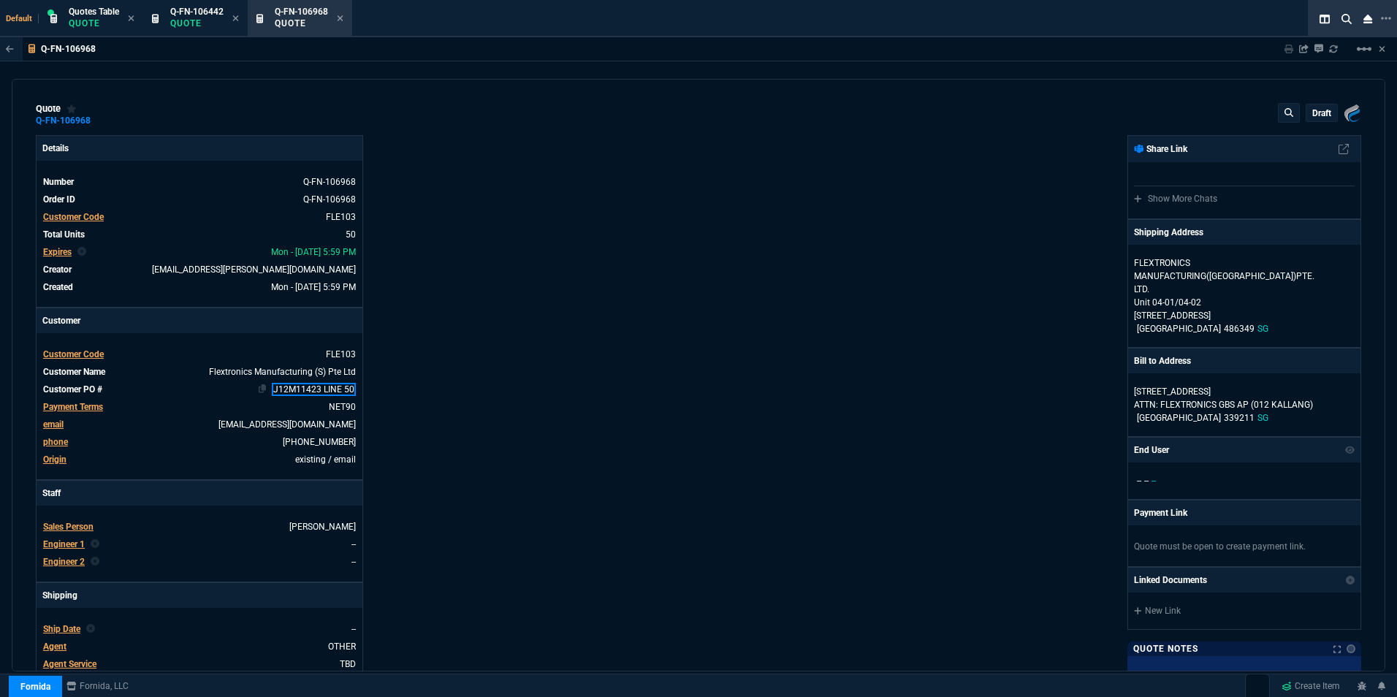
click at [299, 391] on link "J12M11423 LINE 50" at bounding box center [314, 389] width 84 height 13
drag, startPoint x: 273, startPoint y: 387, endPoint x: 317, endPoint y: 390, distance: 43.9
click at [317, 390] on link "J12M11423 LINE 50" at bounding box center [314, 389] width 84 height 13
click at [343, 392] on link "J12M11867 LINE 50" at bounding box center [314, 390] width 85 height 13
click at [452, 365] on div "Details Number Q-FN-106968 Order ID Q-FN-106968 Customer Code FLE103 Total Unit…" at bounding box center [367, 512] width 663 height 755
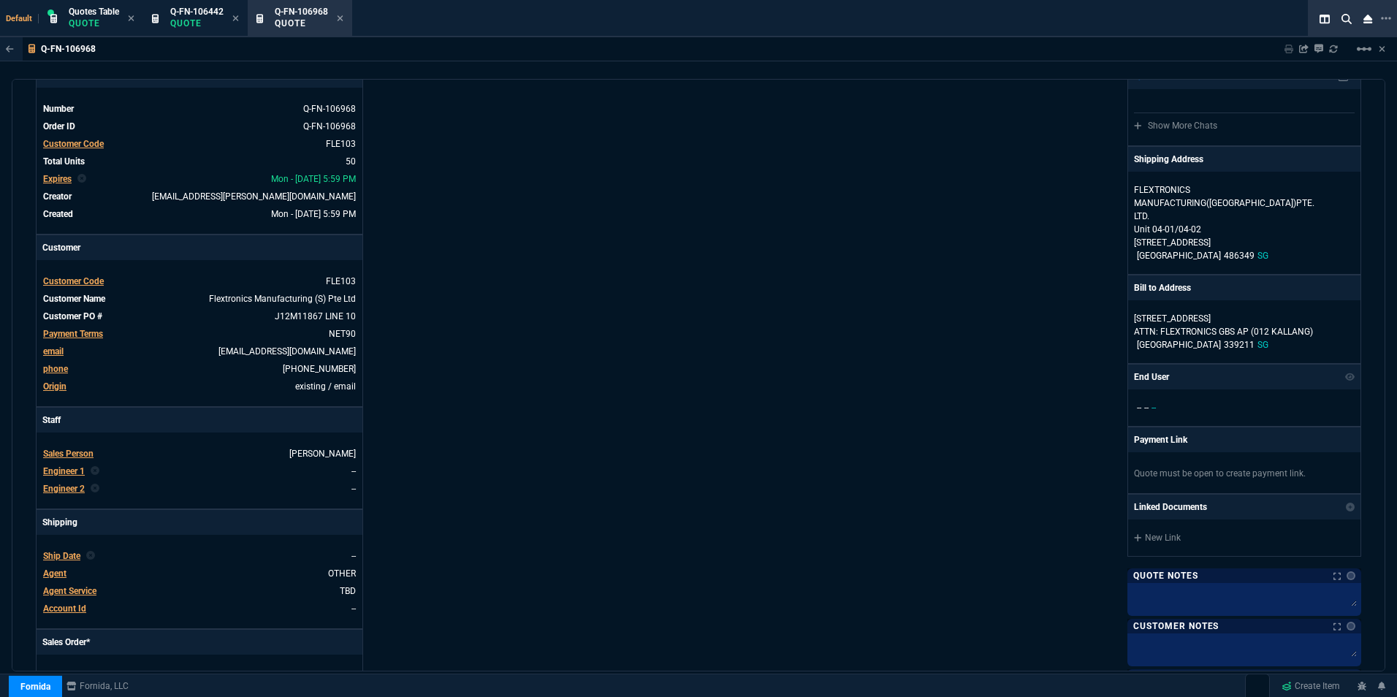
click at [61, 558] on span "Ship Date" at bounding box center [61, 556] width 37 height 10
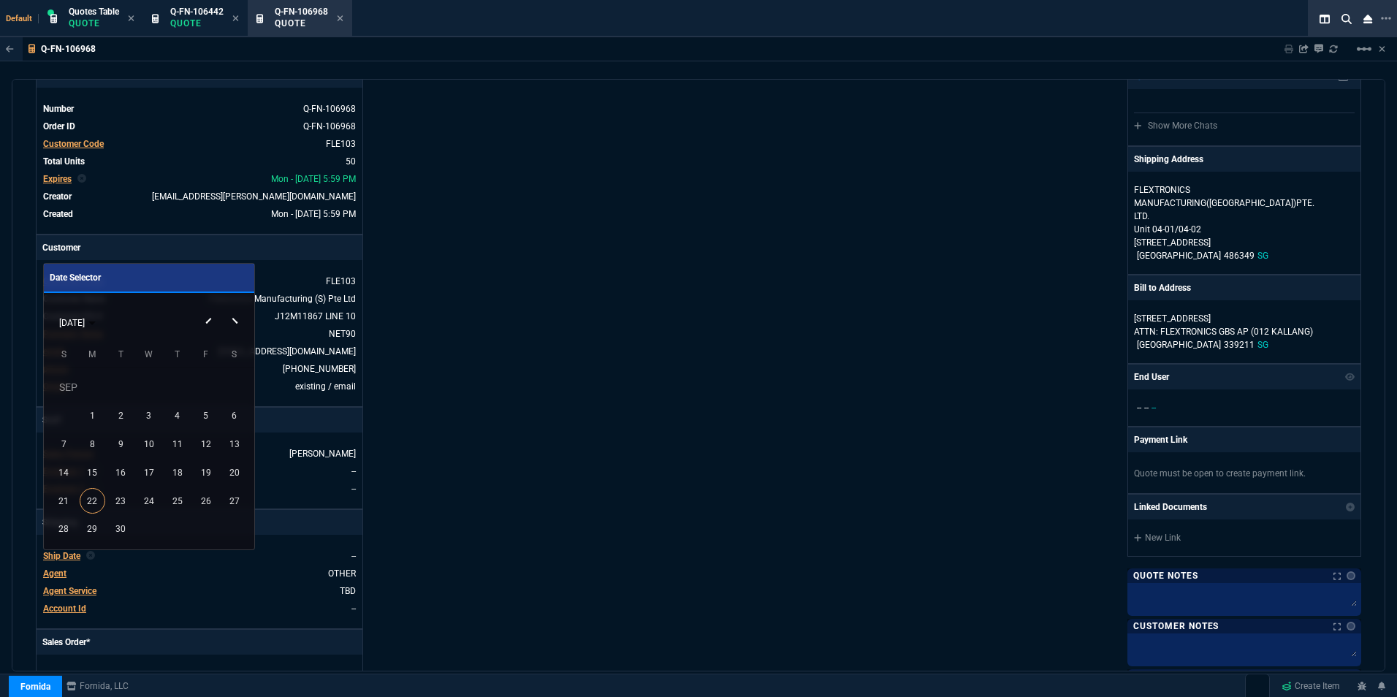
click at [234, 318] on div "[DATE]" at bounding box center [148, 322] width 203 height 28
click at [234, 322] on div "[DATE]" at bounding box center [148, 322] width 203 height 28
click at [234, 308] on button "Next month" at bounding box center [235, 308] width 29 height 0
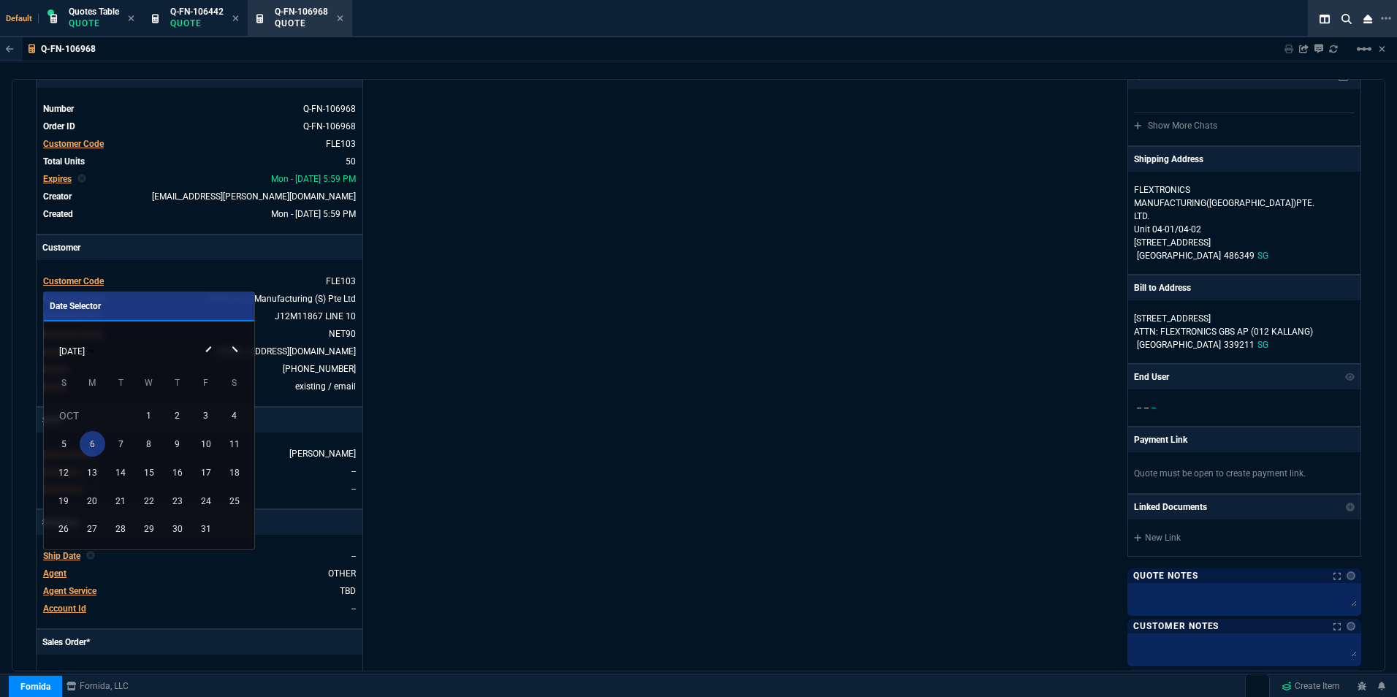
click at [97, 442] on div "6" at bounding box center [93, 444] width 26 height 26
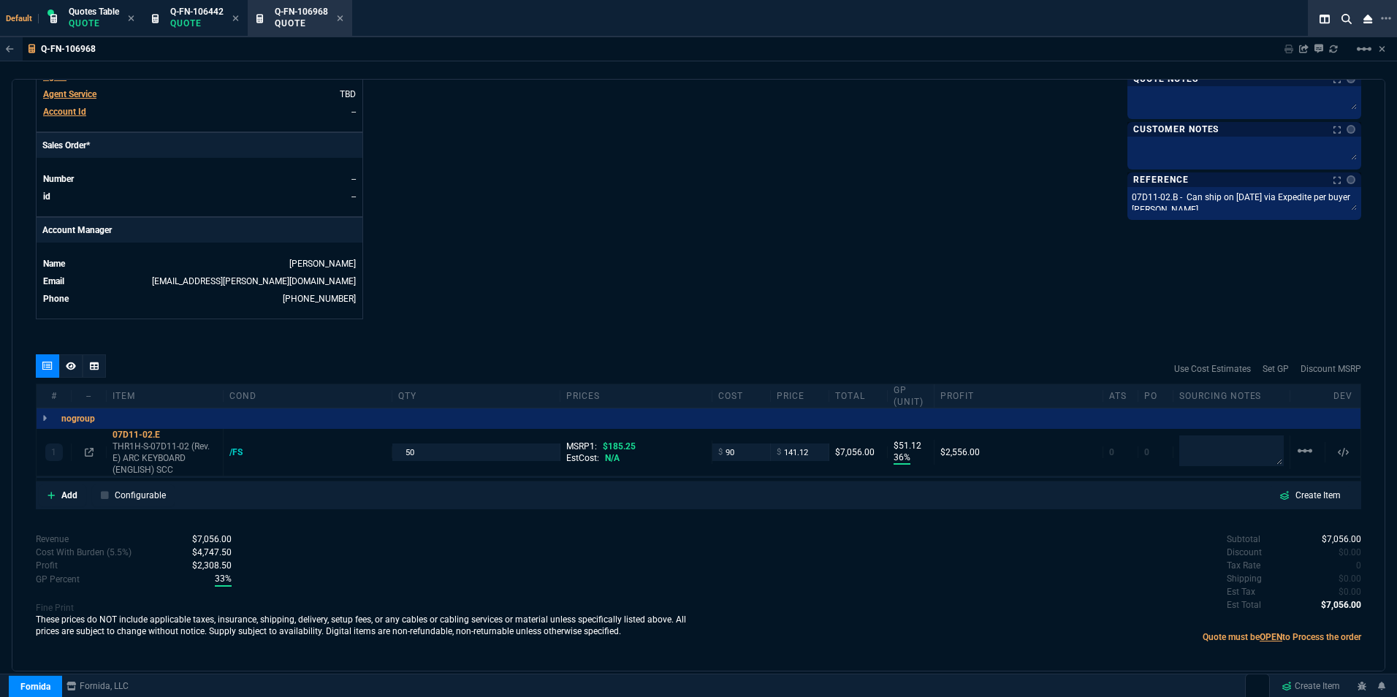
scroll to position [581, 0]
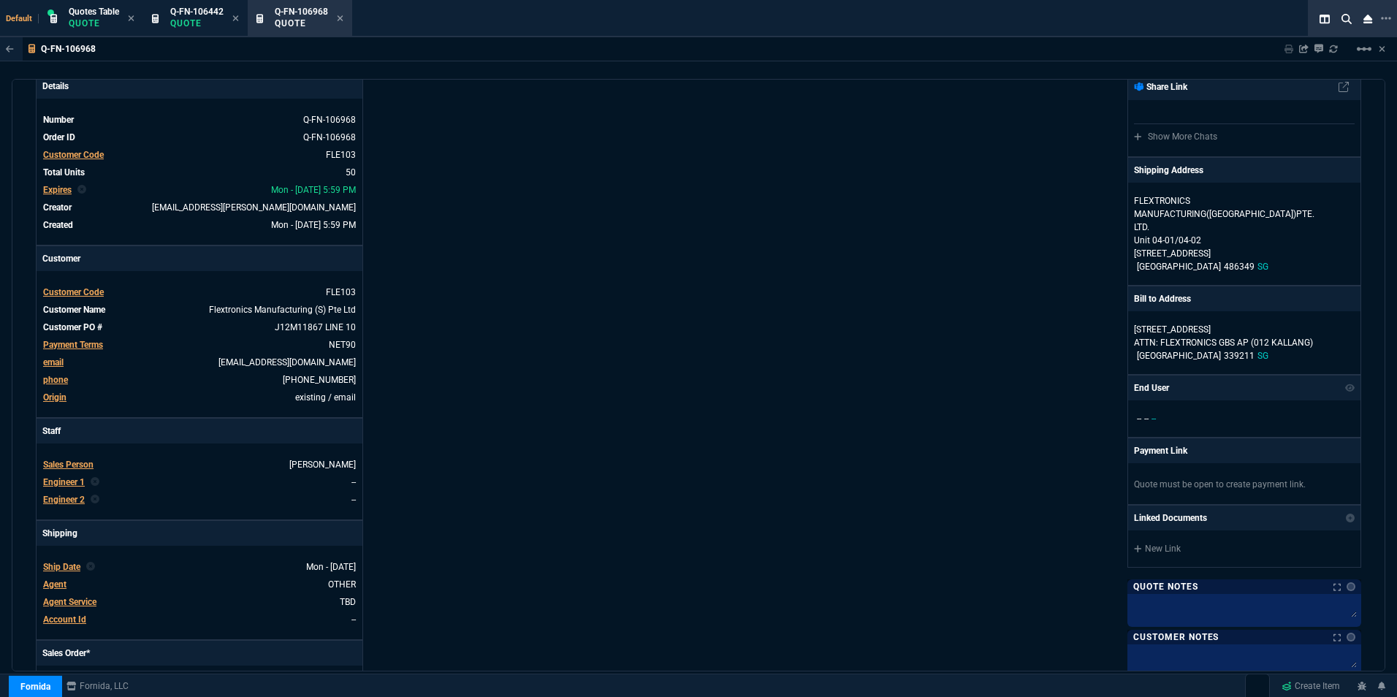
scroll to position [0, 0]
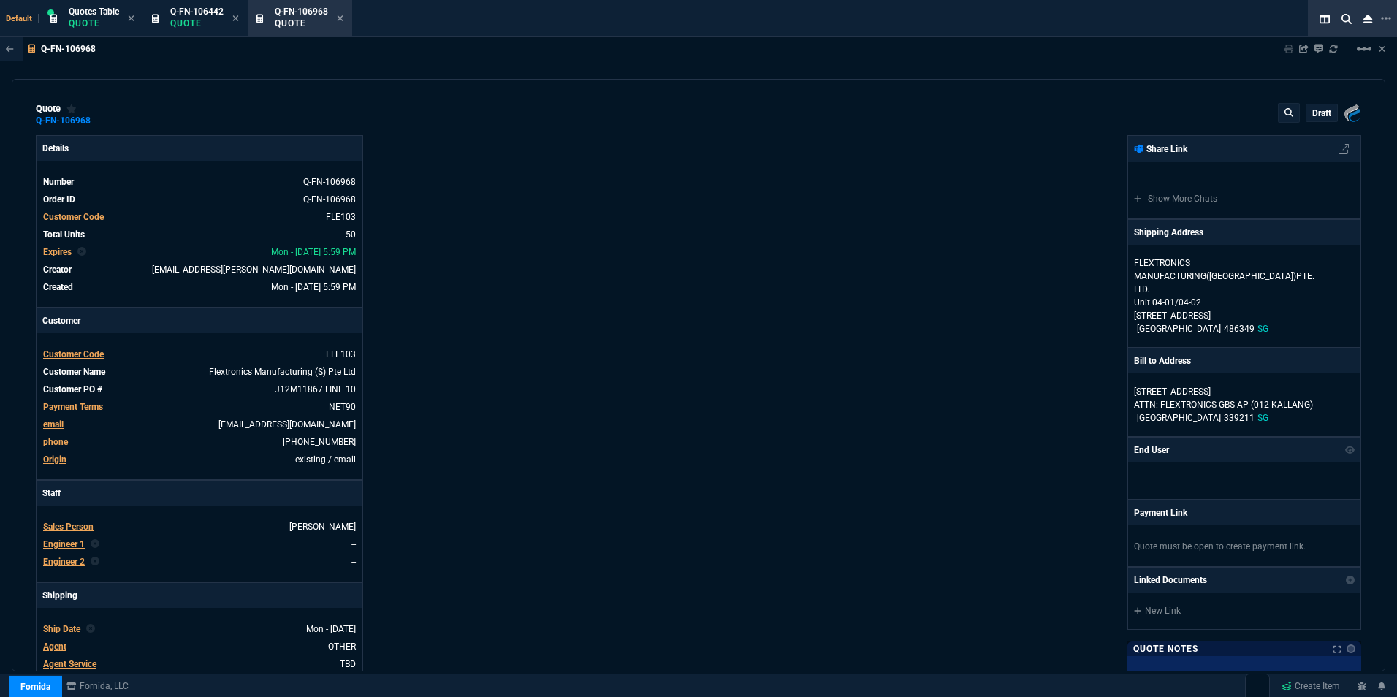
click at [47, 251] on span "Expires" at bounding box center [57, 252] width 28 height 10
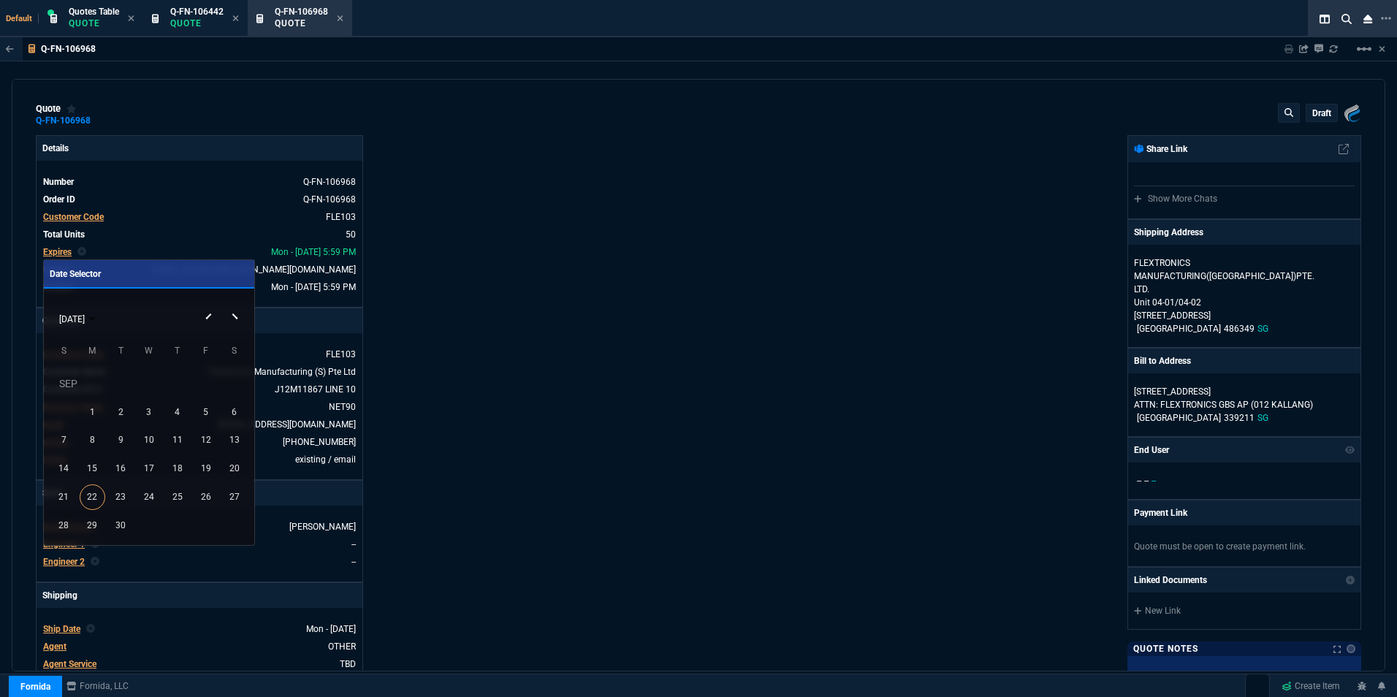
click at [234, 305] on button "Next month" at bounding box center [235, 305] width 29 height 0
click at [205, 493] on div "31" at bounding box center [206, 497] width 26 height 26
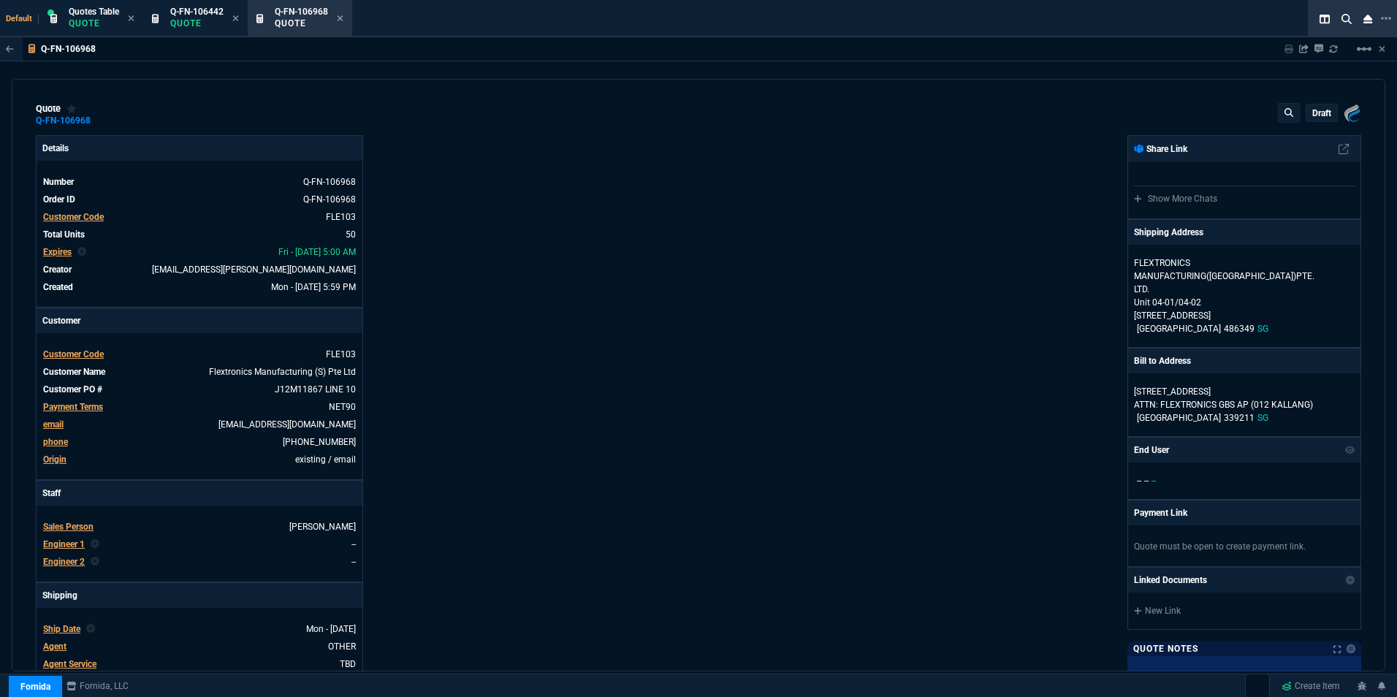
type input "36"
type input "51"
type input "24"
click at [1320, 107] on p "draft" at bounding box center [1321, 113] width 19 height 12
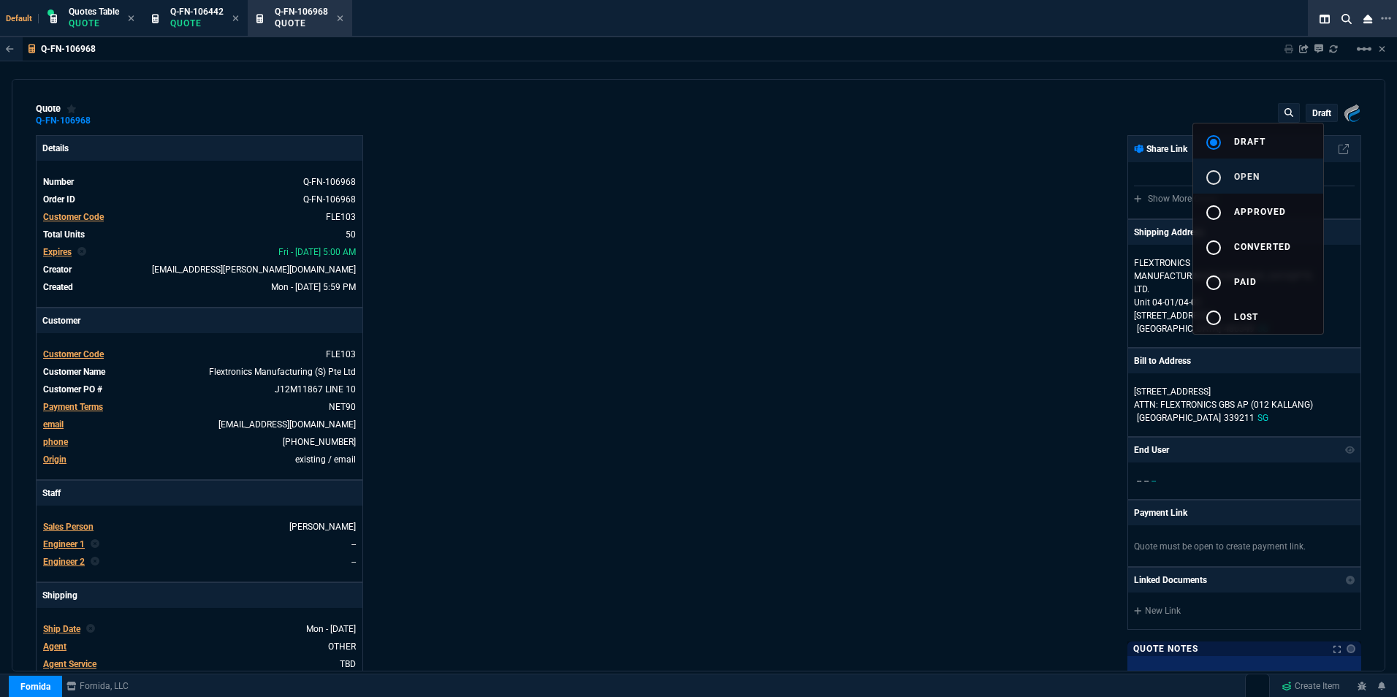
click at [1235, 173] on span "open" at bounding box center [1247, 177] width 26 height 10
type input "36"
type input "51"
type input "24"
click at [730, 232] on div at bounding box center [698, 348] width 1397 height 697
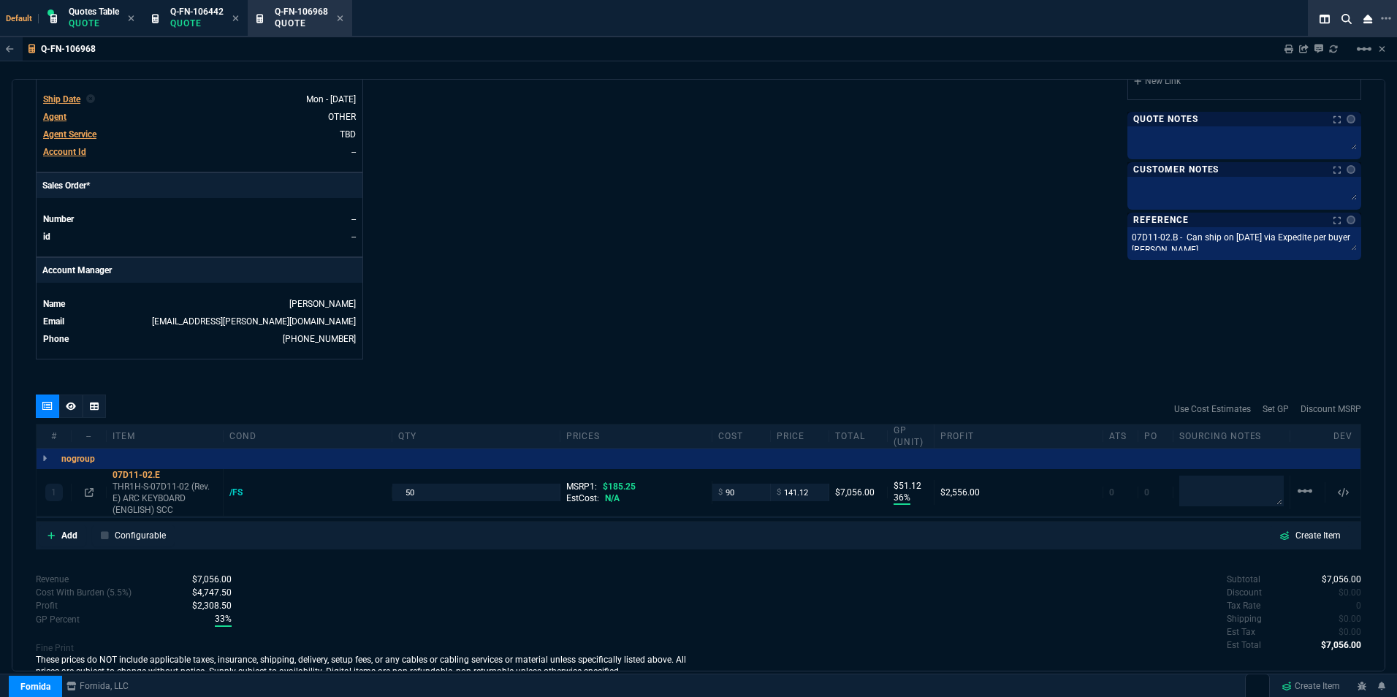
scroll to position [566, 0]
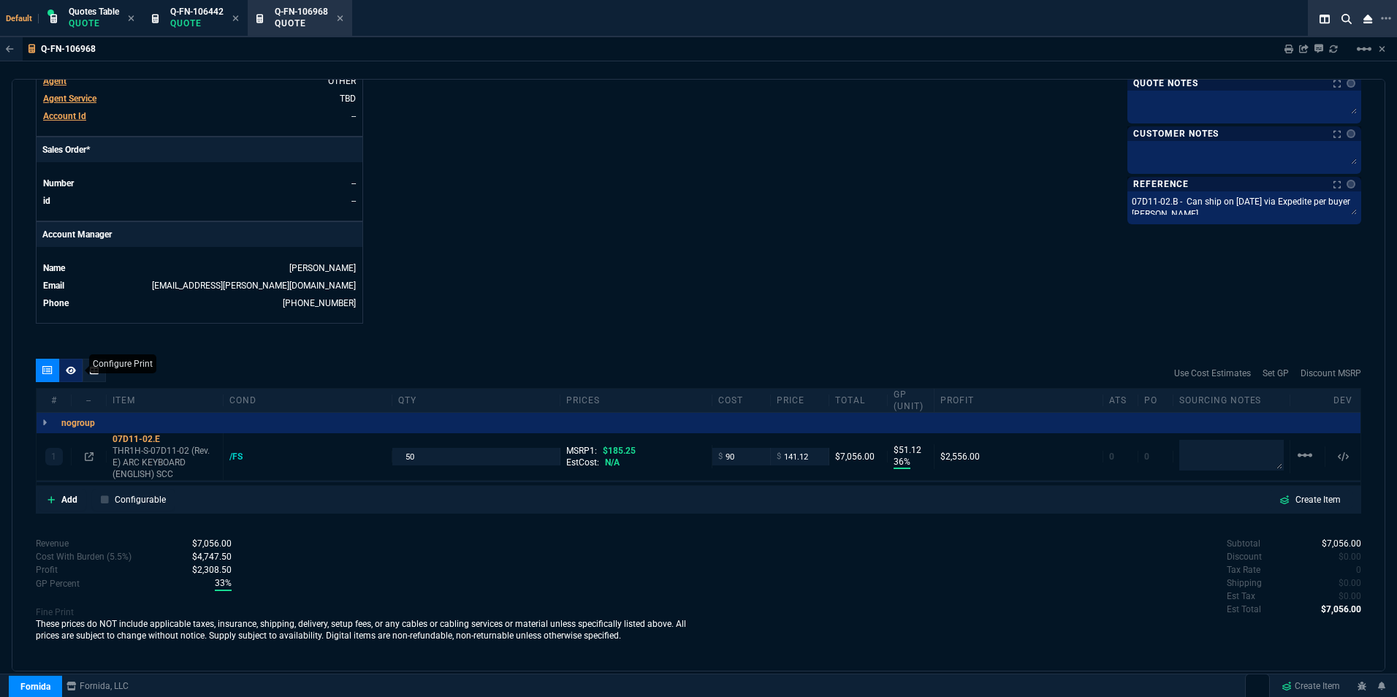
click at [68, 374] on icon at bounding box center [71, 370] width 10 height 9
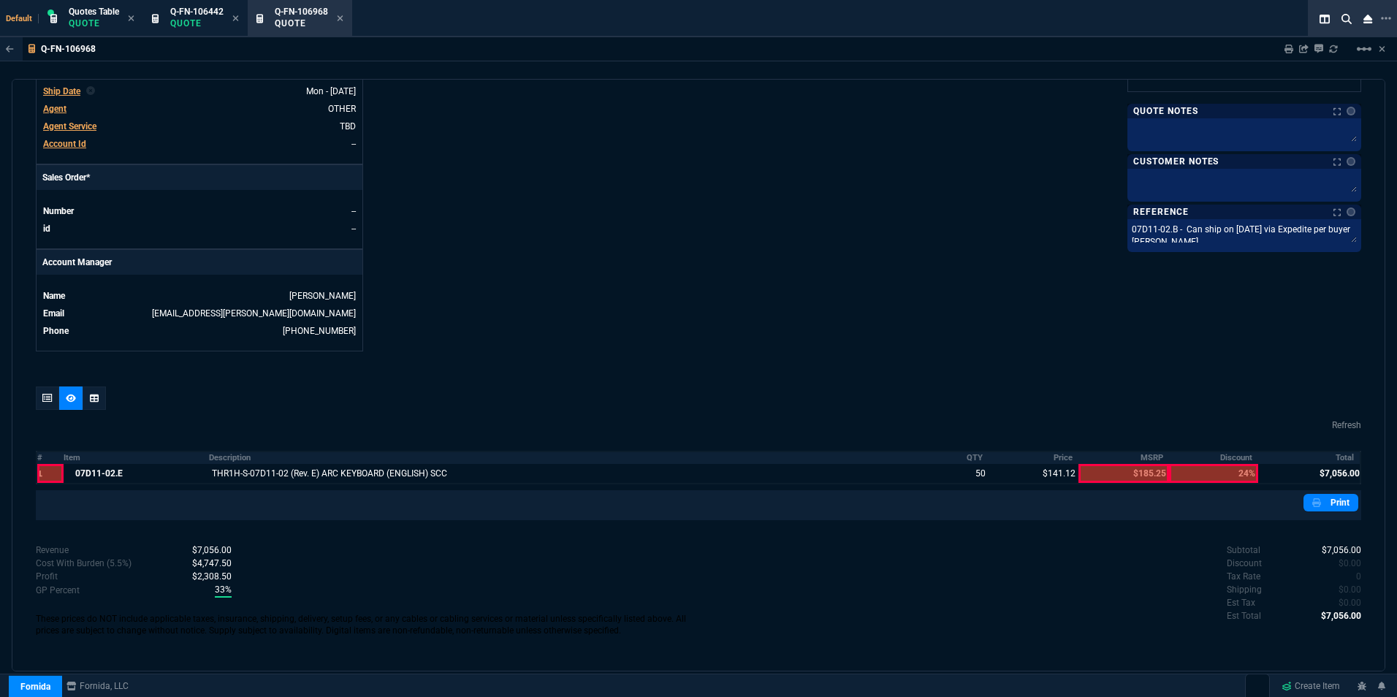
scroll to position [538, 0]
click at [42, 394] on icon at bounding box center [47, 398] width 10 height 9
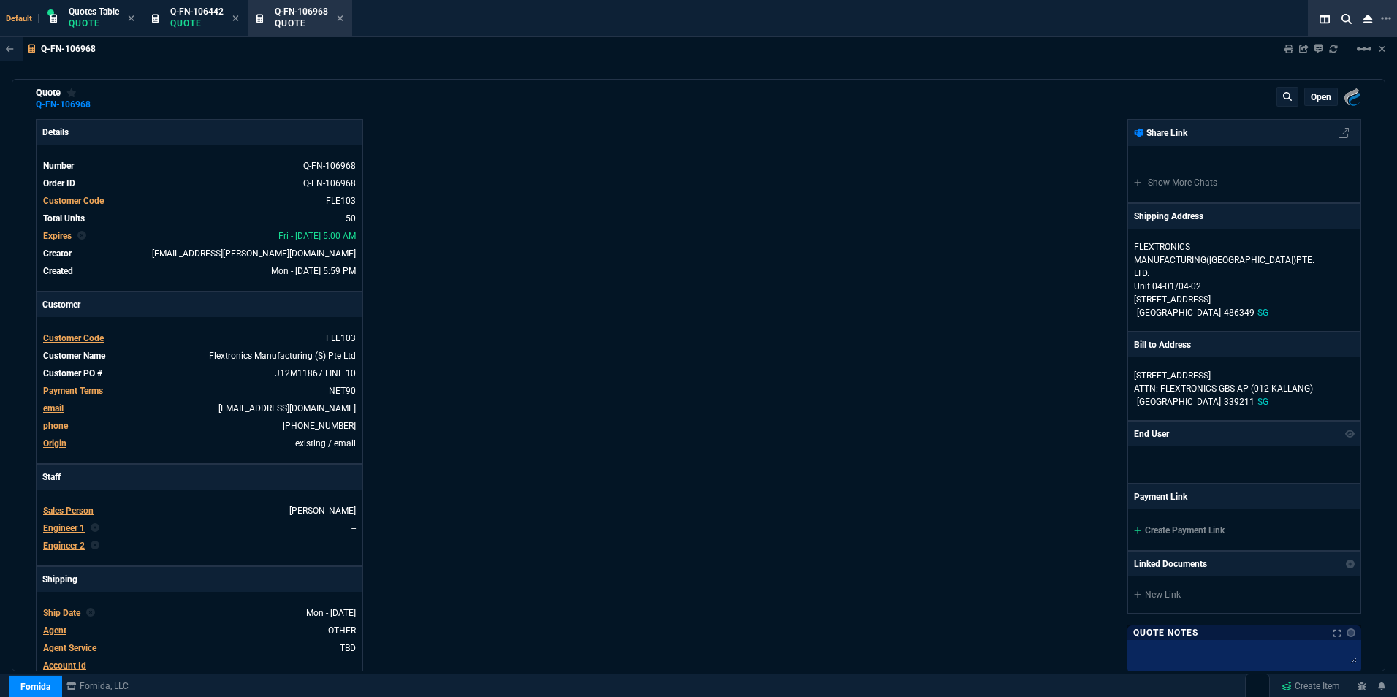
scroll to position [0, 0]
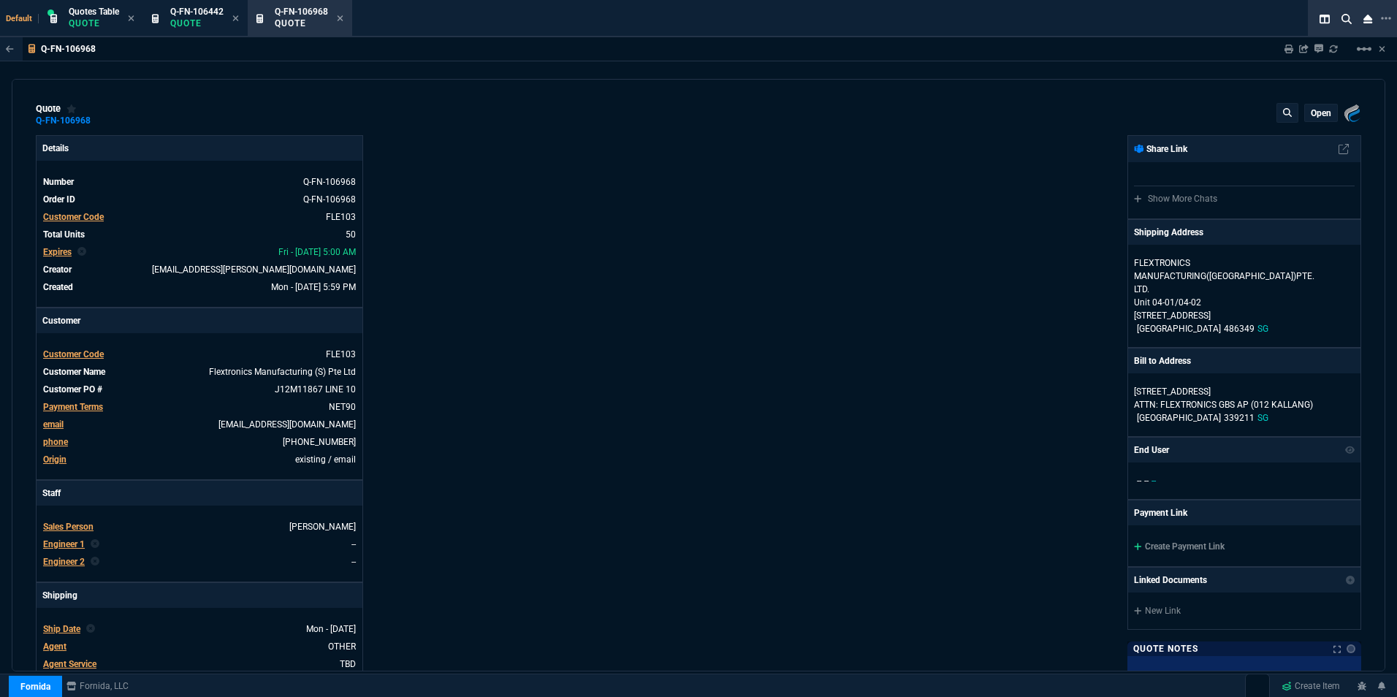
click at [1318, 113] on p "open" at bounding box center [1321, 113] width 20 height 12
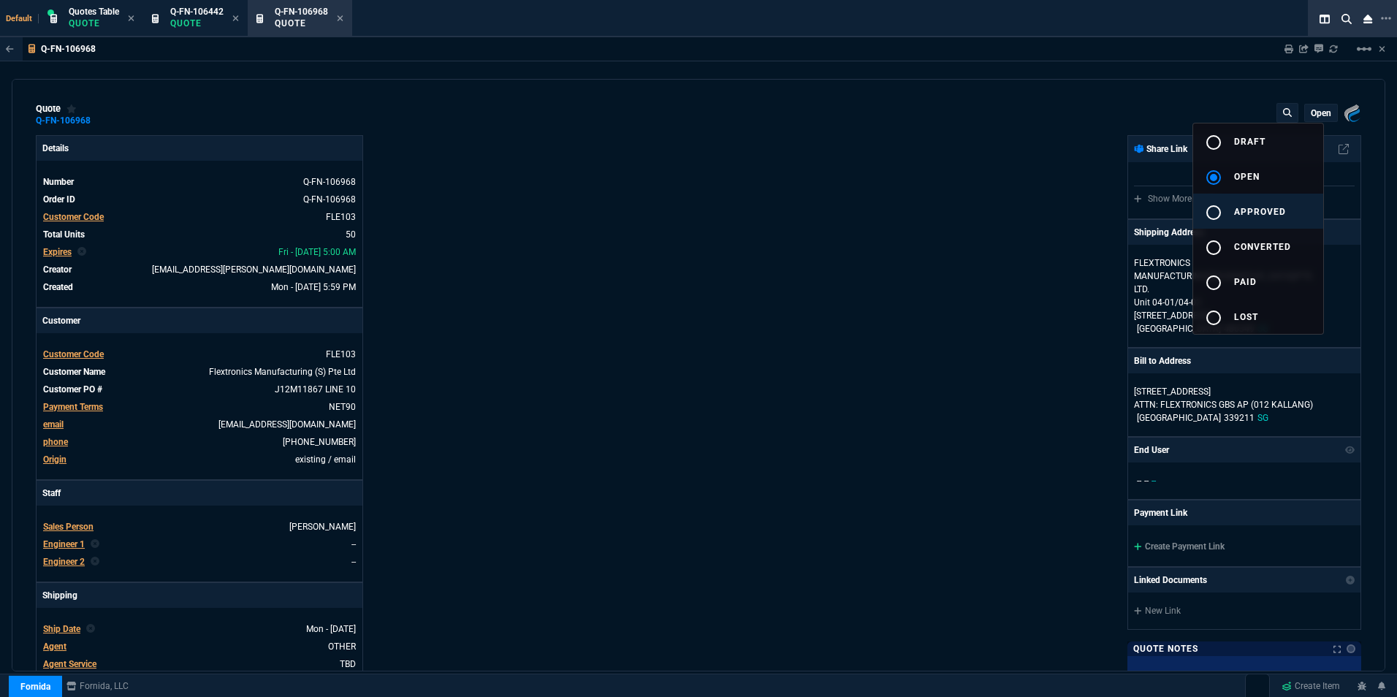
click at [1225, 206] on div "radio_button_unchecked" at bounding box center [1219, 213] width 29 height 18
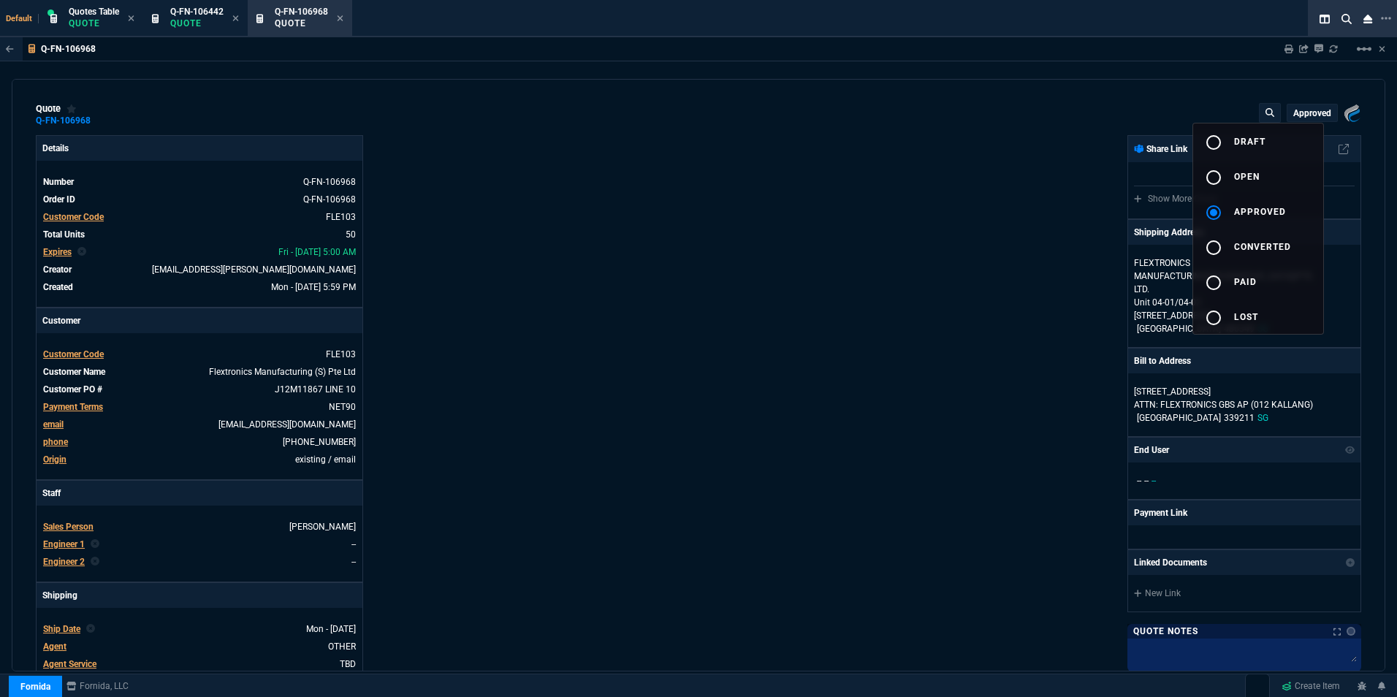
click at [971, 214] on div at bounding box center [698, 348] width 1397 height 697
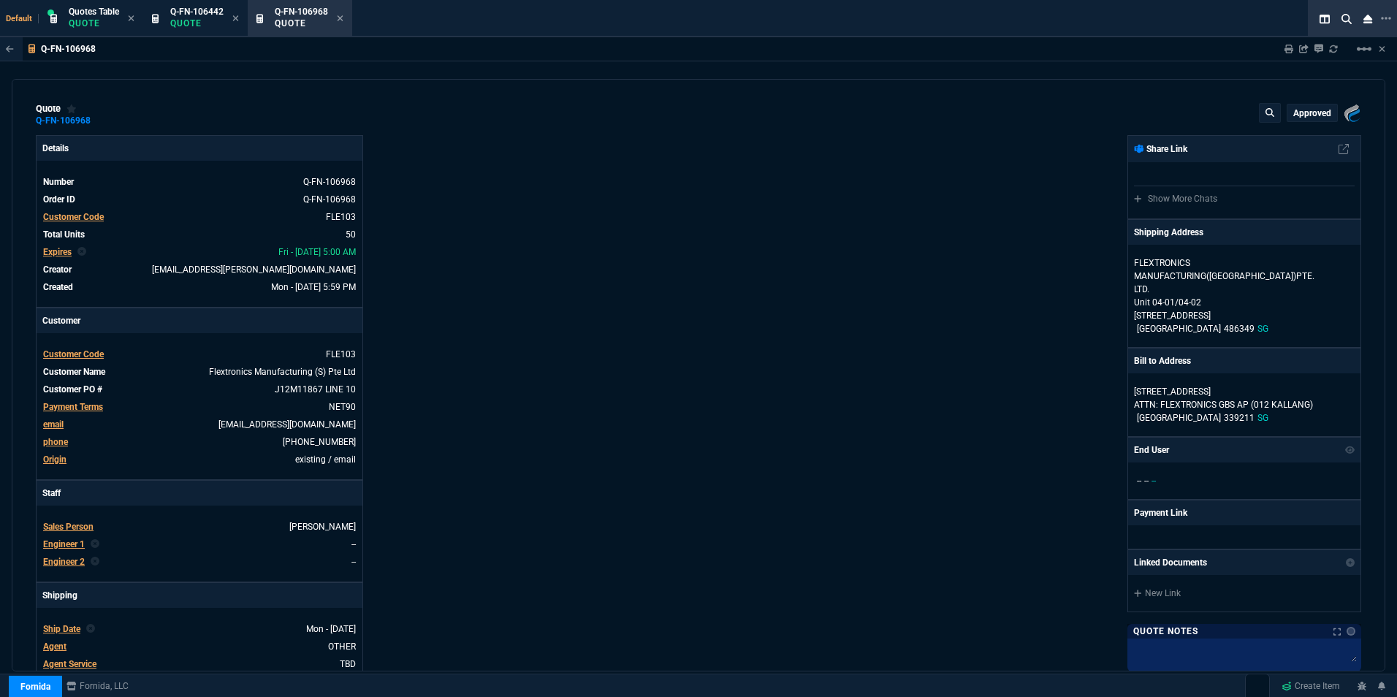
click at [571, 226] on div "Details Number Q-FN-106968 Order ID Q-FN-106968 Customer Code FLE103 Total Unit…" at bounding box center [367, 512] width 663 height 754
click at [341, 18] on icon at bounding box center [341, 18] width 6 height 6
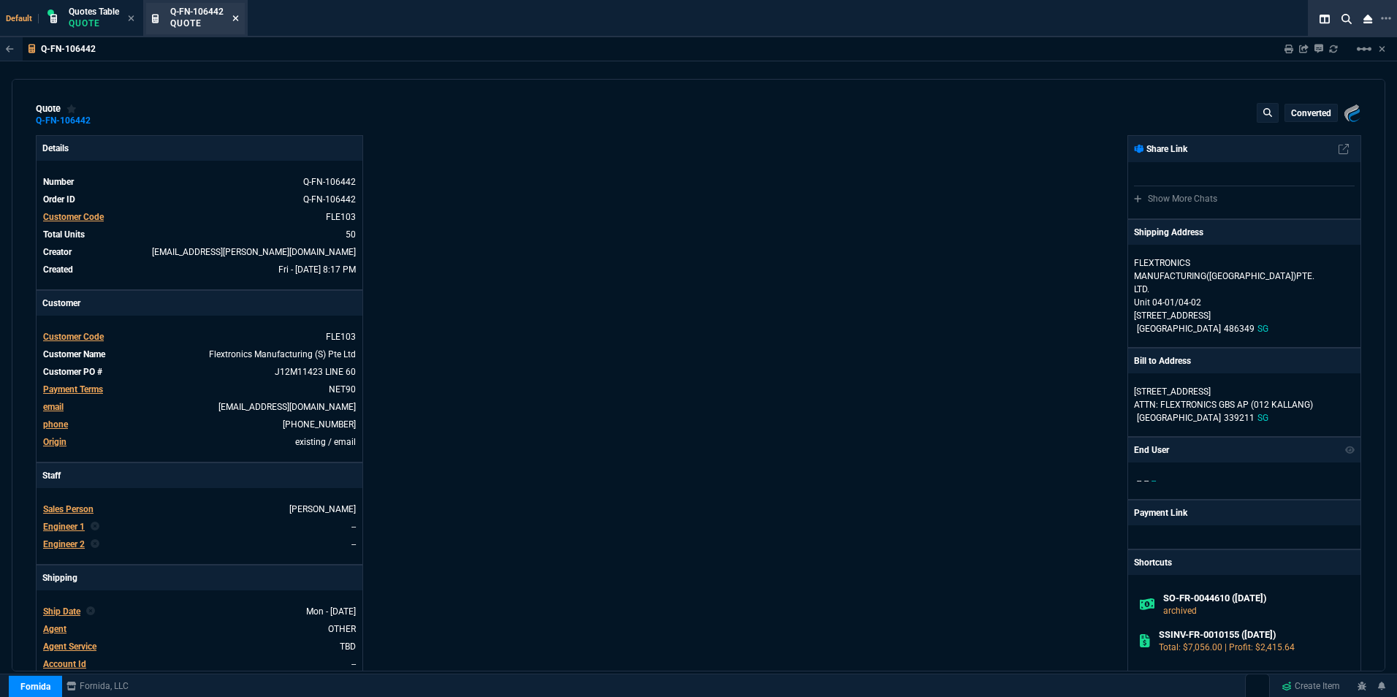
click at [237, 15] on icon at bounding box center [235, 18] width 7 height 9
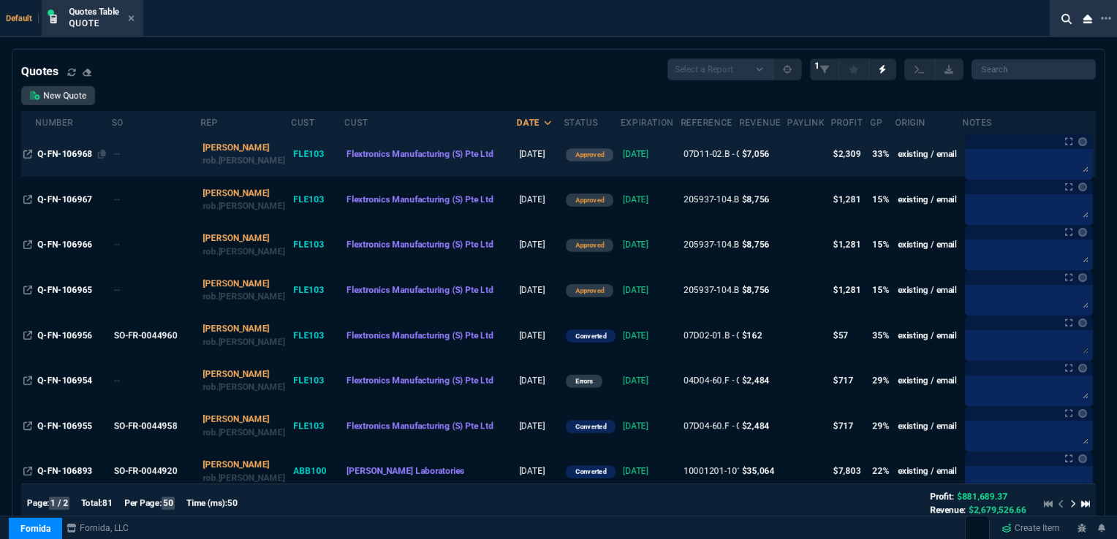
click at [76, 153] on span "Q-FN-106968" at bounding box center [64, 154] width 55 height 10
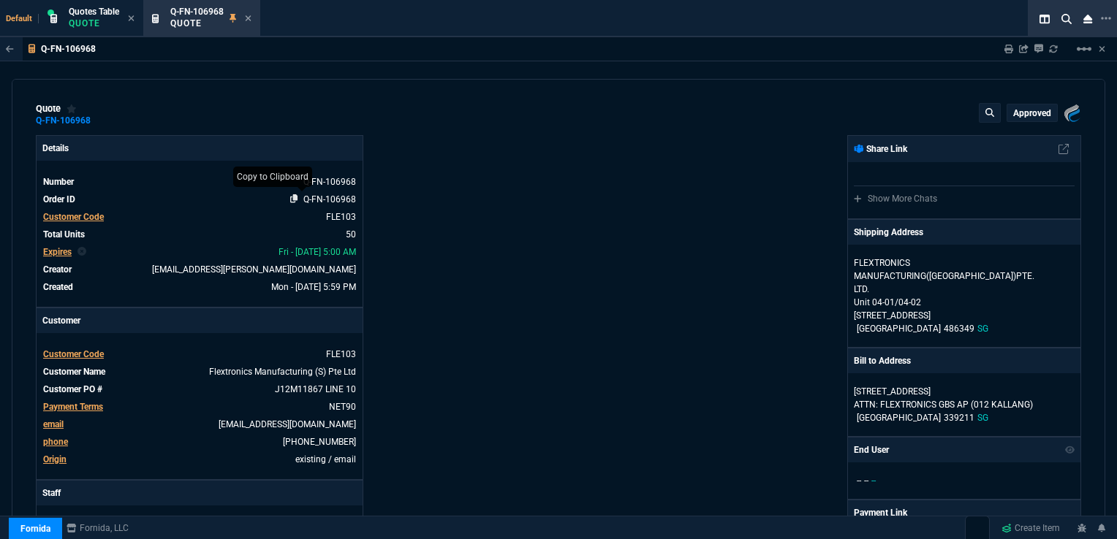
click at [294, 200] on icon at bounding box center [294, 198] width 8 height 9
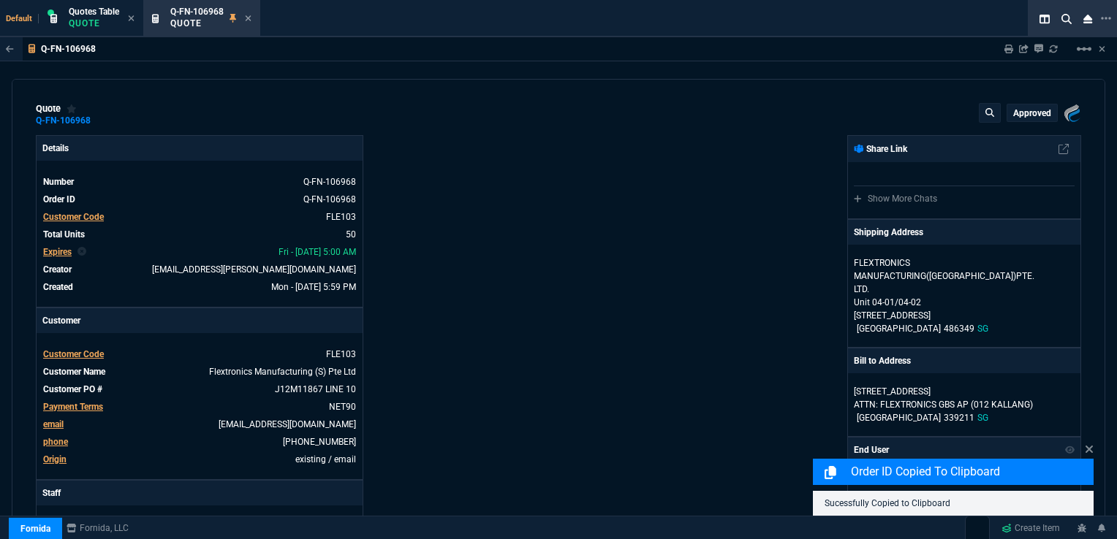
drag, startPoint x: 264, startPoint y: 389, endPoint x: 761, endPoint y: 300, distance: 505.4
click at [264, 389] on icon at bounding box center [266, 388] width 8 height 9
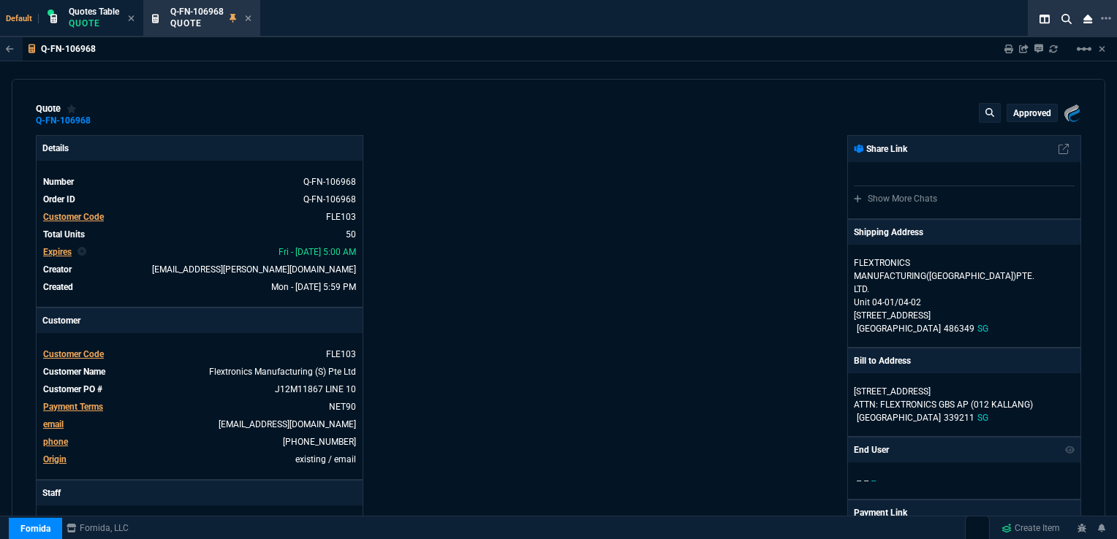
click at [248, 18] on icon at bounding box center [248, 18] width 7 height 9
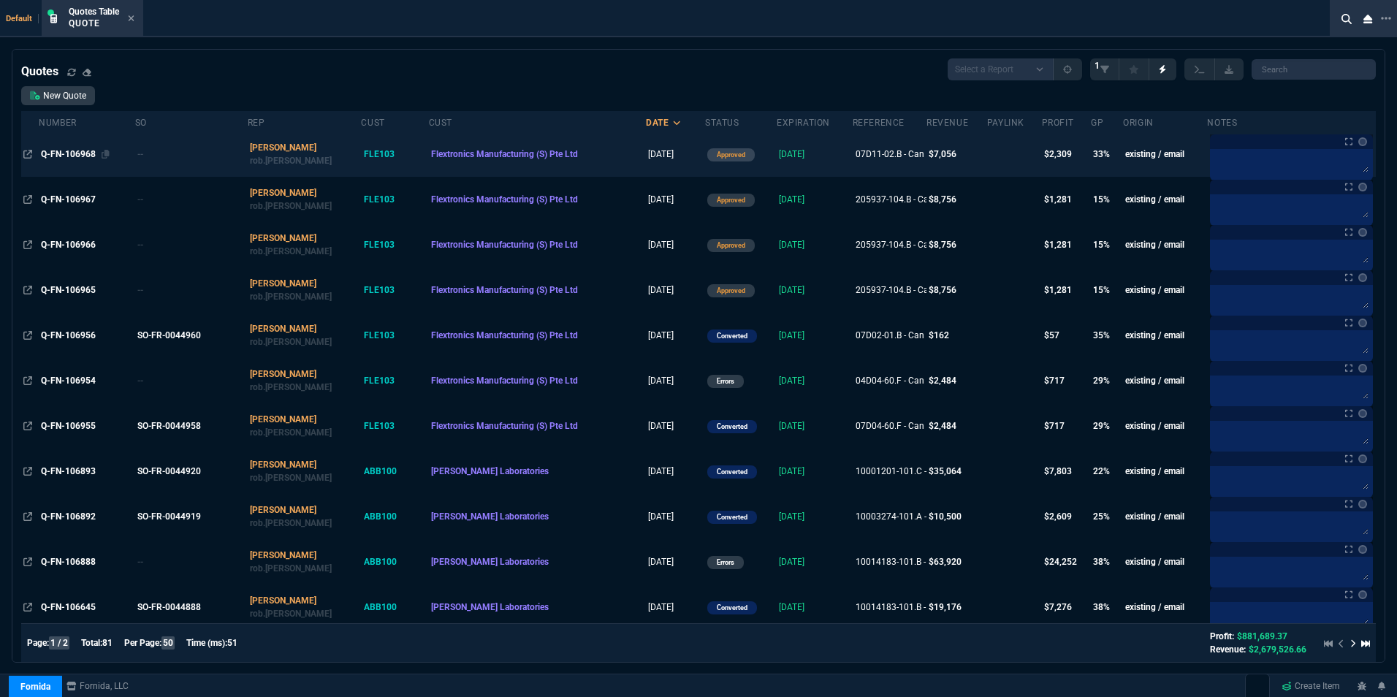
click at [81, 152] on span "Q-FN-106968" at bounding box center [68, 154] width 55 height 10
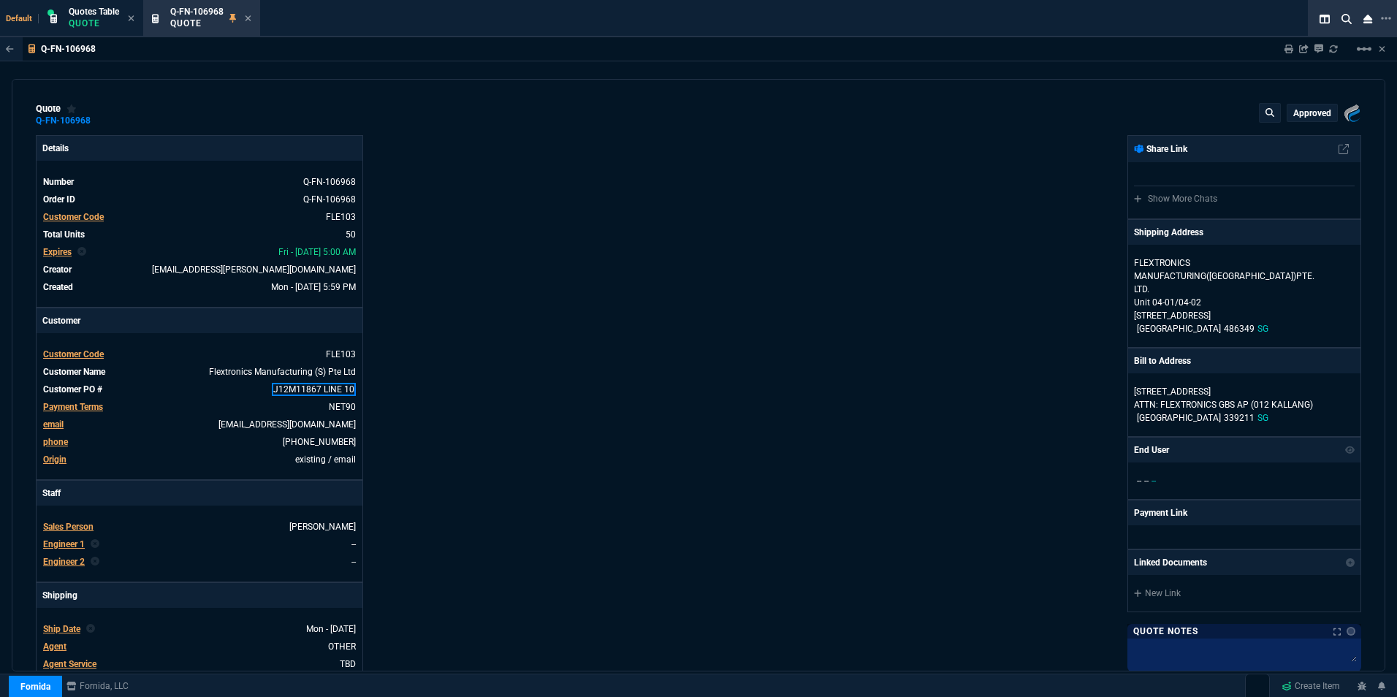
drag, startPoint x: 269, startPoint y: 389, endPoint x: 20, endPoint y: 416, distance: 249.8
click at [269, 389] on nx-icon at bounding box center [266, 389] width 14 height 10
click at [249, 18] on icon at bounding box center [249, 18] width 6 height 6
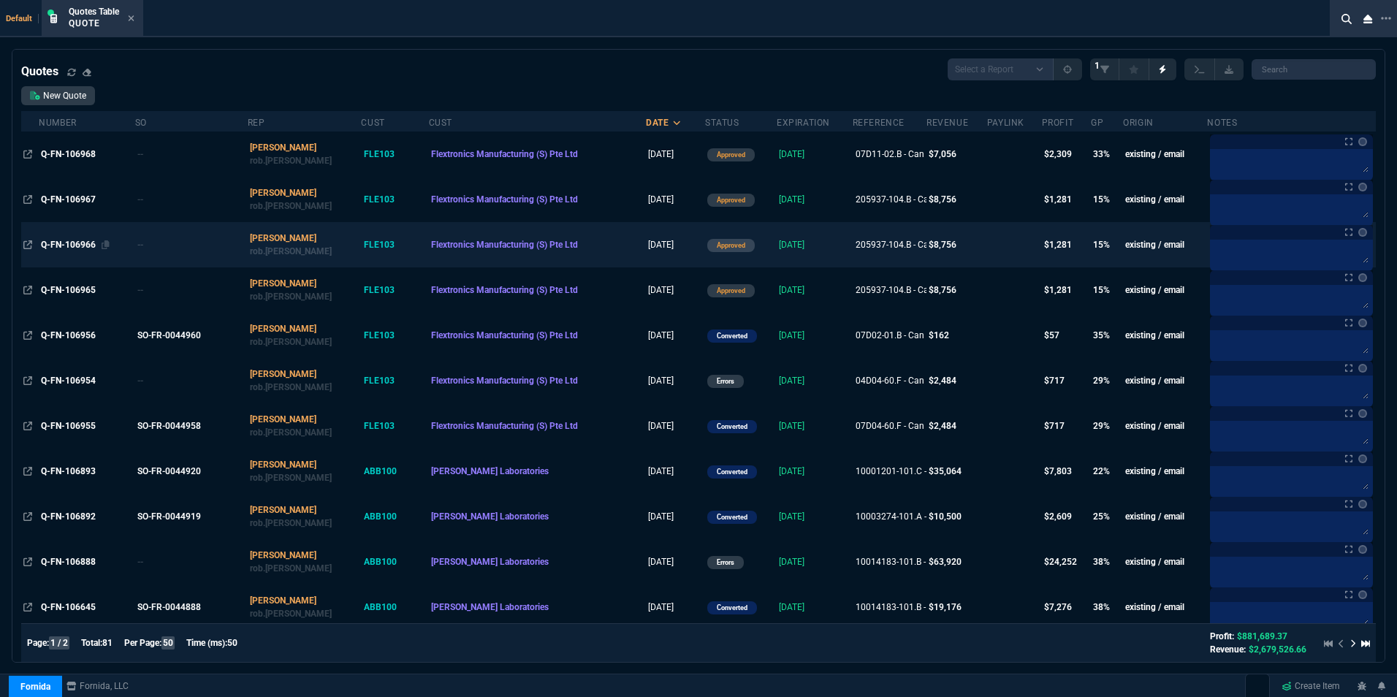
click at [80, 240] on div "Q-FN-106966" at bounding box center [86, 244] width 91 height 13
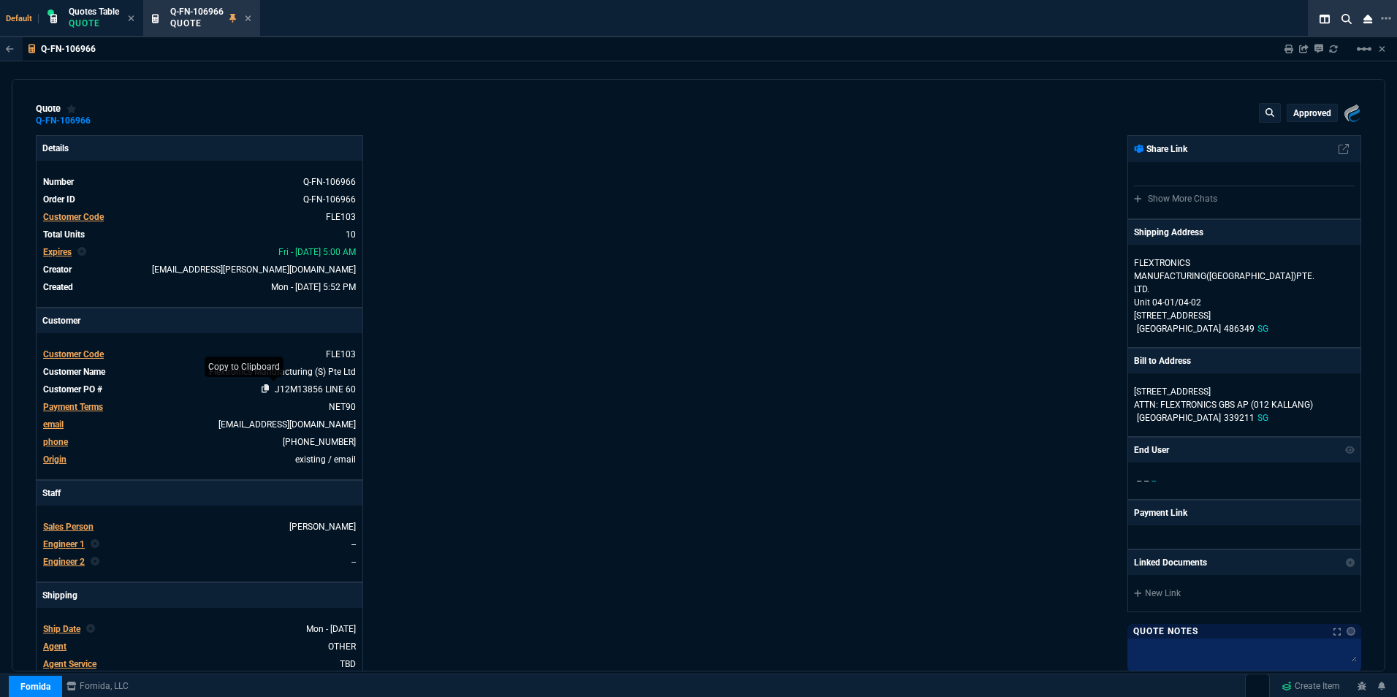
click at [262, 389] on icon at bounding box center [266, 388] width 8 height 9
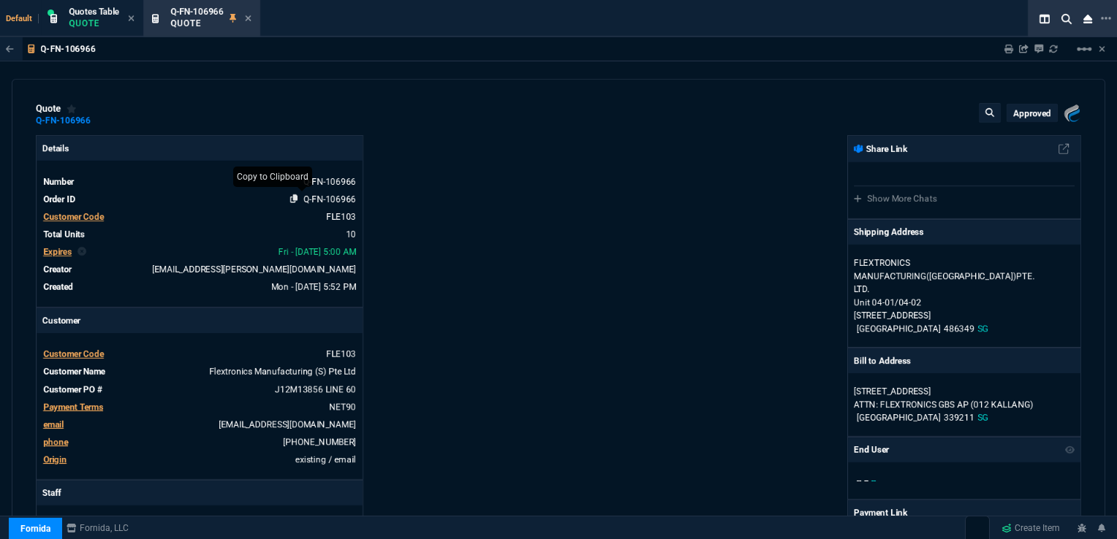
click at [291, 199] on icon at bounding box center [294, 198] width 8 height 9
drag, startPoint x: 261, startPoint y: 391, endPoint x: 1116, endPoint y: 317, distance: 858.1
click at [262, 391] on icon at bounding box center [266, 388] width 8 height 9
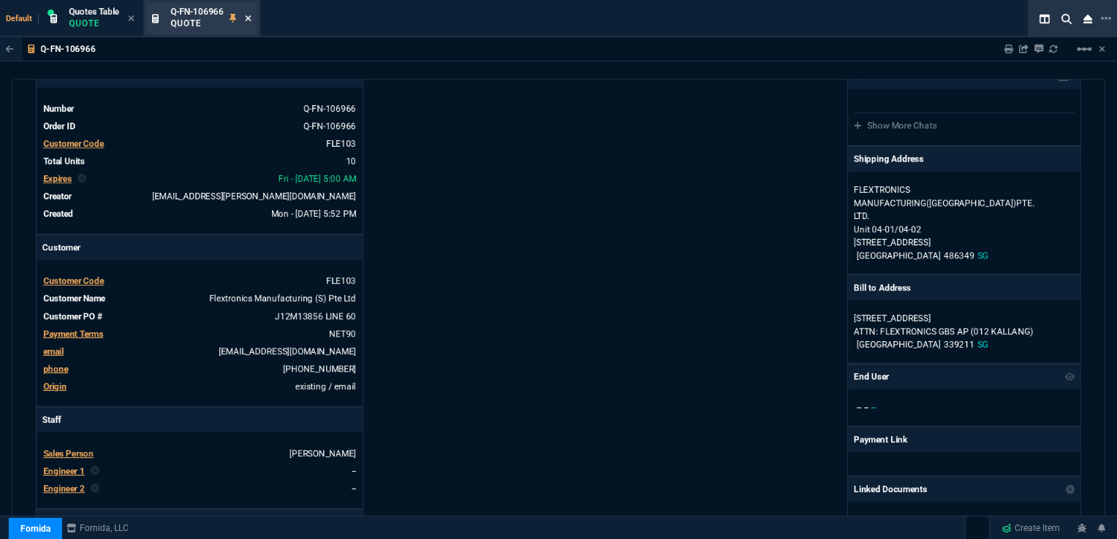
click at [248, 20] on icon at bounding box center [248, 18] width 7 height 9
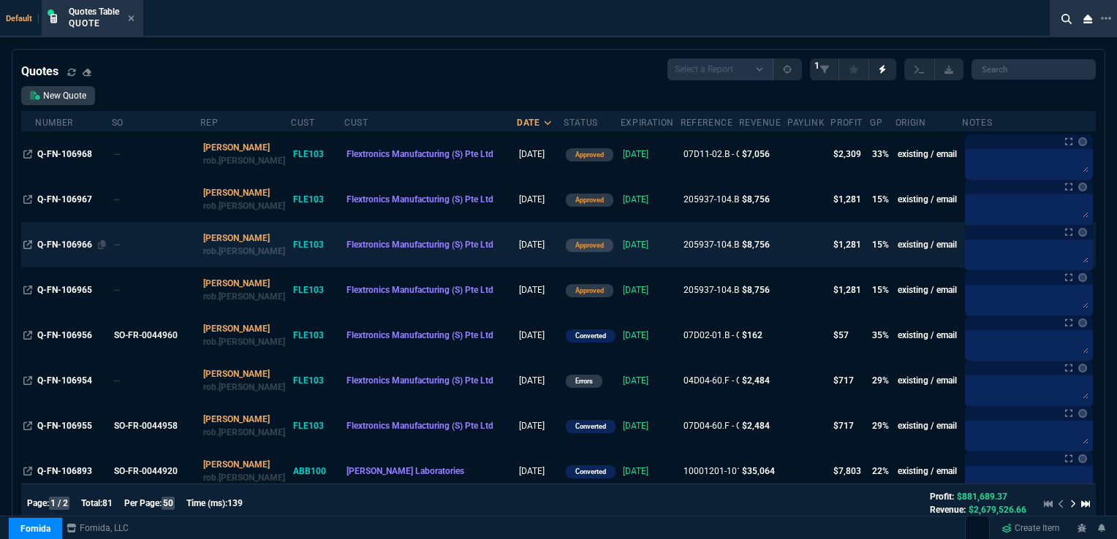
click at [46, 246] on span "Q-FN-106966" at bounding box center [64, 245] width 55 height 10
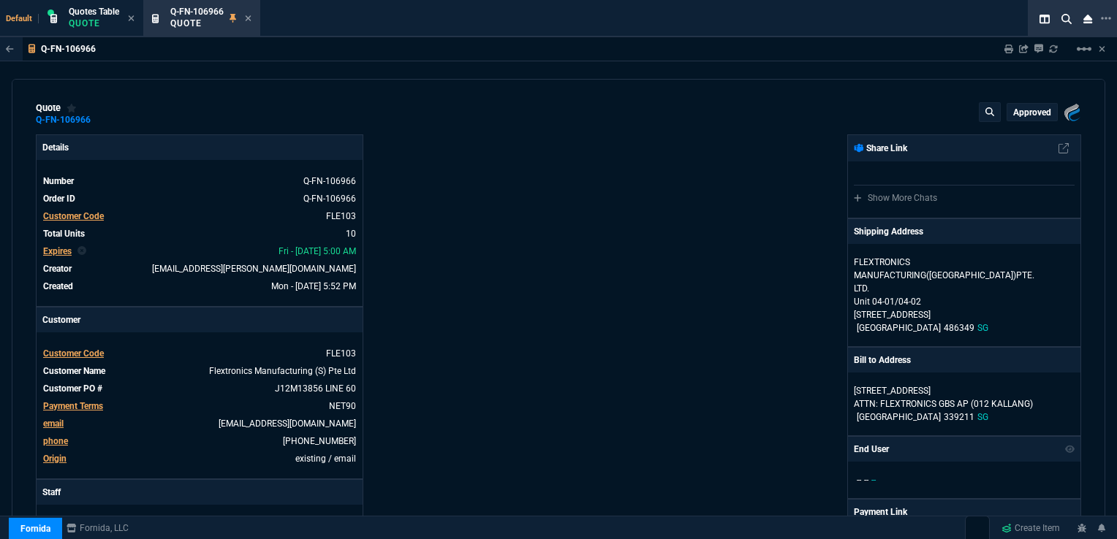
scroll to position [0, 0]
click at [250, 19] on icon at bounding box center [249, 18] width 6 height 6
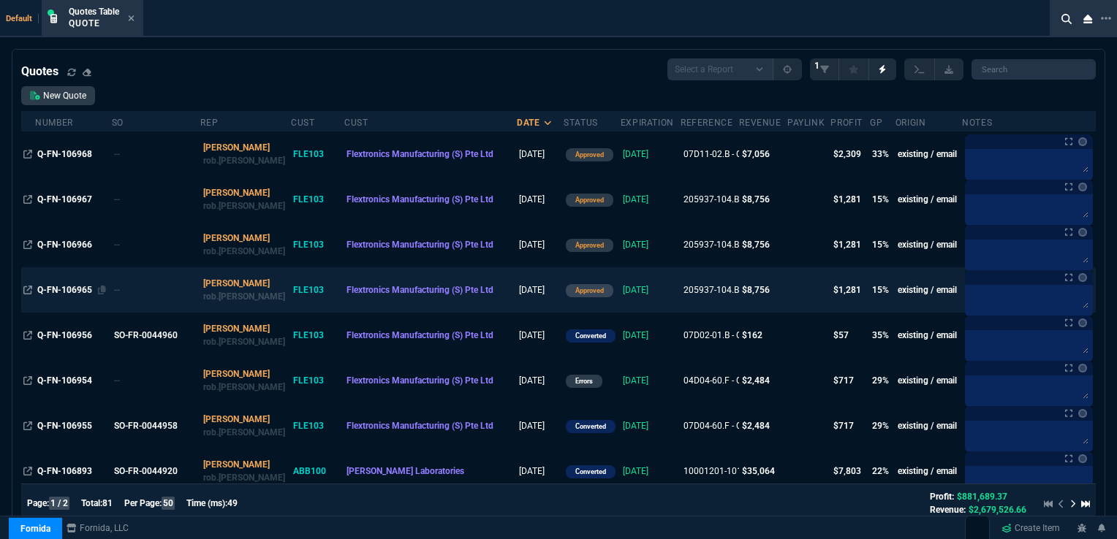
click at [61, 292] on span "Q-FN-106965" at bounding box center [64, 290] width 55 height 10
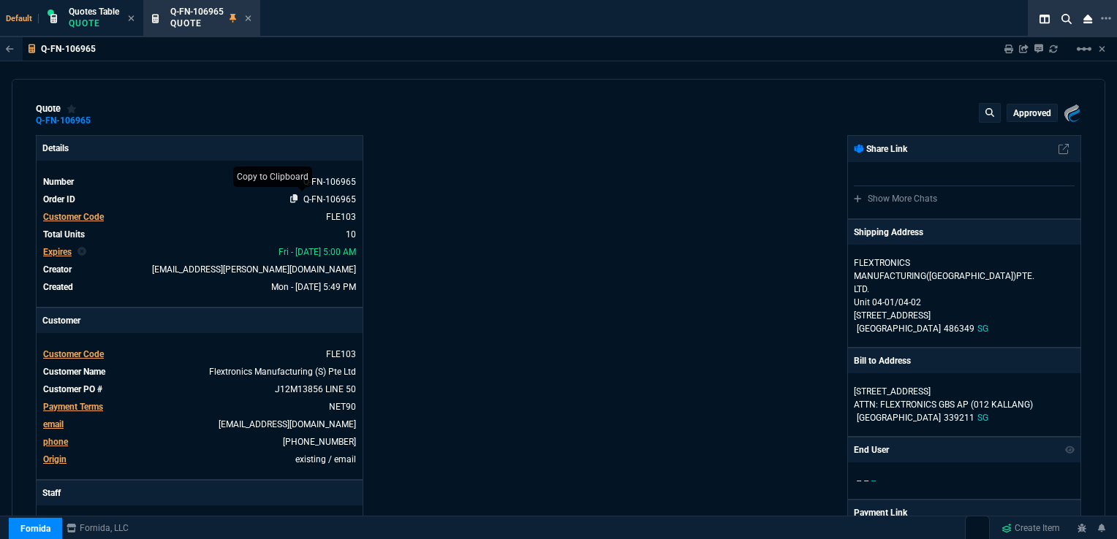
click at [294, 197] on icon at bounding box center [294, 198] width 8 height 9
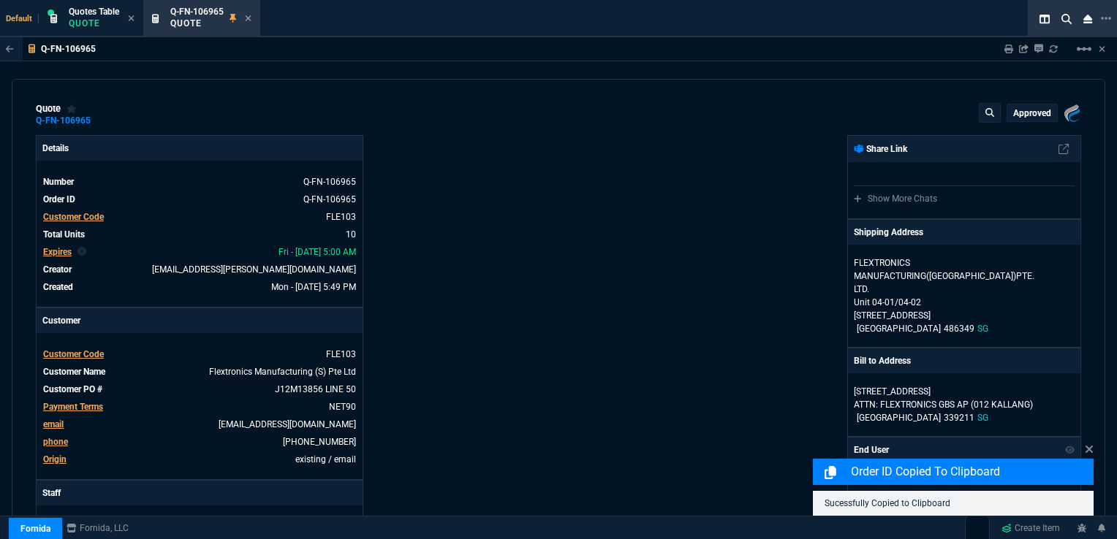
drag, startPoint x: 264, startPoint y: 389, endPoint x: 1116, endPoint y: 320, distance: 854.8
click at [264, 389] on icon at bounding box center [266, 388] width 8 height 9
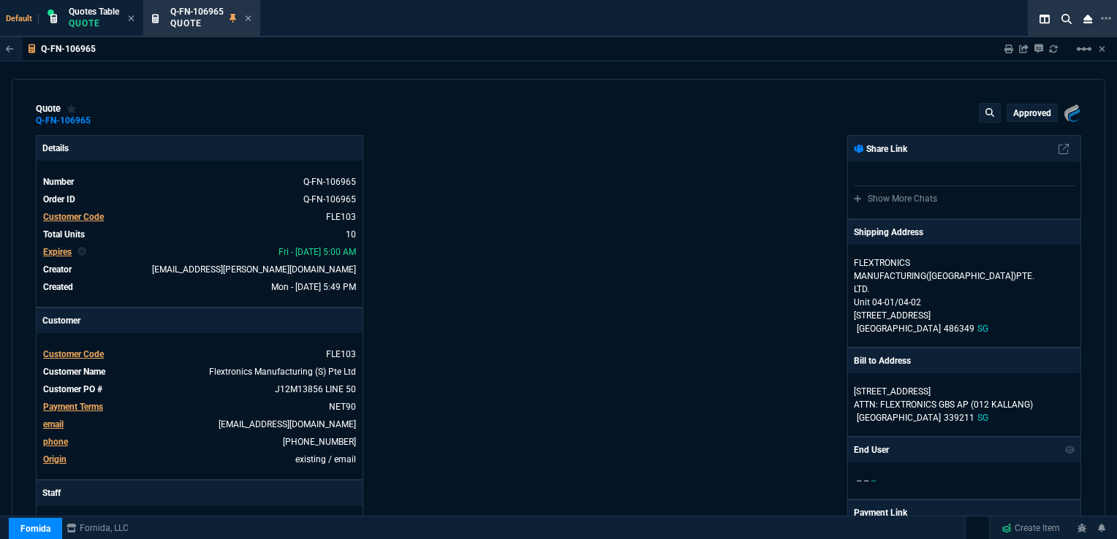
click at [246, 20] on icon at bounding box center [248, 18] width 7 height 9
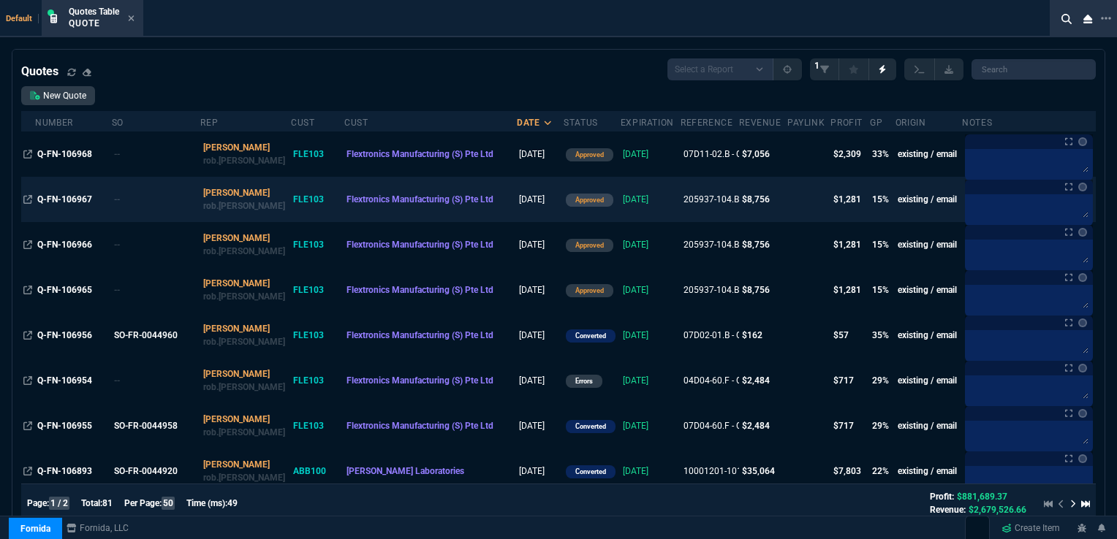
click at [53, 192] on td "Q-FN-106967" at bounding box center [73, 199] width 76 height 45
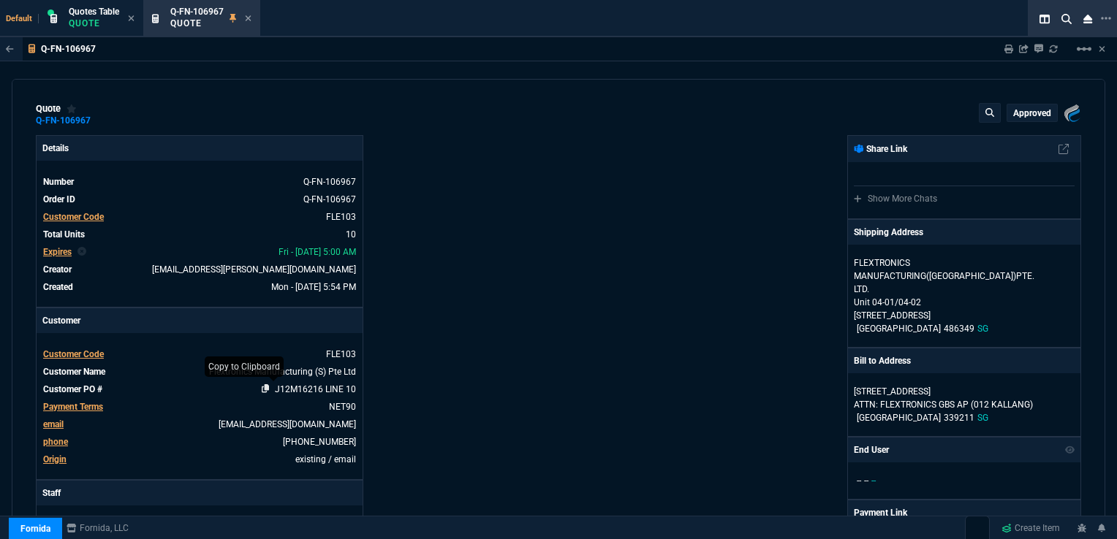
click at [264, 390] on icon at bounding box center [266, 388] width 8 height 9
drag, startPoint x: 292, startPoint y: 198, endPoint x: 1076, endPoint y: 221, distance: 784.4
click at [292, 198] on icon at bounding box center [294, 198] width 8 height 9
drag, startPoint x: 191, startPoint y: 19, endPoint x: 202, endPoint y: 26, distance: 12.2
click at [191, 19] on p "Quote" at bounding box center [196, 24] width 53 height 12
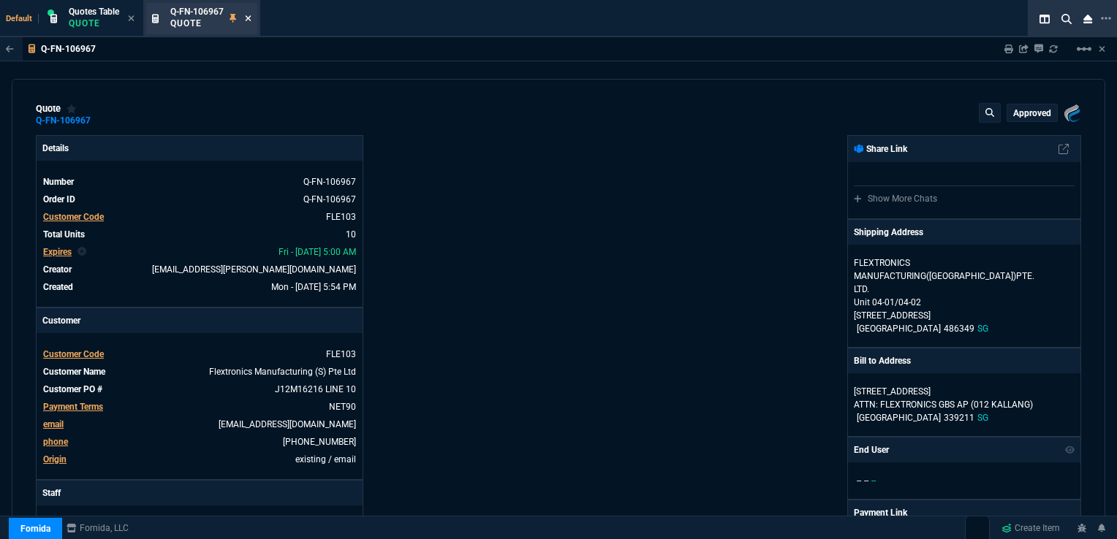
click at [247, 16] on icon at bounding box center [249, 18] width 6 height 6
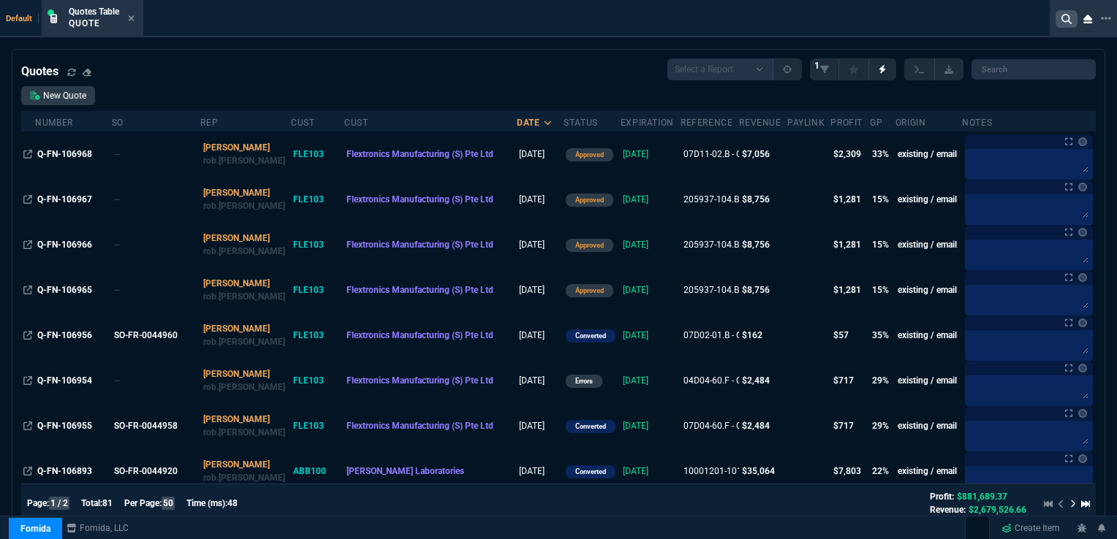
click at [1065, 23] on icon at bounding box center [1066, 19] width 10 height 10
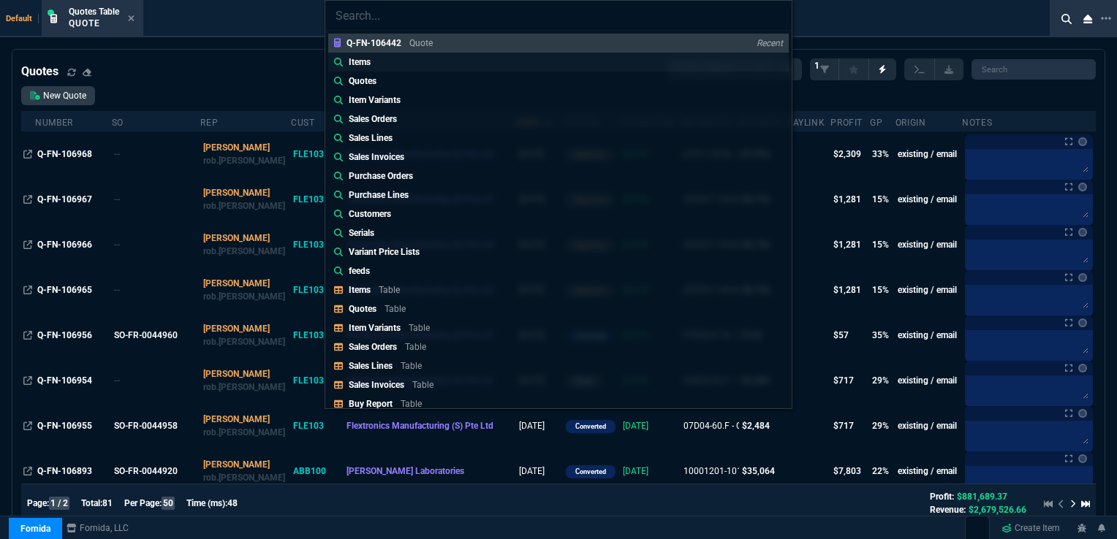
click at [357, 59] on p "Items" at bounding box center [360, 62] width 22 height 13
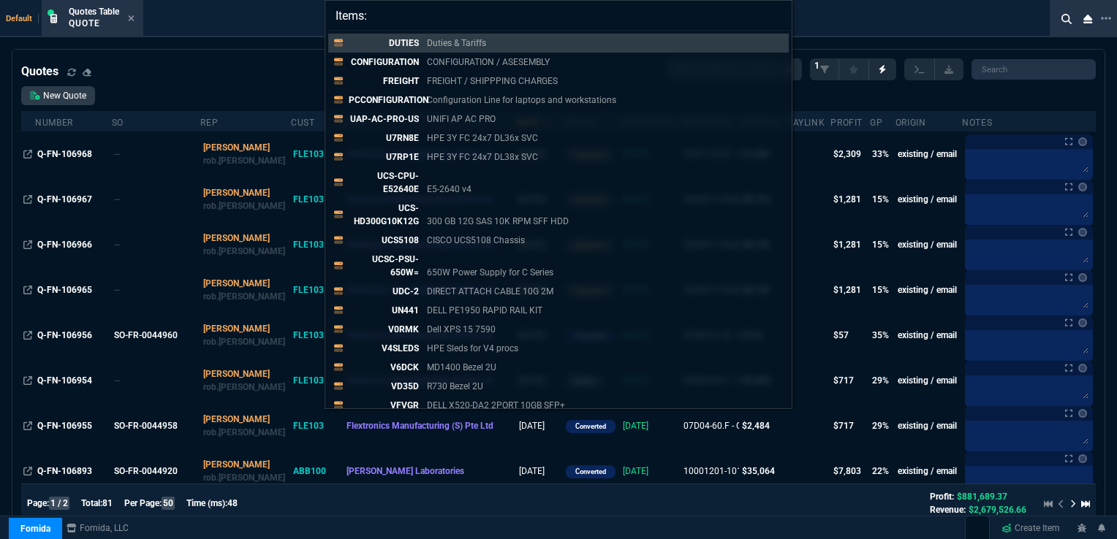
click at [774, 13] on input "Items:" at bounding box center [558, 15] width 466 height 29
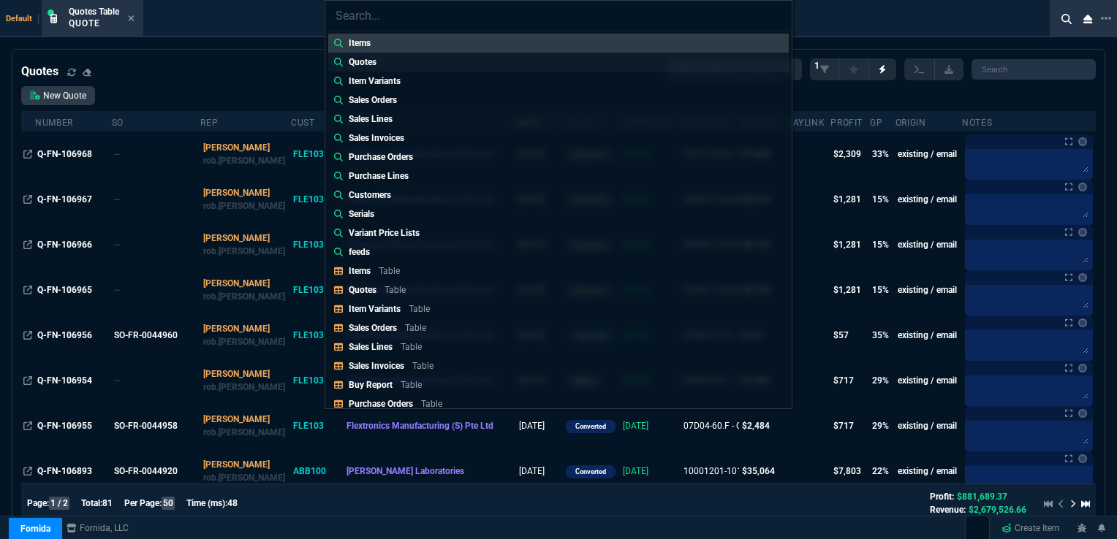
click at [368, 57] on p "Quotes" at bounding box center [363, 62] width 28 height 13
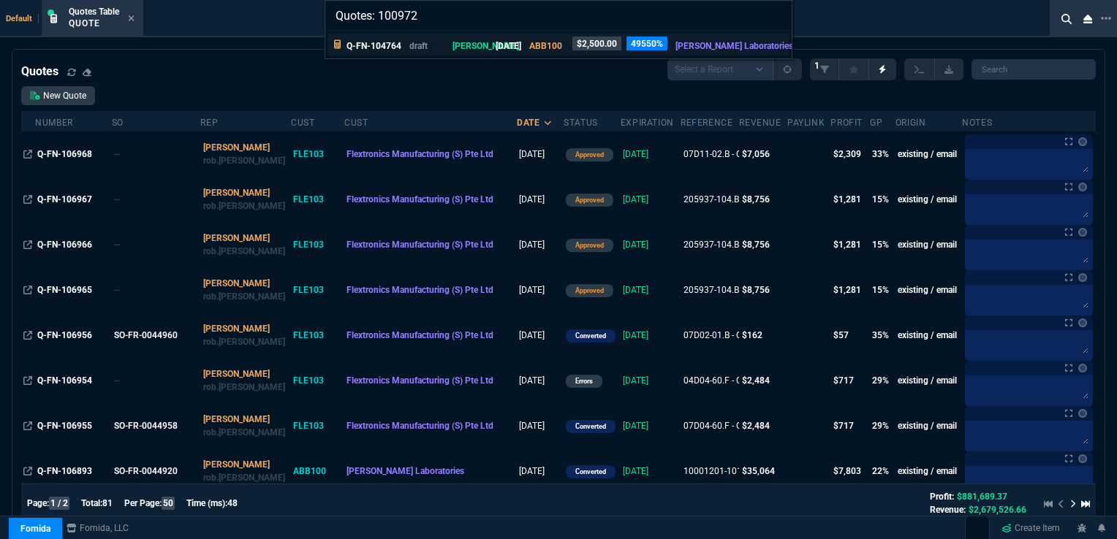
click at [374, 45] on p "Q-FN-104764" at bounding box center [373, 45] width 55 height 13
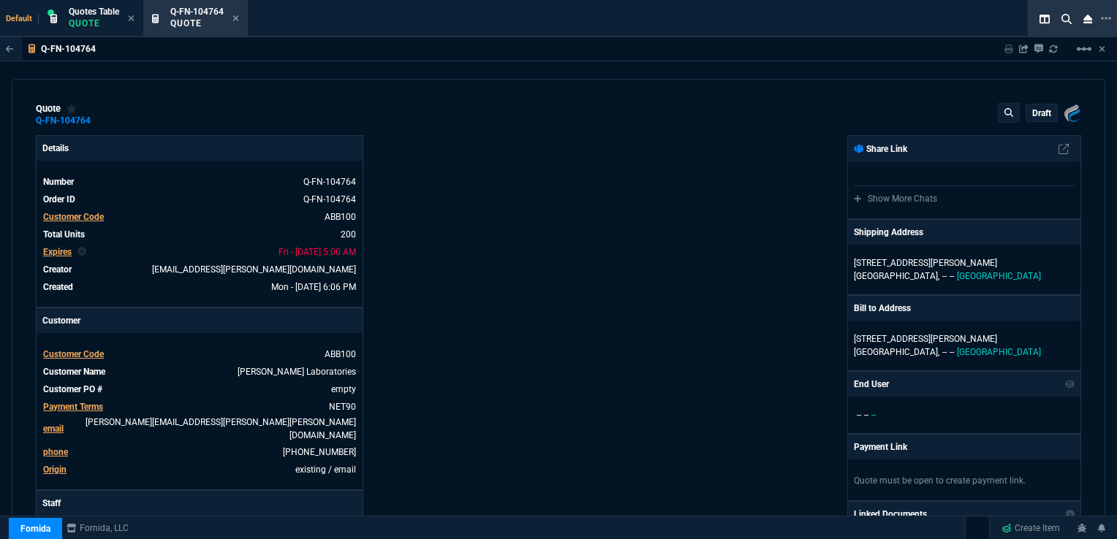
click at [1041, 108] on p "draft" at bounding box center [1041, 113] width 19 height 12
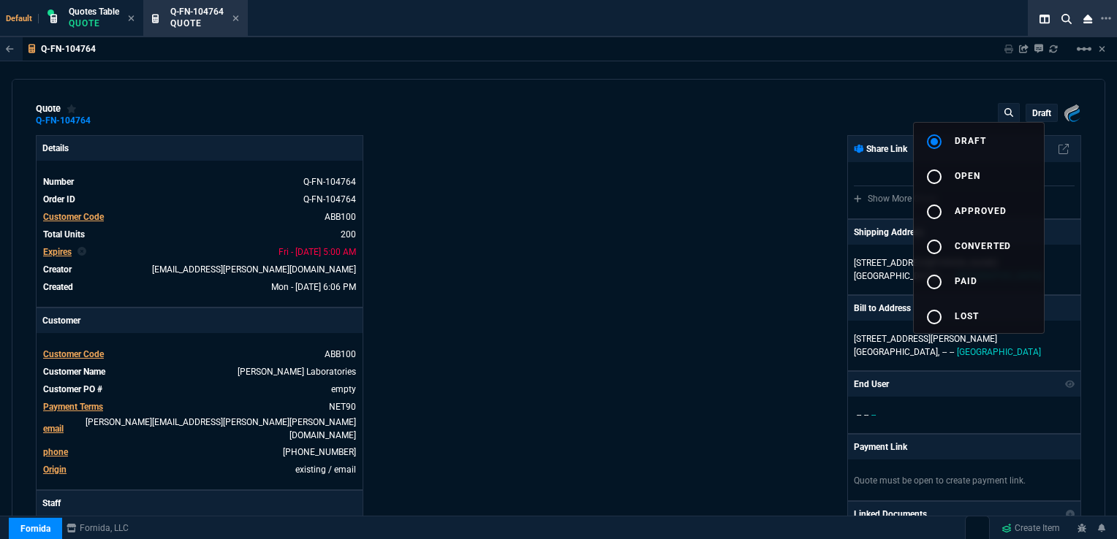
click at [707, 127] on div at bounding box center [558, 269] width 1117 height 539
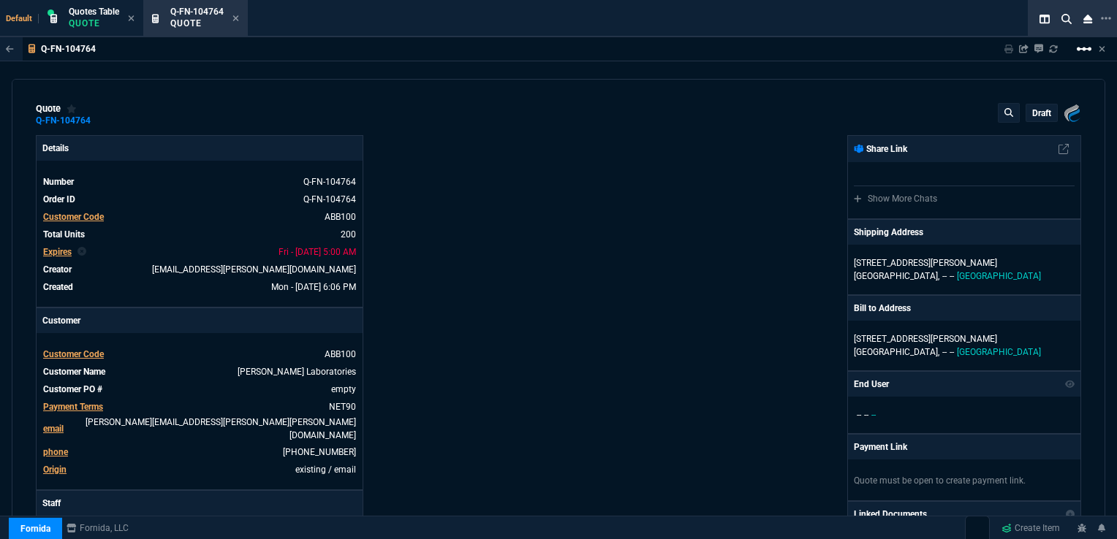
click at [1081, 48] on mat-icon "linear_scale" at bounding box center [1084, 49] width 18 height 18
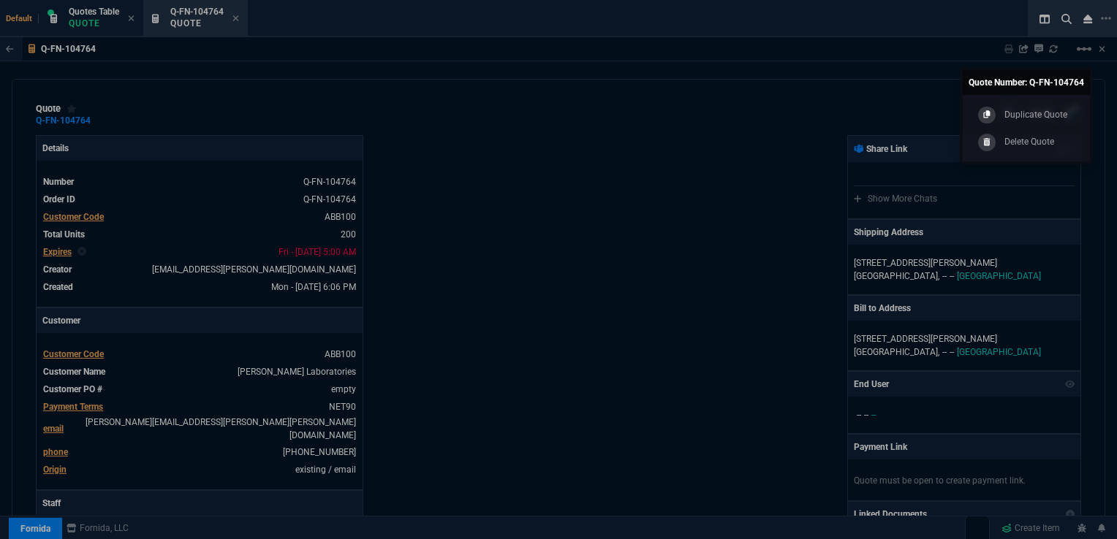
click at [676, 129] on div at bounding box center [558, 269] width 1117 height 539
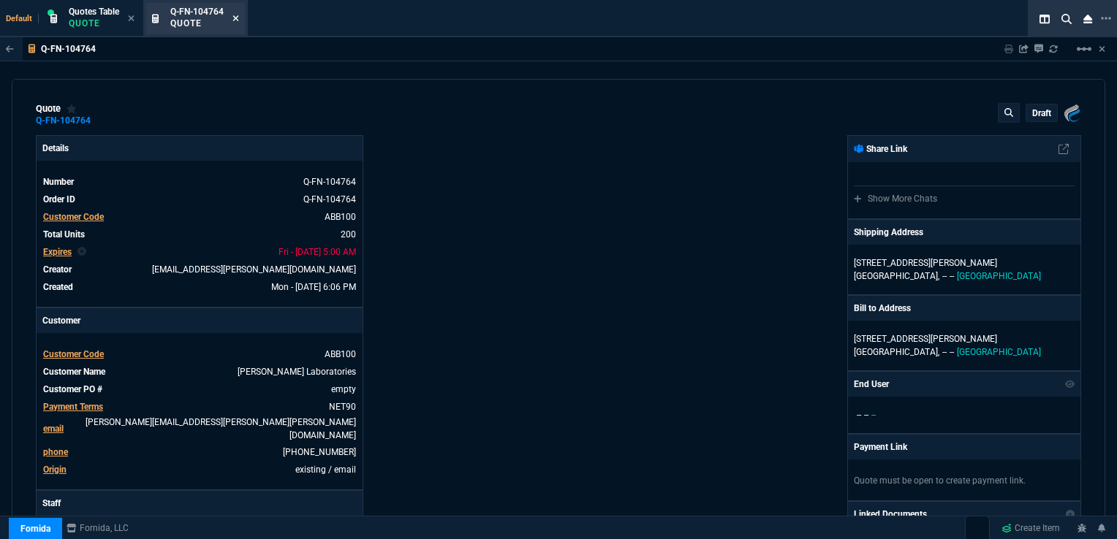
click at [237, 20] on icon at bounding box center [235, 18] width 7 height 9
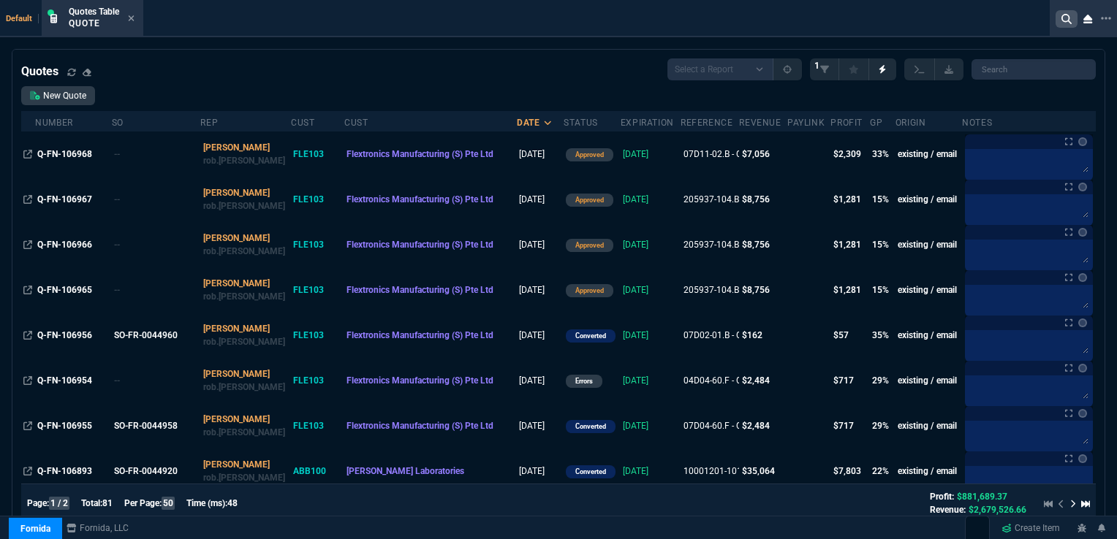
click at [1059, 20] on nx-icon at bounding box center [1066, 19] width 22 height 18
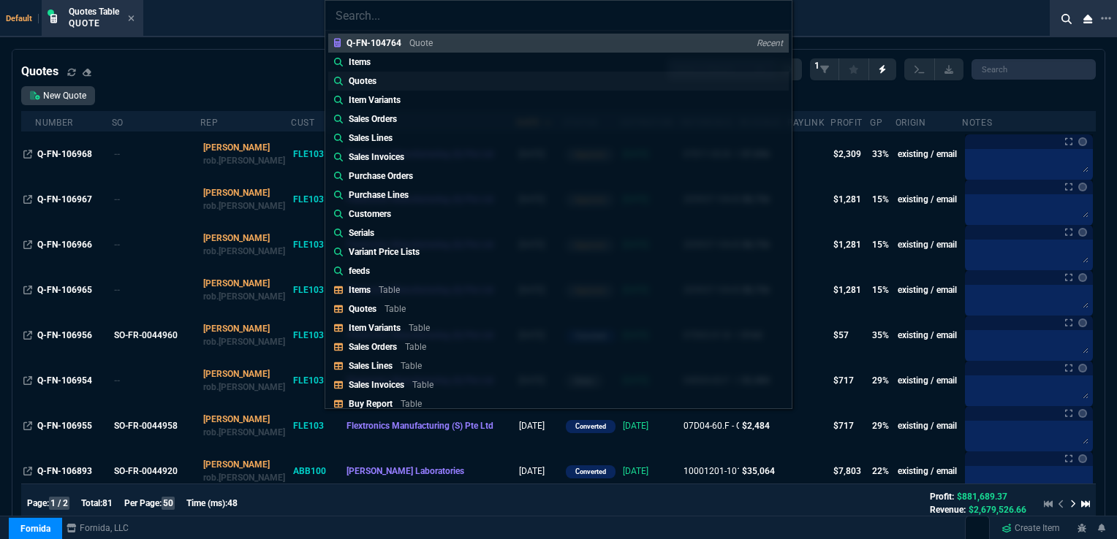
click at [376, 78] on p "Quotes" at bounding box center [363, 81] width 28 height 13
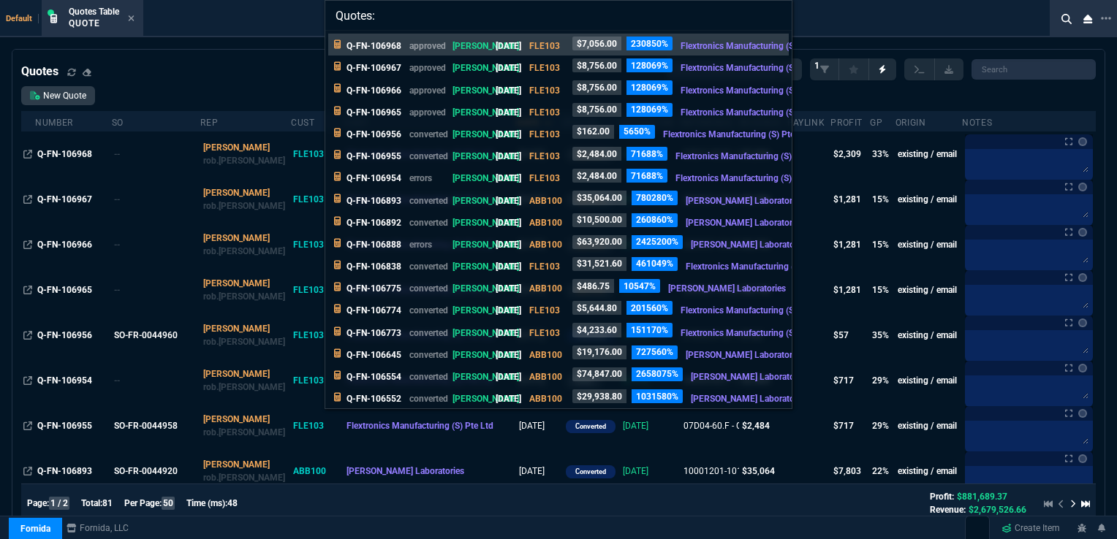
click at [242, 24] on div "Quotes: Q-FN-106968 approved [PERSON_NAME] [DATE] FLE103 $7,056.00 230850% Flex…" at bounding box center [558, 269] width 1117 height 539
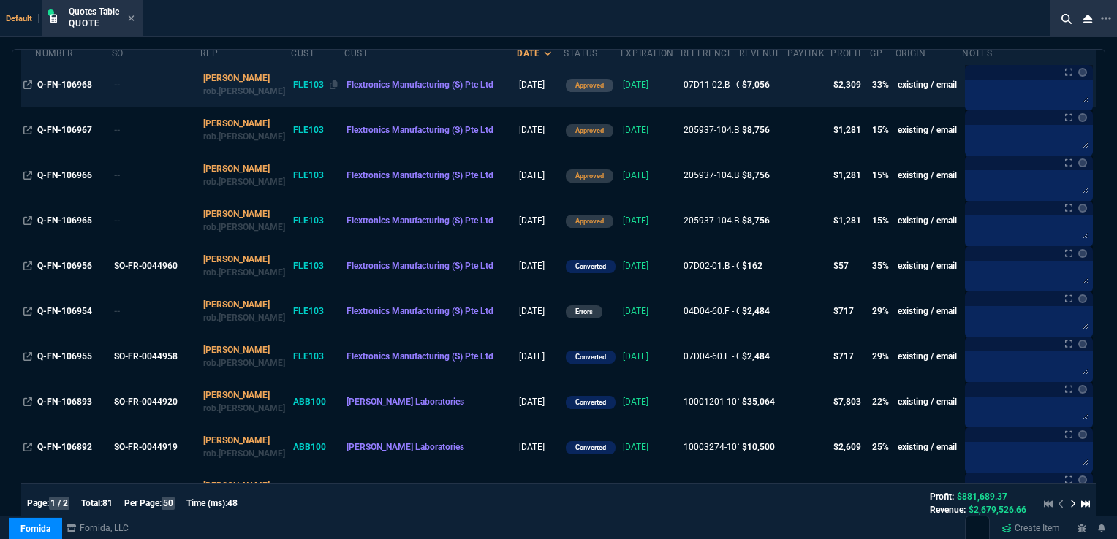
scroll to position [146, 0]
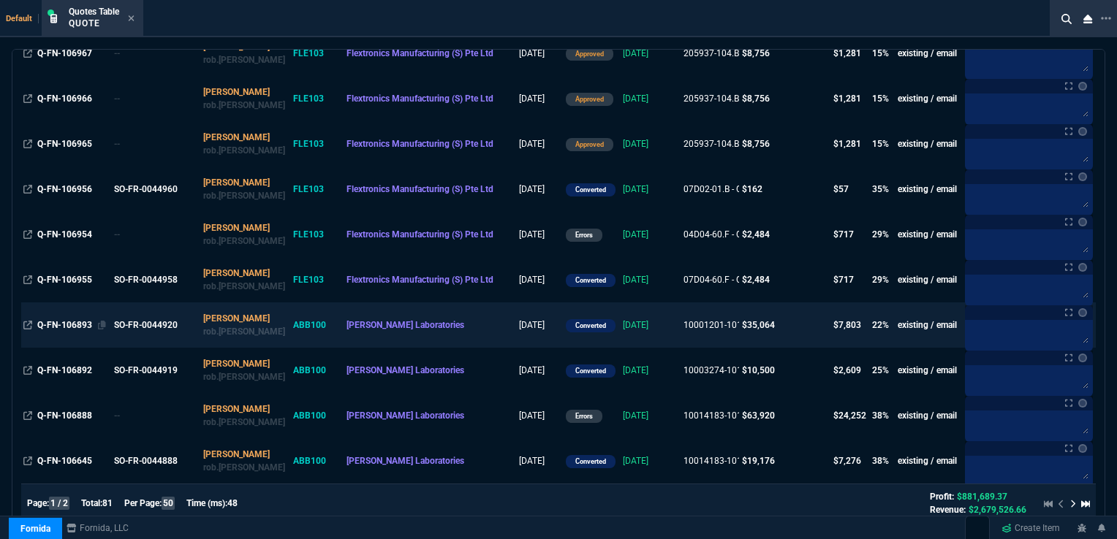
click at [67, 325] on span "Q-FN-106893" at bounding box center [64, 325] width 55 height 10
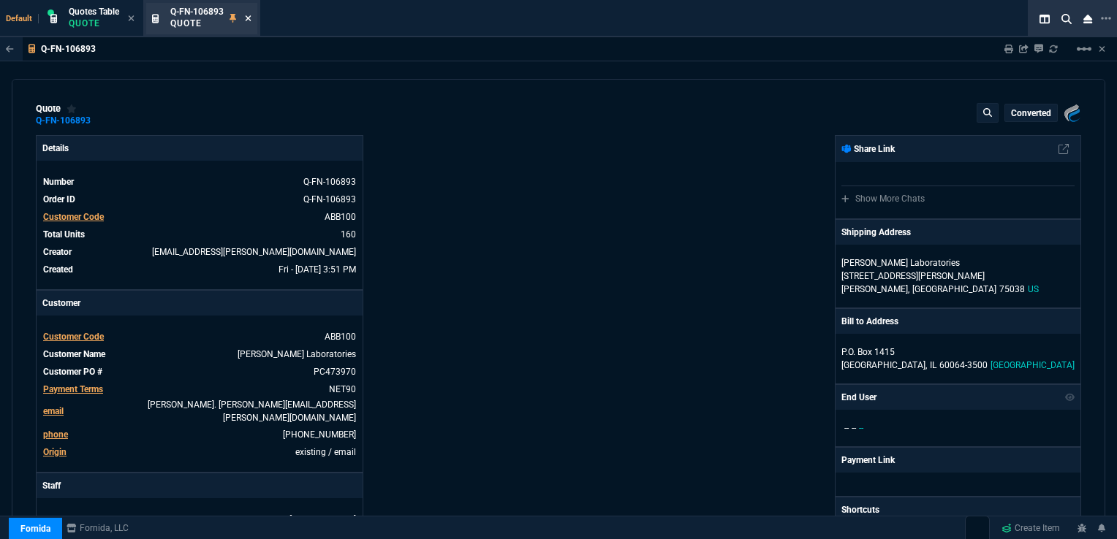
click at [248, 19] on icon at bounding box center [249, 18] width 6 height 6
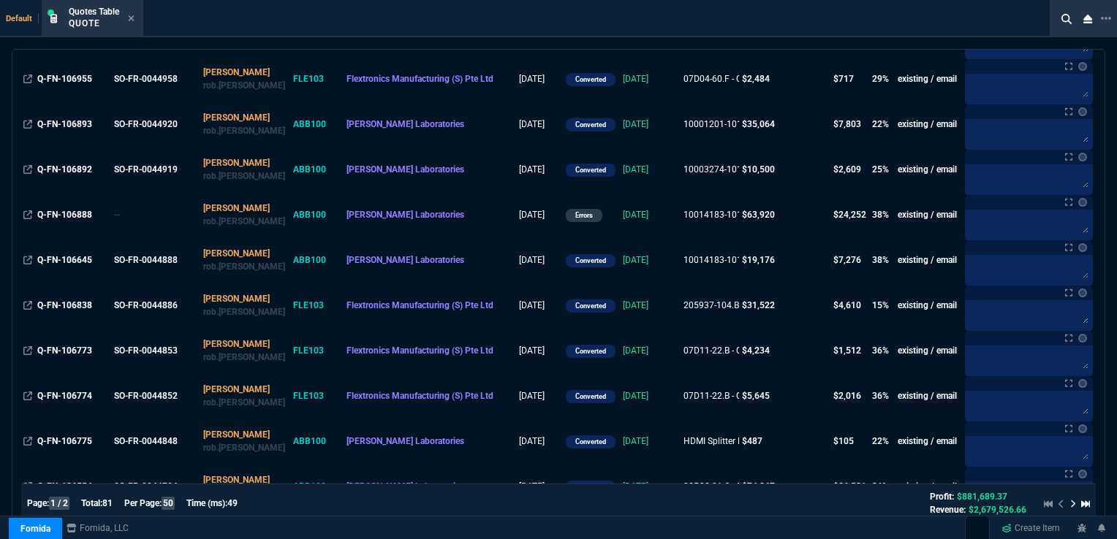
scroll to position [365, 0]
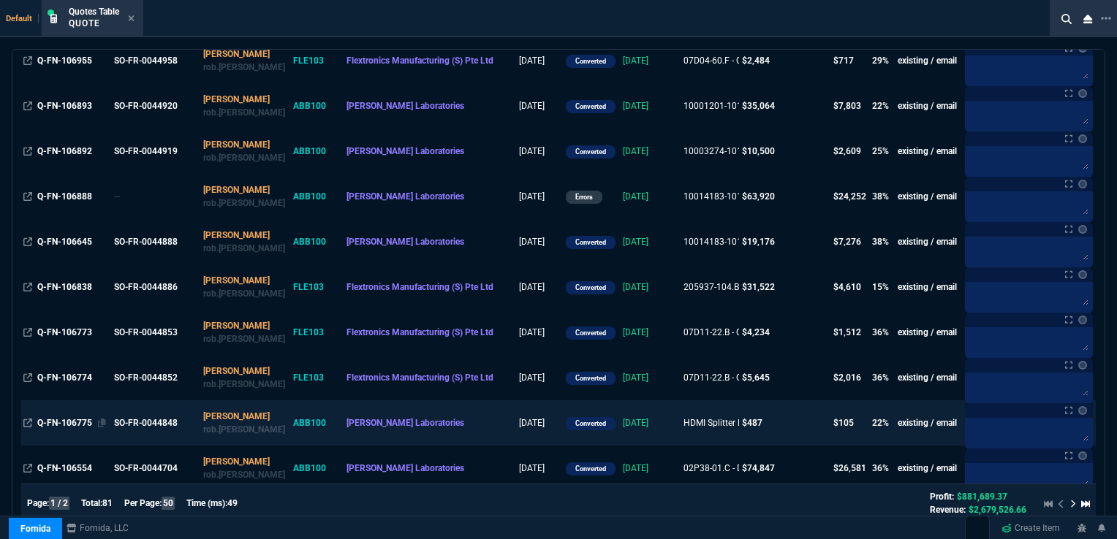
click at [69, 422] on span "Q-FN-106775" at bounding box center [64, 423] width 55 height 10
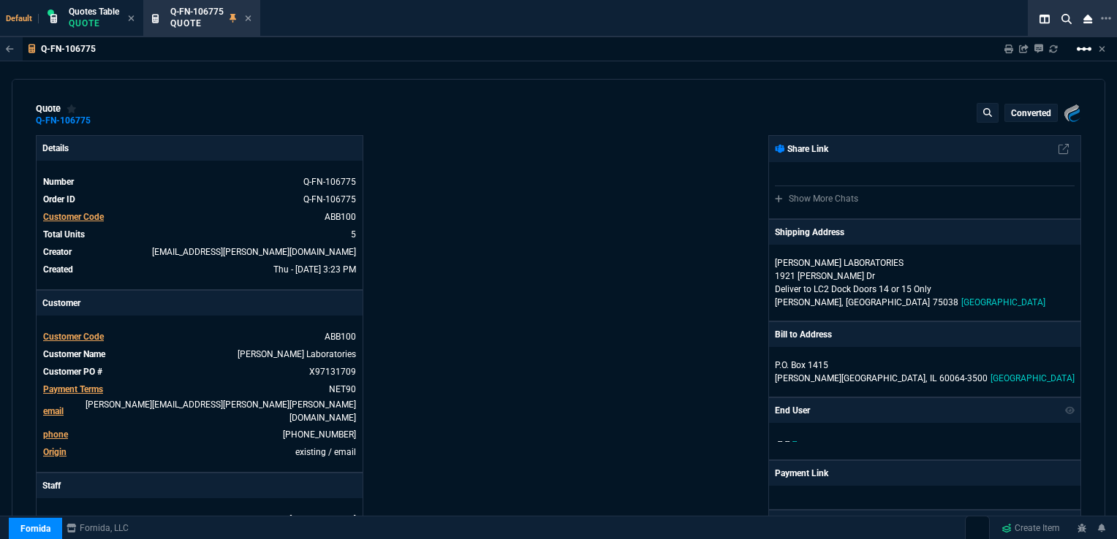
click at [1083, 45] on mat-icon "linear_scale" at bounding box center [1084, 49] width 18 height 18
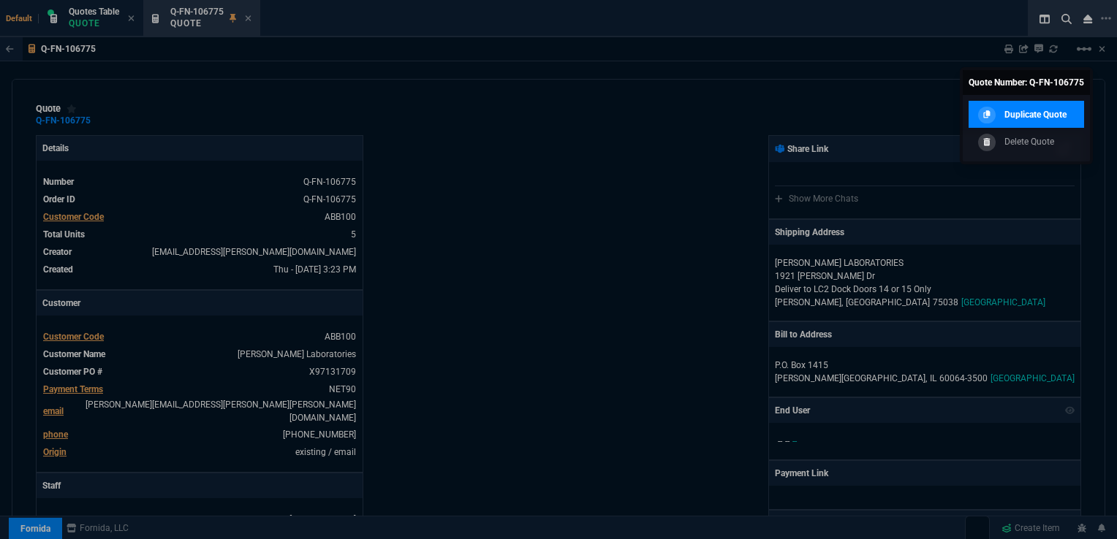
click at [1023, 118] on p "Duplicate Quote" at bounding box center [1035, 114] width 62 height 13
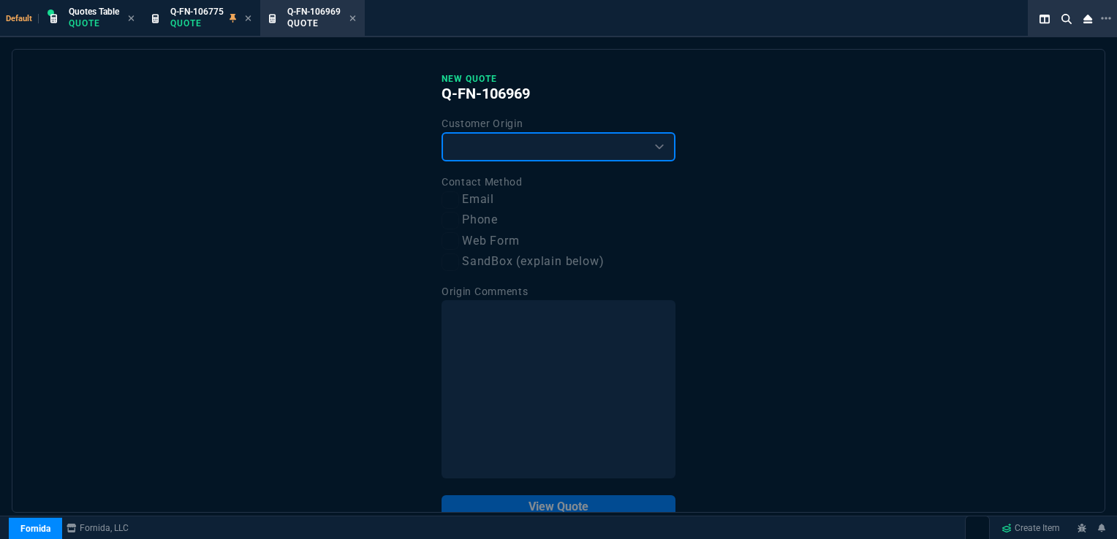
click at [564, 148] on select "Existing Customer Amazon Lead (first order) Website Lead (first order) Called (…" at bounding box center [558, 146] width 234 height 29
click at [441, 132] on select "Existing Customer Amazon Lead (first order) Website Lead (first order) Called (…" at bounding box center [558, 146] width 234 height 29
click at [446, 195] on input "Email" at bounding box center [450, 200] width 18 height 18
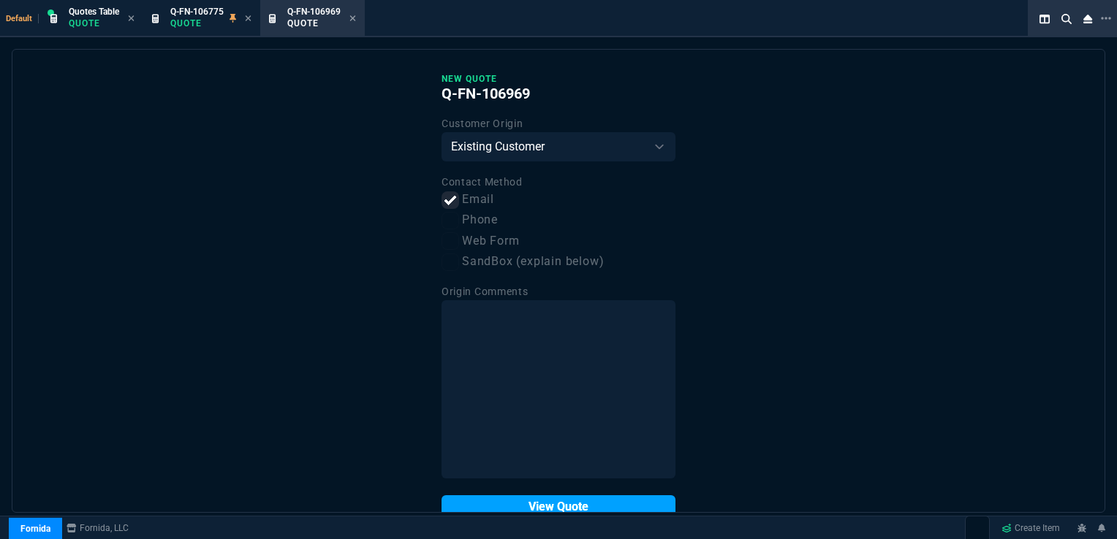
click at [558, 507] on button "View Quote" at bounding box center [558, 506] width 234 height 23
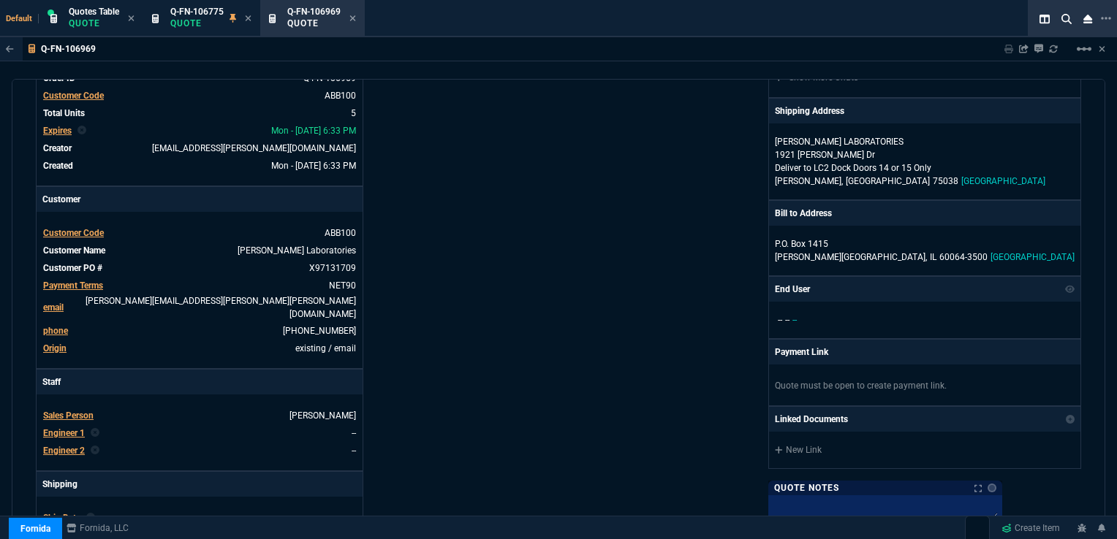
scroll to position [146, 0]
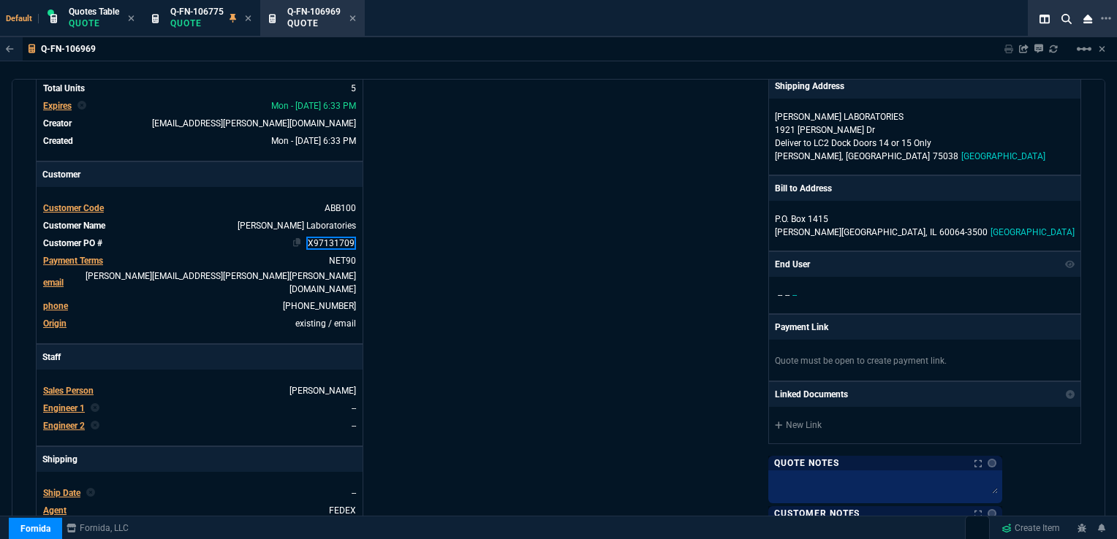
click at [330, 240] on link "X97131709" at bounding box center [331, 243] width 50 height 13
drag, startPoint x: 354, startPoint y: 241, endPoint x: 307, endPoint y: 247, distance: 47.1
click at [307, 247] on link "X97131709" at bounding box center [331, 243] width 50 height 13
paste link
click at [423, 259] on div "Details Number Q-FN-106969 Order ID Q-FN-106969 Customer Code ABB100 Total Unit…" at bounding box center [297, 371] width 522 height 764
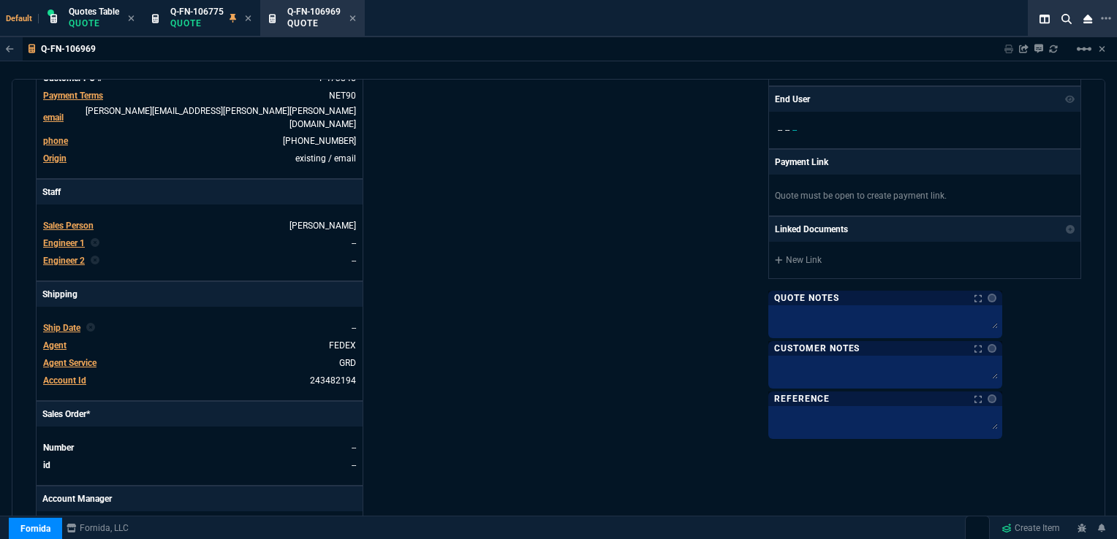
scroll to position [365, 0]
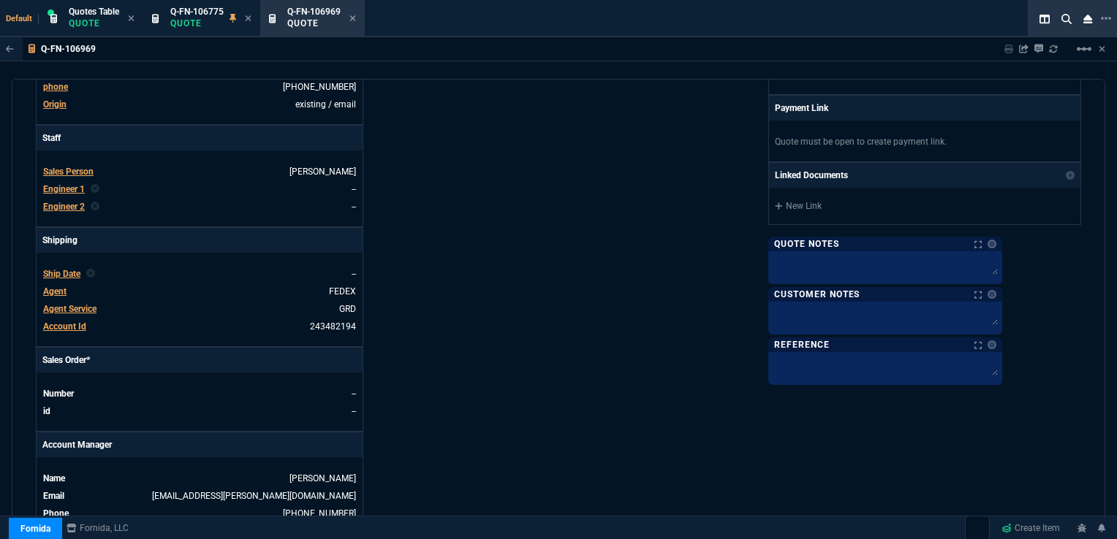
click at [70, 269] on span "Ship Date" at bounding box center [61, 274] width 37 height 10
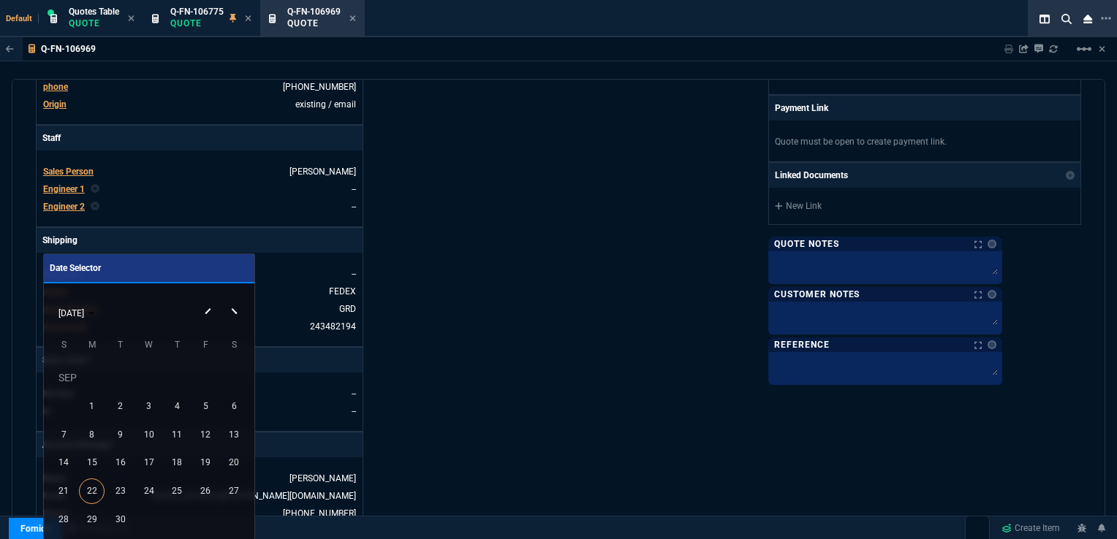
click at [474, 322] on div at bounding box center [558, 269] width 1117 height 539
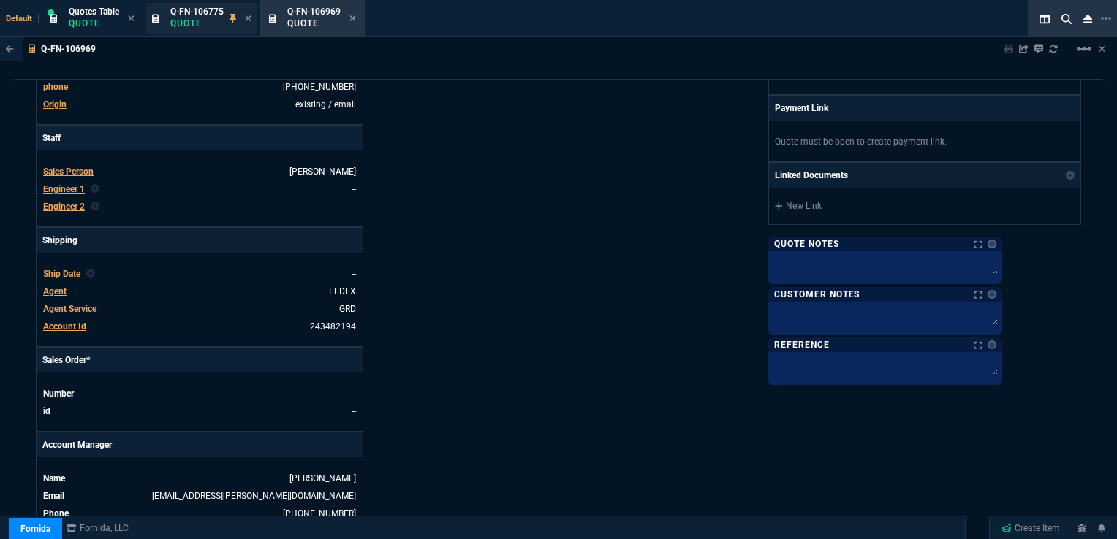
click at [218, 20] on p "Quote" at bounding box center [196, 24] width 53 height 12
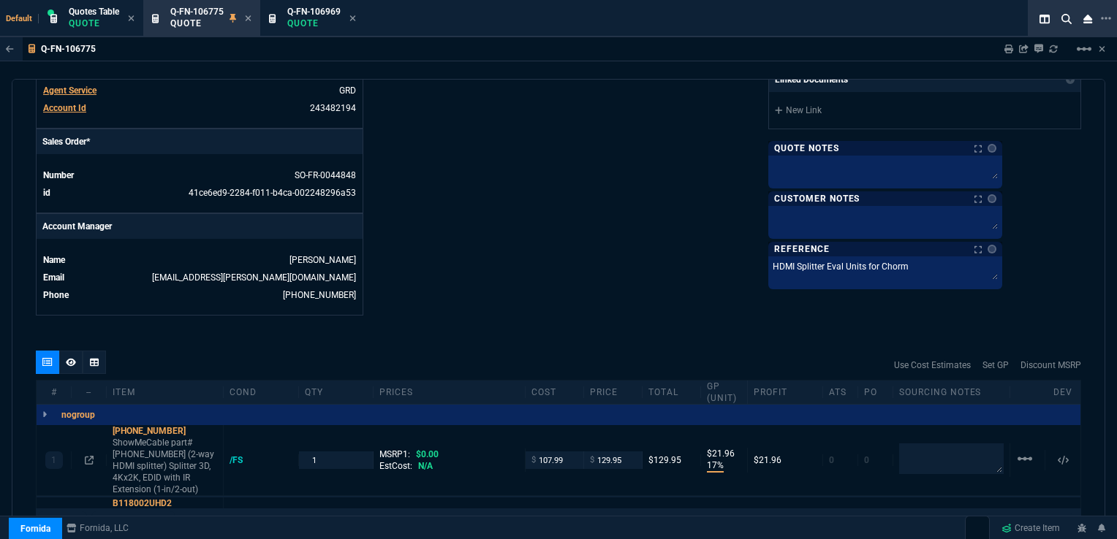
scroll to position [585, 0]
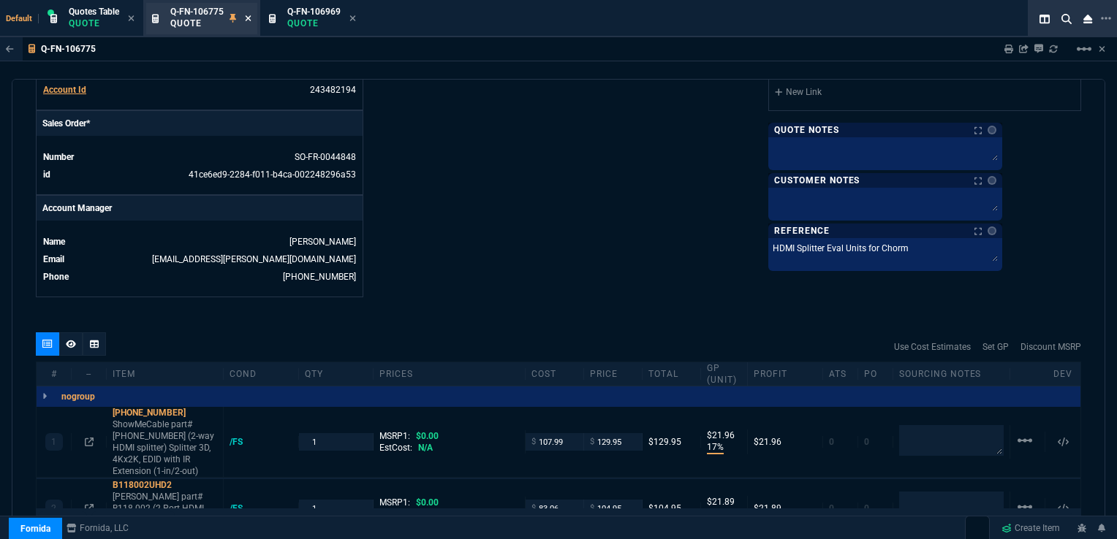
click at [248, 17] on icon at bounding box center [249, 18] width 6 height 6
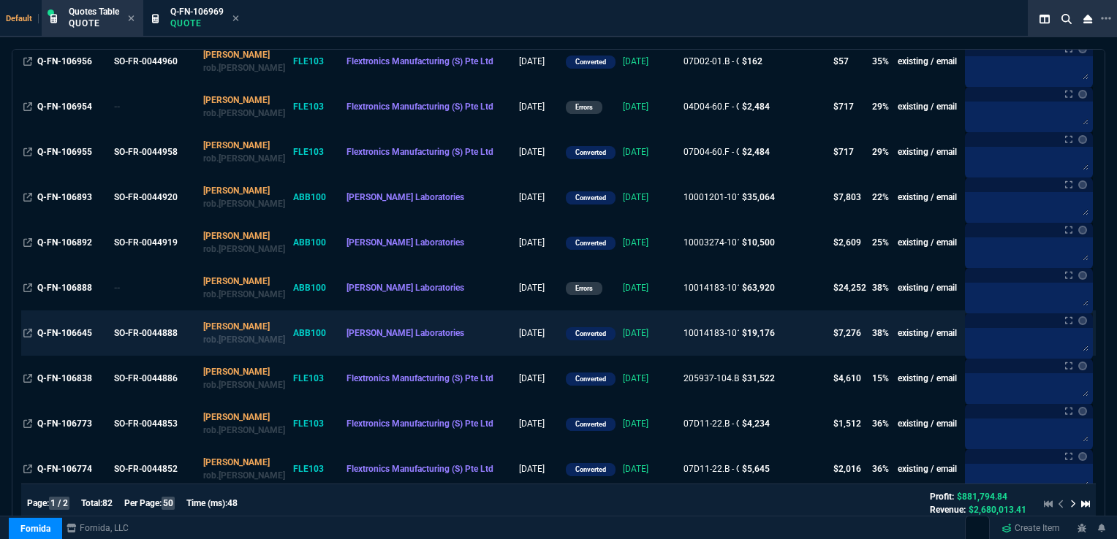
scroll to position [365, 0]
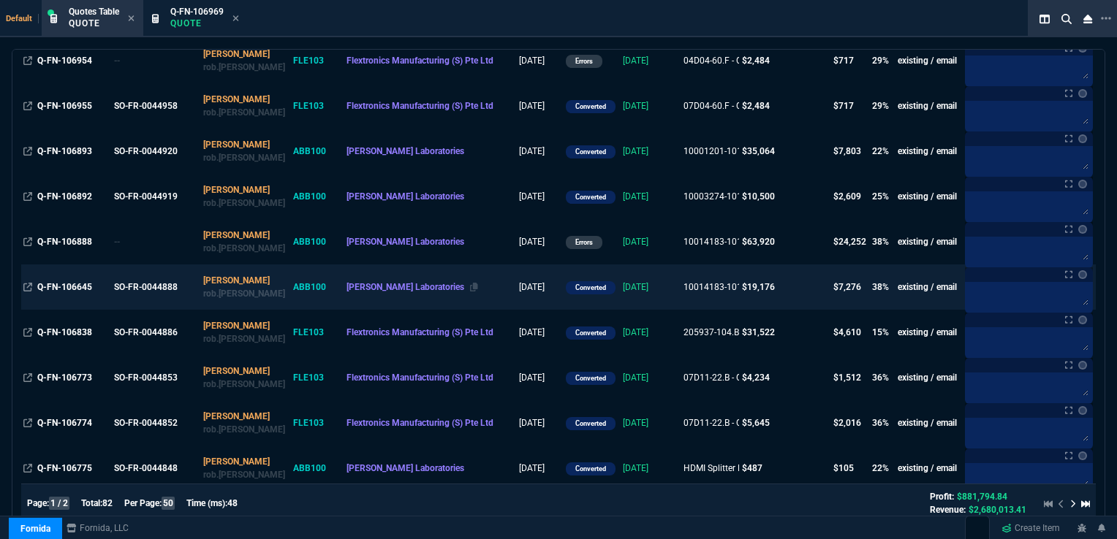
click at [374, 289] on span "[PERSON_NAME] Laboratories" at bounding box center [405, 287] width 118 height 10
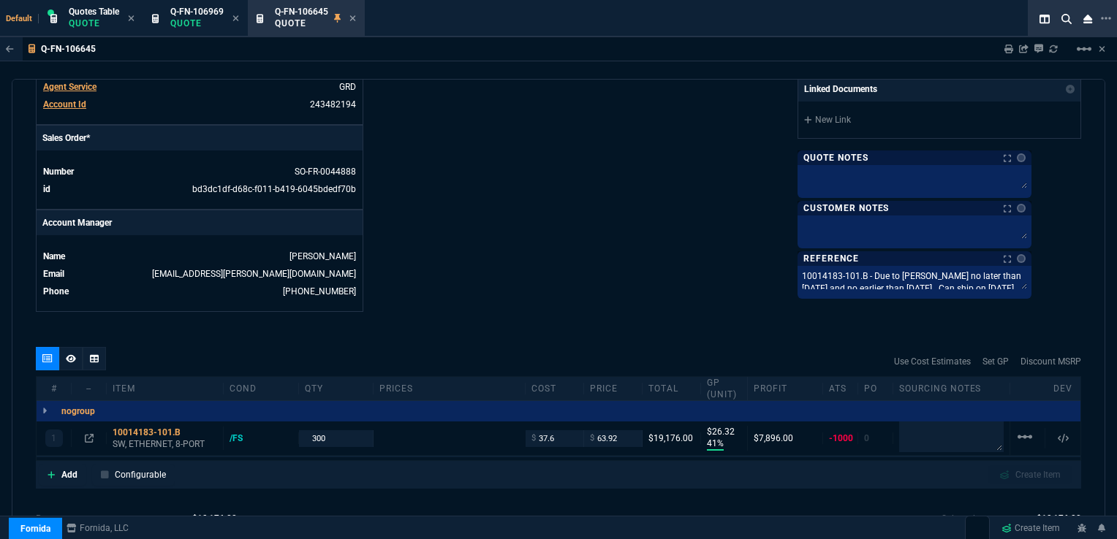
scroll to position [585, 0]
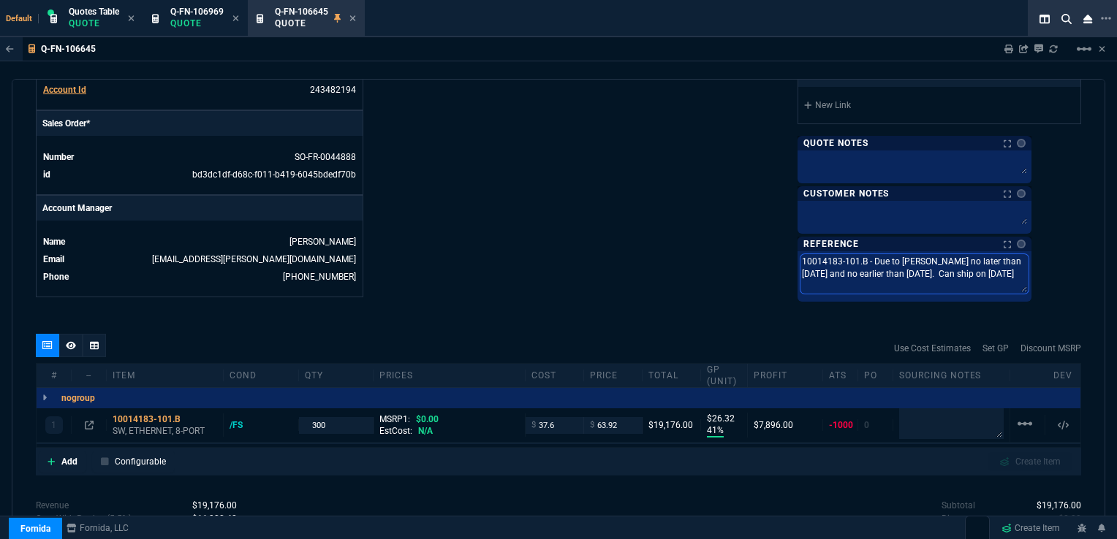
drag, startPoint x: 846, startPoint y: 259, endPoint x: 1049, endPoint y: 289, distance: 205.3
click at [1028, 289] on textarea "10014183-101.B - Due to [PERSON_NAME] no later than [DATE] and no earlier than …" at bounding box center [914, 273] width 228 height 39
click at [194, 18] on p "Quote" at bounding box center [196, 24] width 53 height 12
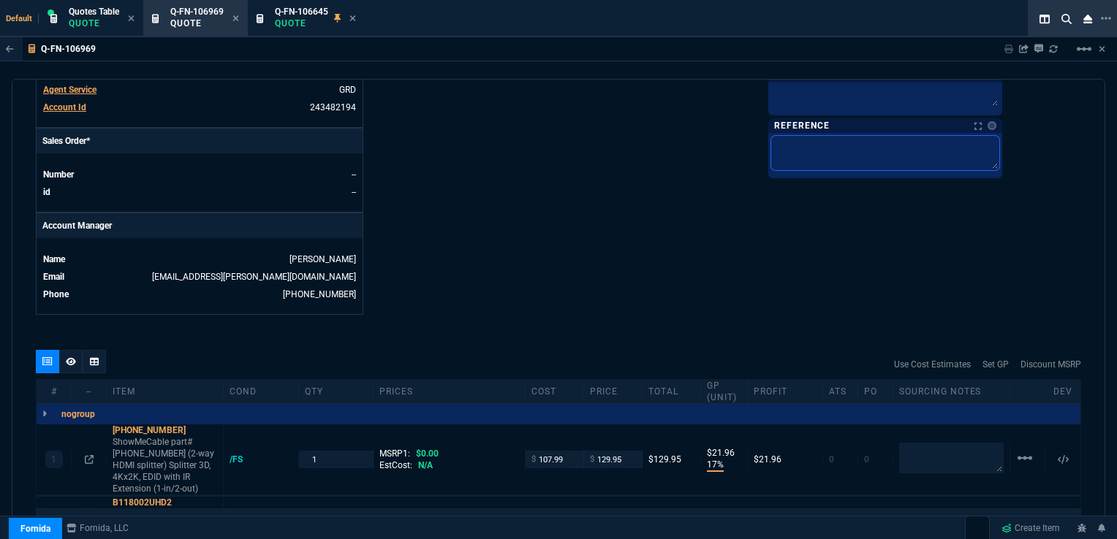
click at [866, 148] on textarea at bounding box center [885, 153] width 228 height 34
paste textarea "10014183-101.B - Due to [PERSON_NAME] no later than [DATE] and no earlier than …"
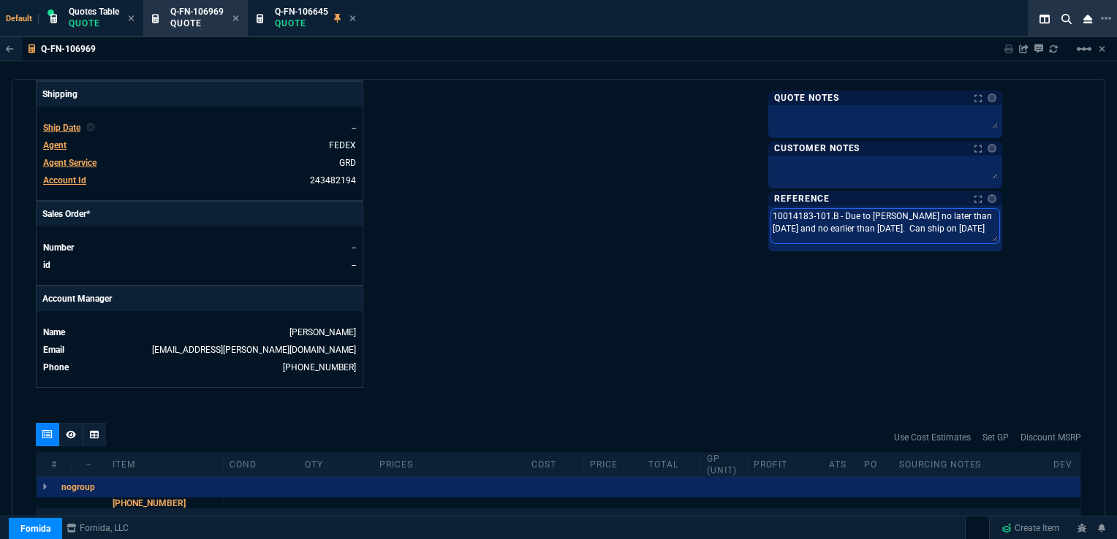
scroll to position [438, 0]
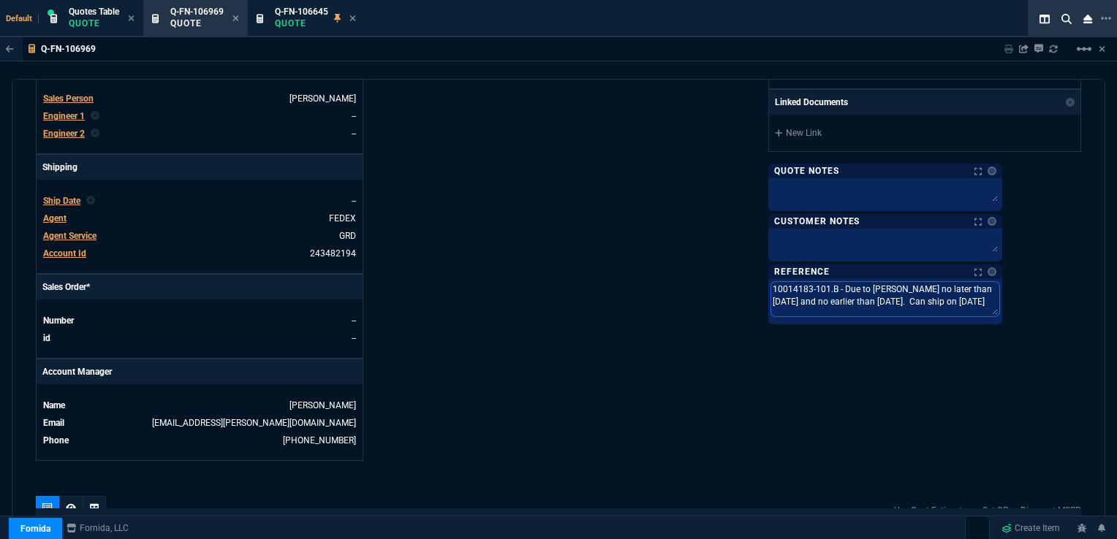
drag, startPoint x: 906, startPoint y: 285, endPoint x: 818, endPoint y: 286, distance: 87.7
click at [818, 286] on div "Fornida, LLC [STREET_ADDRESS] Share Link Show More Chats Shipping Address [PERS…" at bounding box center [819, 79] width 522 height 764
drag, startPoint x: 1012, startPoint y: 284, endPoint x: 1029, endPoint y: 285, distance: 16.8
click at [999, 285] on textarea "100972-101.A - Due to [PERSON_NAME] no later than [DATE] and no earlier than [D…" at bounding box center [885, 299] width 228 height 34
drag, startPoint x: 919, startPoint y: 300, endPoint x: 904, endPoint y: 297, distance: 14.9
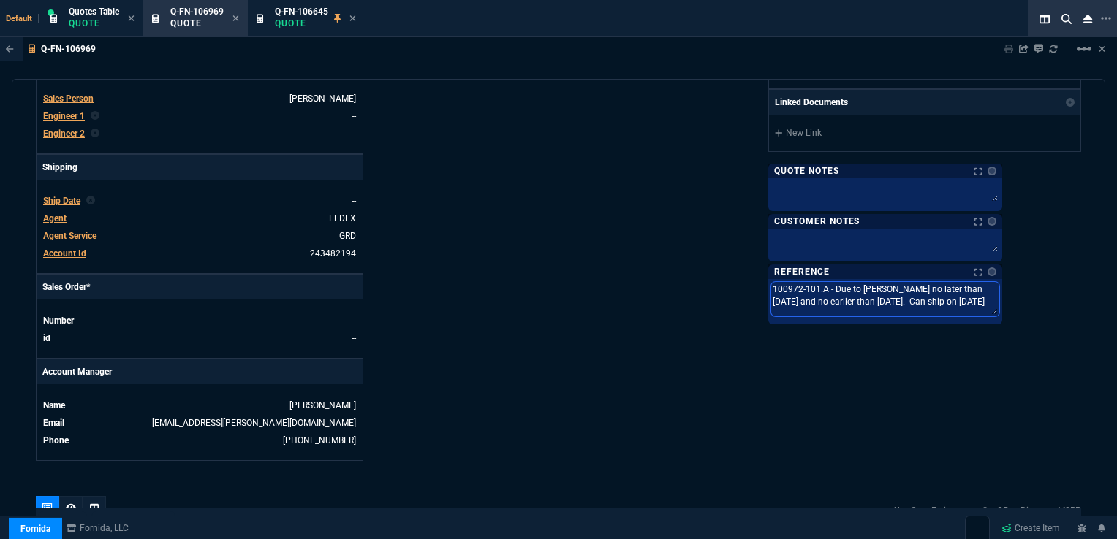
click at [904, 297] on textarea "100972-101.A - Due to [PERSON_NAME] no later than [DATE] and no earlier than [D…" at bounding box center [885, 299] width 228 height 34
drag, startPoint x: 988, startPoint y: 297, endPoint x: 1007, endPoint y: 297, distance: 19.0
click at [999, 297] on textarea "100972-101.A - Due to [PERSON_NAME] no later than [DATE] and no earlier than [D…" at bounding box center [885, 299] width 228 height 34
click at [67, 196] on span "Ship Date" at bounding box center [61, 201] width 37 height 10
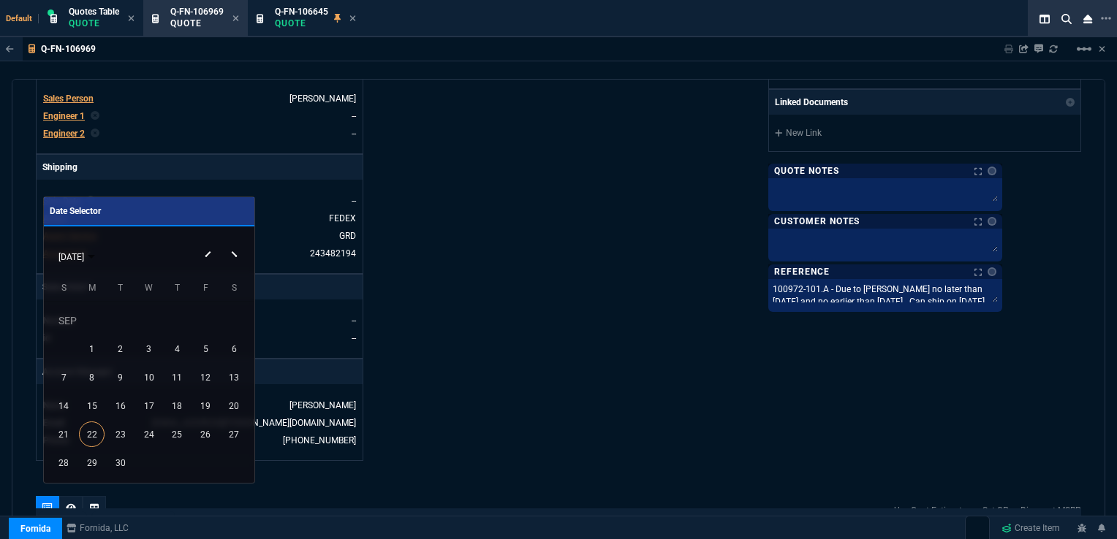
click at [235, 243] on button "Next month" at bounding box center [235, 243] width 29 height 0
click at [205, 253] on div "[DATE]" at bounding box center [148, 257] width 203 height 28
click at [209, 243] on button "Previous month" at bounding box center [206, 243] width 29 height 0
click at [153, 343] on div "8" at bounding box center [149, 350] width 26 height 26
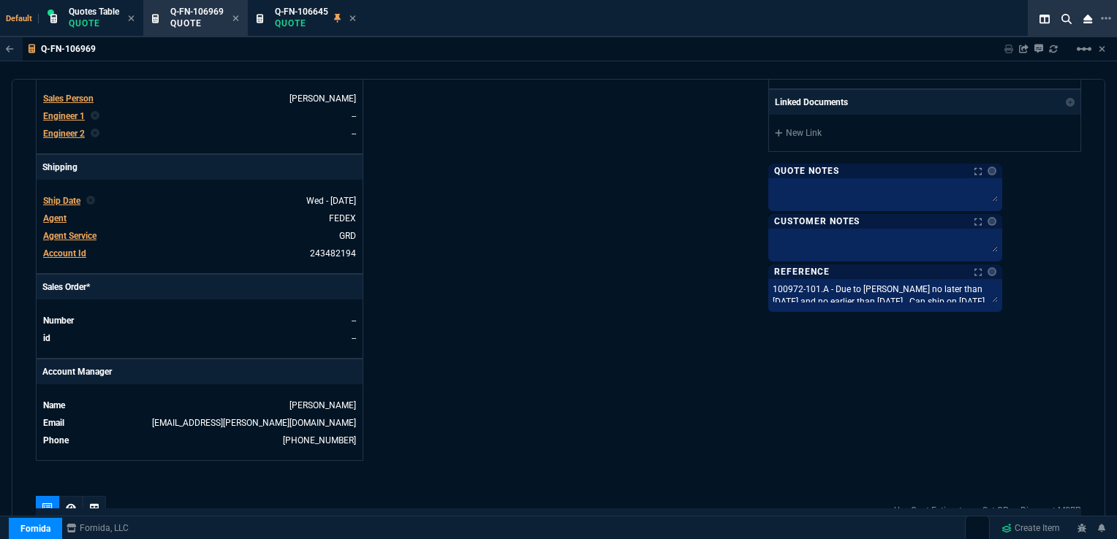
scroll to position [386, 0]
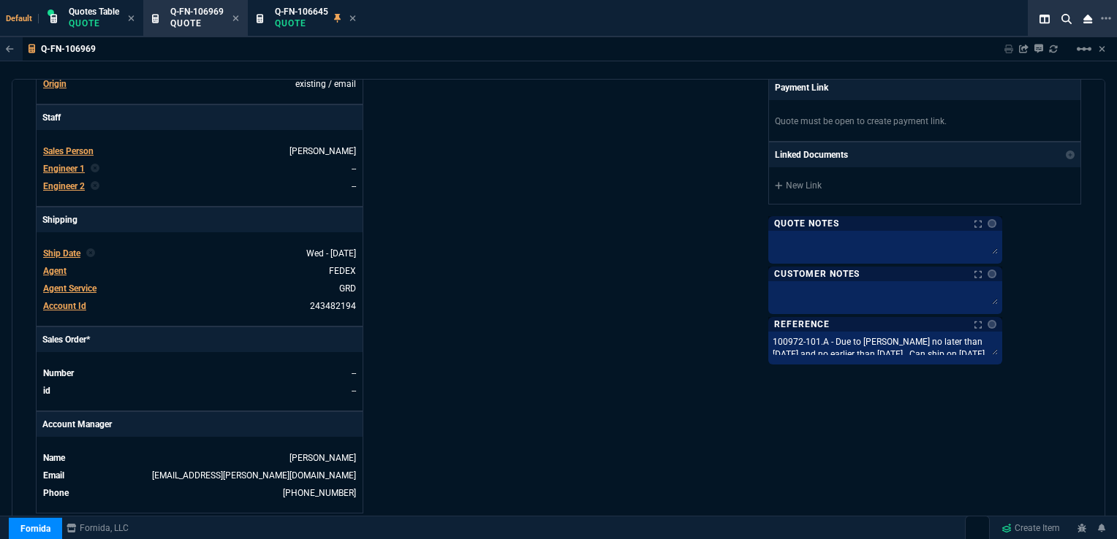
click at [47, 266] on span "Agent" at bounding box center [54, 271] width 23 height 10
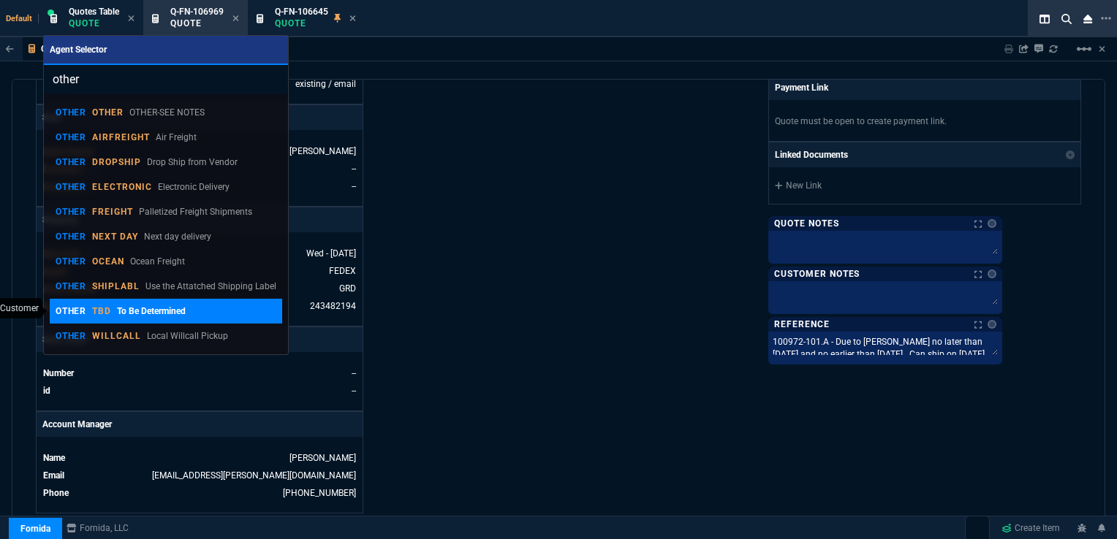
click at [73, 307] on p "OTHER" at bounding box center [71, 311] width 31 height 12
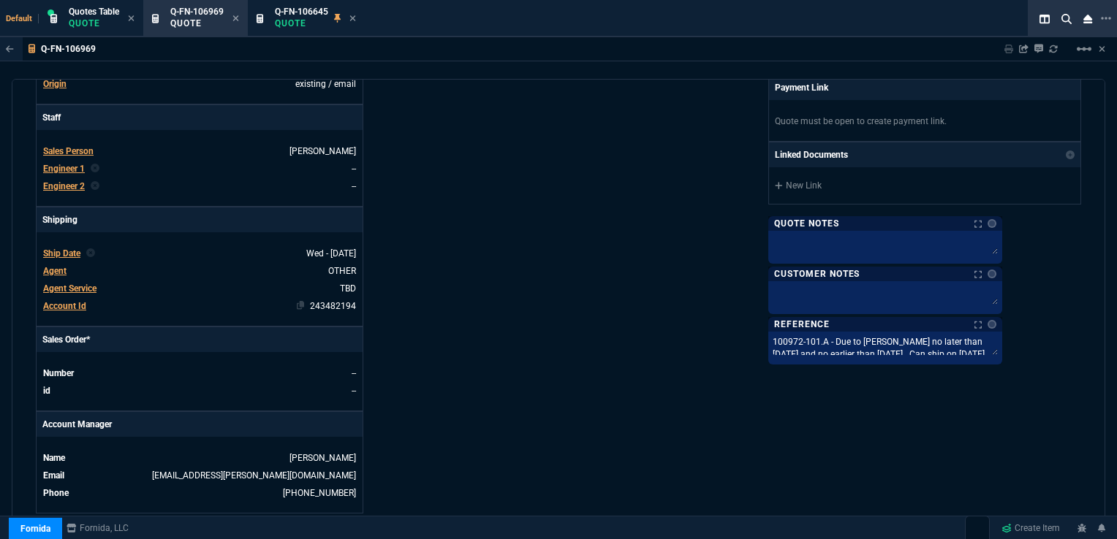
click at [328, 301] on link "243482194" at bounding box center [333, 306] width 46 height 10
click at [53, 301] on span "Account Id" at bounding box center [64, 306] width 43 height 10
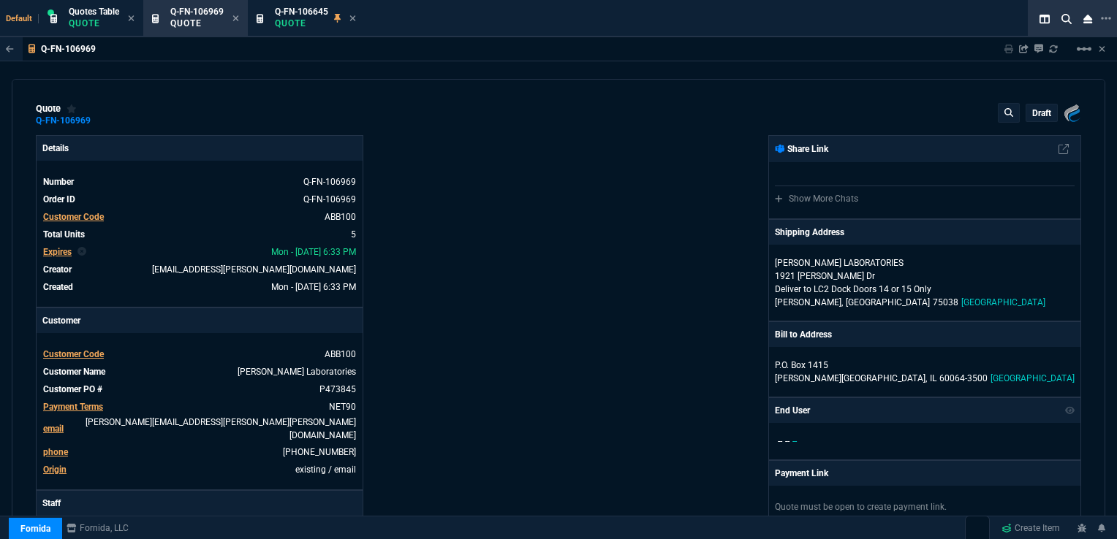
select select "16: [PERSON_NAME]"
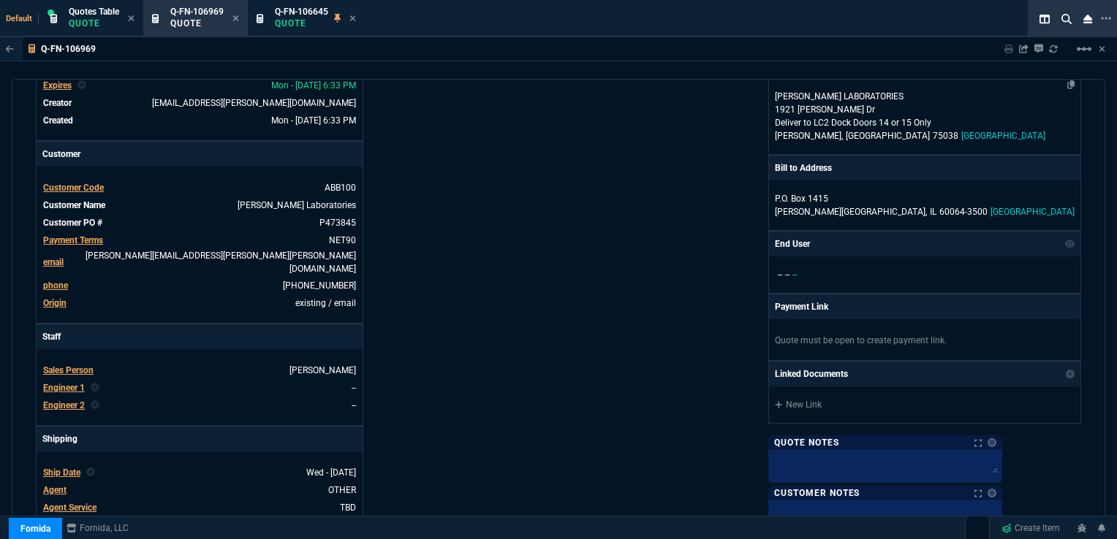
click at [917, 118] on p "Deliver to LC2 Dock Doors 14 or 15 Only" at bounding box center [925, 122] width 300 height 13
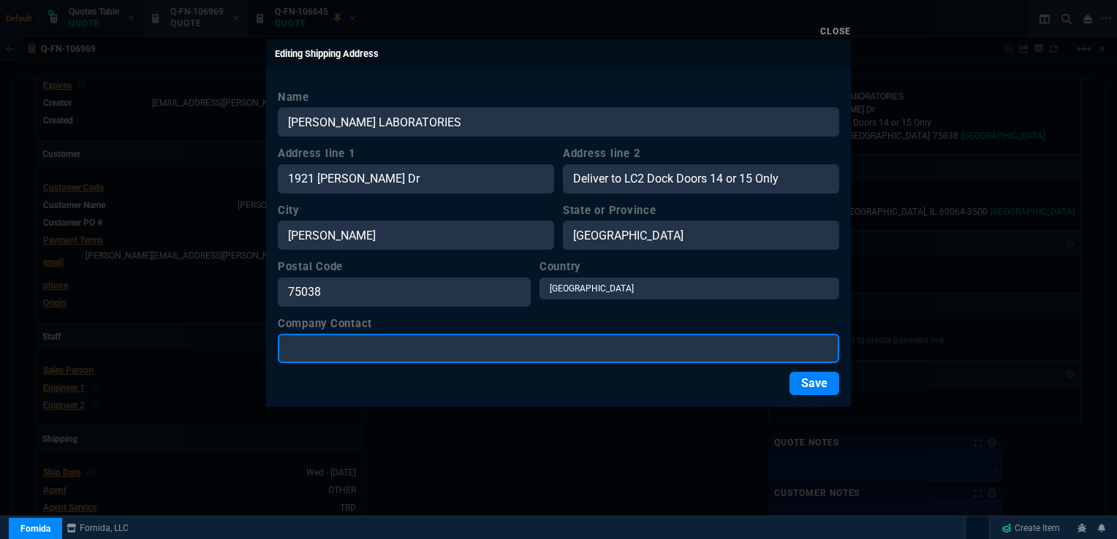
click at [383, 349] on input "Company Contact" at bounding box center [558, 348] width 561 height 29
paste input "Medley, Lisa / LC2 INV"
type input "Medley, Lisa / LC2 INV"
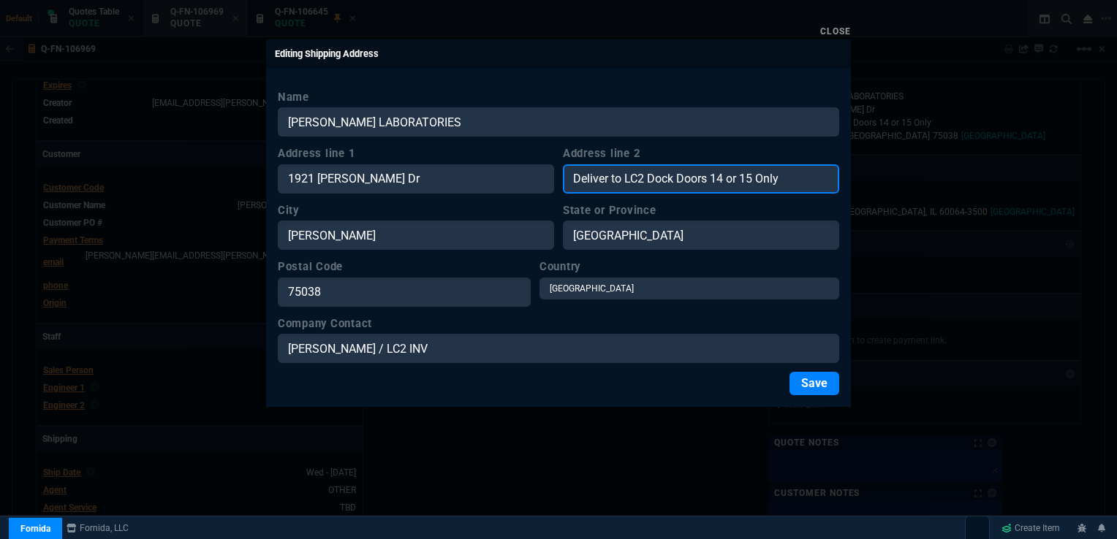
click at [647, 178] on input "Deliver to LC2 Dock Doors 14 or 15 Only" at bounding box center [701, 178] width 276 height 29
click at [704, 172] on input "Deliver to LC2 Dock Doors 14 or 15 Only" at bounding box center [701, 178] width 276 height 29
drag, startPoint x: 710, startPoint y: 176, endPoint x: 797, endPoint y: 177, distance: 86.2
click at [797, 177] on input "Deliver to LC2 Dock Doors 14 or 15 Only" at bounding box center [701, 178] width 276 height 29
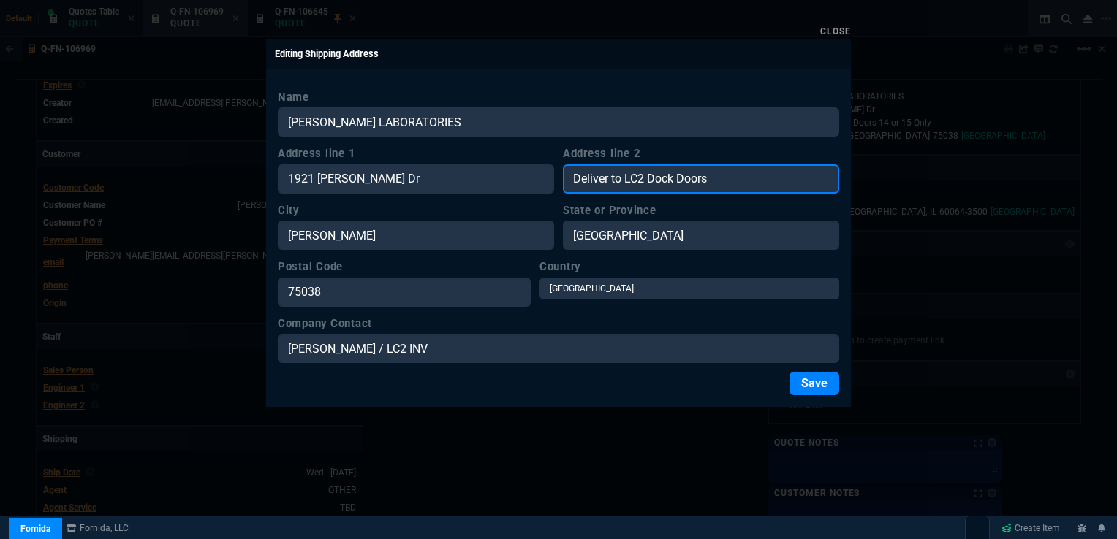
type input "Deliver to LC2 Dock Doors"
click at [696, 366] on form "Name ABBOTT LABORATORIES Address line 1 1921 Hurd Dr Address line 2 Deliver to …" at bounding box center [558, 242] width 561 height 307
click at [817, 387] on button "Save" at bounding box center [814, 383] width 50 height 23
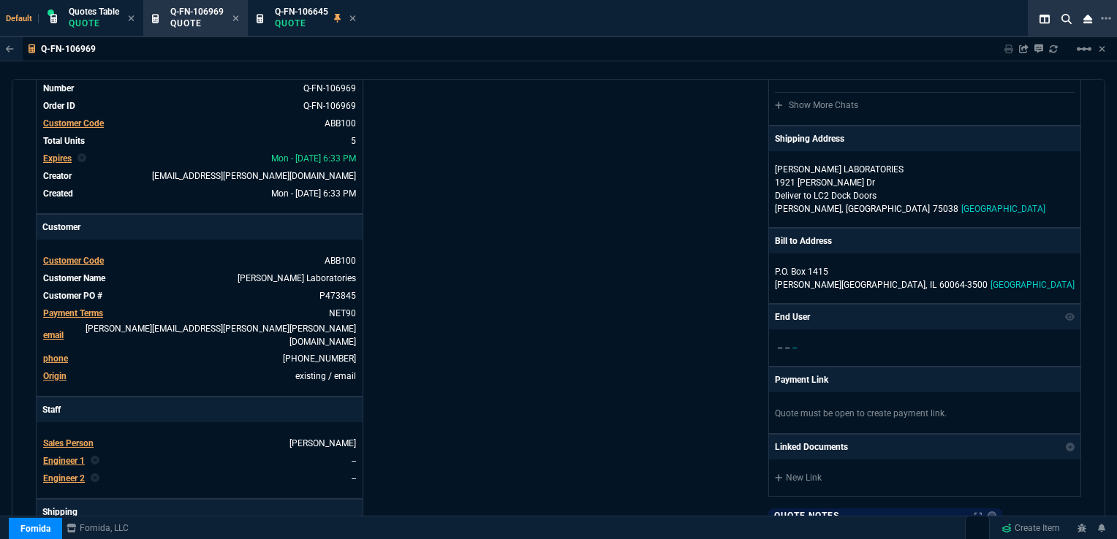
scroll to position [20, 0]
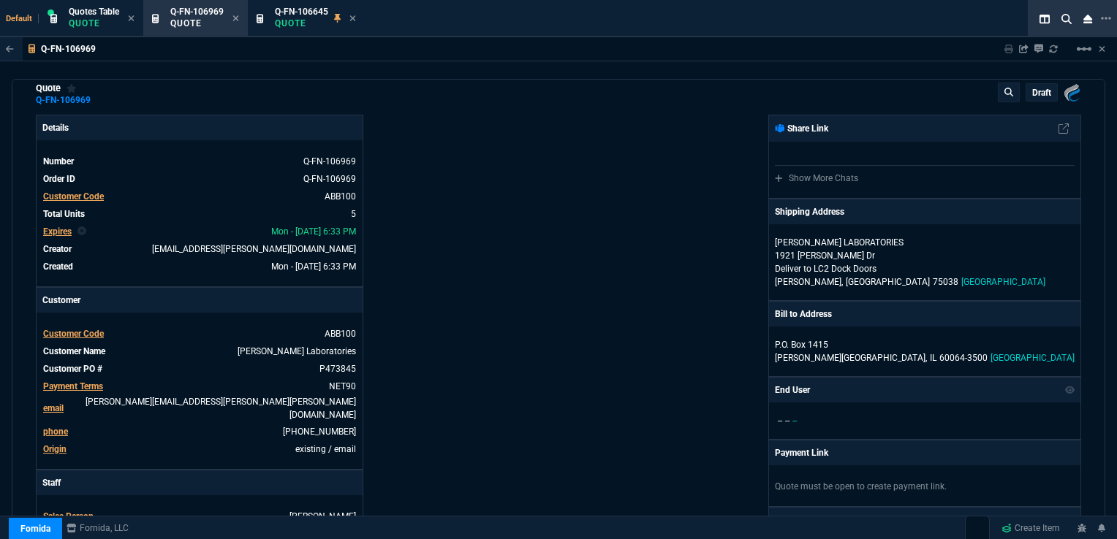
drag, startPoint x: 308, startPoint y: 367, endPoint x: 1081, endPoint y: 212, distance: 788.5
click at [308, 367] on icon at bounding box center [310, 368] width 8 height 9
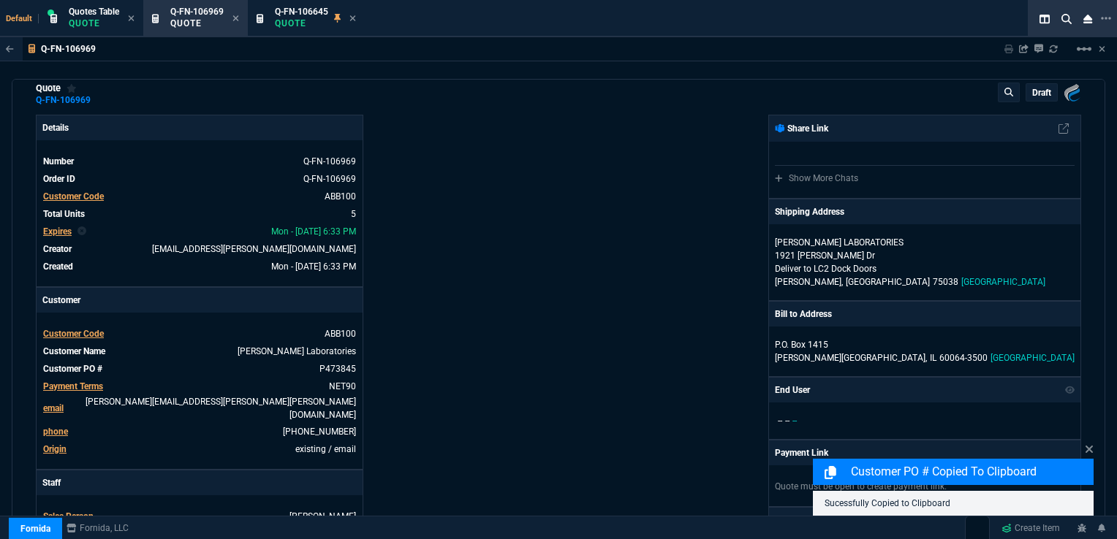
drag, startPoint x: 289, startPoint y: 162, endPoint x: 1100, endPoint y: 163, distance: 811.1
click at [290, 162] on icon at bounding box center [294, 160] width 8 height 9
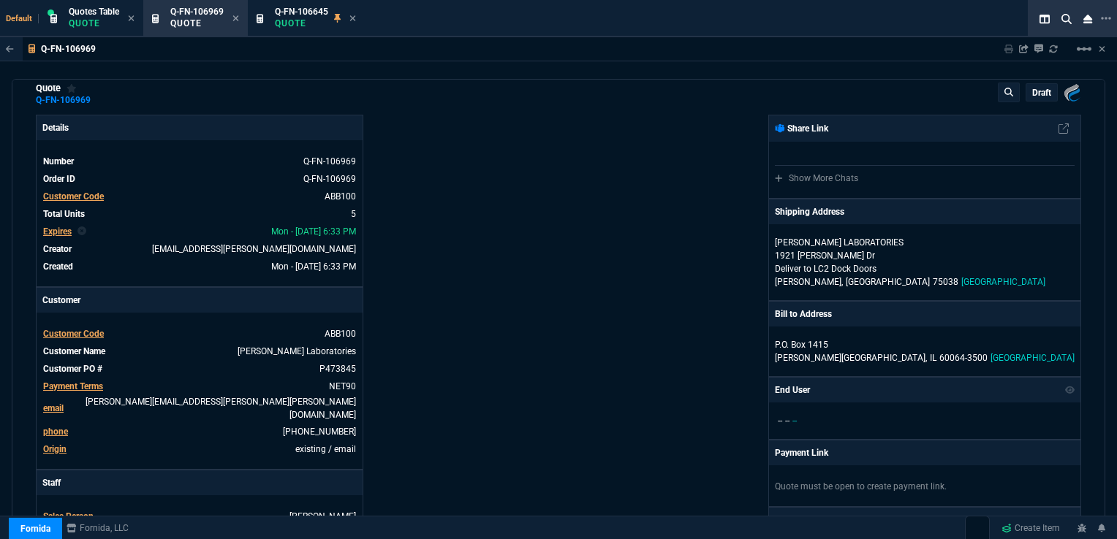
click at [1033, 92] on p "draft" at bounding box center [1041, 93] width 19 height 12
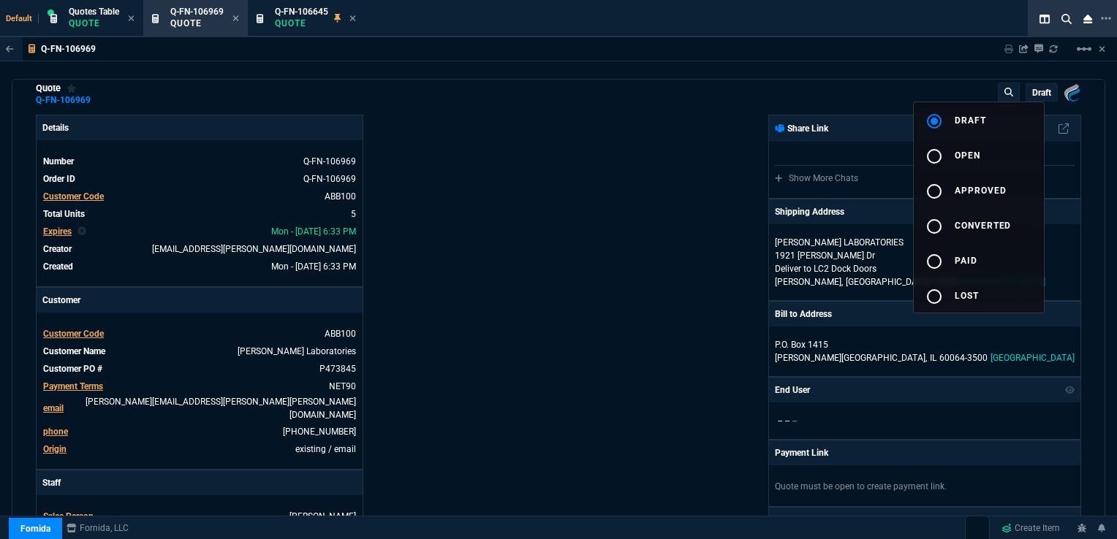
click at [748, 177] on div at bounding box center [558, 269] width 1117 height 539
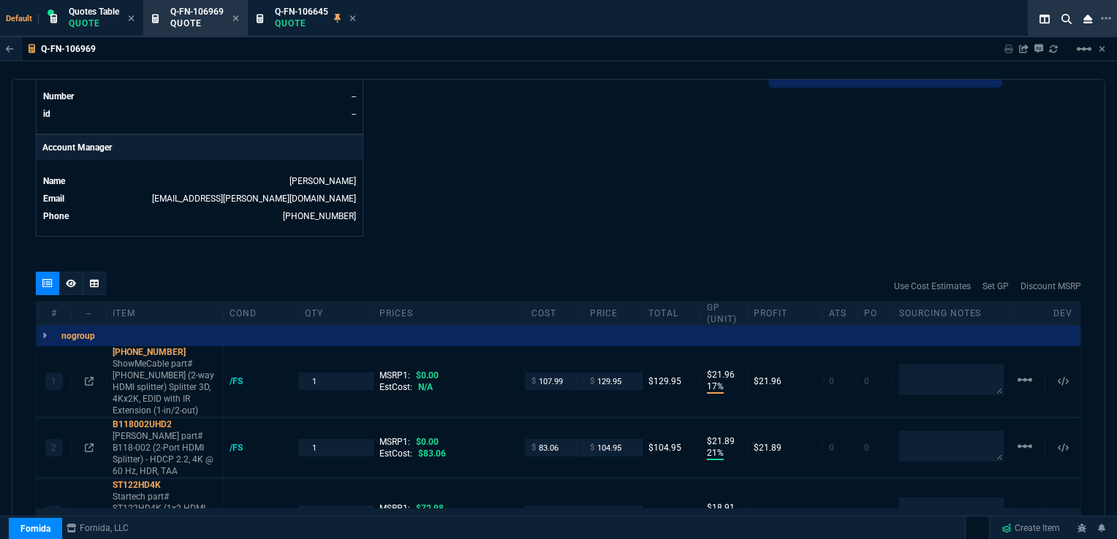
scroll to position [678, 0]
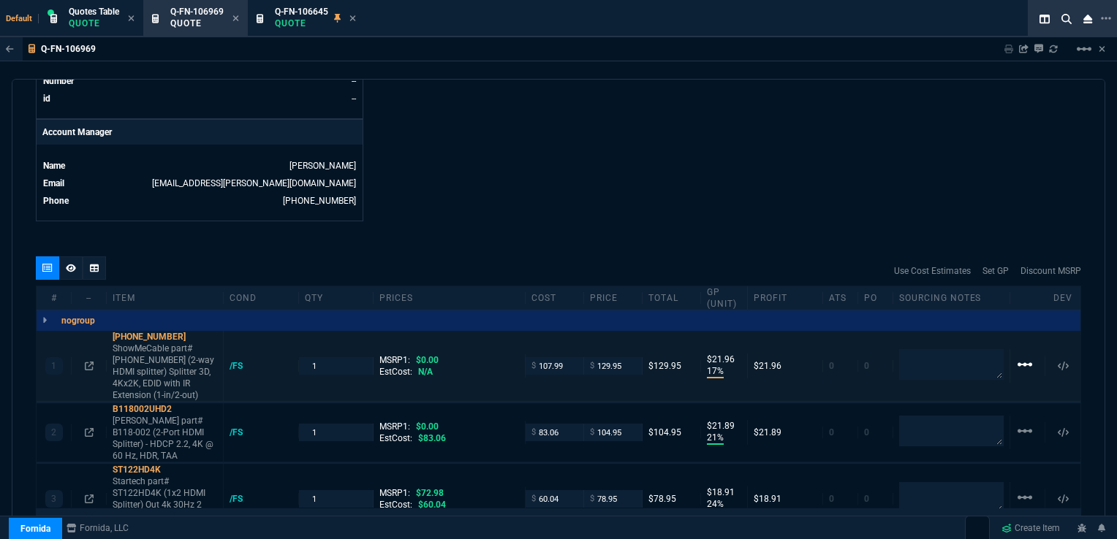
click at [1022, 356] on mat-icon "linear_scale" at bounding box center [1025, 365] width 18 height 18
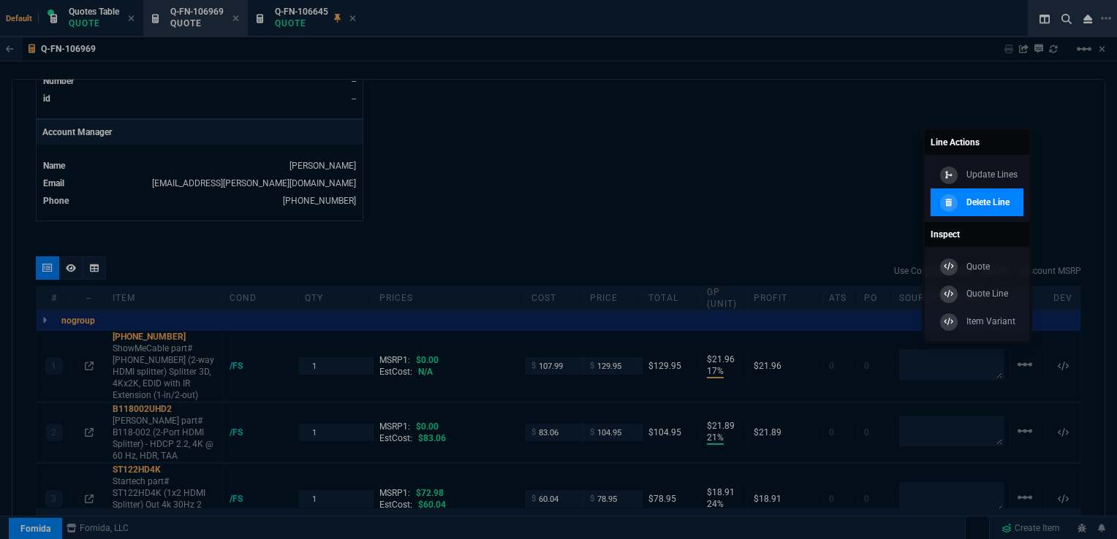
click at [989, 197] on p "Delete Line" at bounding box center [987, 202] width 43 height 13
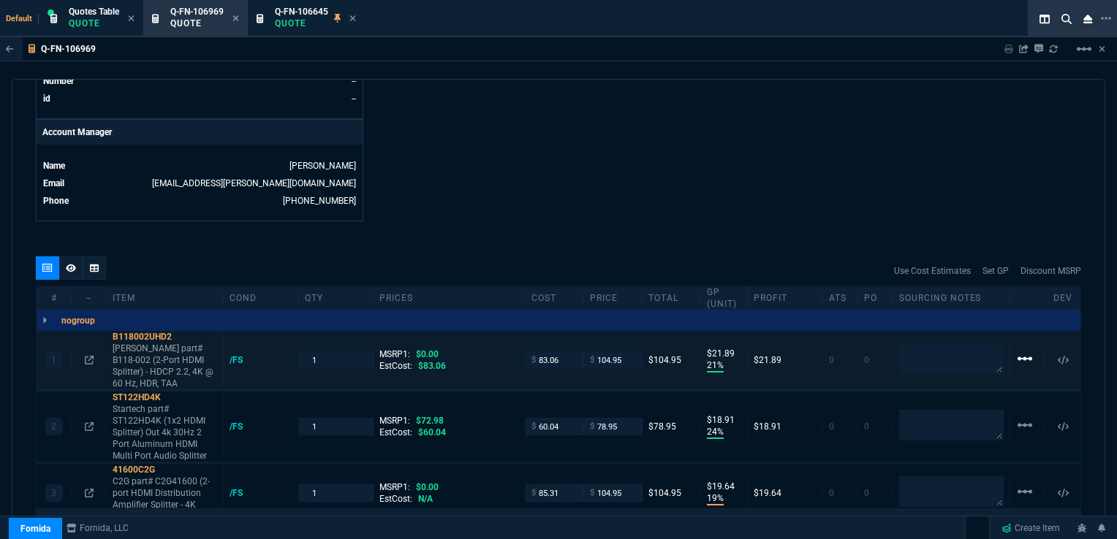
type input "21"
type input "22"
type input "24"
type input "19"
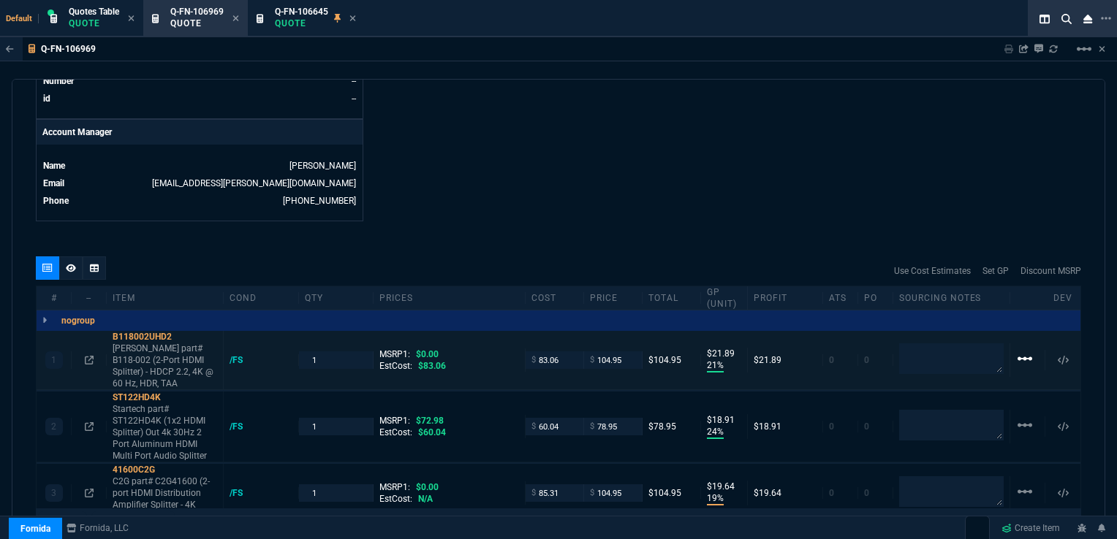
type input "20"
type input "63"
type input "43"
type input "-8"
click at [1023, 350] on mat-icon "linear_scale" at bounding box center [1025, 359] width 18 height 18
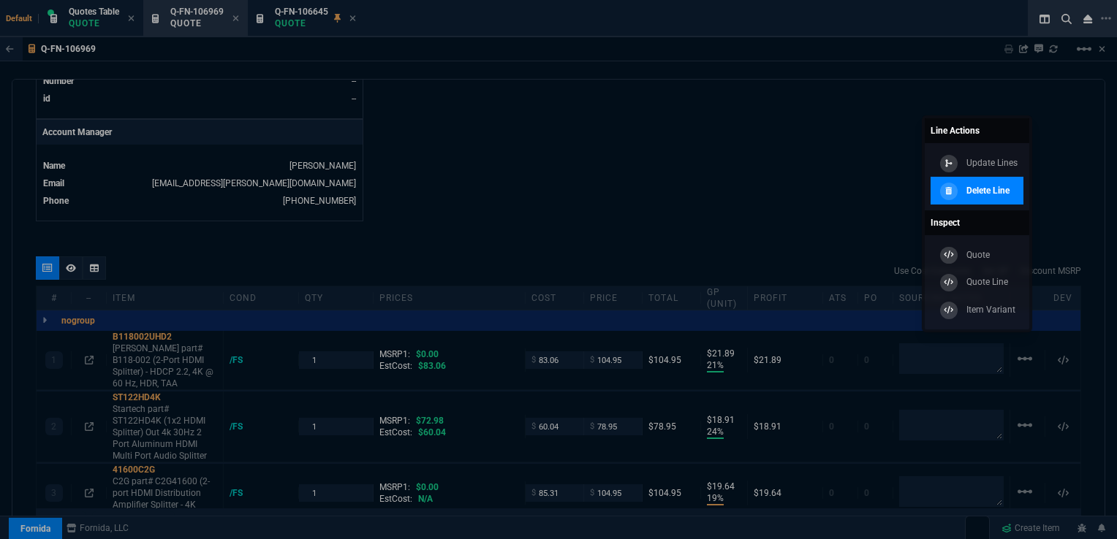
click at [978, 186] on p "Delete Line" at bounding box center [987, 190] width 43 height 13
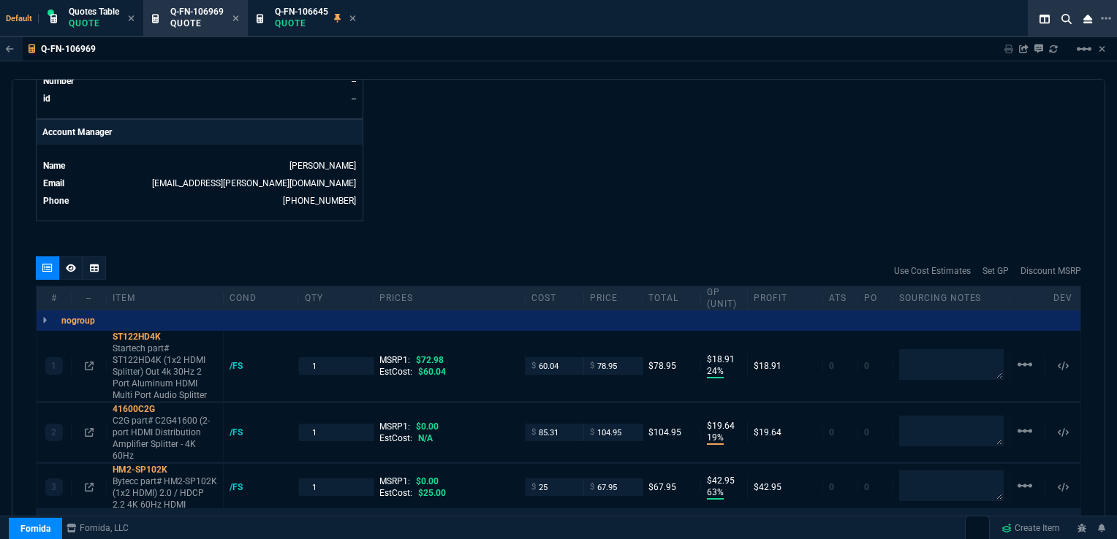
type input "24"
type input "19"
type input "20"
type input "63"
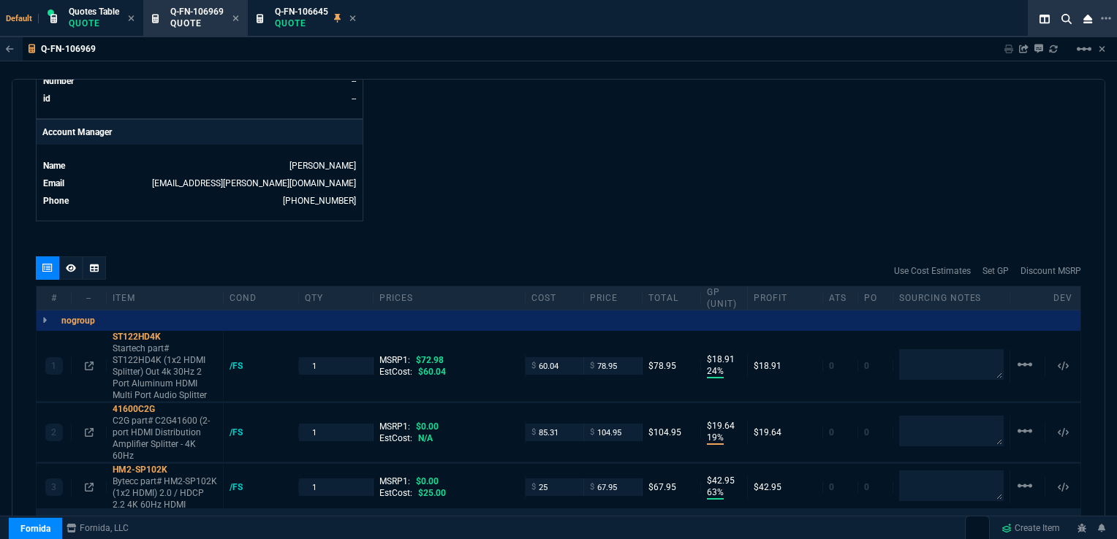
type input "43"
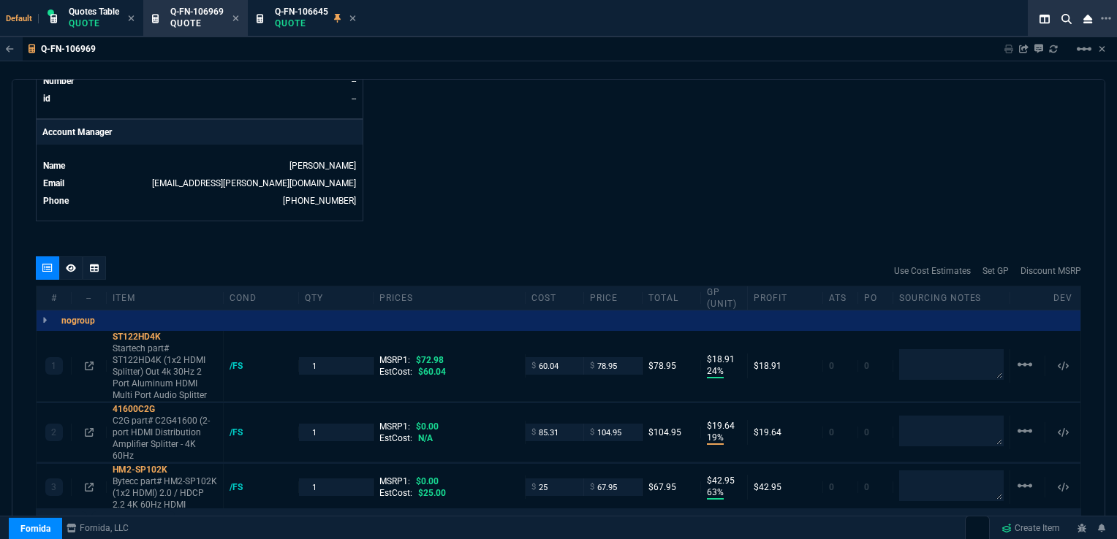
type input "-8"
click at [1016, 356] on mat-icon "linear_scale" at bounding box center [1025, 365] width 18 height 18
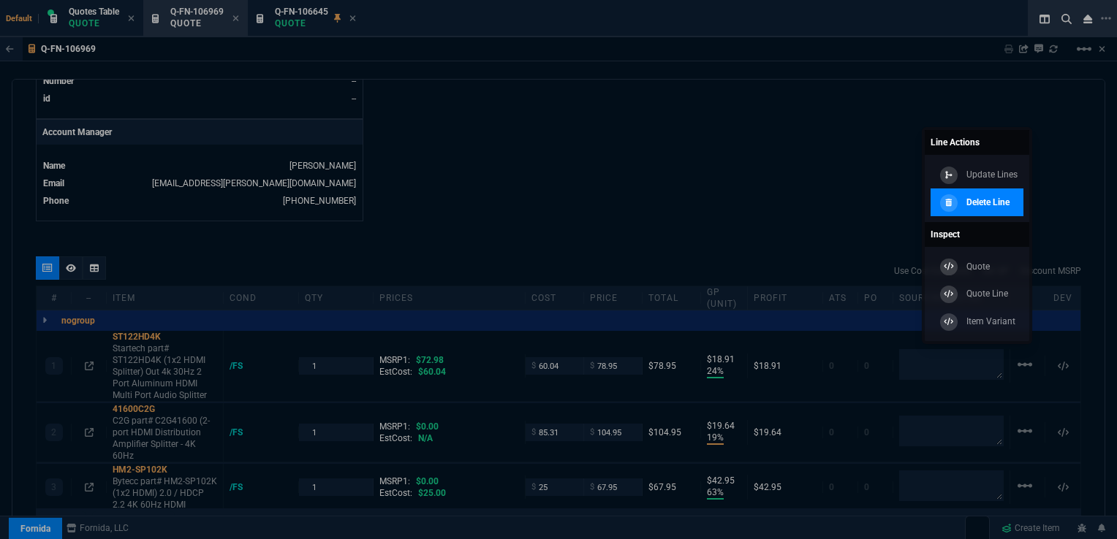
click at [978, 200] on p "Delete Line" at bounding box center [987, 202] width 43 height 13
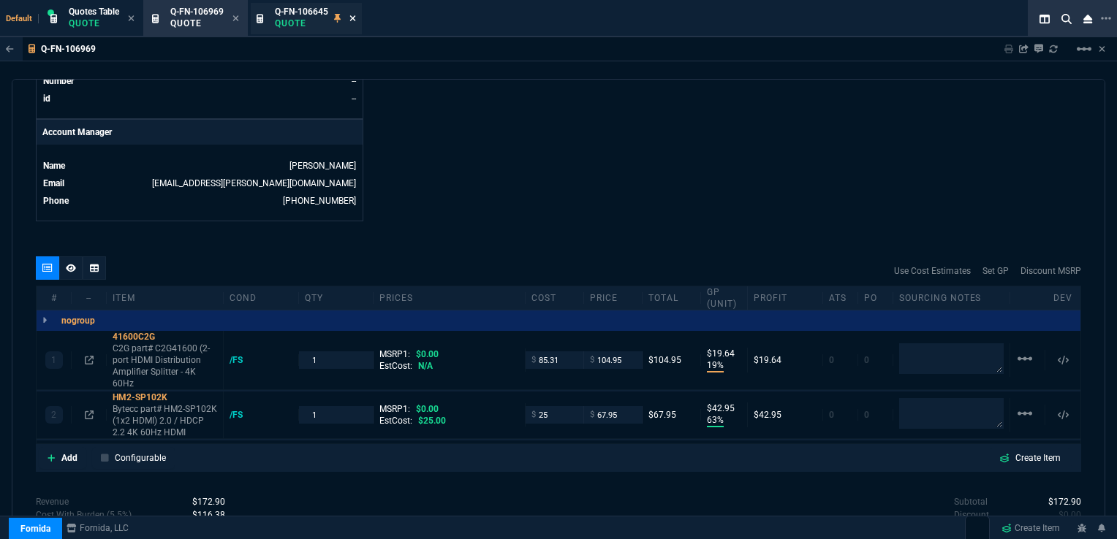
type input "19"
type input "20"
type input "63"
type input "43"
click at [354, 18] on icon at bounding box center [353, 18] width 6 height 6
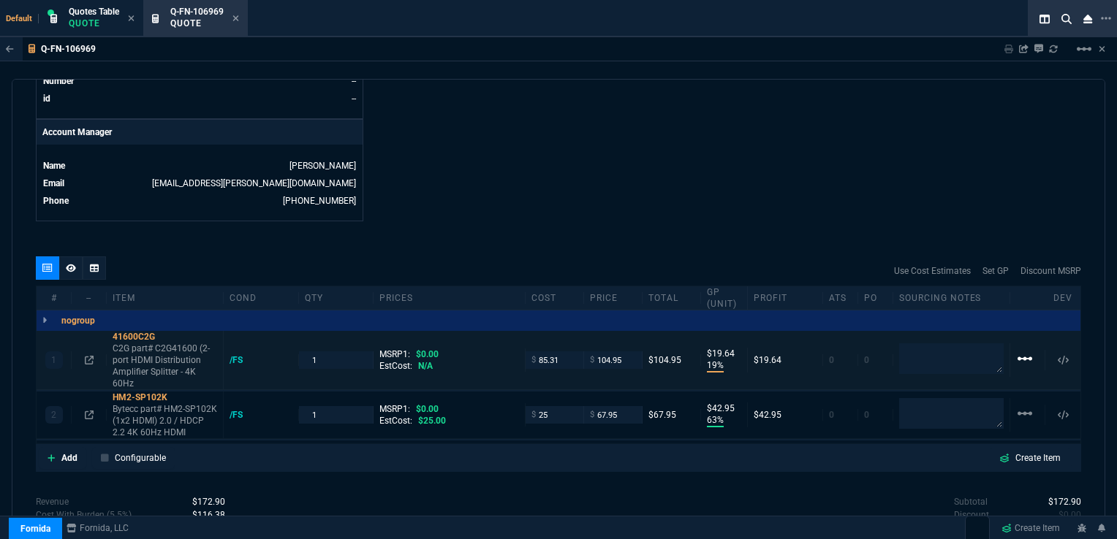
click at [1016, 350] on mat-icon "linear_scale" at bounding box center [1025, 359] width 18 height 18
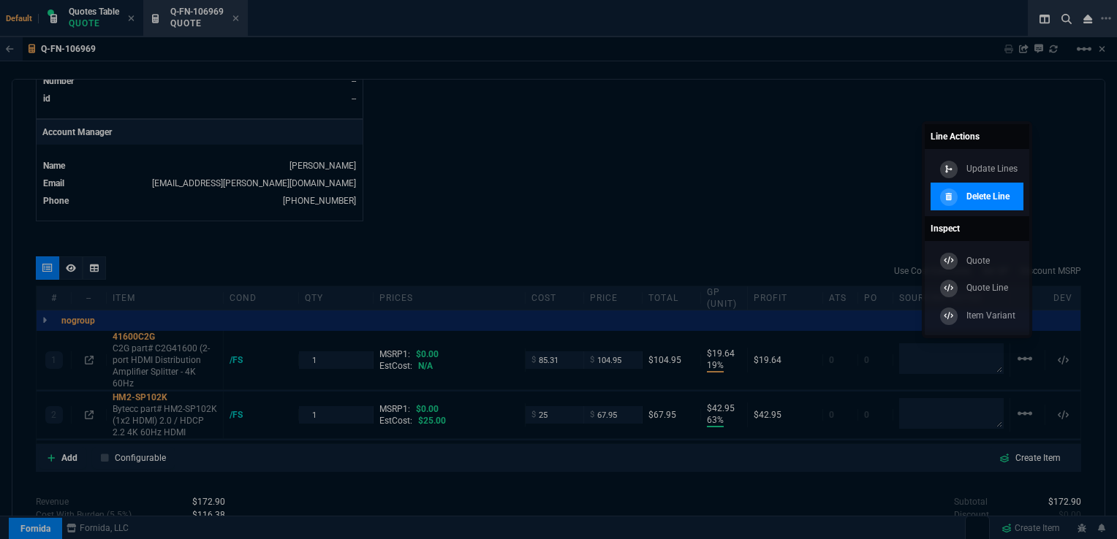
click at [984, 194] on p "Delete Line" at bounding box center [987, 196] width 43 height 13
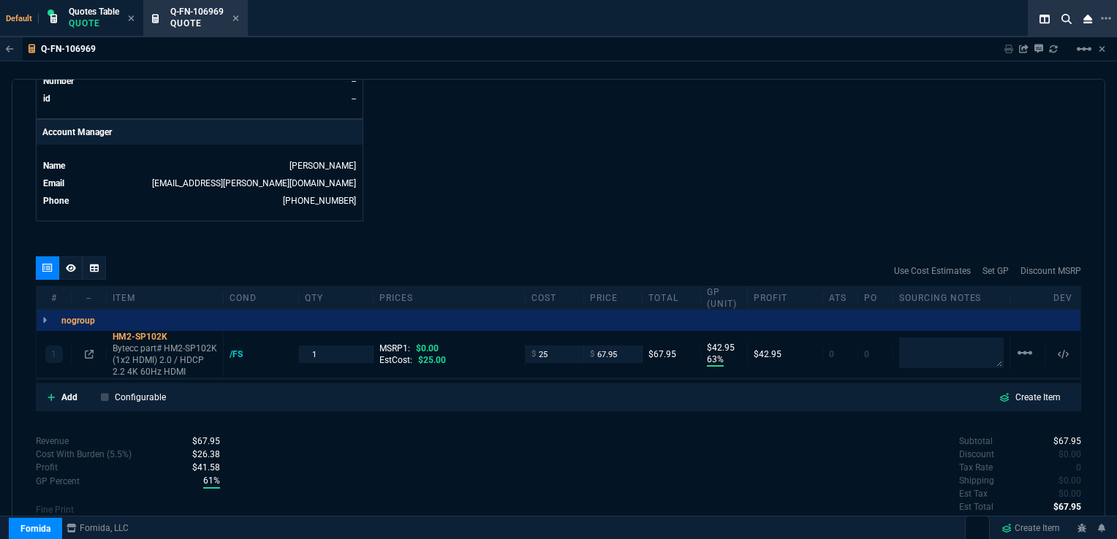
type input "63"
type input "43"
click at [1016, 344] on mat-icon "linear_scale" at bounding box center [1025, 353] width 18 height 18
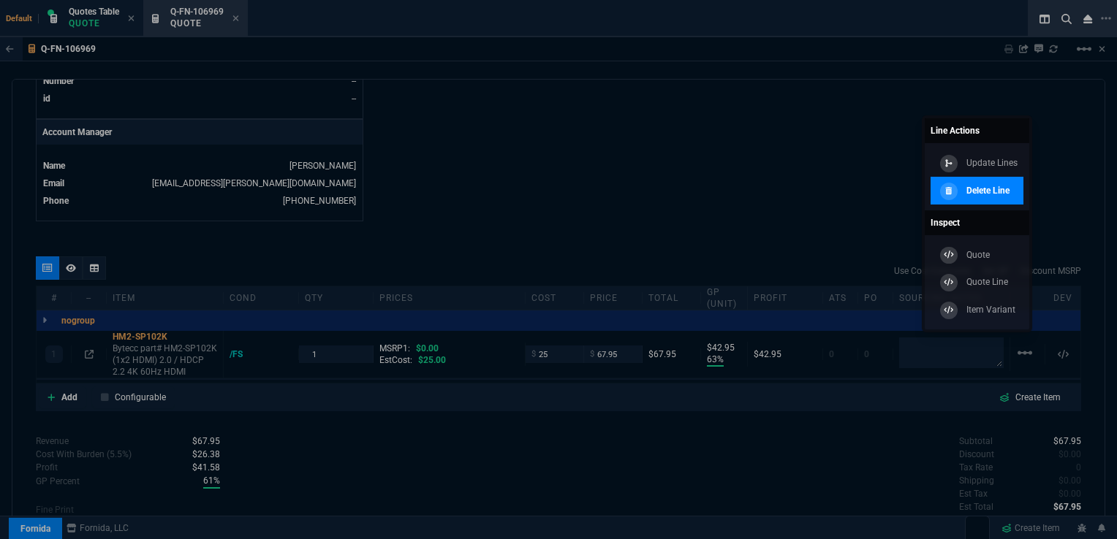
click at [967, 189] on p "Delete Line" at bounding box center [987, 190] width 43 height 13
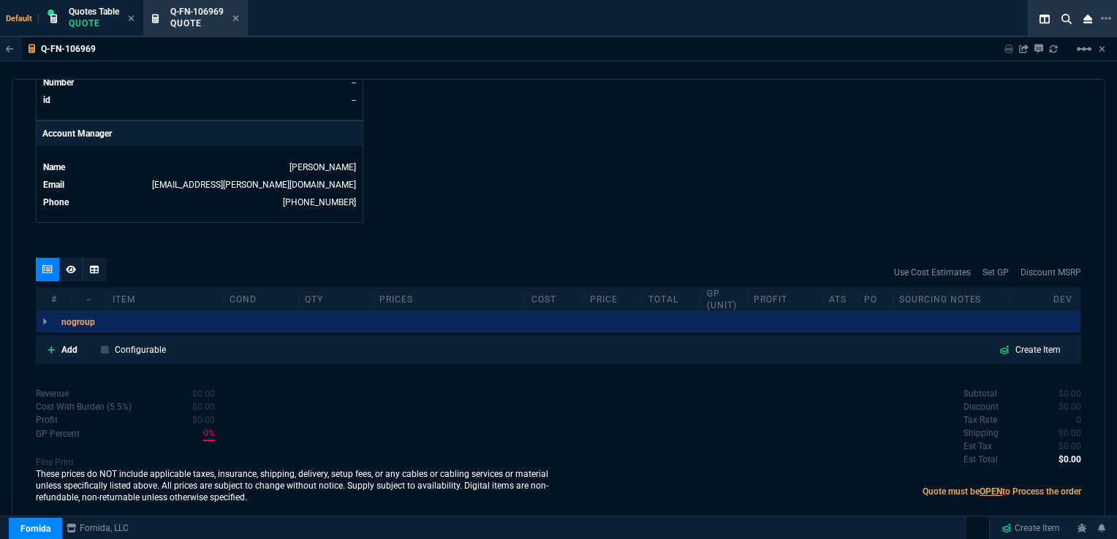
scroll to position [663, 0]
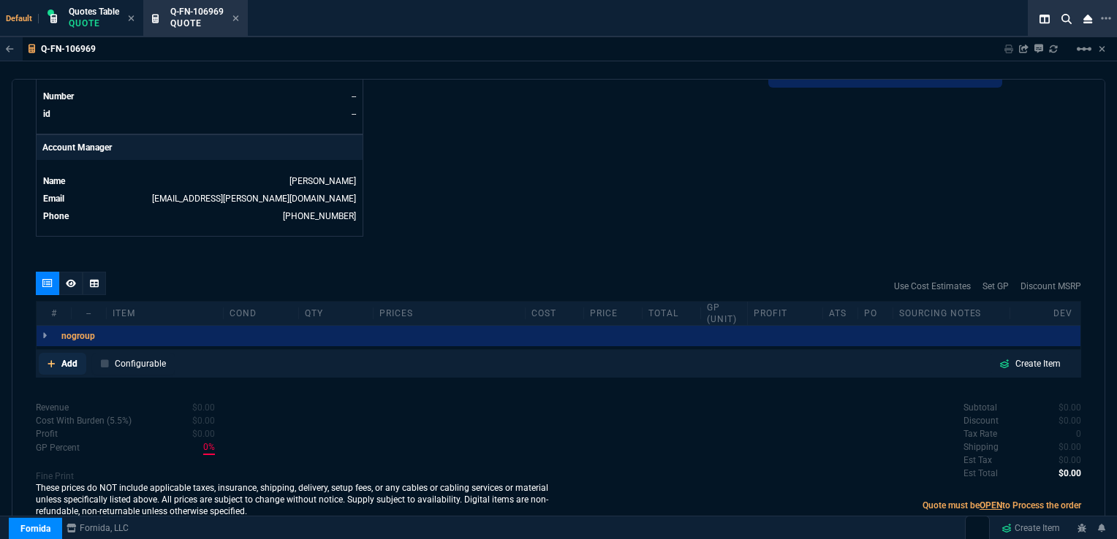
click at [50, 360] on icon at bounding box center [51, 364] width 8 height 9
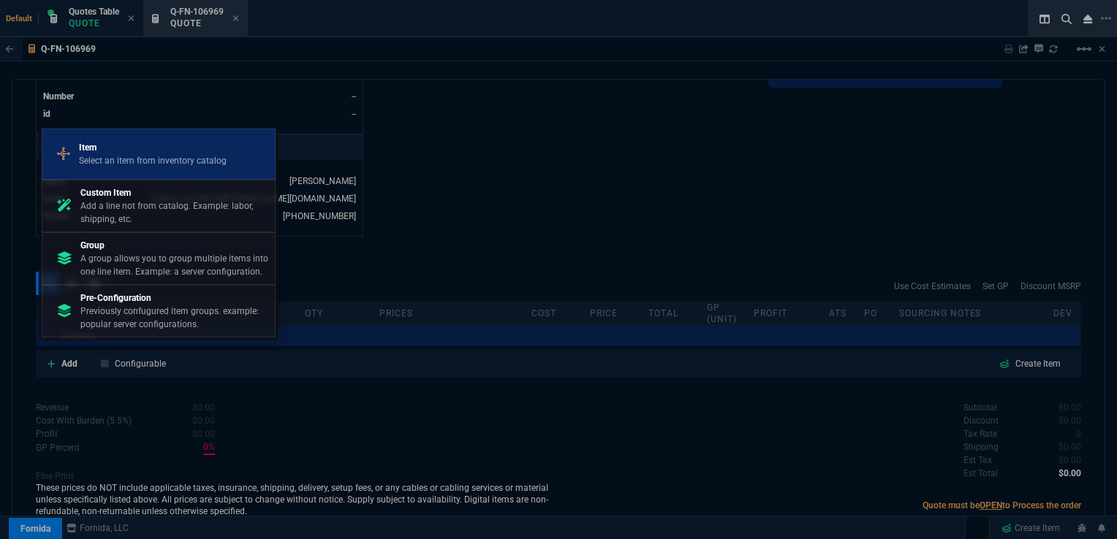
click at [100, 153] on p "Item" at bounding box center [153, 147] width 148 height 13
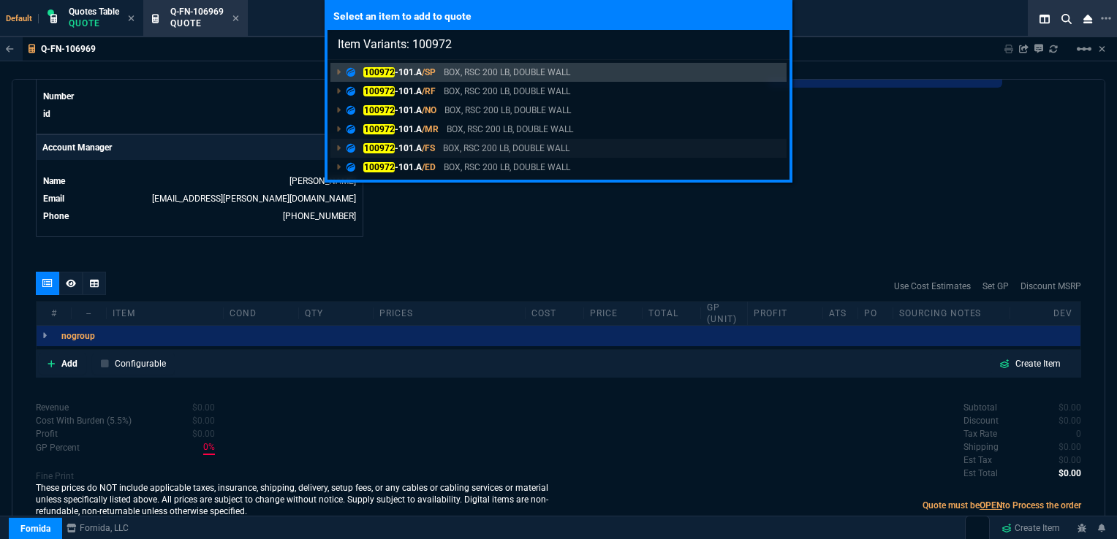
type input "Item Variants: 100972"
click at [392, 147] on mark "100972" at bounding box center [378, 148] width 31 height 10
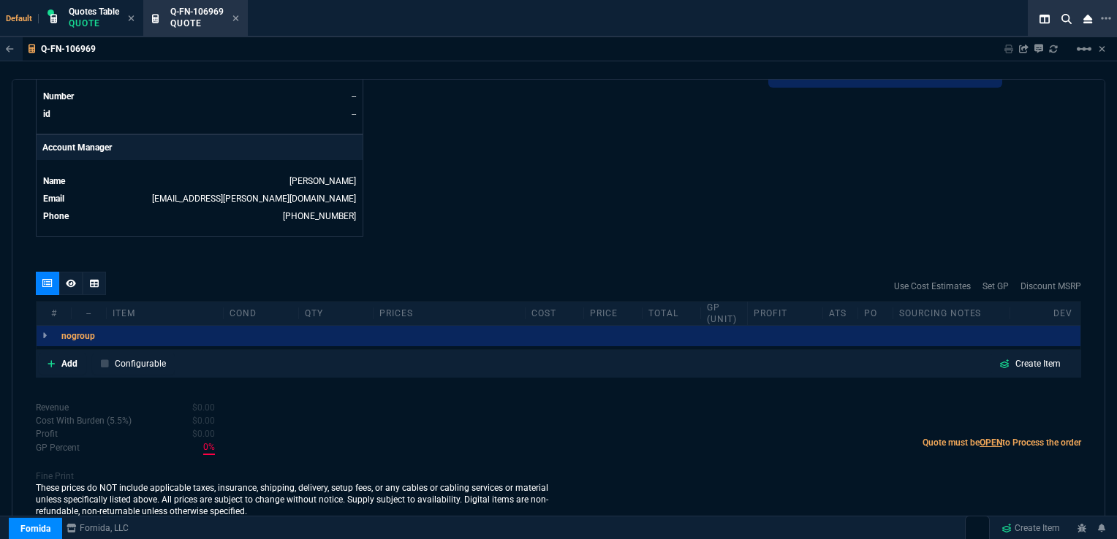
scroll to position [678, 0]
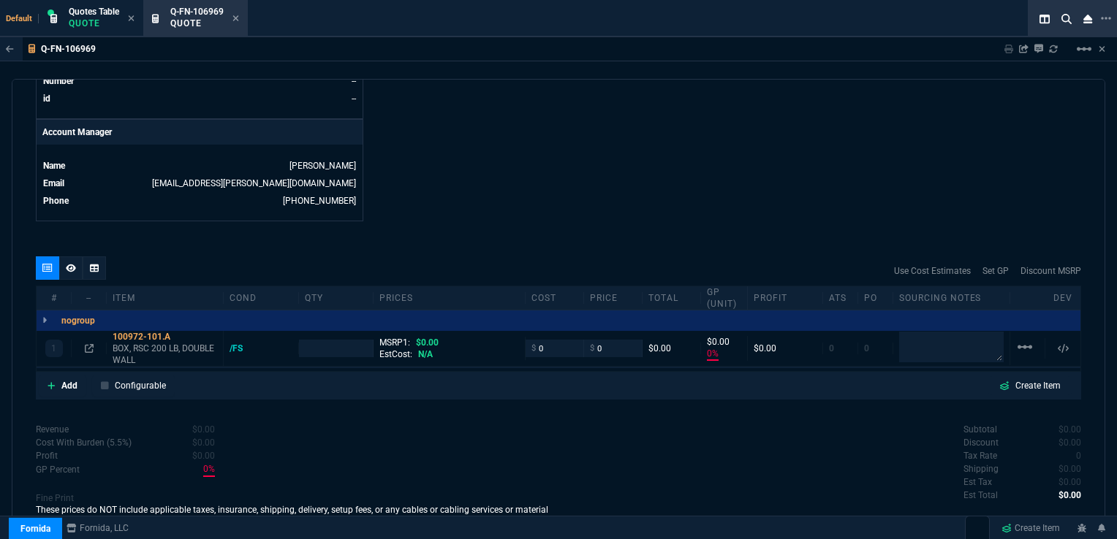
type input "0"
click at [350, 340] on input "number" at bounding box center [336, 348] width 63 height 17
type input "200"
drag, startPoint x: 605, startPoint y: 335, endPoint x: 585, endPoint y: 342, distance: 21.0
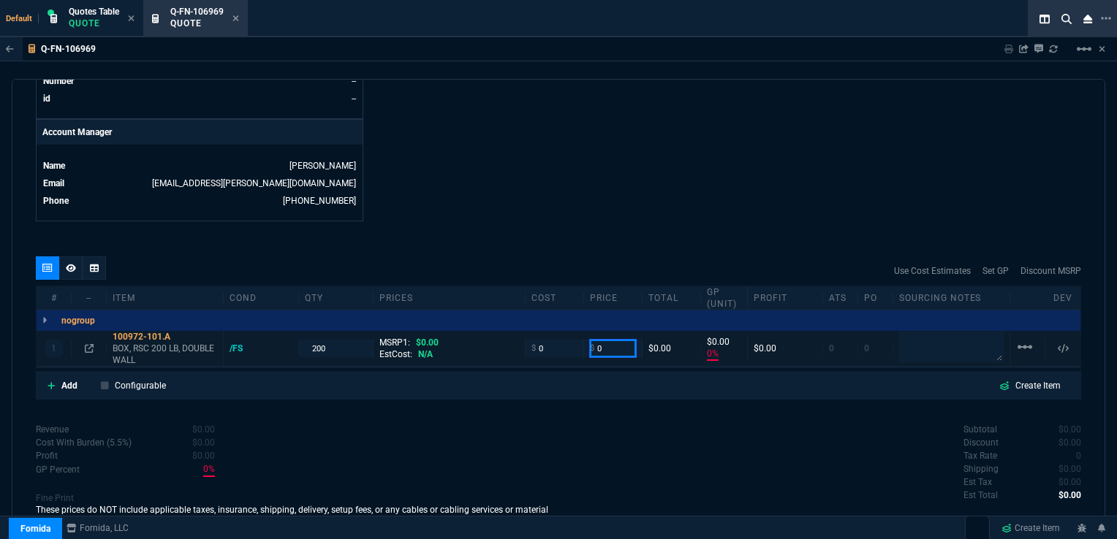
click at [590, 342] on div "$ 0" at bounding box center [613, 348] width 46 height 17
type input "14.75"
click at [684, 400] on div "quote Q-FN-106969 draft Fornida, LLC 2609 Technology Dr Suite 300 Plano, TX 750…" at bounding box center [558, 308] width 1093 height 458
type input "14.75"
type input "100"
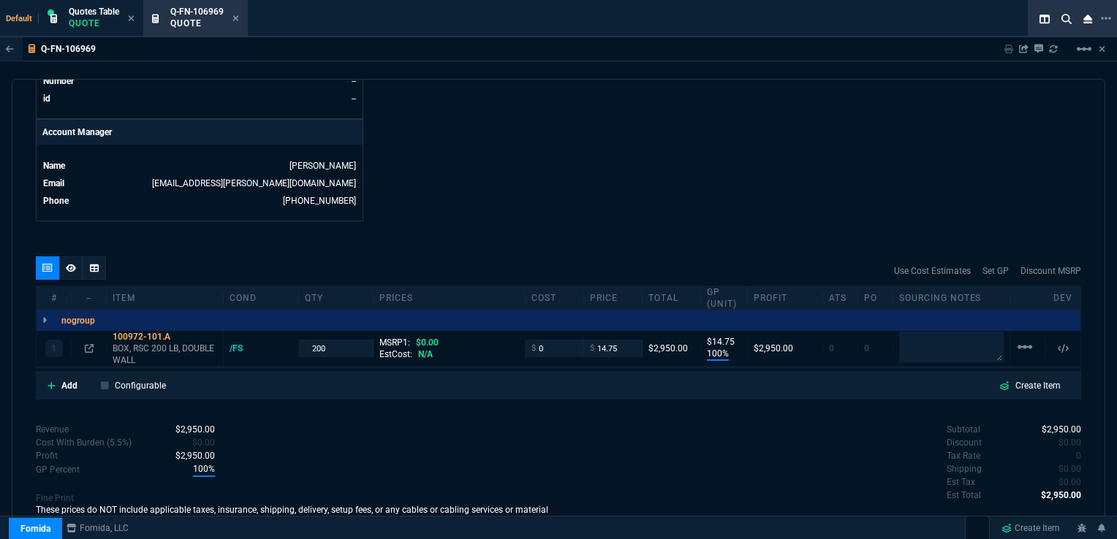
type input "15"
click at [536, 340] on input "0" at bounding box center [554, 348] width 46 height 17
type input "4.95"
click at [637, 396] on div "quote Q-FN-106969 draft Fornida, LLC 2609 Technology Dr Suite 300 Plano, TX 750…" at bounding box center [558, 308] width 1093 height 458
type input "4.95"
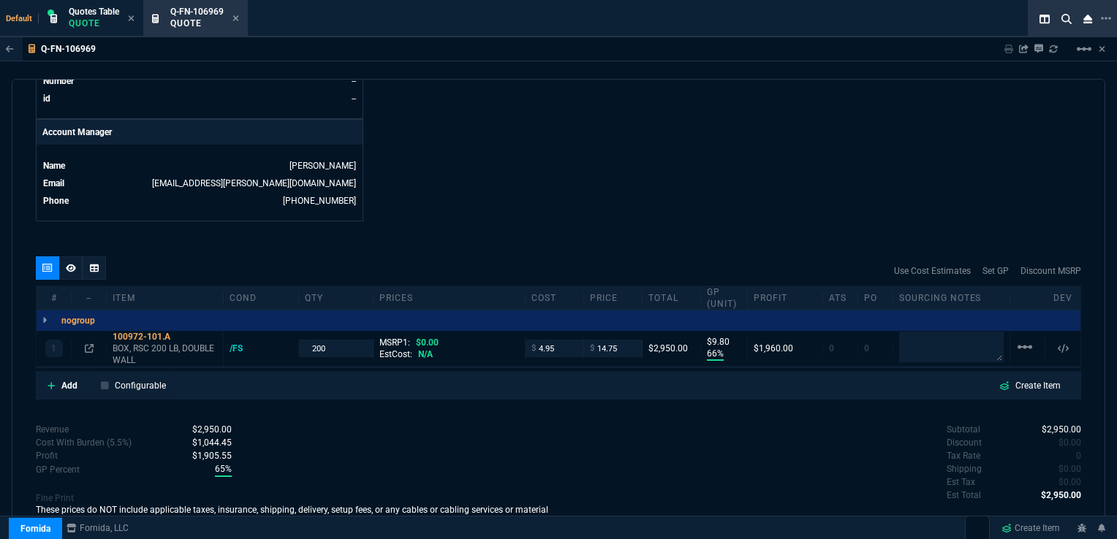
type input "66"
type input "10"
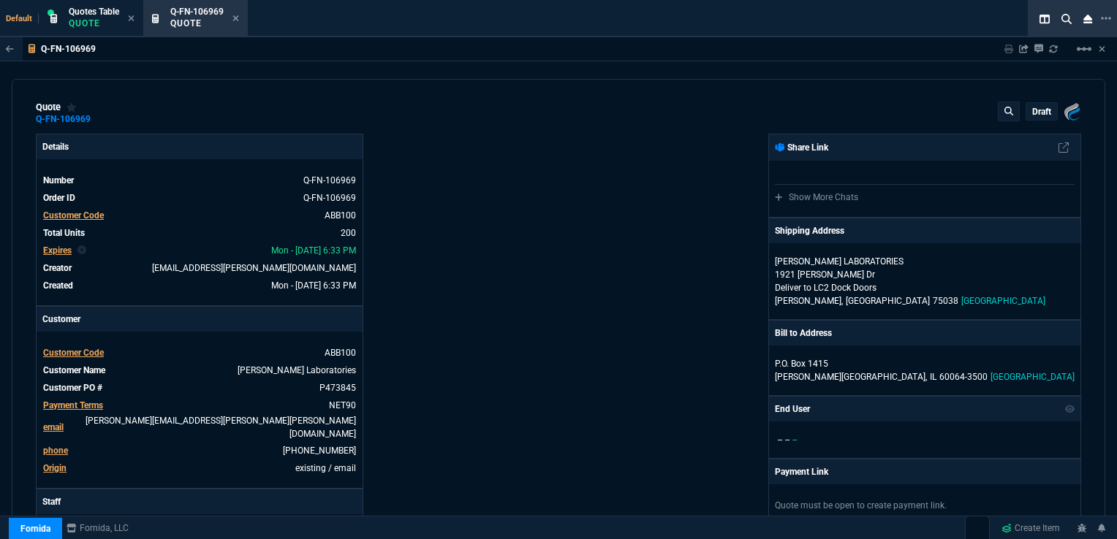
scroll to position [0, 0]
drag, startPoint x: 1039, startPoint y: 104, endPoint x: 1035, endPoint y: 111, distance: 7.9
click at [1039, 105] on div "draft" at bounding box center [1041, 112] width 31 height 17
click at [1035, 111] on p "draft" at bounding box center [1041, 113] width 19 height 12
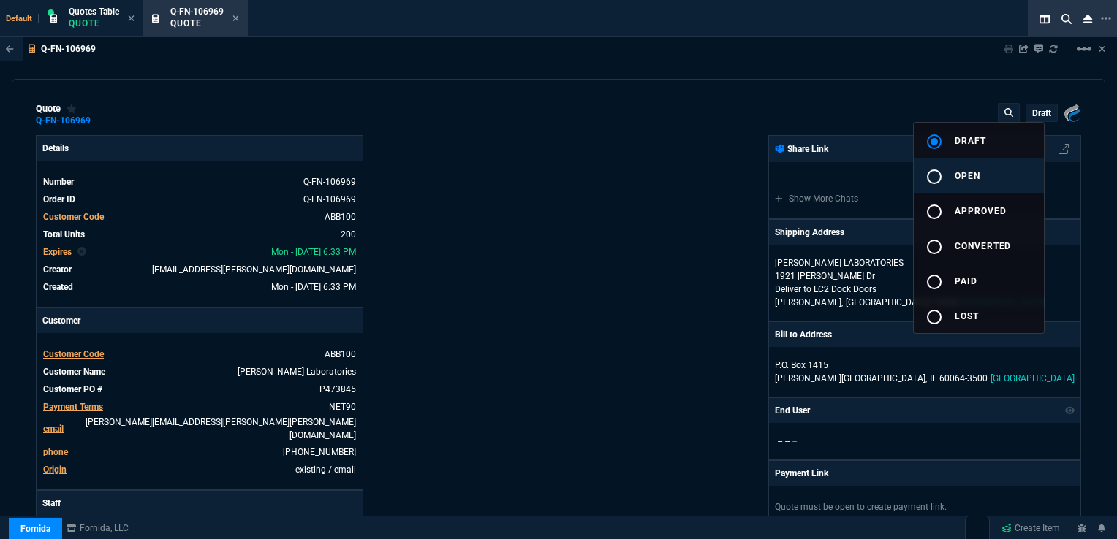
click at [954, 177] on span "open" at bounding box center [967, 176] width 26 height 10
type input "66"
type input "10"
click at [711, 217] on div at bounding box center [558, 269] width 1117 height 539
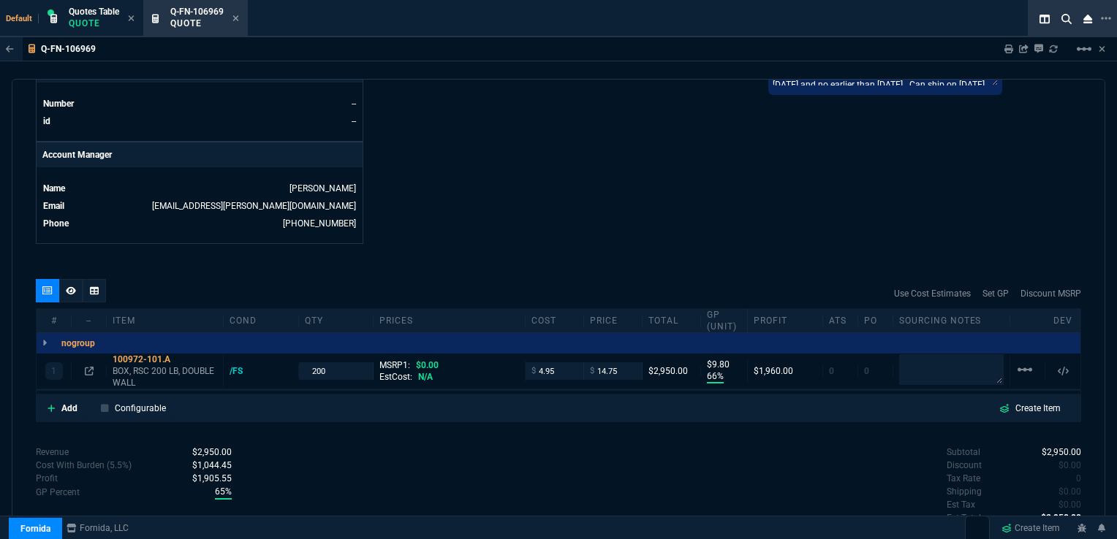
scroll to position [658, 0]
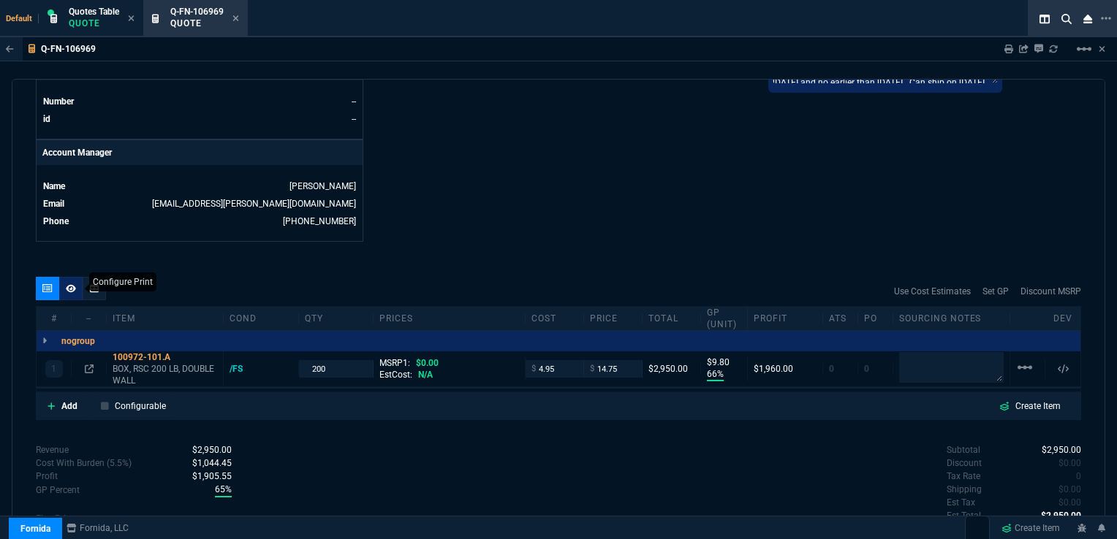
click at [71, 284] on fa-icon at bounding box center [71, 289] width 10 height 10
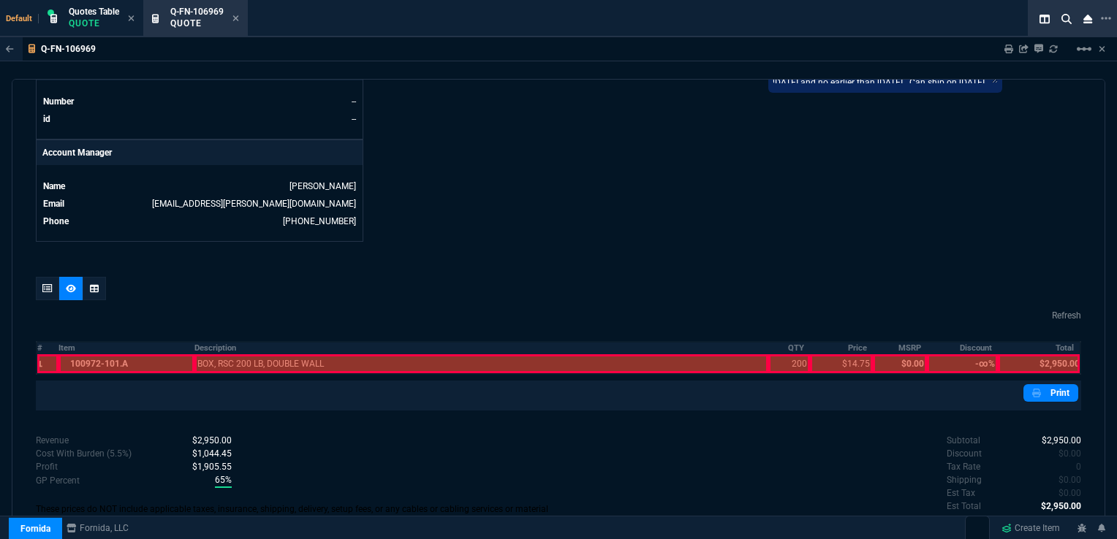
click at [45, 354] on div at bounding box center [47, 363] width 21 height 19
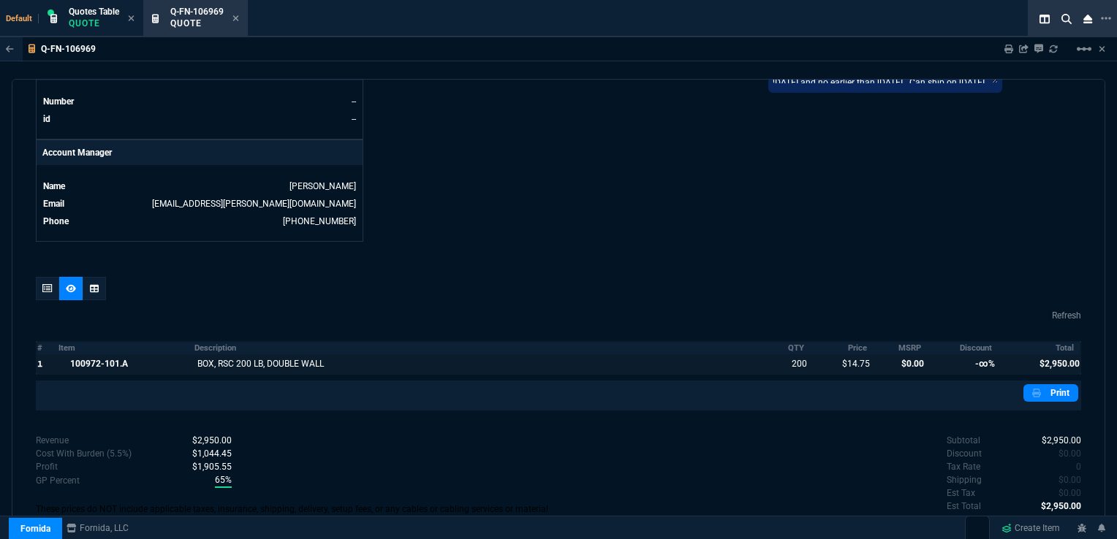
click at [47, 354] on div at bounding box center [47, 363] width 21 height 19
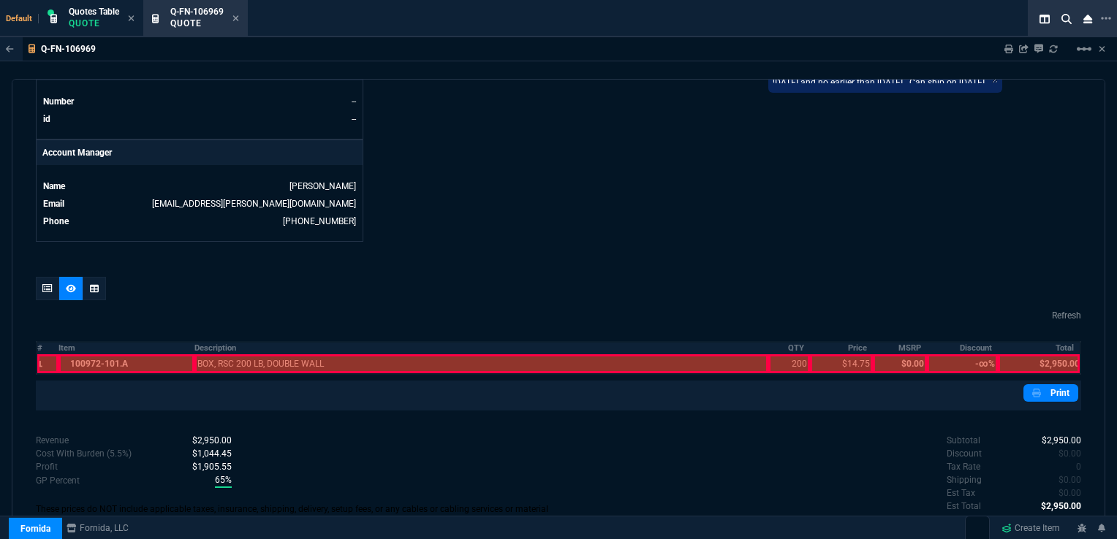
click at [44, 354] on div at bounding box center [47, 363] width 21 height 19
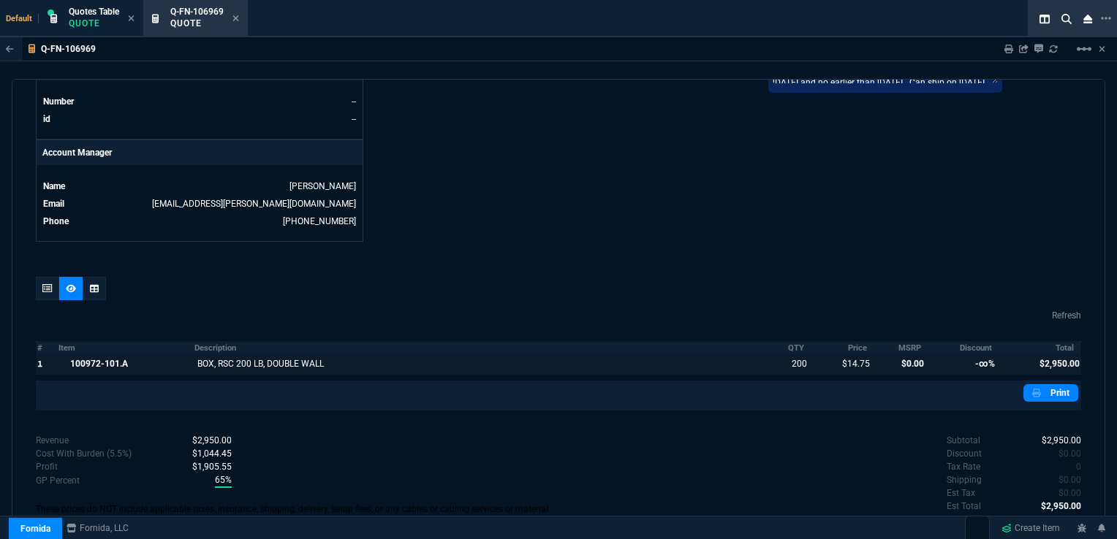
click at [903, 354] on div at bounding box center [898, 363] width 53 height 19
click at [977, 354] on div at bounding box center [963, 363] width 72 height 19
click at [39, 354] on div at bounding box center [47, 363] width 21 height 19
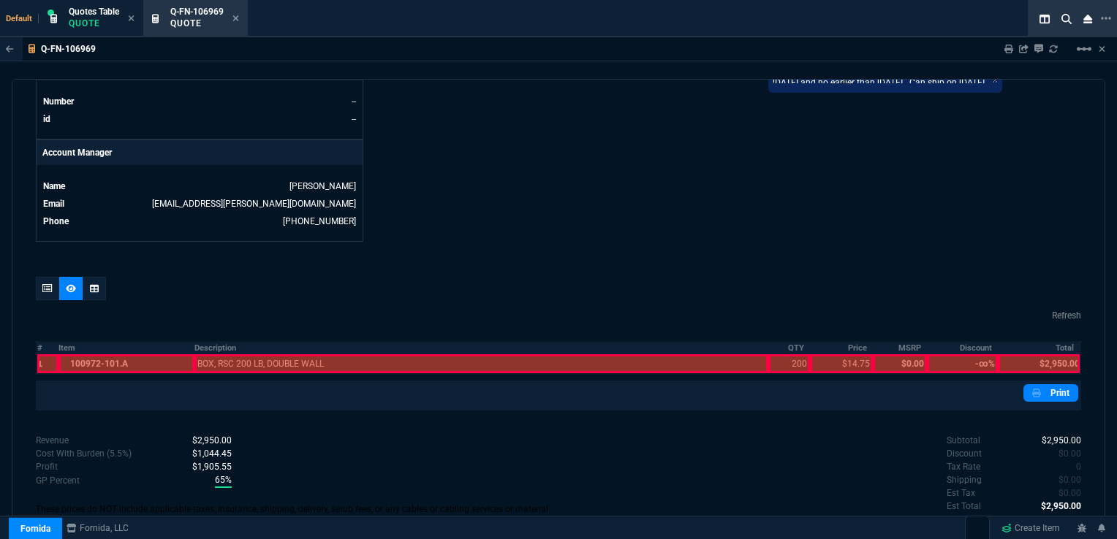
click at [50, 355] on div at bounding box center [47, 363] width 21 height 19
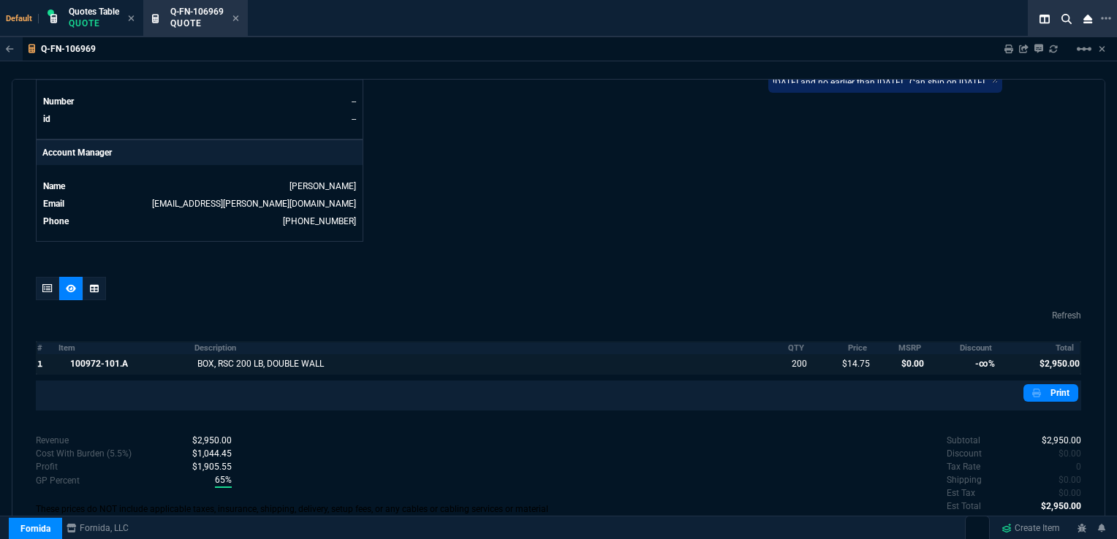
click at [49, 354] on div at bounding box center [47, 363] width 21 height 19
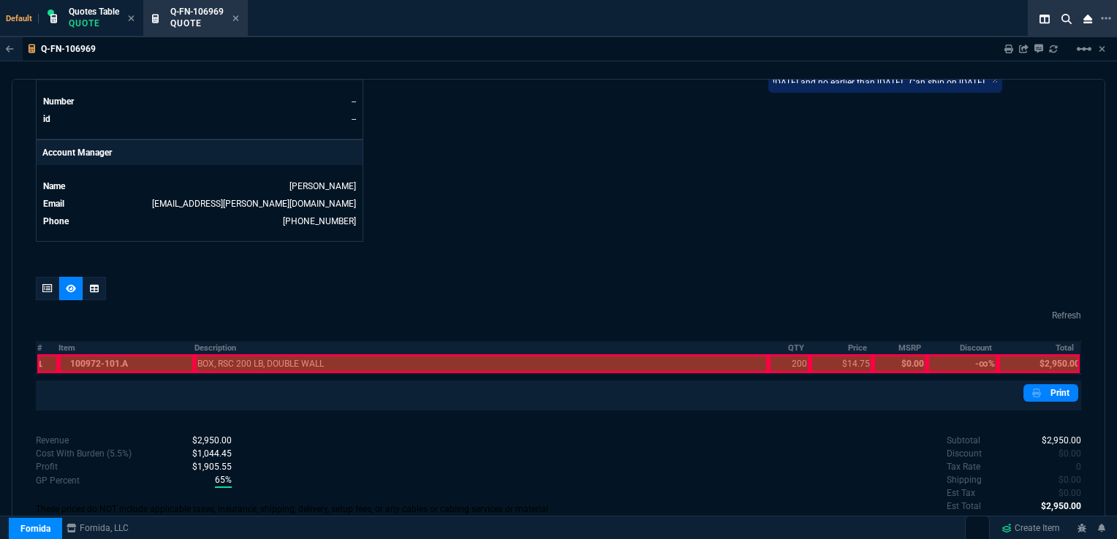
click at [79, 354] on div at bounding box center [126, 363] width 136 height 19
click at [251, 354] on div at bounding box center [481, 363] width 574 height 19
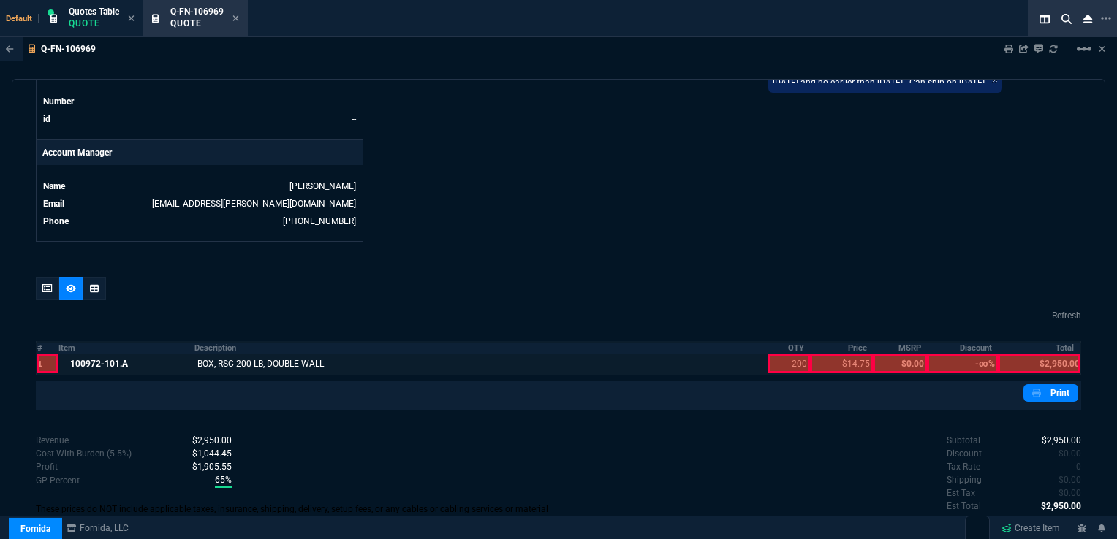
click at [837, 354] on div at bounding box center [841, 363] width 63 height 19
click at [790, 354] on div at bounding box center [788, 363] width 41 height 19
click at [1038, 354] on div at bounding box center [1038, 363] width 82 height 19
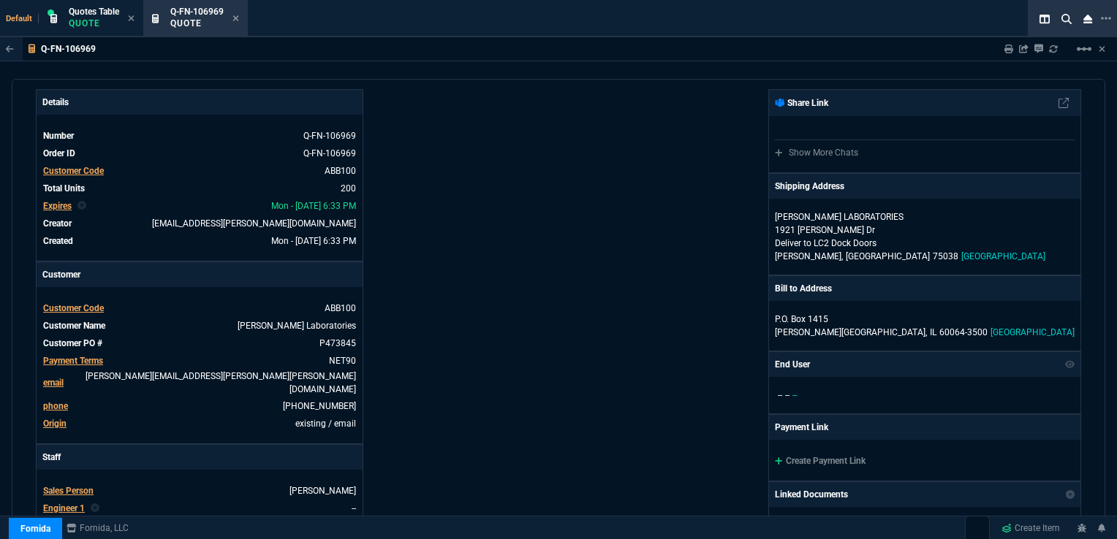
scroll to position [0, 0]
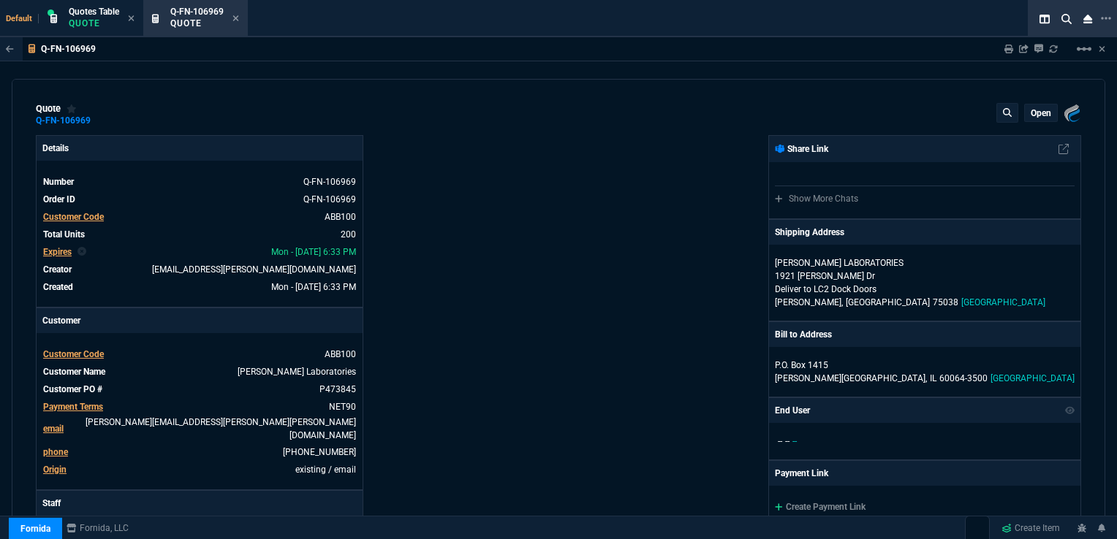
click at [1035, 113] on p "open" at bounding box center [1040, 113] width 20 height 12
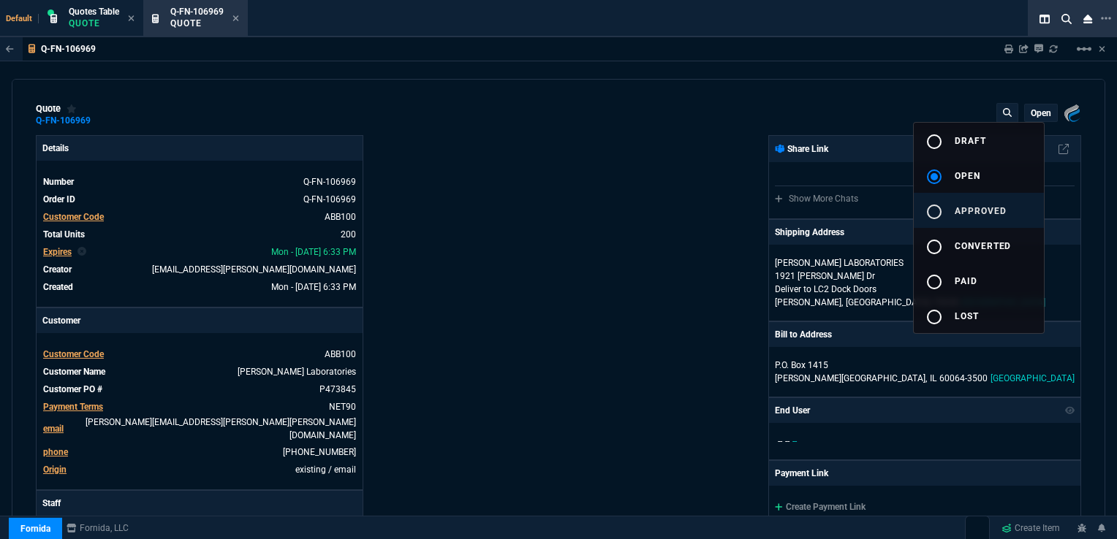
click at [965, 207] on span "approved" at bounding box center [980, 211] width 52 height 10
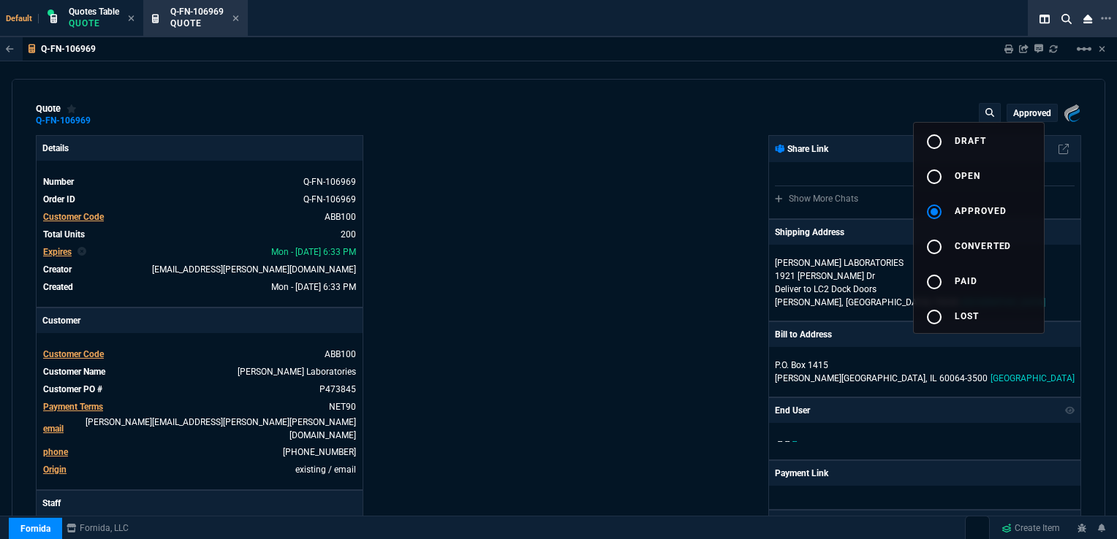
type input "66"
type input "10"
click at [698, 227] on div at bounding box center [558, 269] width 1117 height 539
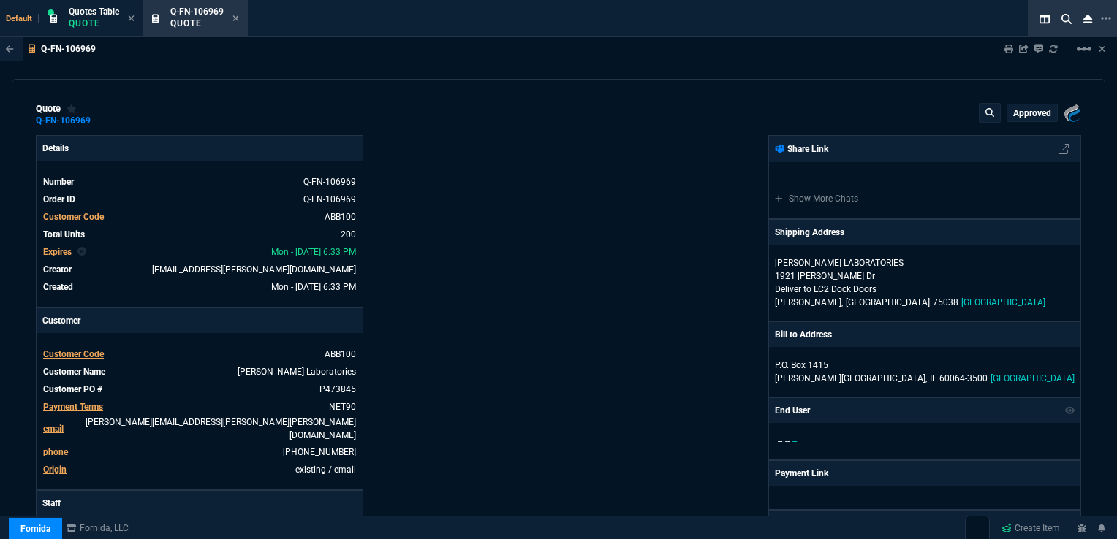
drag, startPoint x: 234, startPoint y: 16, endPoint x: 290, endPoint y: 20, distance: 56.4
click at [234, 16] on icon at bounding box center [236, 18] width 6 height 6
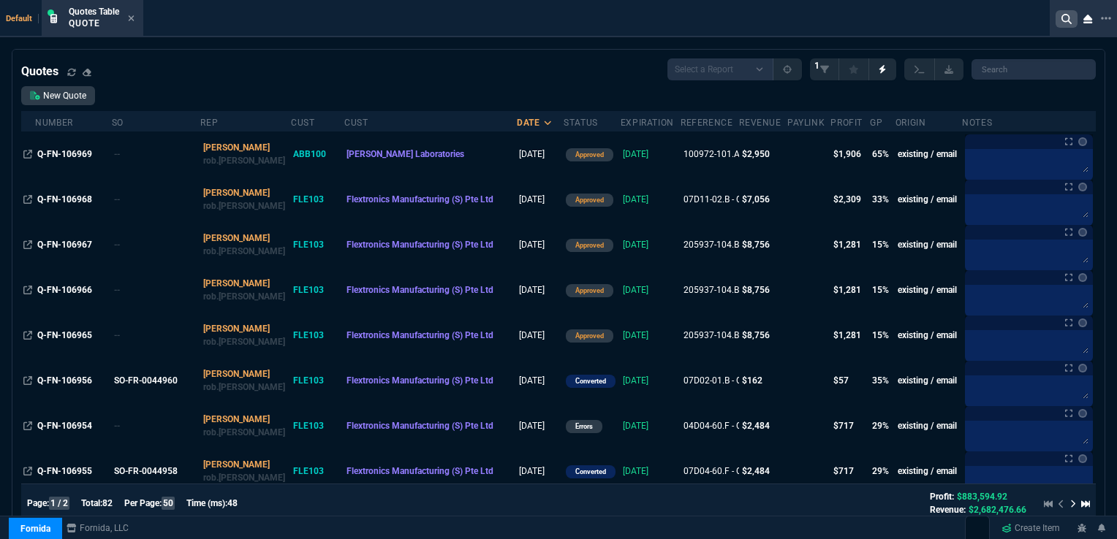
click at [1059, 18] on nx-icon at bounding box center [1066, 19] width 22 height 18
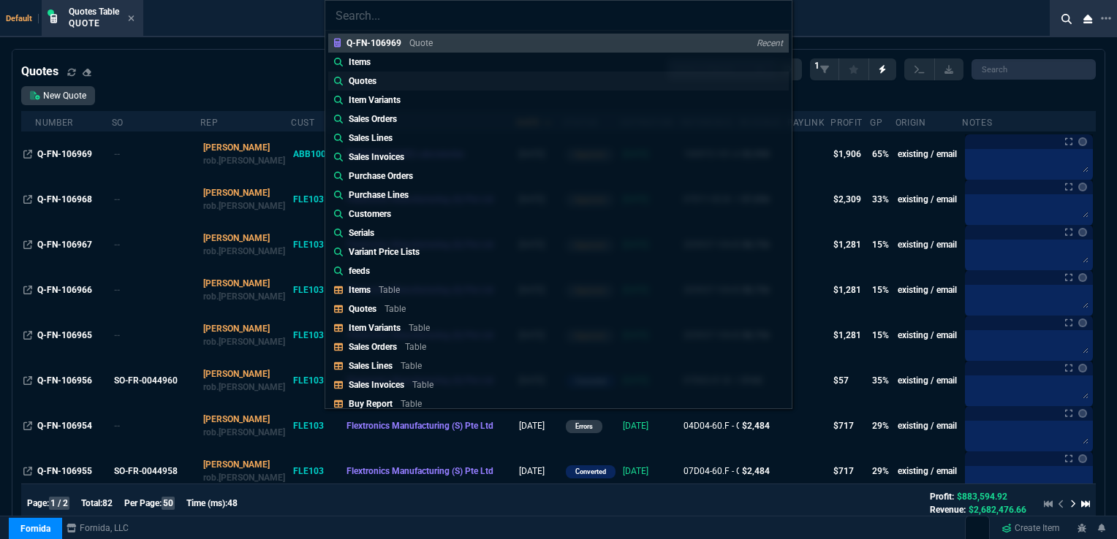
click at [370, 80] on p "Quotes" at bounding box center [363, 81] width 28 height 13
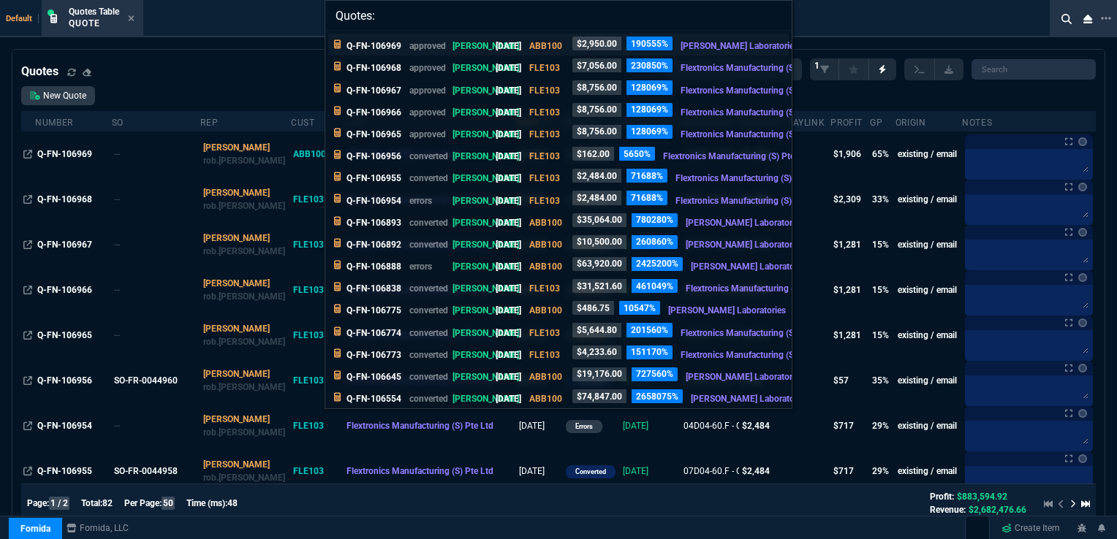
paste input "PC473888"
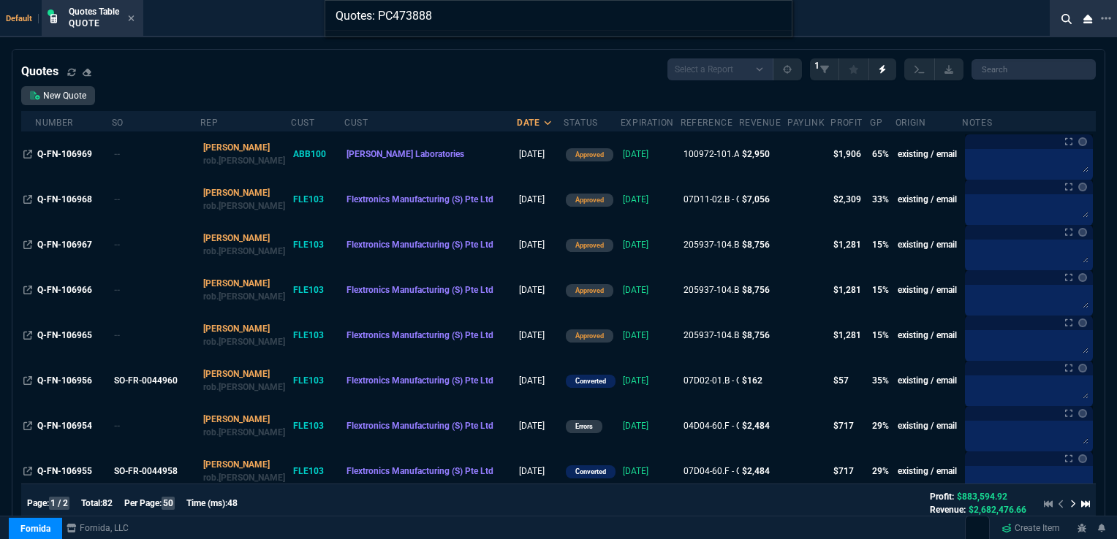
drag, startPoint x: 433, startPoint y: 16, endPoint x: 369, endPoint y: 14, distance: 63.6
click at [369, 14] on input "Quotes: PC473888" at bounding box center [558, 15] width 466 height 29
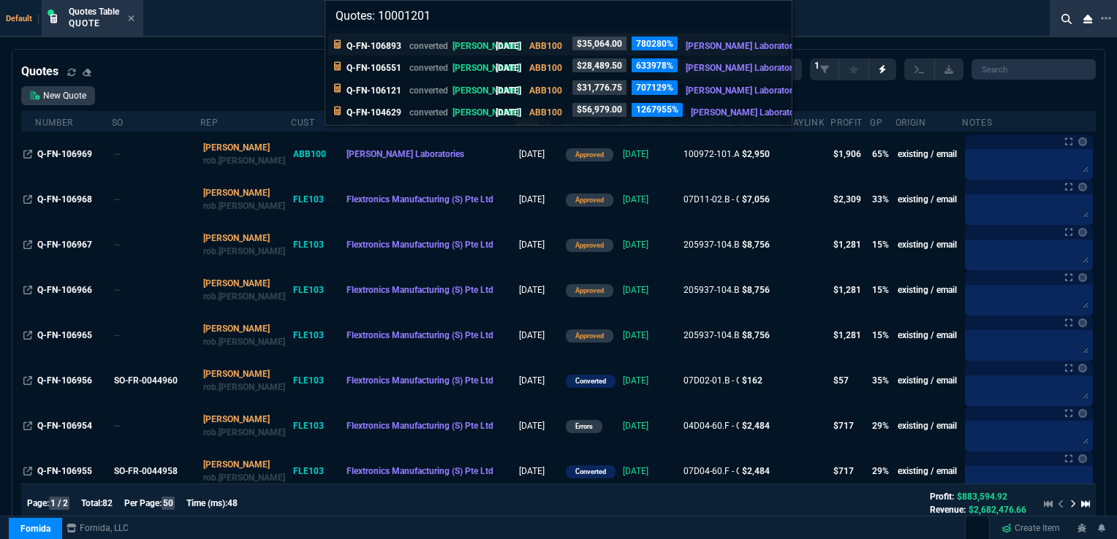
type input "Quotes: 10001201"
click at [388, 47] on p "Q-FN-106893" at bounding box center [373, 45] width 55 height 13
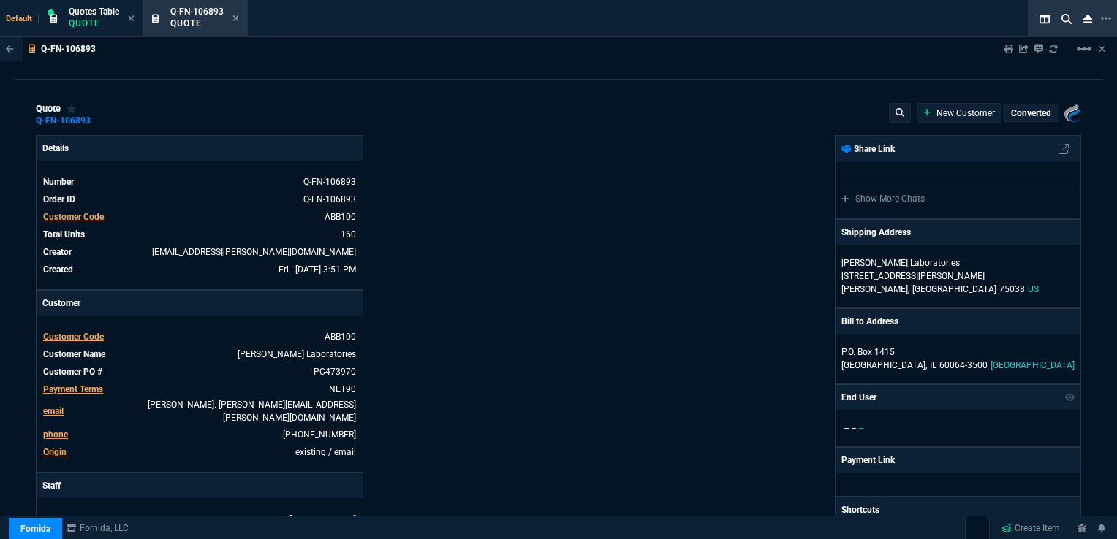
type input "26"
type input "58"
click at [1079, 51] on mat-icon "linear_scale" at bounding box center [1084, 49] width 18 height 18
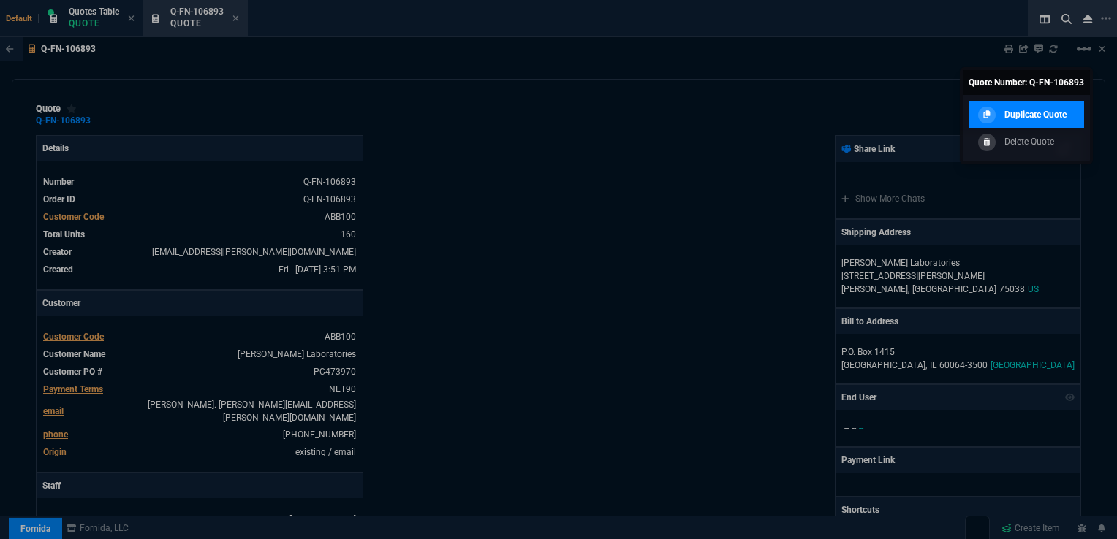
click at [1015, 113] on p "Duplicate Quote" at bounding box center [1035, 114] width 62 height 13
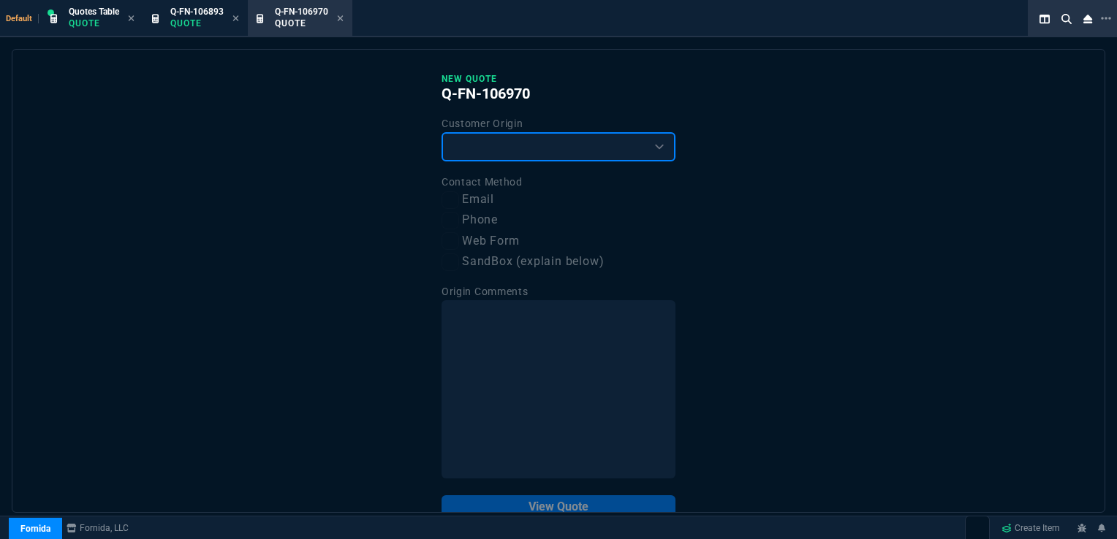
drag, startPoint x: 557, startPoint y: 148, endPoint x: 538, endPoint y: 161, distance: 23.1
click at [557, 148] on select "Existing Customer Amazon Lead (first order) Website Lead (first order) Called (…" at bounding box center [558, 146] width 234 height 29
select select "existing"
click at [441, 132] on select "Existing Customer Amazon Lead (first order) Website Lead (first order) Called (…" at bounding box center [558, 146] width 234 height 29
click at [447, 200] on input "Email" at bounding box center [450, 200] width 18 height 18
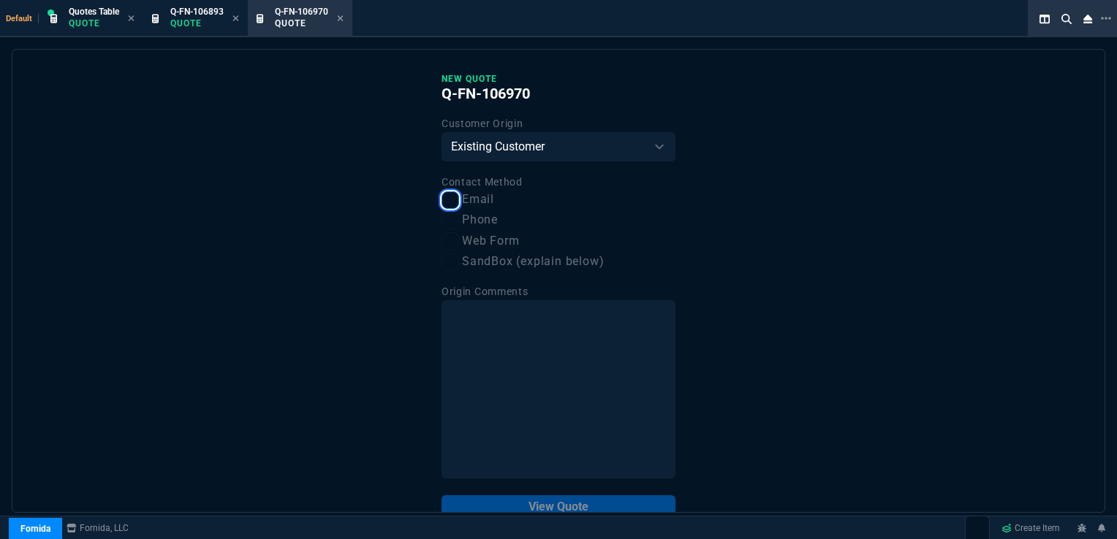
checkbox input "true"
drag, startPoint x: 550, startPoint y: 508, endPoint x: 650, endPoint y: 374, distance: 167.0
click at [550, 509] on button "View Quote" at bounding box center [558, 506] width 234 height 23
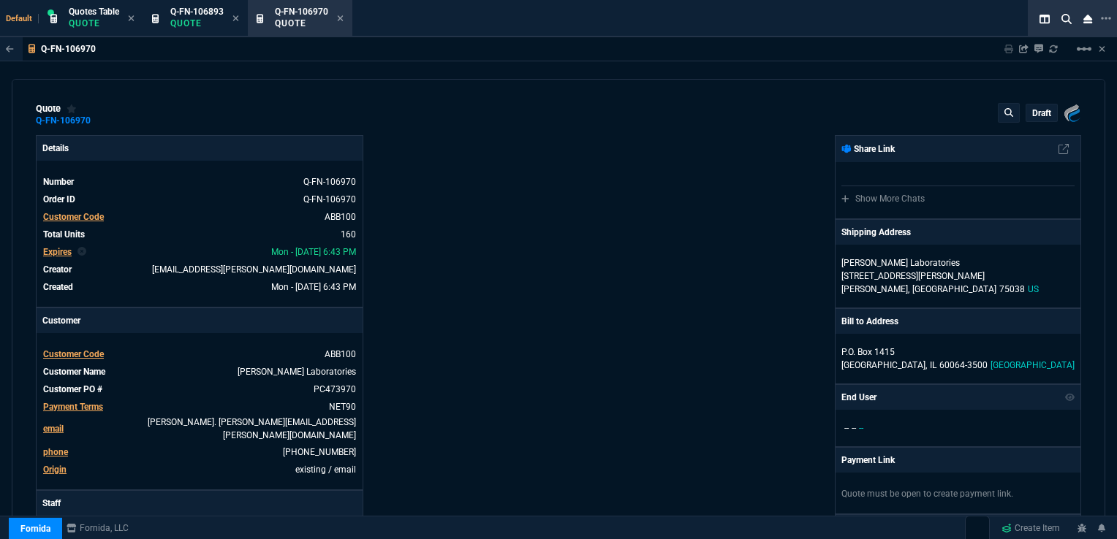
type input "26"
type input "58"
click at [912, 284] on span "[GEOGRAPHIC_DATA]" at bounding box center [954, 289] width 84 height 10
select select "US"
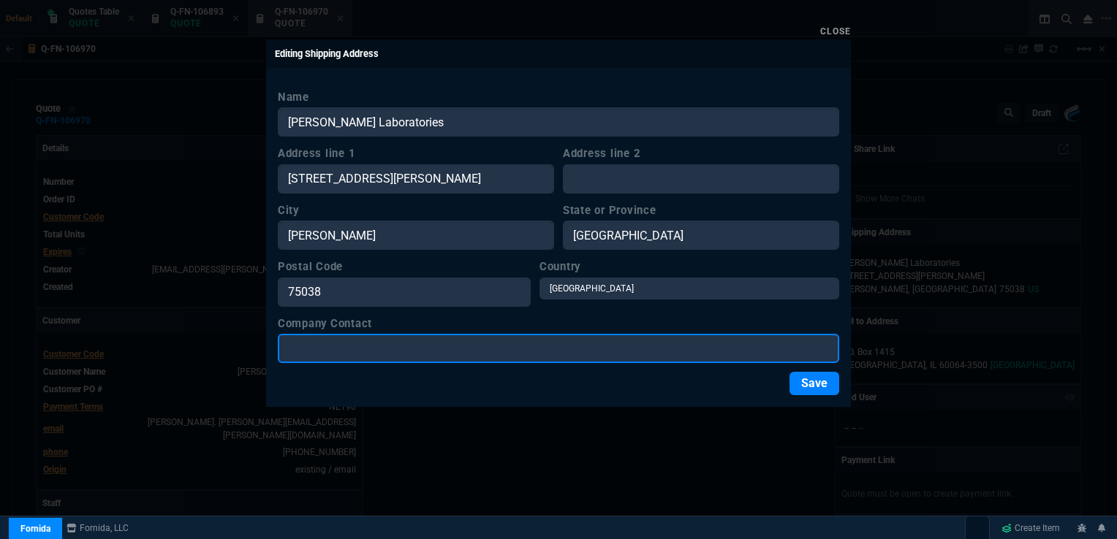
drag, startPoint x: 383, startPoint y: 349, endPoint x: 395, endPoint y: 353, distance: 12.2
click at [383, 349] on input "Company Contact" at bounding box center [558, 348] width 561 height 29
paste input "Nguyen, Thanh / AIM"
type input "Nguyen, Thanh / AIM"
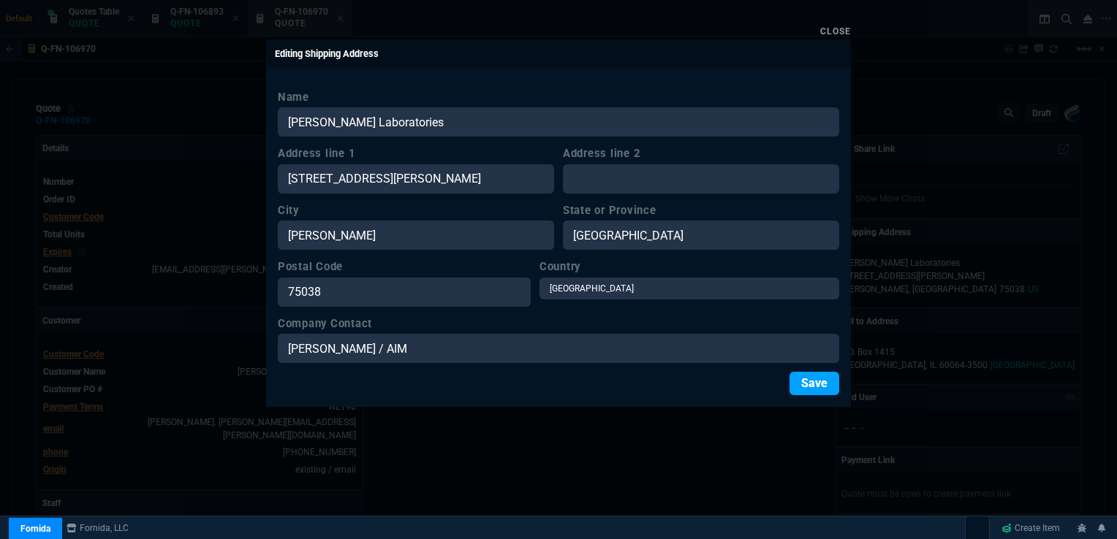
click at [805, 381] on button "Save" at bounding box center [814, 383] width 50 height 23
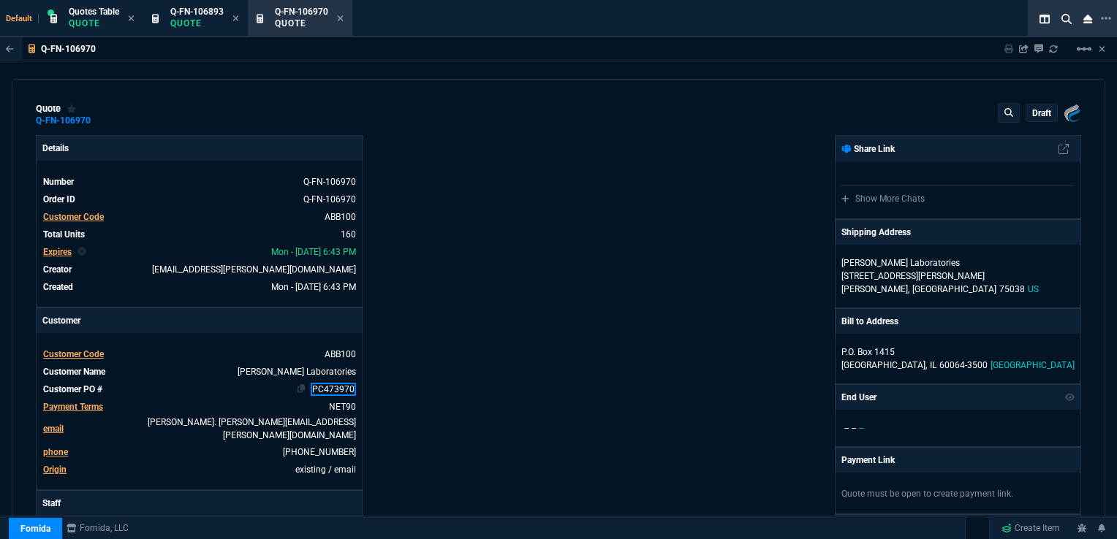
click at [316, 391] on link "PC473970" at bounding box center [333, 389] width 45 height 13
drag, startPoint x: 311, startPoint y: 387, endPoint x: 351, endPoint y: 387, distance: 39.5
click at [351, 387] on link "PC473970" at bounding box center [333, 389] width 45 height 13
click at [430, 351] on div "Details Number Q-FN-106970 Order ID Q-FN-106970 Customer Code ABB100 Total Unit…" at bounding box center [297, 517] width 522 height 764
click at [60, 255] on span "Expires" at bounding box center [57, 252] width 28 height 10
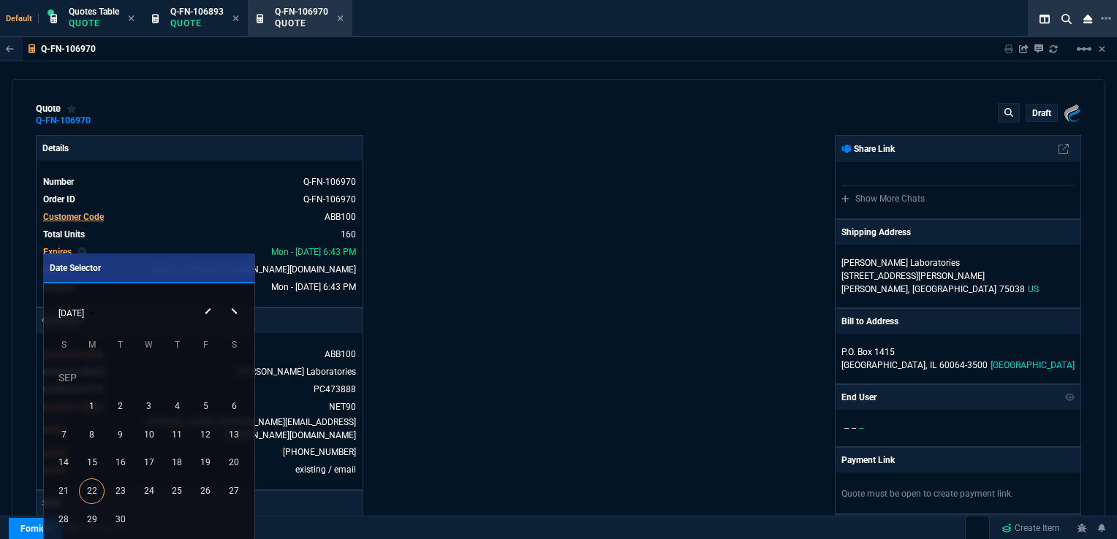
click at [235, 299] on button "Next month" at bounding box center [235, 299] width 29 height 0
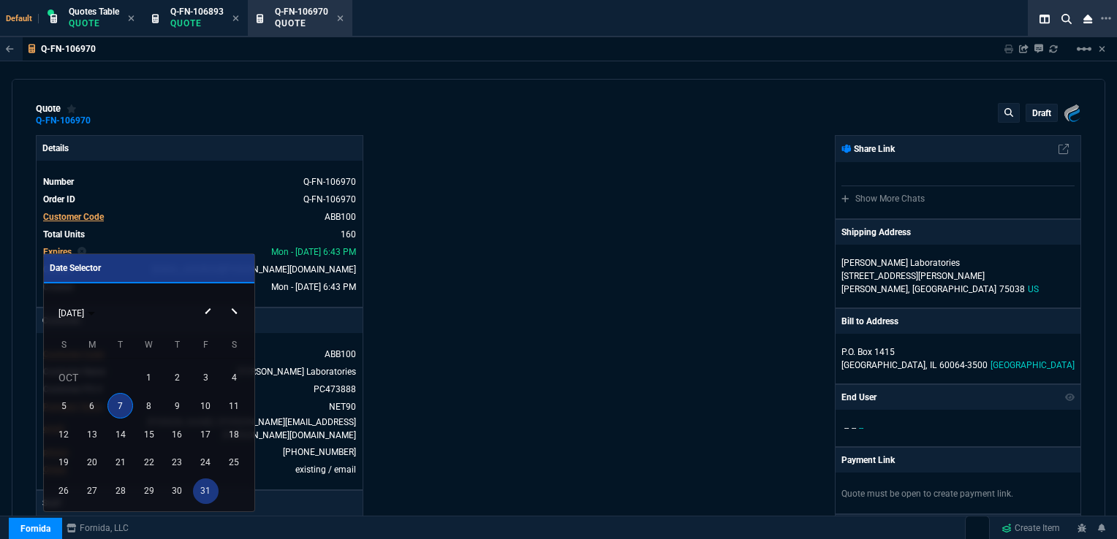
click at [208, 495] on div "31" at bounding box center [206, 492] width 26 height 26
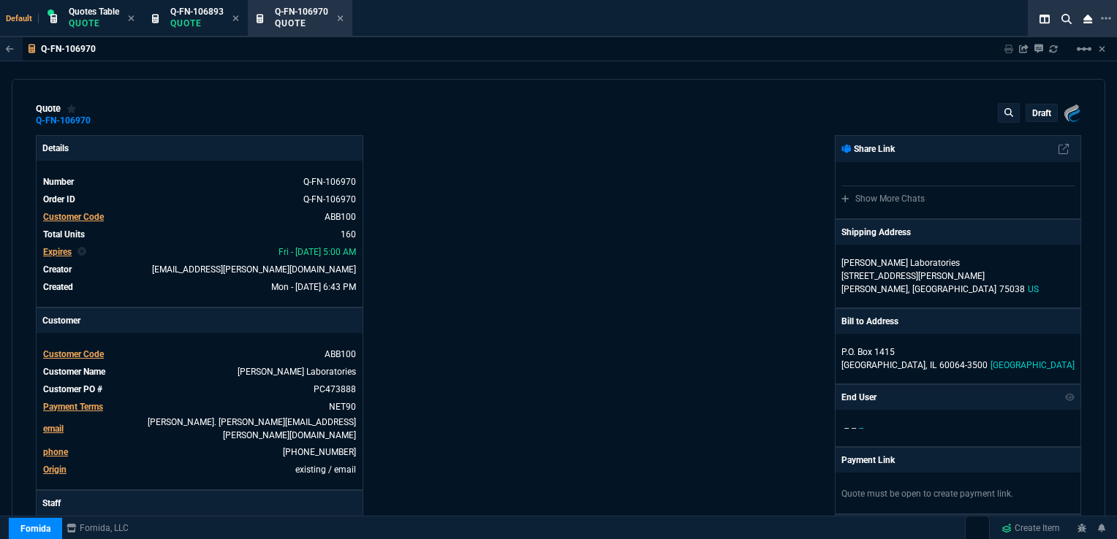
type input "26"
type input "58"
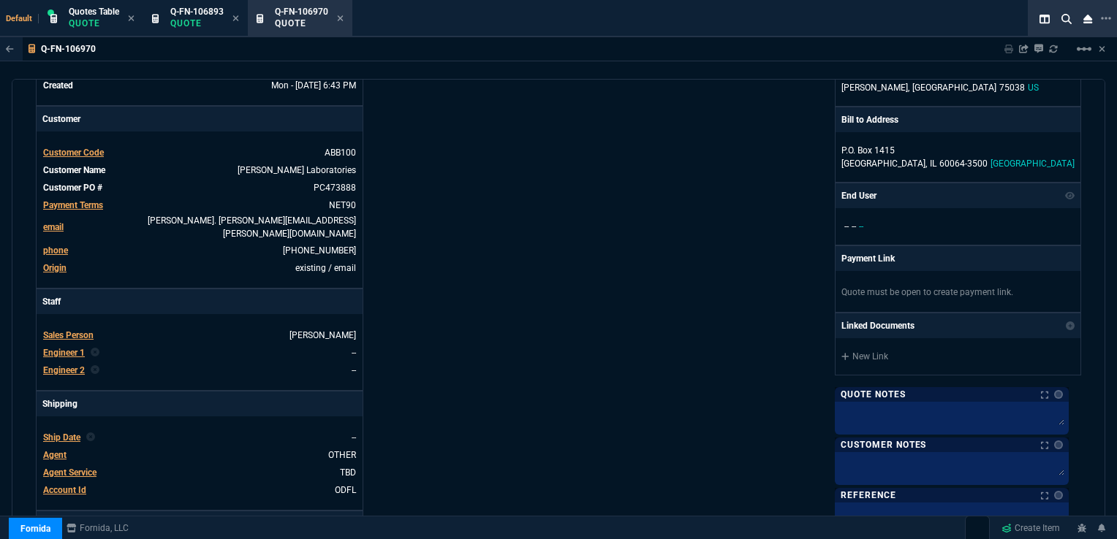
scroll to position [219, 0]
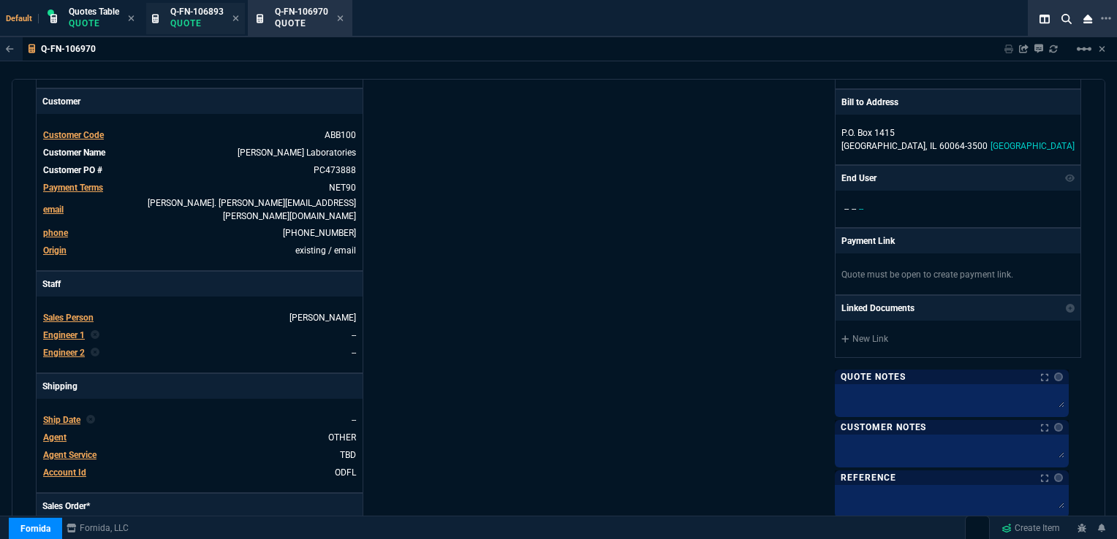
click at [201, 19] on p "Quote" at bounding box center [196, 24] width 53 height 12
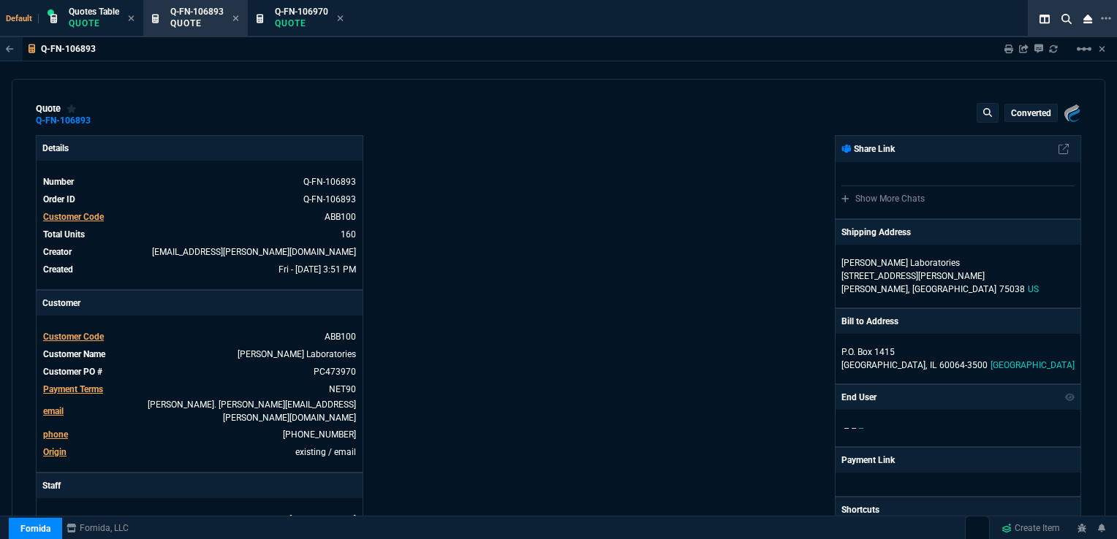
type input "26"
type input "58"
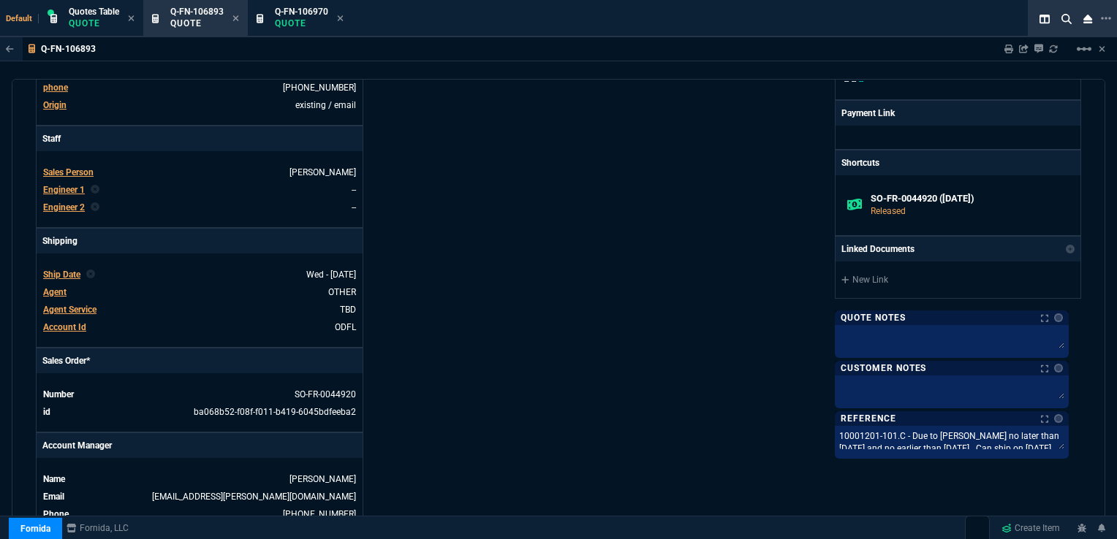
scroll to position [438, 0]
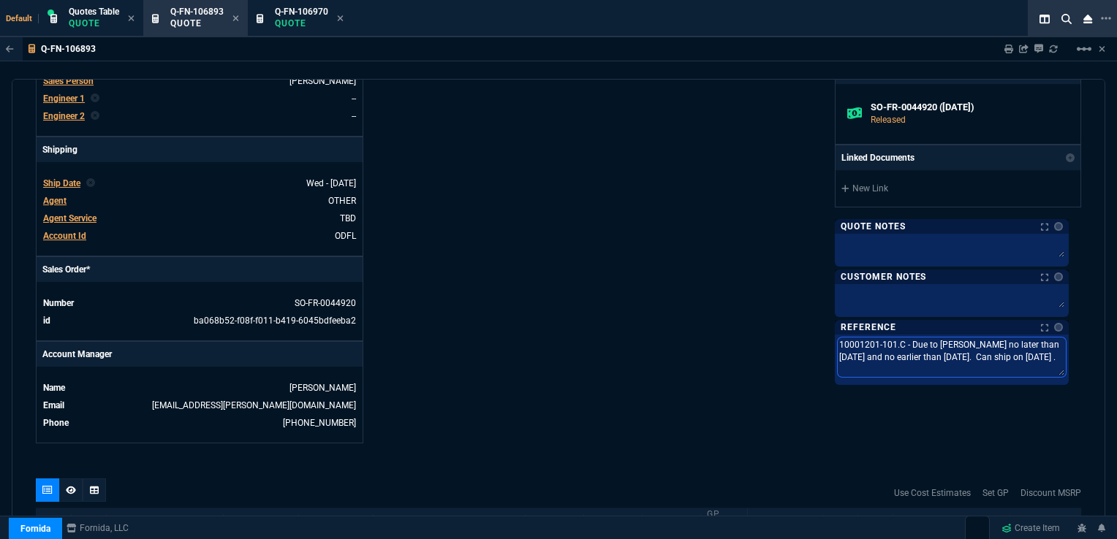
drag, startPoint x: 843, startPoint y: 340, endPoint x: 1079, endPoint y: 361, distance: 237.0
click at [1079, 361] on div "quote Q-FN-106893 converted Fornida, LLC 2609 Technology Dr Suite 300 Plano, TX…" at bounding box center [558, 308] width 1093 height 458
click at [651, 231] on div "Fornida, LLC 2609 Technology Dr Suite 300 Plano, TX 75074 Share Link Show More …" at bounding box center [819, 70] width 522 height 747
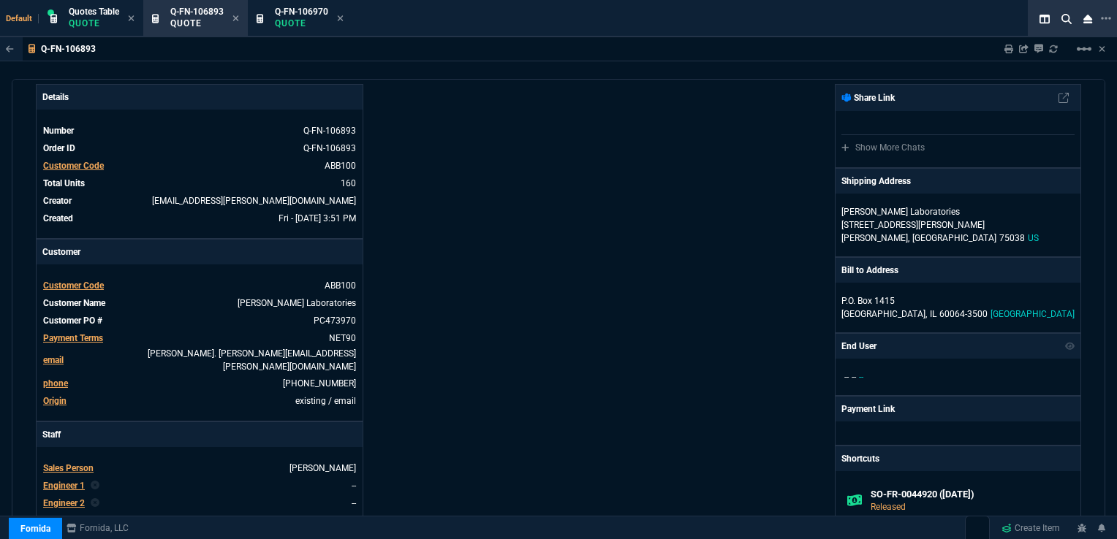
scroll to position [0, 0]
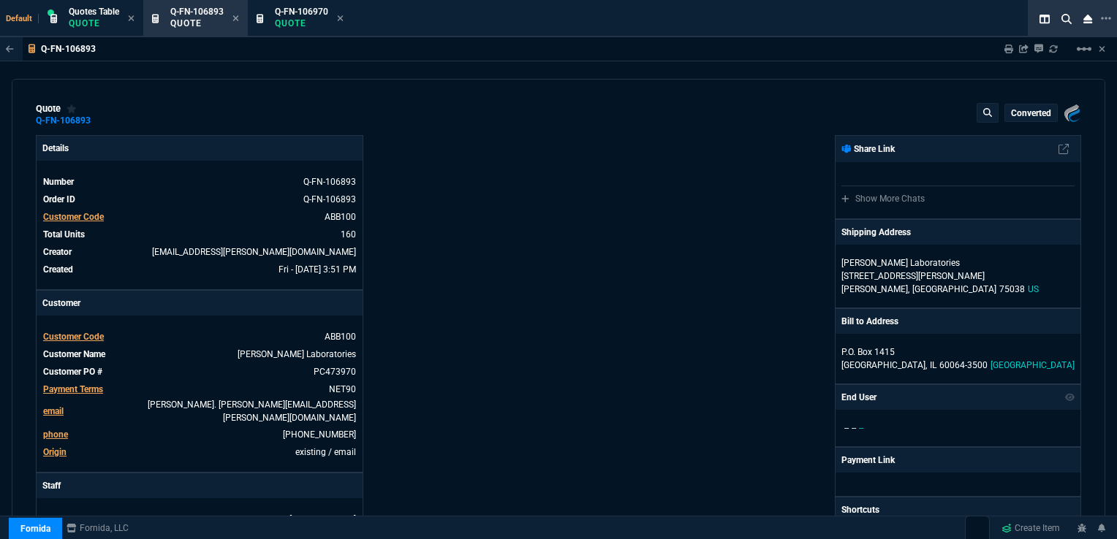
click at [295, 1] on section "Q-FN-106970 Quote" at bounding box center [300, 18] width 104 height 37
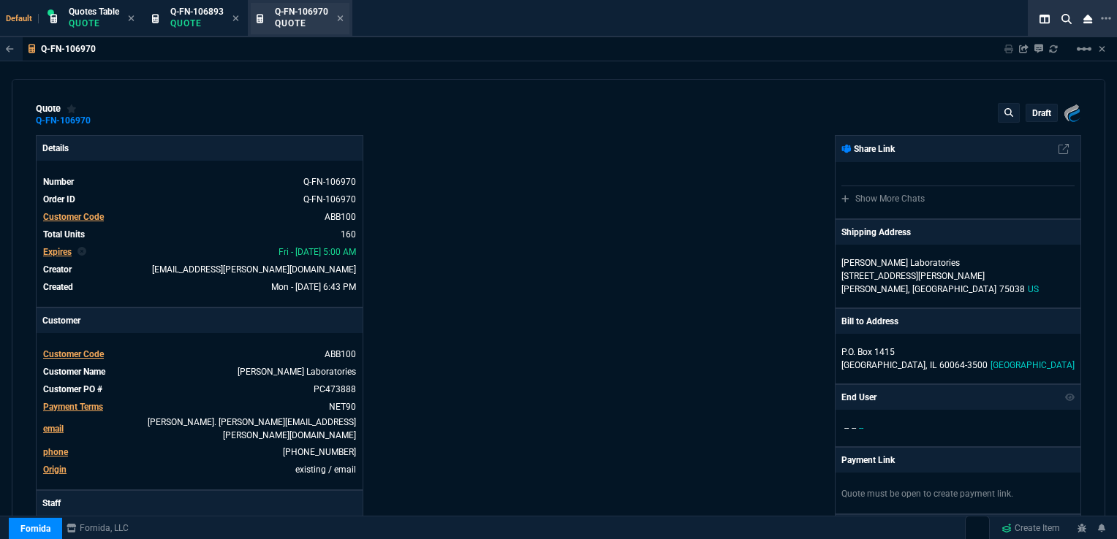
type input "26"
type input "58"
click at [309, 15] on span "Q-FN-106970" at bounding box center [301, 12] width 53 height 10
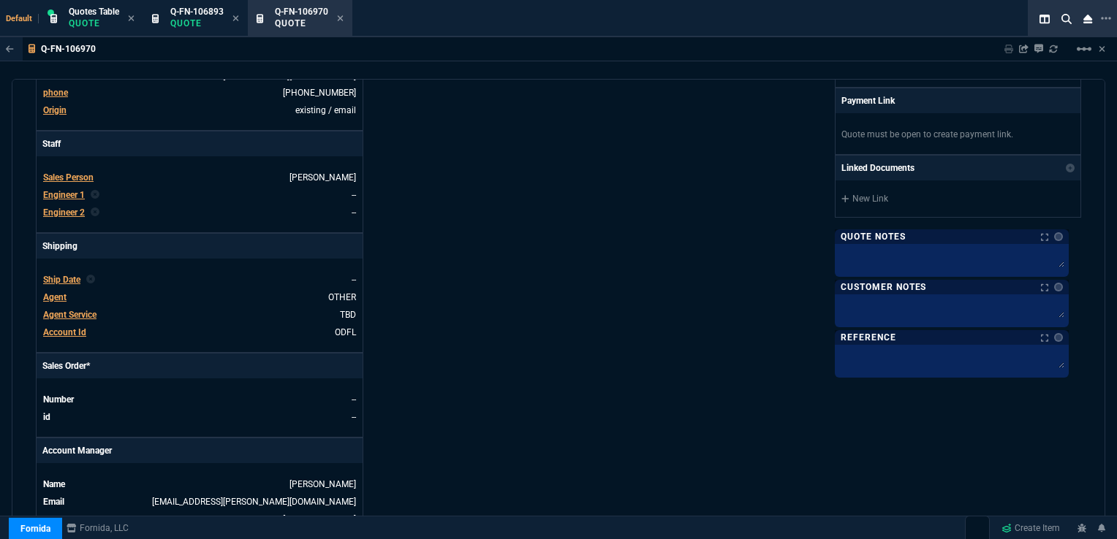
scroll to position [365, 0]
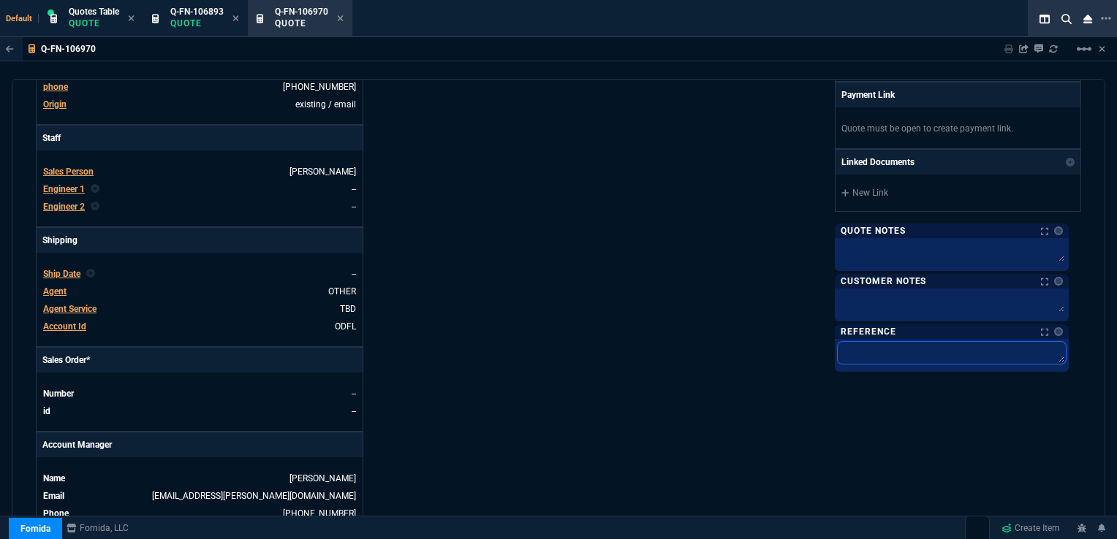
click at [886, 343] on textarea at bounding box center [951, 353] width 228 height 22
paste textarea "10001201-101.C - Due to [PERSON_NAME] no later than [DATE] and no earlier than …"
type textarea "10001201-101.C - Due to [PERSON_NAME] no later than [DATE] and no earlier than …"
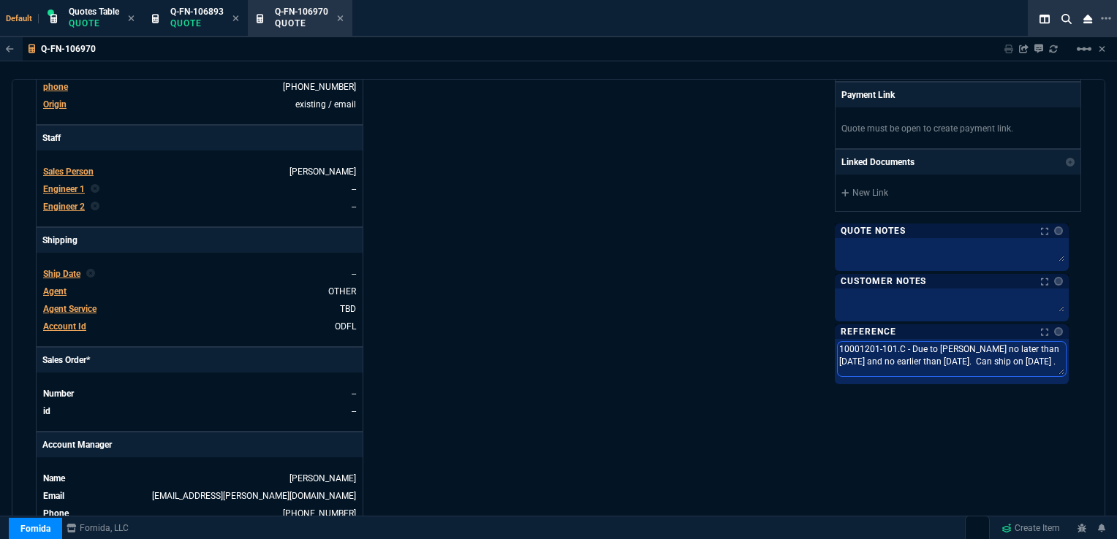
type textarea "10001201-101.C - Due to [PERSON_NAME] no later than [DATE] and no earlier than …"
drag, startPoint x: 1024, startPoint y: 346, endPoint x: 1057, endPoint y: 347, distance: 32.9
click at [1057, 347] on textarea "10001201-101.C - Due to [PERSON_NAME] no later than [DATE] and no earlier than …" at bounding box center [951, 361] width 228 height 39
type textarea "10001201-101.C - Due to Abbott no later than 1 and no earlier than 01/23/26. Ca…"
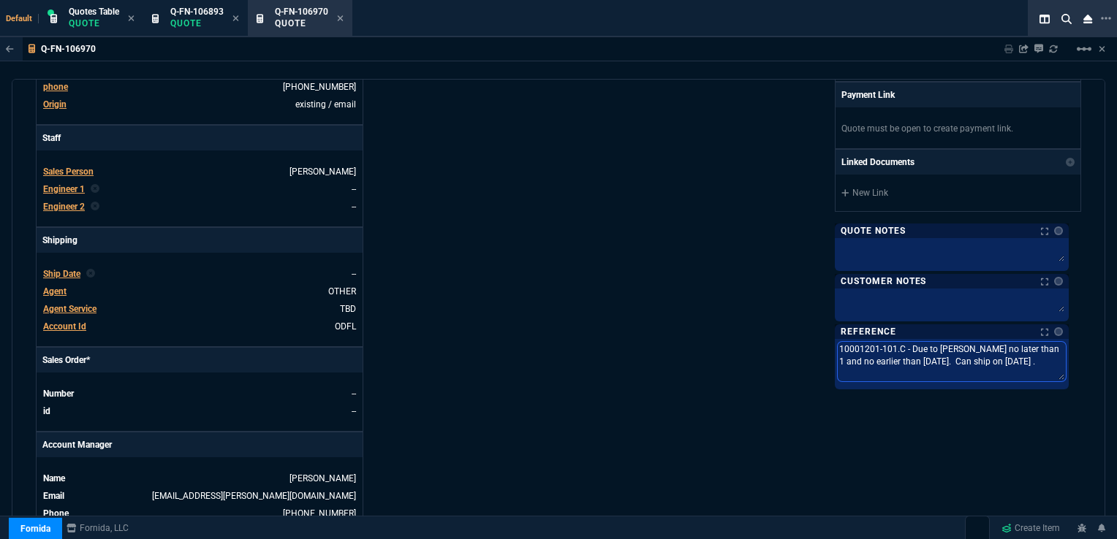
type textarea "10001201-101.C - Due to Abbott no later than 10 and no earlier than 01/23/26. C…"
type textarea "10001201-101.C - Due to Abbott no later than 10/ and no earlier than 01/23/26. …"
type textarea "10001201-101.C - Due to Abbott no later than 10/2 and no earlier than 01/23/26.…"
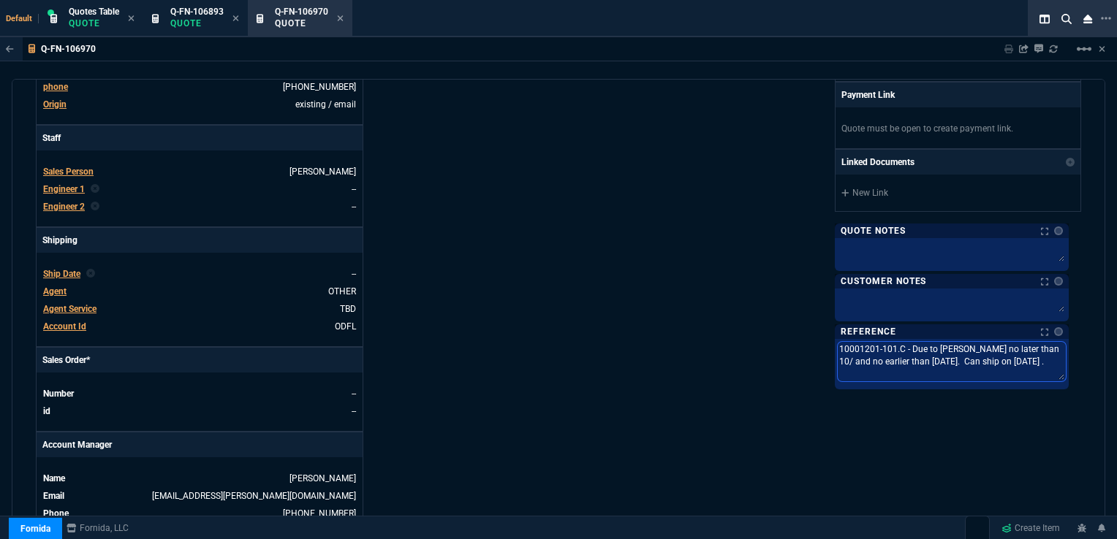
type textarea "10001201-101.C - Due to Abbott no later than 10/2 and no earlier than 01/23/26.…"
type textarea "10001201-101.C - Due to Abbott no later than 10/28 and no earlier than 01/23/26…"
type textarea "10001201-101.C - Due to Abbott no later than 10/28/ and no earlier than 01/23/2…"
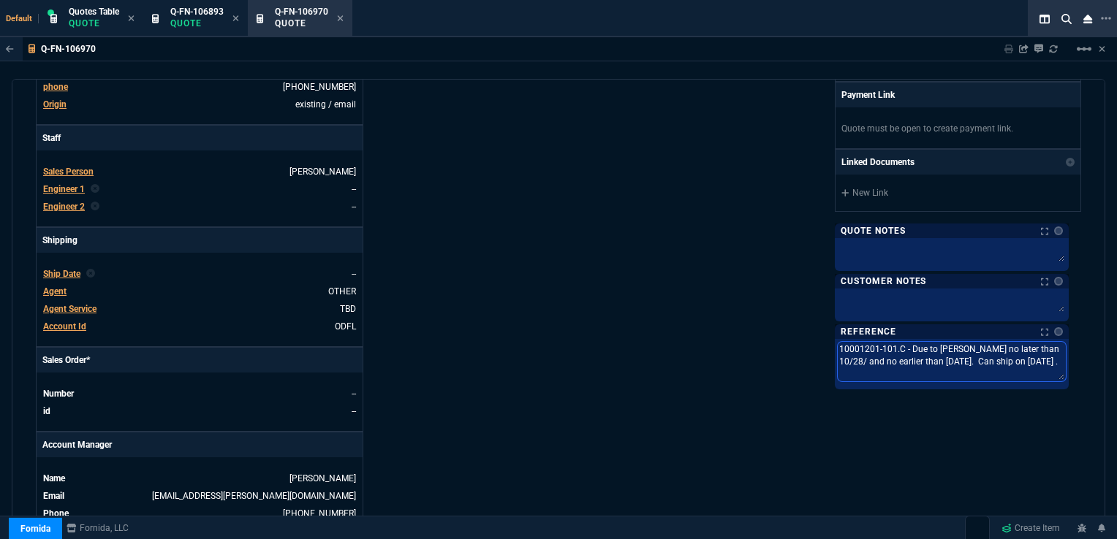
type textarea "10001201-101.C - Due to Abbott no later than 10/28/2 and no earlier than 01/23/…"
type textarea "10001201-101.C - Due to Abbott no later than 10/28/25 and no earlier than 01/23…"
drag, startPoint x: 954, startPoint y: 357, endPoint x: 919, endPoint y: 357, distance: 35.1
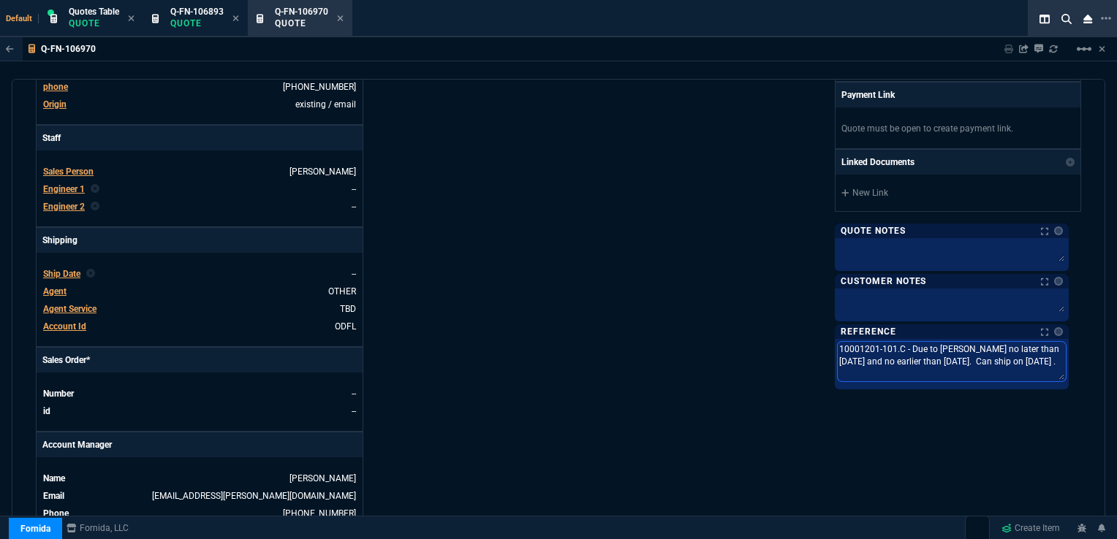
click at [919, 357] on textarea "10001201-101.C - Due to Abbott no later than 10/28/25 and no earlier than 01/23…" at bounding box center [951, 361] width 228 height 39
type textarea "10001201-101.C - Due to Abbott no later than 10/28/25 and no earlier than 1. Ca…"
type textarea "10001201-101.C - Due to Abbott no later than 10/28/25 and no earlier than 10. C…"
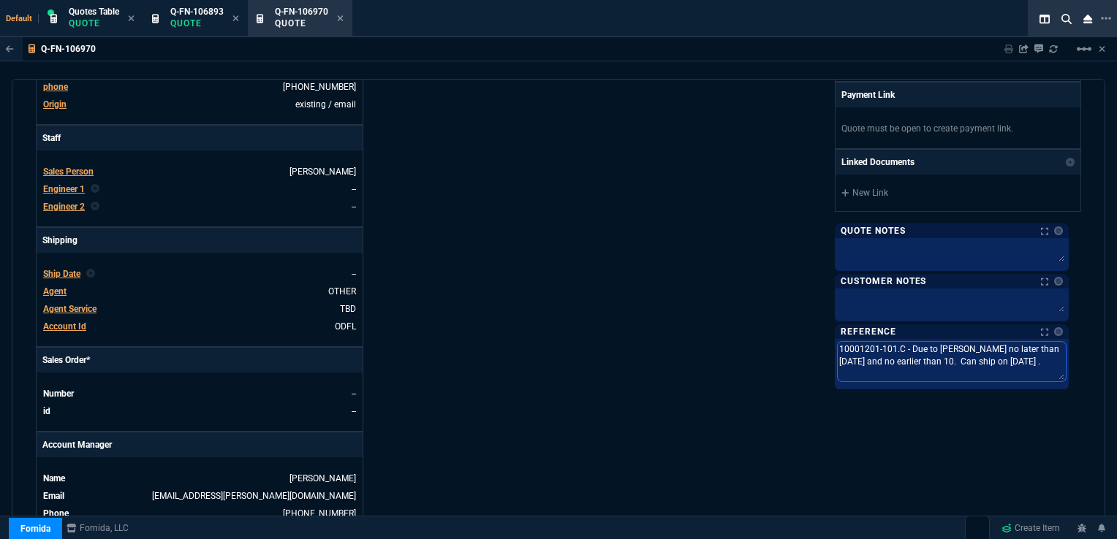
type textarea "10001201-101.C - Due to Abbott no later than 10/28/25 and no earlier than 10/. …"
type textarea "10001201-101.C - Due to Abbott no later than 10/28/25 and no earlier than 10/2.…"
type textarea "10001201-101.C - Due to Abbott no later than 10/28/25 and no earlier than 10/22…"
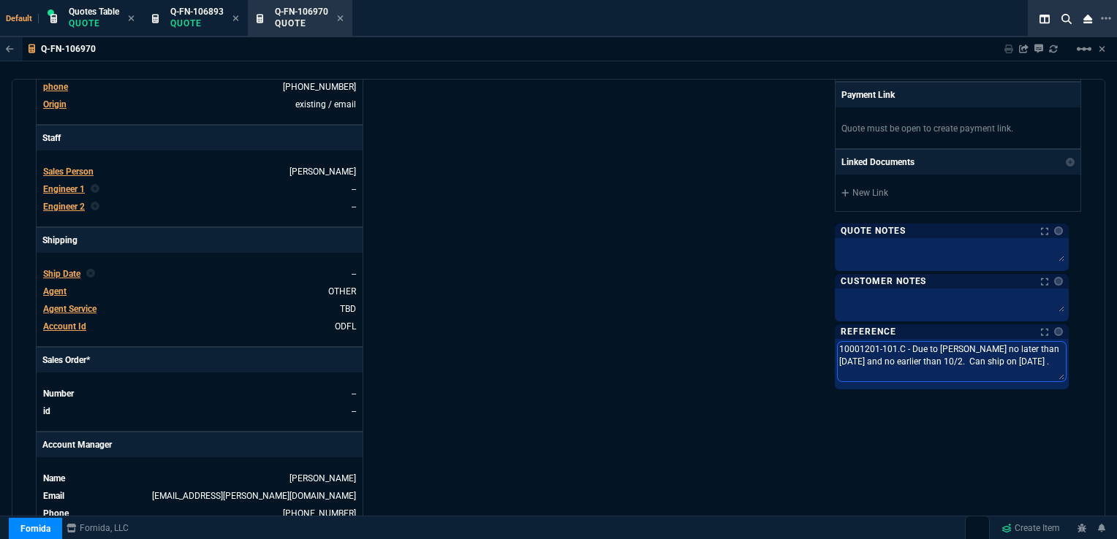
type textarea "10001201-101.C - Due to Abbott no later than 10/28/25 and no earlier than 10/22…"
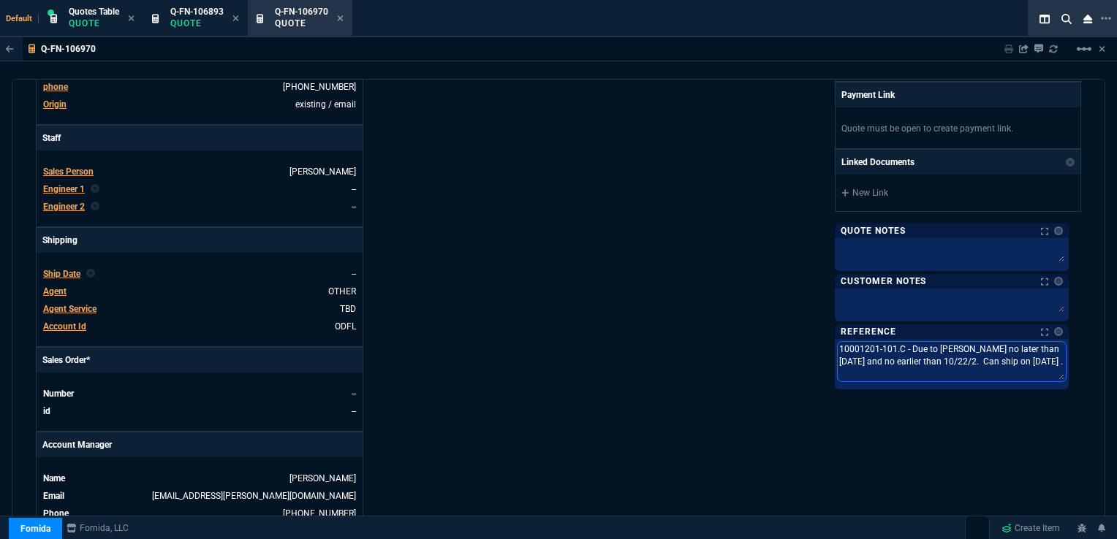
type textarea "10001201-101.C - Due to Abbott no later than 10/28/25 and no earlier than 10/22…"
drag, startPoint x: 1011, startPoint y: 358, endPoint x: 1046, endPoint y: 357, distance: 35.8
click at [1046, 357] on textarea "10001201-101.C - Due to Abbott no later than 10/28/25 and no earlier than 10/22…" at bounding box center [951, 361] width 228 height 39
type textarea "10001201-101.C - Due to Abbott no later than 10/28/25 and no earlier than 10/22…"
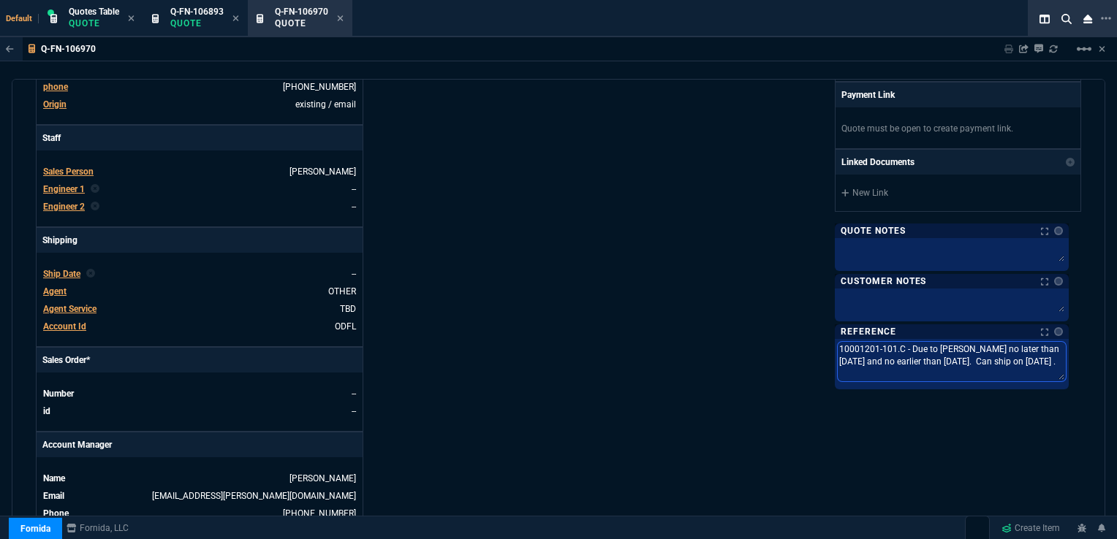
type textarea "10001201-101.C - Due to Abbott no later than 10/28/25 and no earlier than 10/22…"
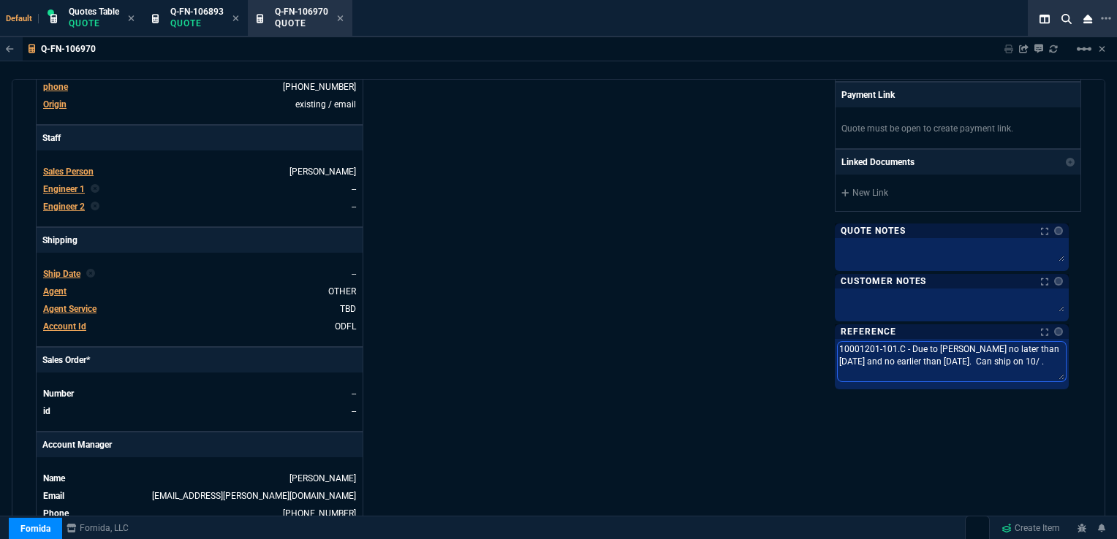
type textarea "10001201-101.C - Due to Abbott no later than 10/28/25 and no earlier than 10/22…"
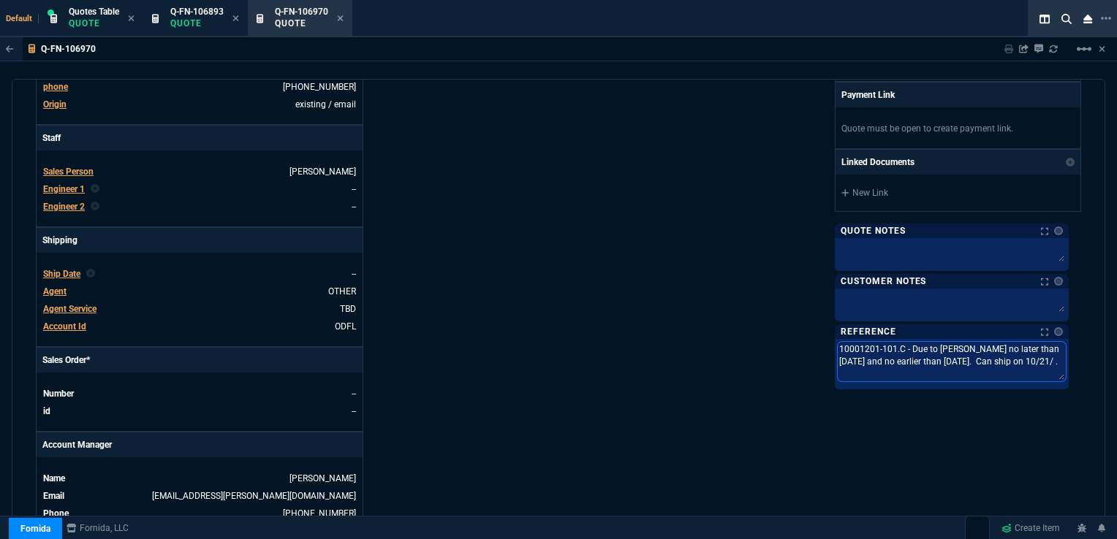
type textarea "10001201-101.C - Due to Abbott no later than 10/28/25 and no earlier than 10/22…"
click at [604, 305] on div "Fornida, LLC 2609 Technology Dr Suite 300 Plano, TX 75074 Share Link Show More …" at bounding box center [819, 152] width 522 height 764
click at [70, 269] on span "Ship Date" at bounding box center [61, 274] width 37 height 10
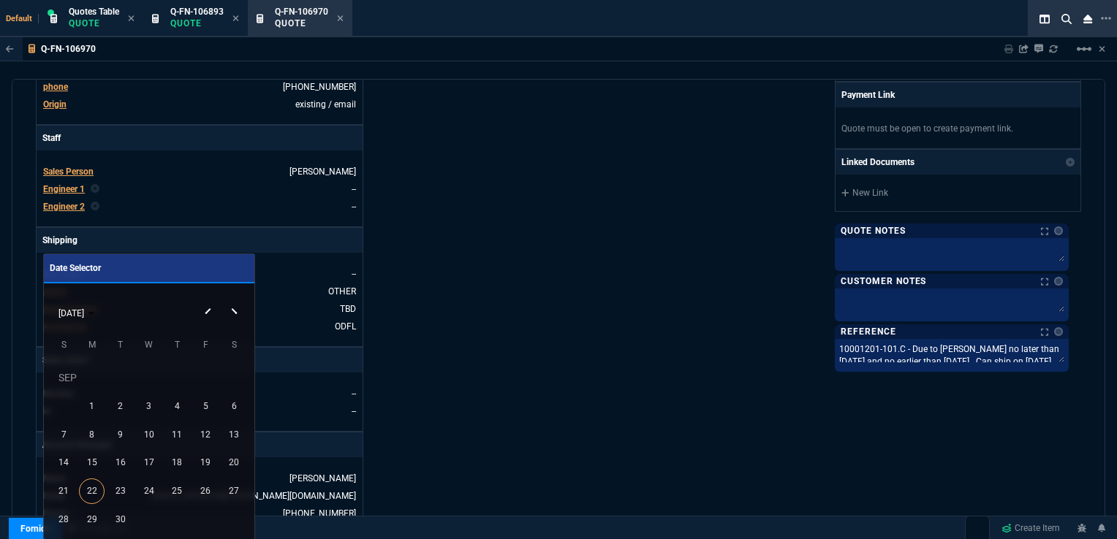
click at [233, 299] on button "Next month" at bounding box center [235, 299] width 29 height 0
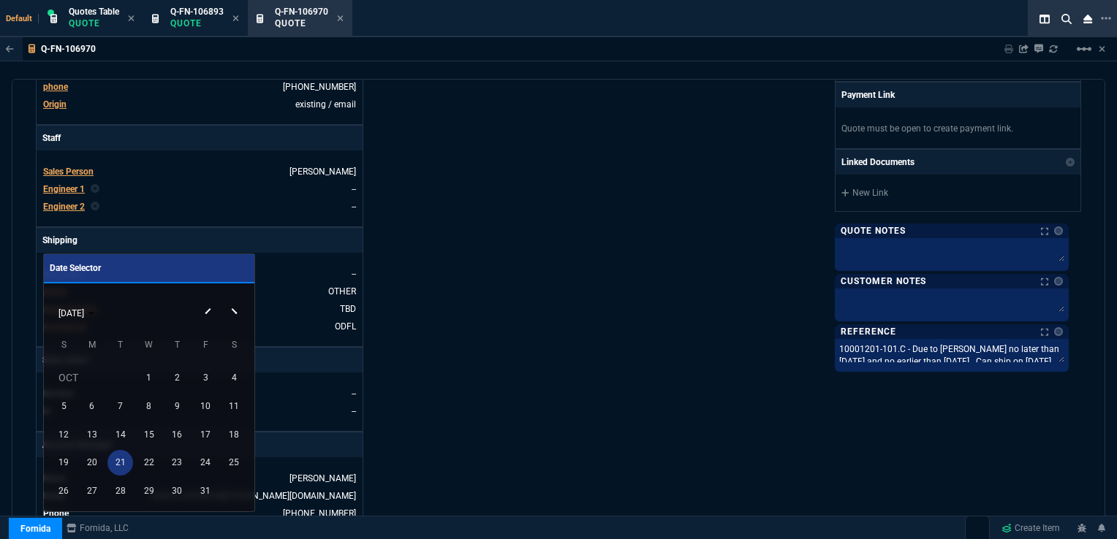
click at [114, 456] on div "21" at bounding box center [120, 463] width 26 height 26
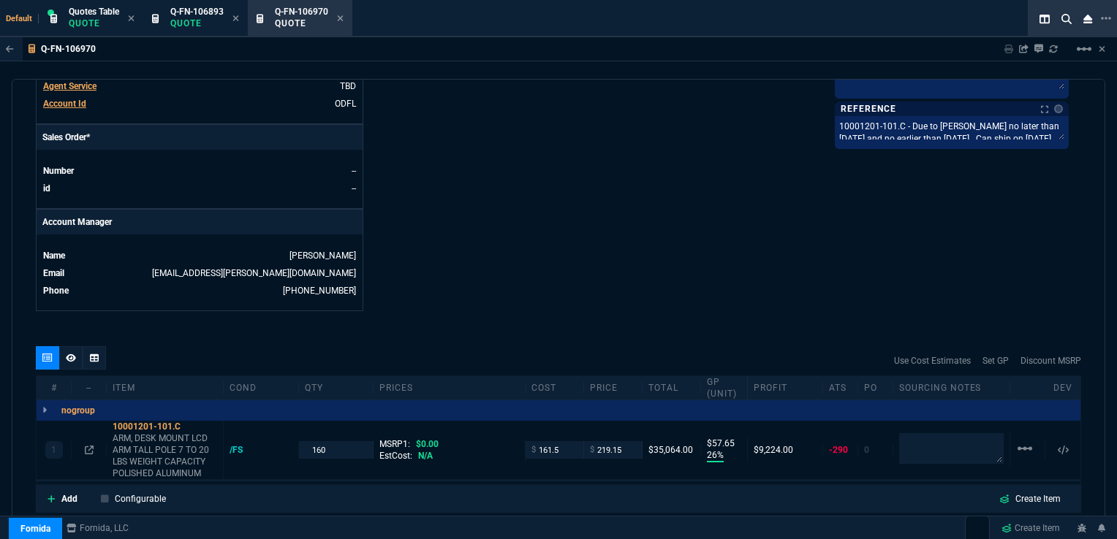
scroll to position [658, 0]
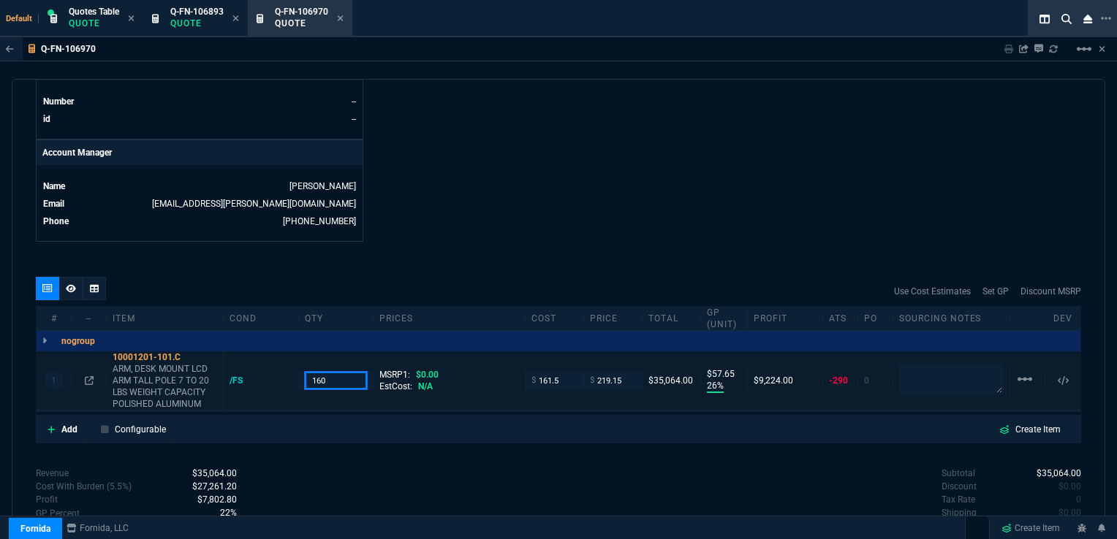
drag, startPoint x: 324, startPoint y: 366, endPoint x: 304, endPoint y: 366, distance: 20.5
click at [305, 372] on input "160" at bounding box center [336, 380] width 63 height 17
type input "165"
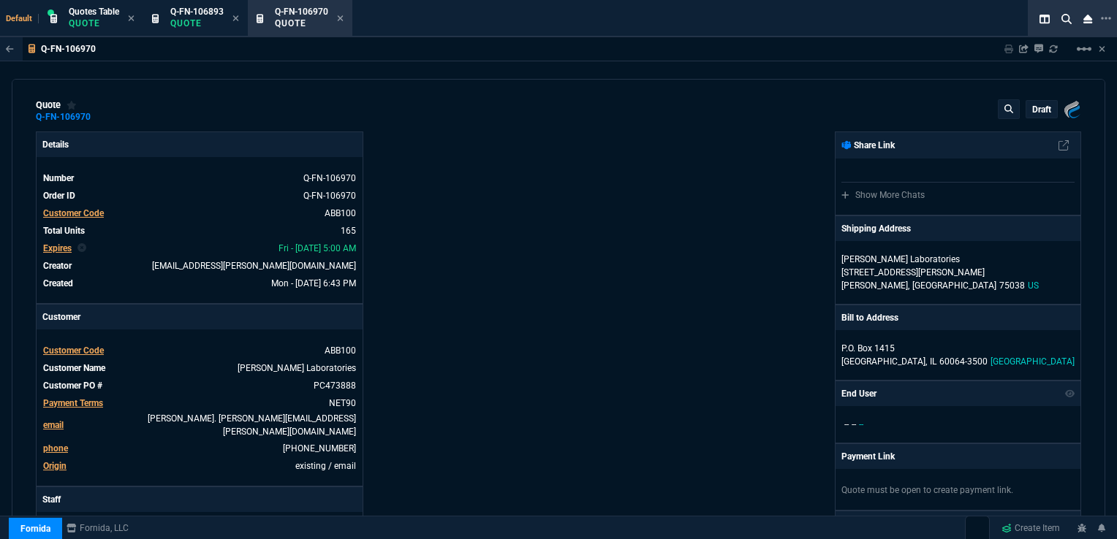
scroll to position [0, 0]
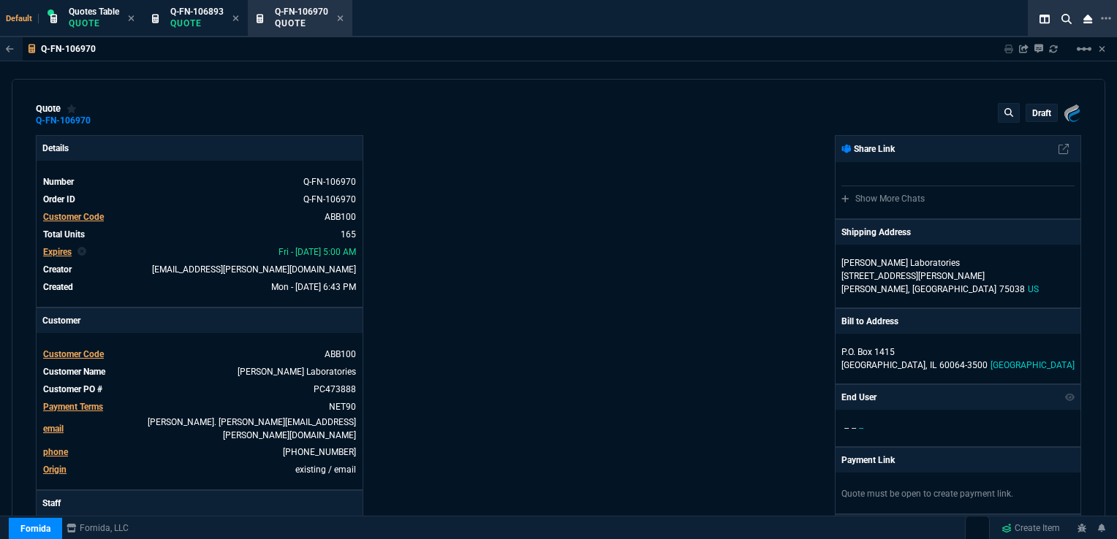
click at [1038, 114] on p "draft" at bounding box center [1041, 113] width 19 height 12
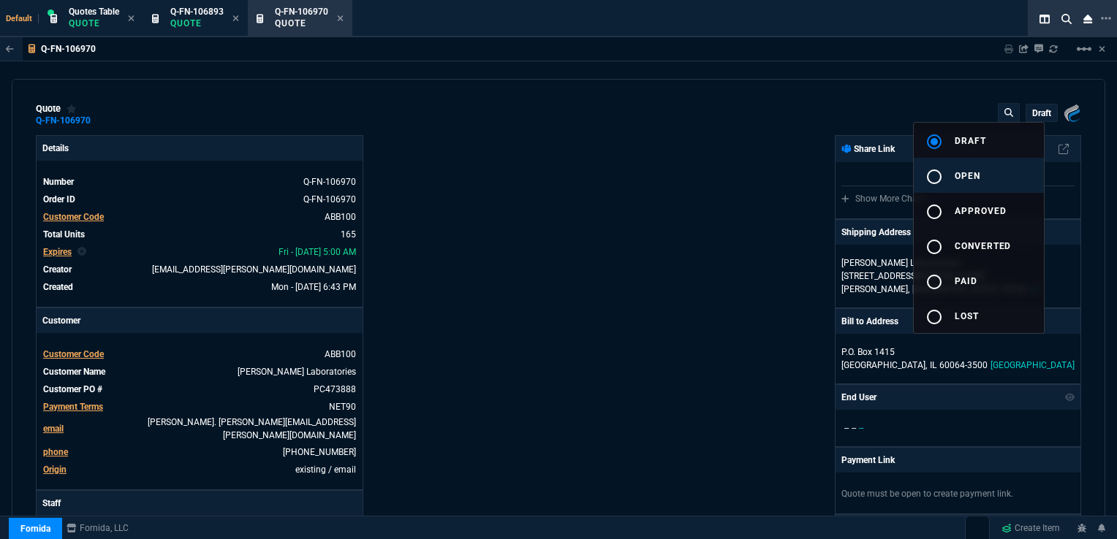
click at [964, 174] on span "open" at bounding box center [967, 176] width 26 height 10
type input "26"
type input "58"
click at [592, 187] on div at bounding box center [558, 269] width 1117 height 539
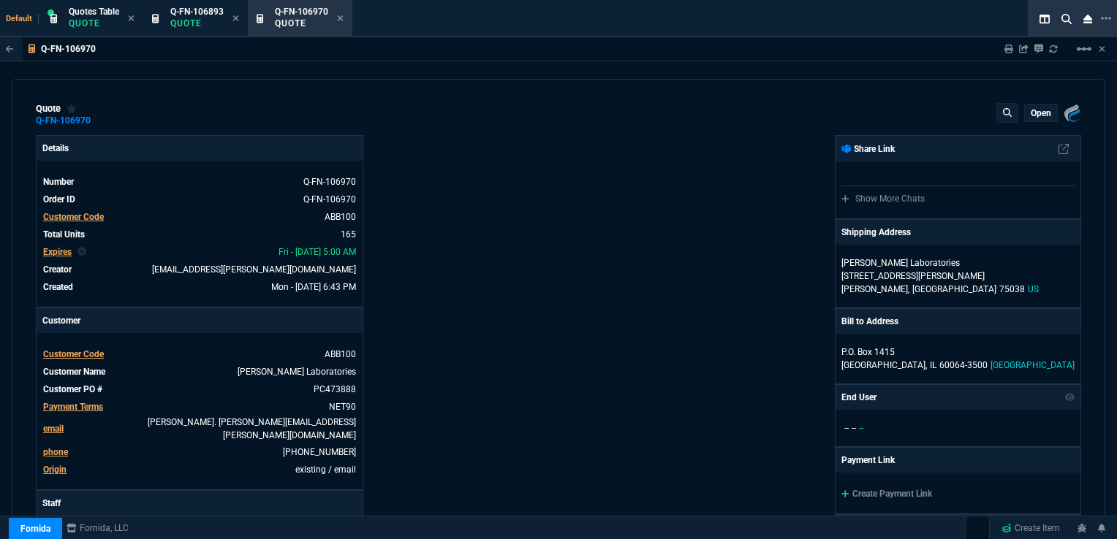
click at [593, 190] on div "Fornida, LLC 2609 Technology Dr Suite 300 Plano, TX 75074 Share Link Show More …" at bounding box center [819, 517] width 522 height 764
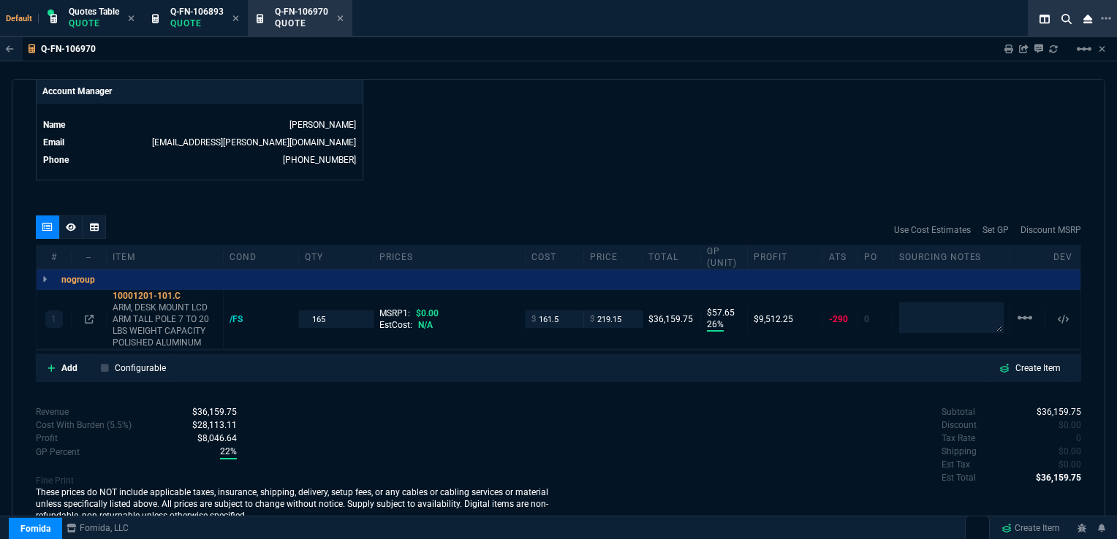
scroll to position [719, 0]
click at [64, 218] on div at bounding box center [70, 227] width 23 height 23
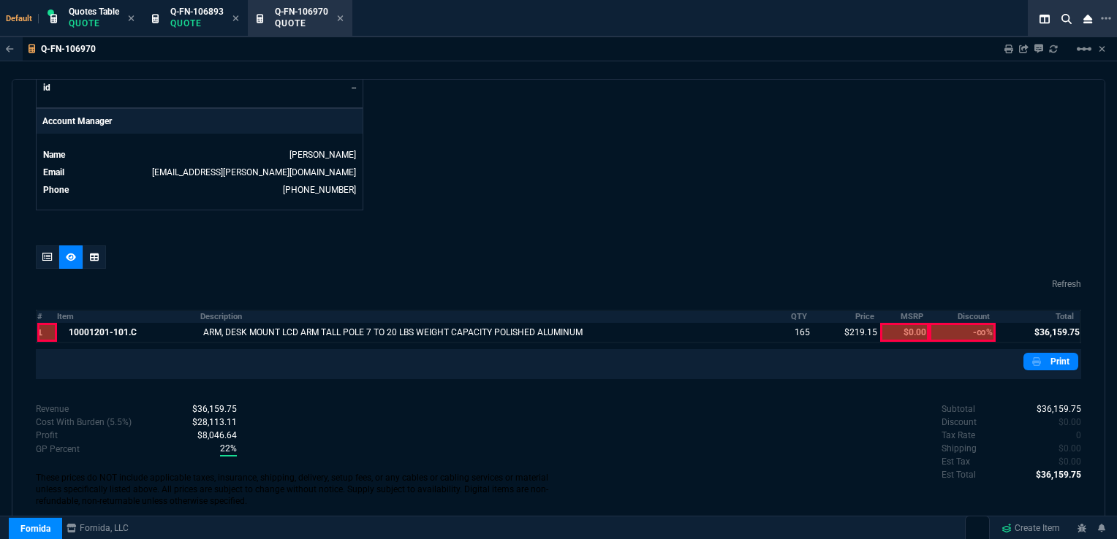
scroll to position [675, 0]
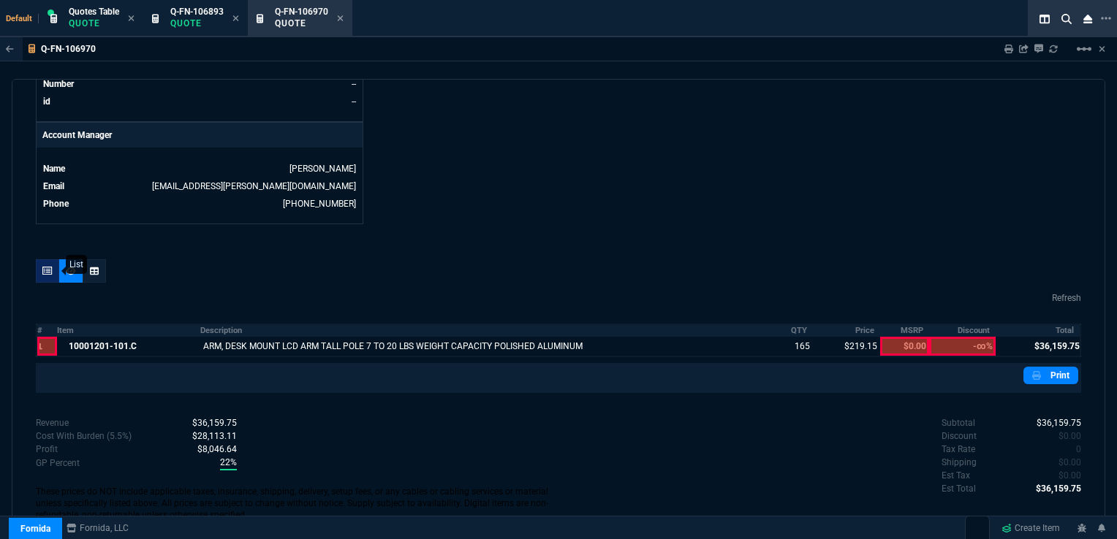
click at [45, 267] on icon at bounding box center [47, 271] width 10 height 9
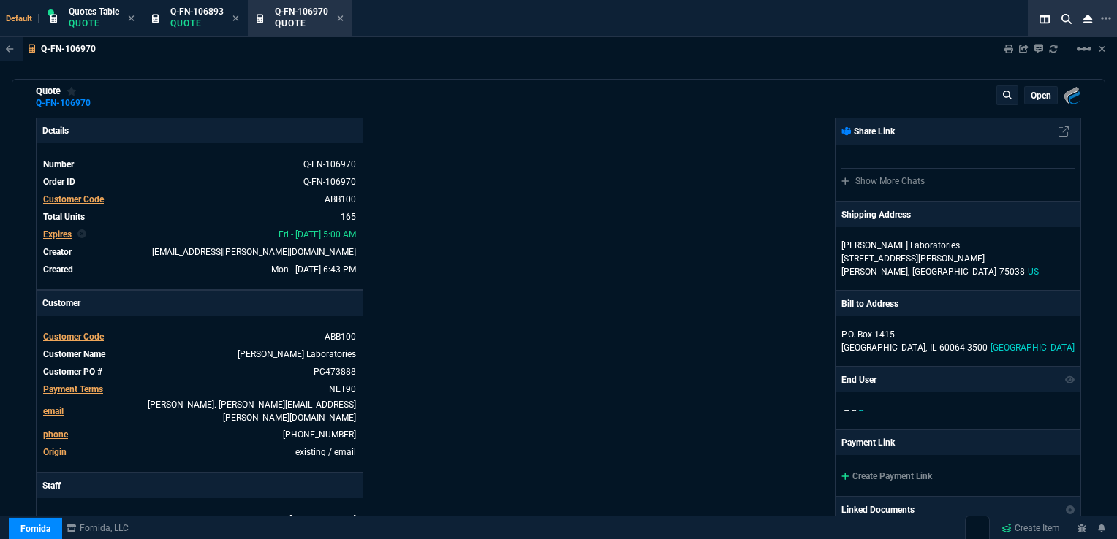
scroll to position [0, 0]
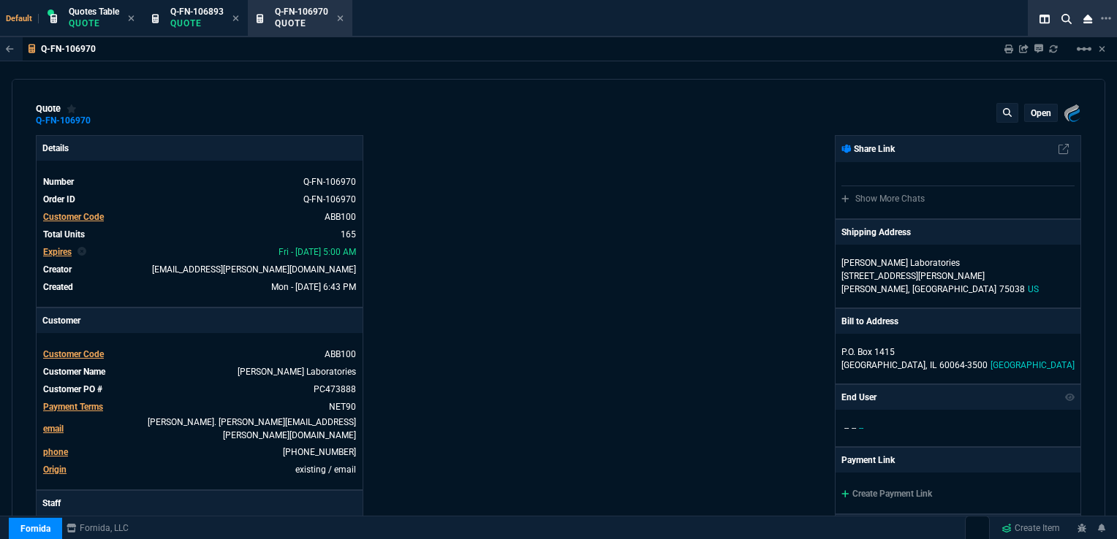
click at [1035, 115] on p "open" at bounding box center [1040, 113] width 20 height 12
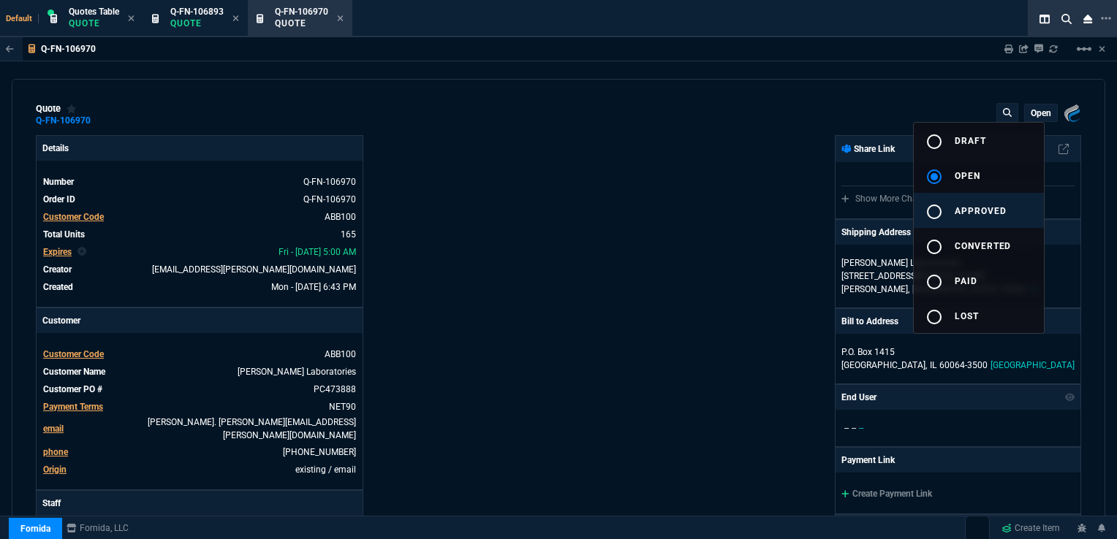
click at [970, 205] on button "radio_button_unchecked approved" at bounding box center [978, 210] width 130 height 35
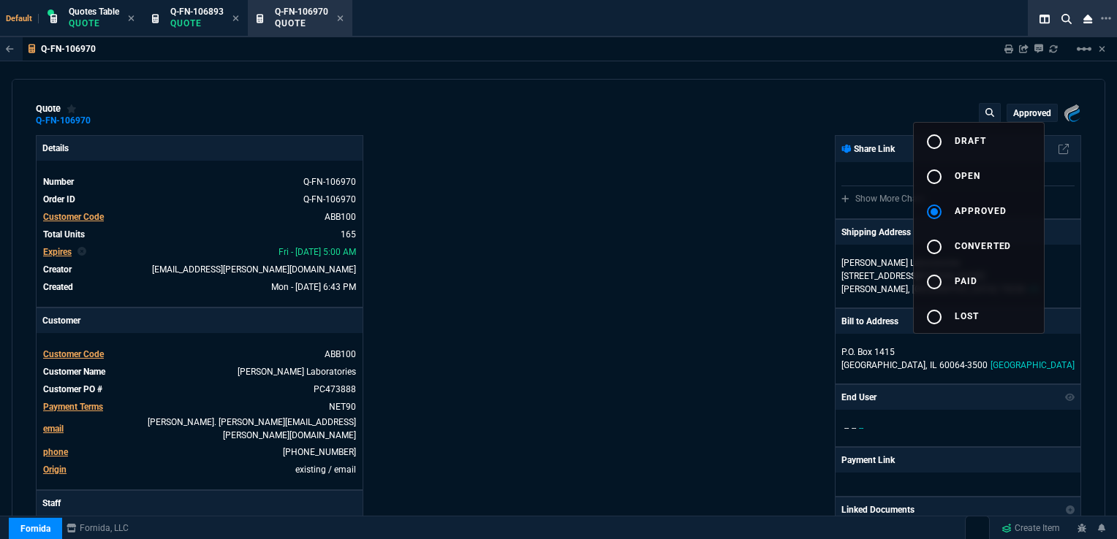
type input "26"
type input "58"
click at [620, 151] on div at bounding box center [558, 269] width 1117 height 539
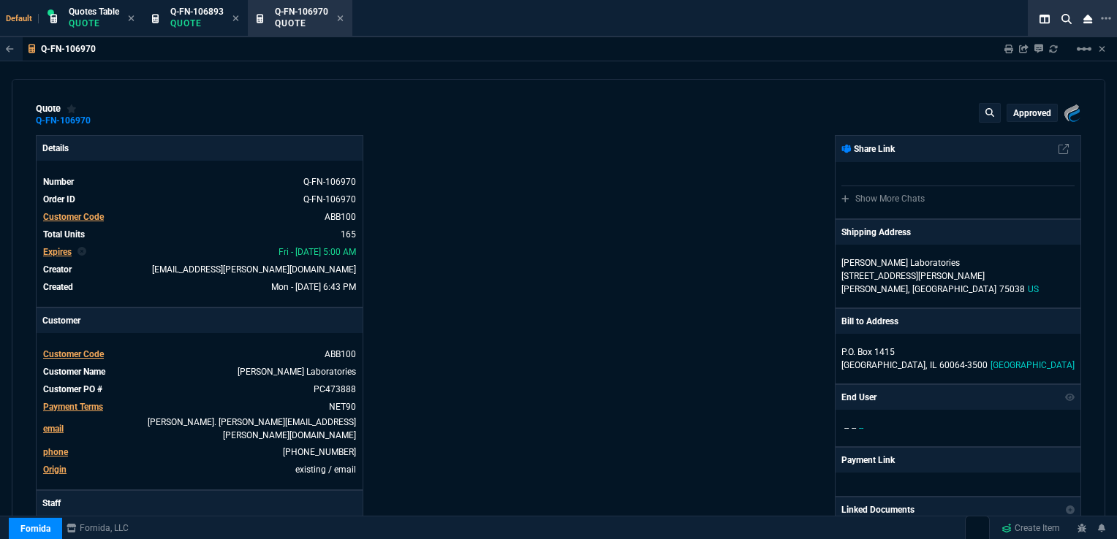
click at [622, 155] on div "Fornida, LLC 2609 Technology Dr Suite 300 Plano, TX 75074 Share Link Show More …" at bounding box center [819, 517] width 522 height 764
click at [304, 387] on nx-icon at bounding box center [304, 389] width 14 height 10
click at [292, 200] on icon at bounding box center [294, 198] width 8 height 9
drag, startPoint x: 189, startPoint y: 20, endPoint x: 200, endPoint y: 20, distance: 11.7
click at [189, 20] on p "Quote" at bounding box center [196, 24] width 53 height 12
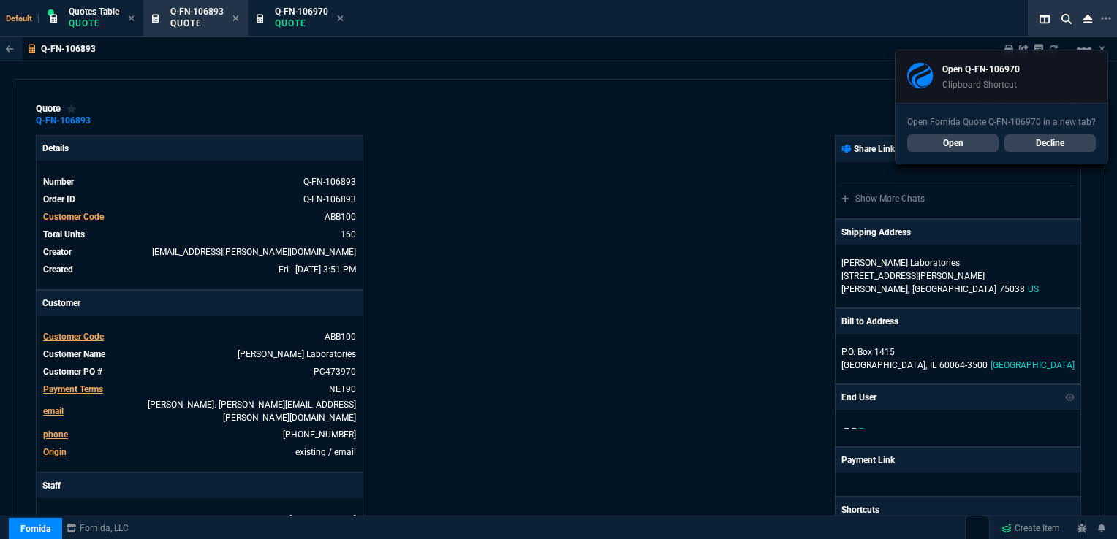
type input "26"
type input "58"
click at [650, 149] on div "Fornida, LLC 2609 Technology Dr Suite 300 Plano, TX 75074 Share Link Show More …" at bounding box center [819, 508] width 522 height 747
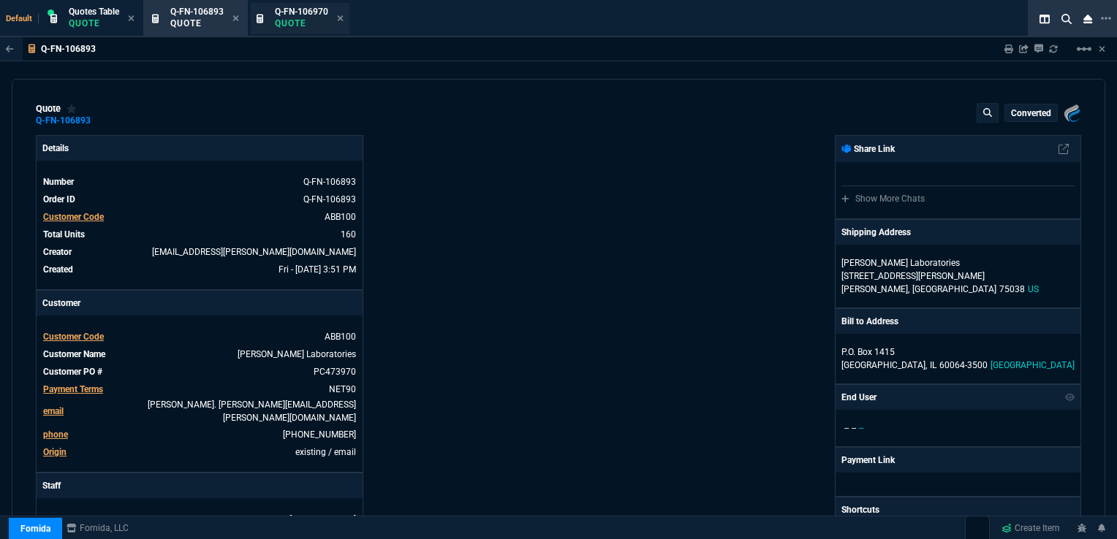
click at [297, 8] on span "Q-FN-106970" at bounding box center [301, 12] width 53 height 10
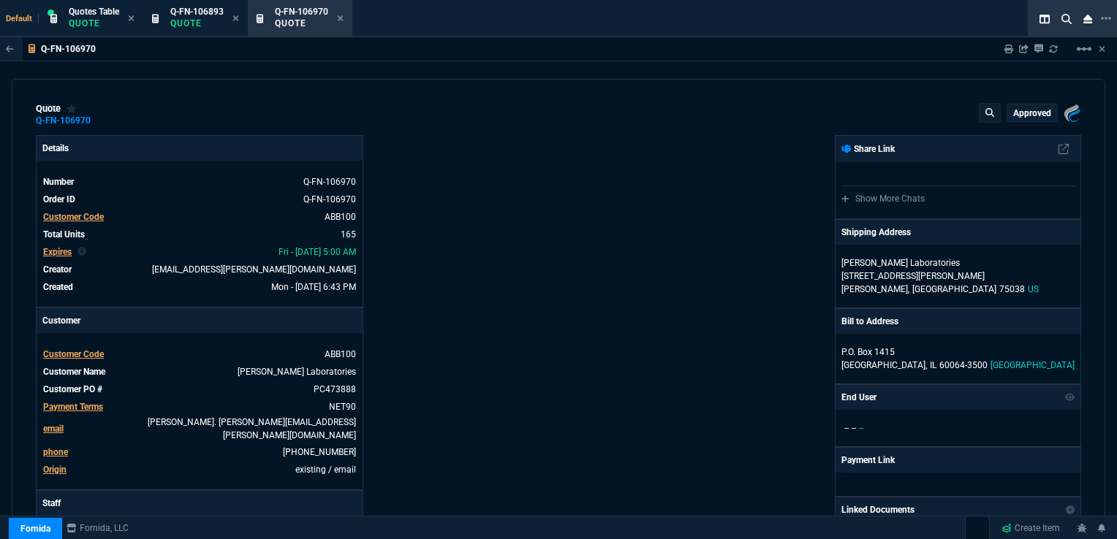
type input "26"
type input "58"
click at [208, 6] on span "Q-FN-106893 Quote" at bounding box center [196, 17] width 53 height 23
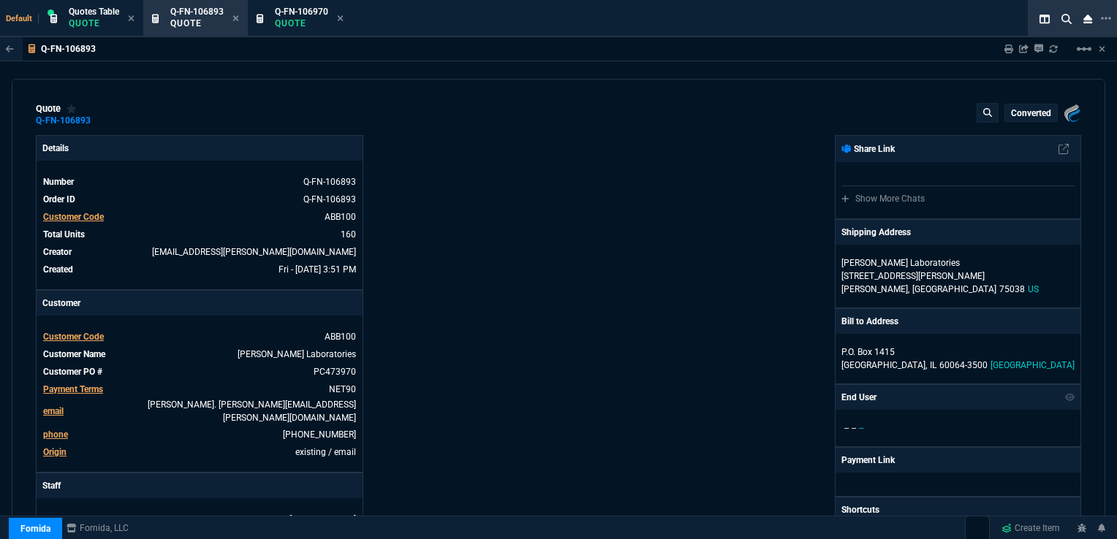
type input "26"
type input "58"
drag, startPoint x: 314, startPoint y: 8, endPoint x: 340, endPoint y: 25, distance: 30.6
click at [314, 8] on span "Q-FN-106970" at bounding box center [301, 12] width 53 height 10
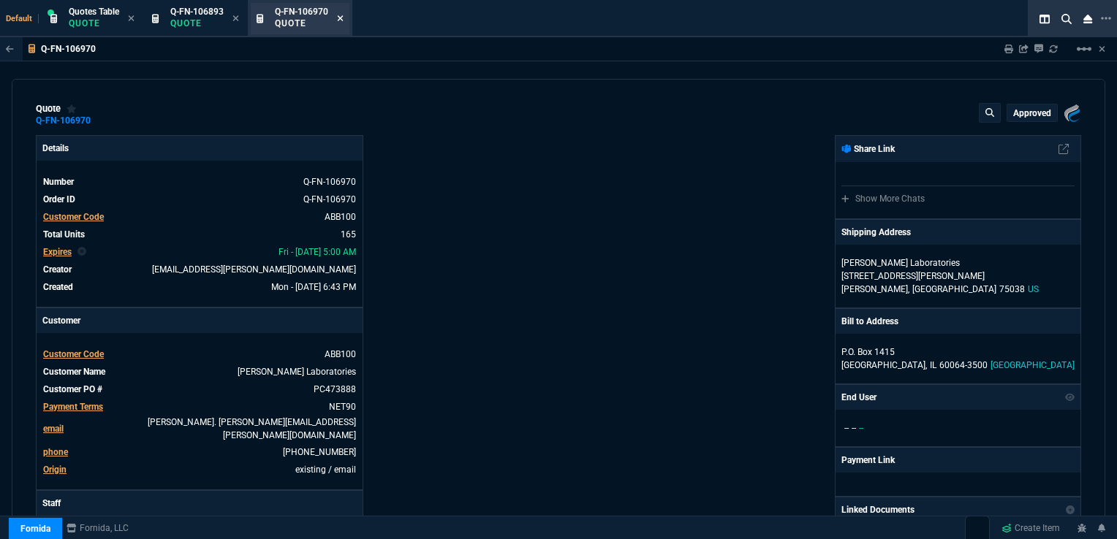
type input "26"
type input "58"
click at [343, 20] on icon at bounding box center [340, 18] width 7 height 9
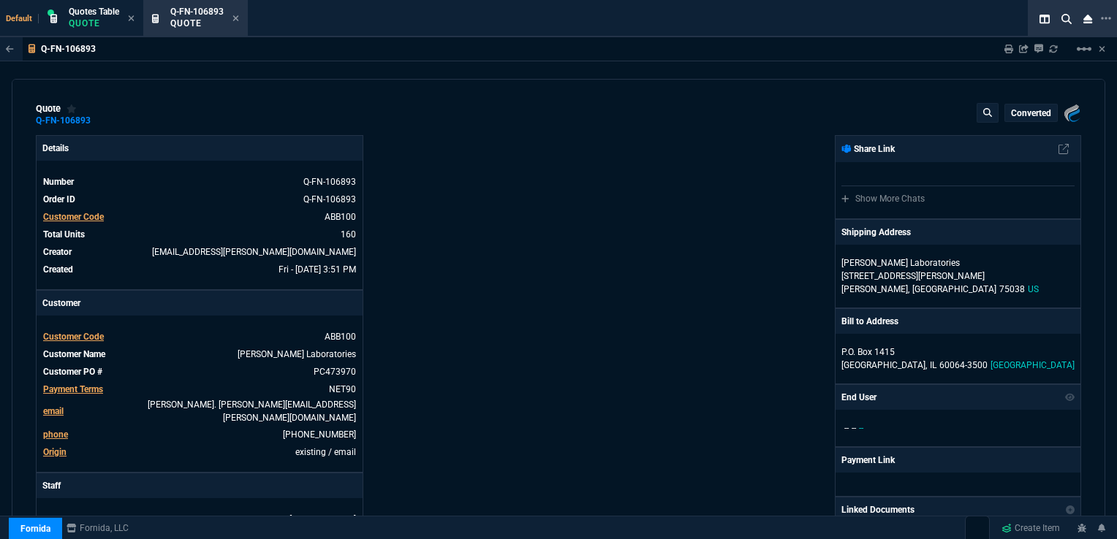
type input "26"
type input "58"
click at [235, 16] on icon at bounding box center [236, 18] width 6 height 6
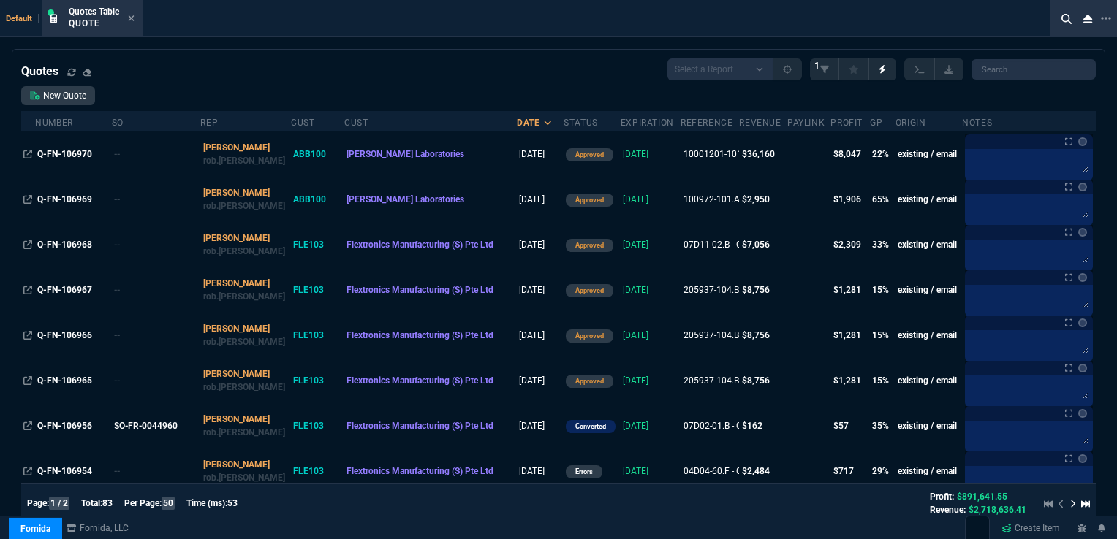
drag, startPoint x: 405, startPoint y: 75, endPoint x: 419, endPoint y: 80, distance: 15.7
click at [405, 75] on div "Quotes Select a Report Fruit (MTD) APPROVED Quotes 1" at bounding box center [558, 69] width 1074 height 22
click at [246, 75] on div "Quotes Select a Report Fruit (MTD) APPROVED Quotes 1" at bounding box center [558, 69] width 1074 height 22
click at [133, 16] on icon at bounding box center [131, 18] width 7 height 9
